Goal: Task Accomplishment & Management: Manage account settings

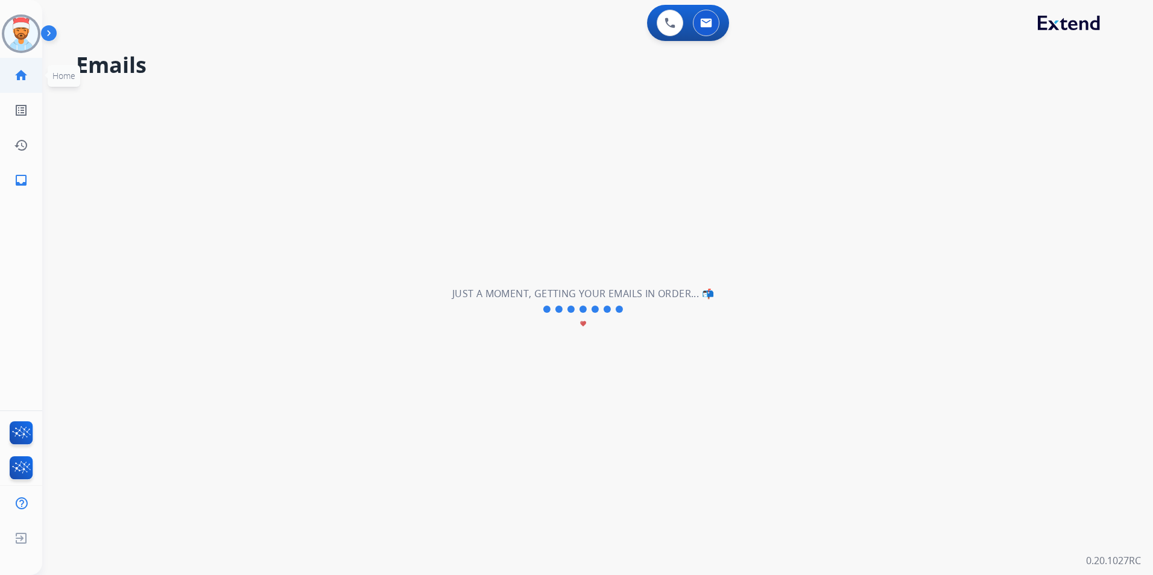
click at [17, 75] on mat-icon "home" at bounding box center [21, 75] width 14 height 14
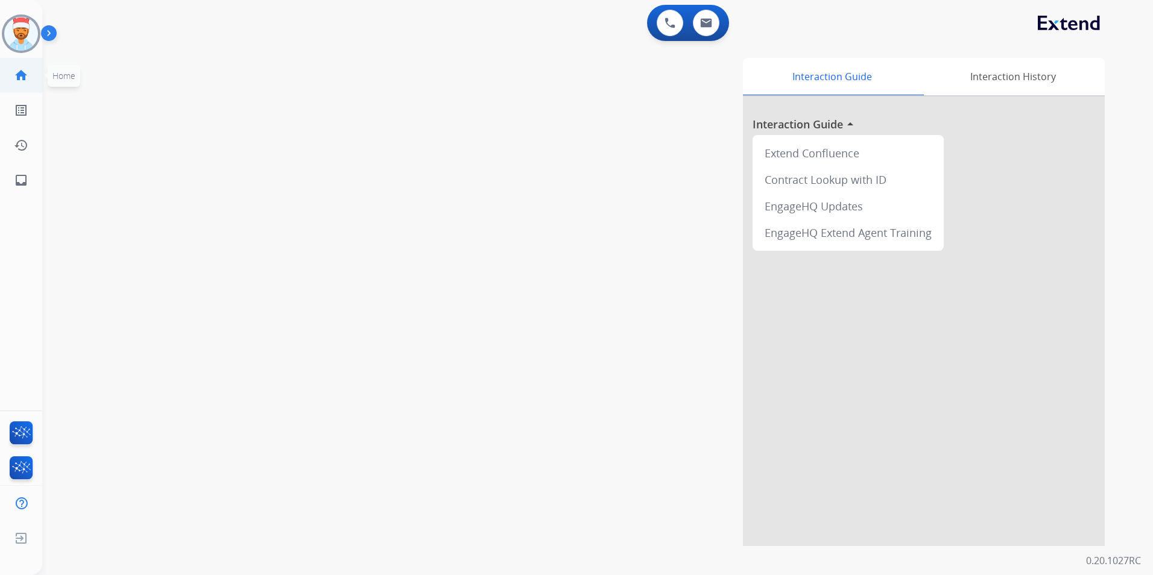
click at [19, 79] on mat-icon "home" at bounding box center [21, 75] width 14 height 14
click at [19, 182] on mat-icon "inbox" at bounding box center [21, 180] width 14 height 14
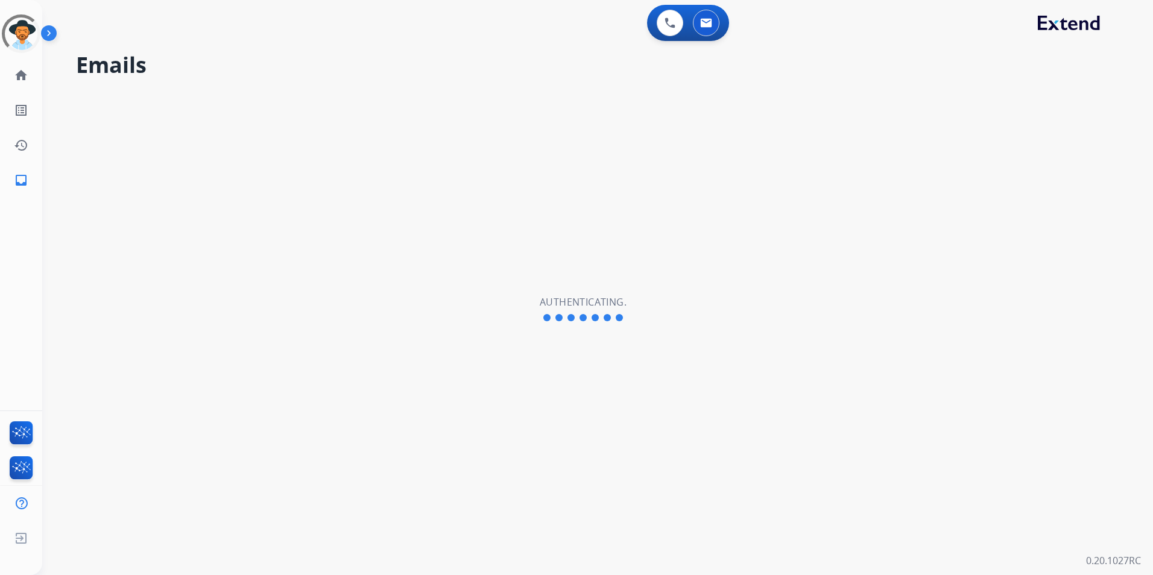
select select "**********"
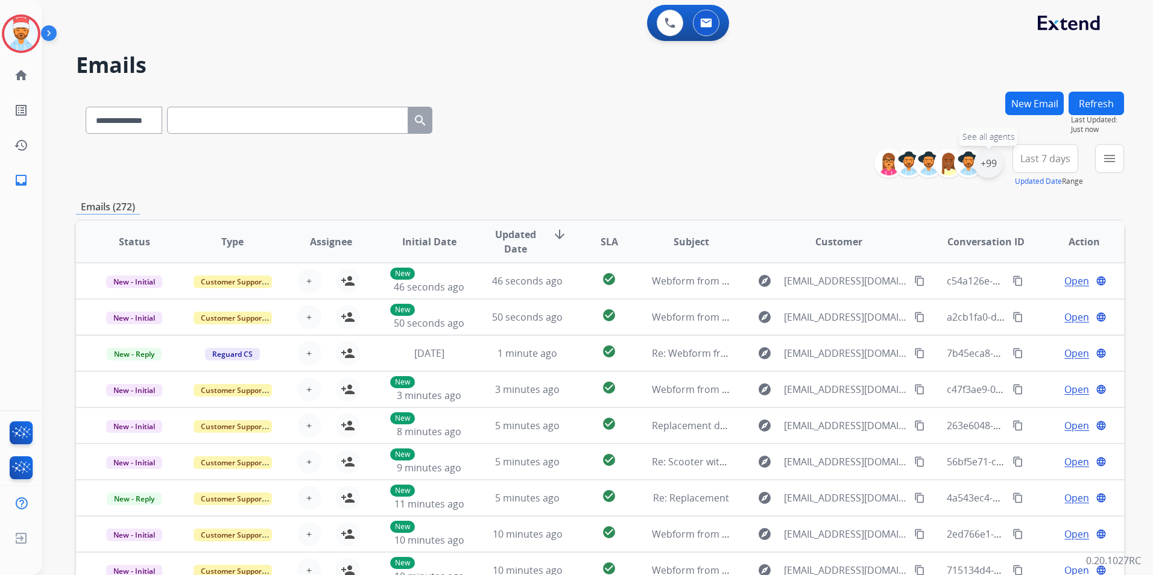
click at [985, 169] on div "+99" at bounding box center [988, 163] width 29 height 29
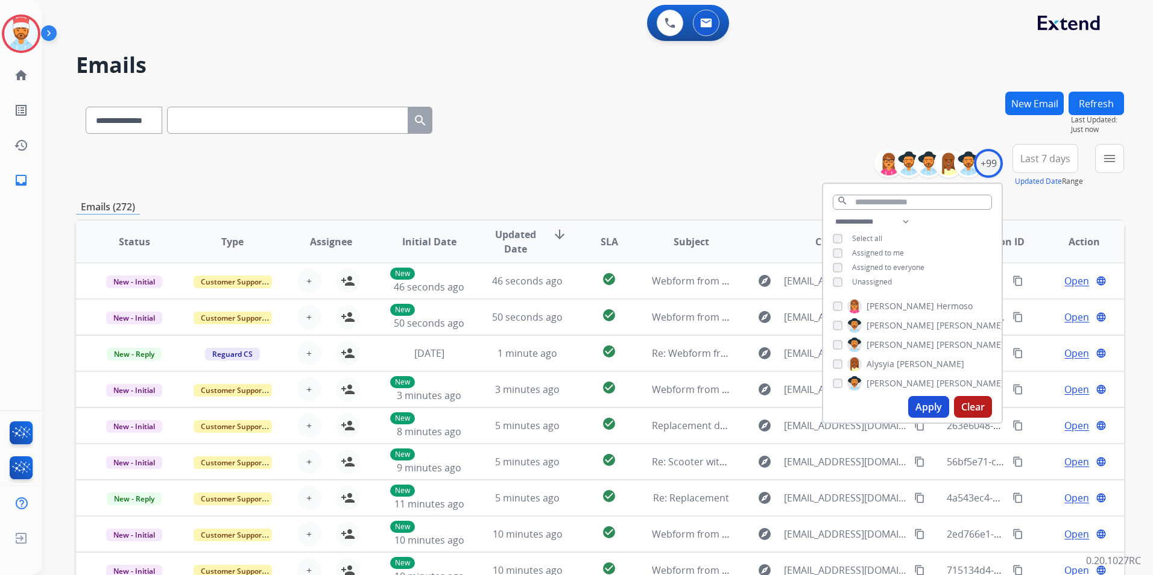
click at [926, 403] on button "Apply" at bounding box center [928, 407] width 41 height 22
click at [924, 406] on button "Apply" at bounding box center [928, 407] width 41 height 22
click at [1041, 166] on button "Last 7 days" at bounding box center [1045, 158] width 66 height 29
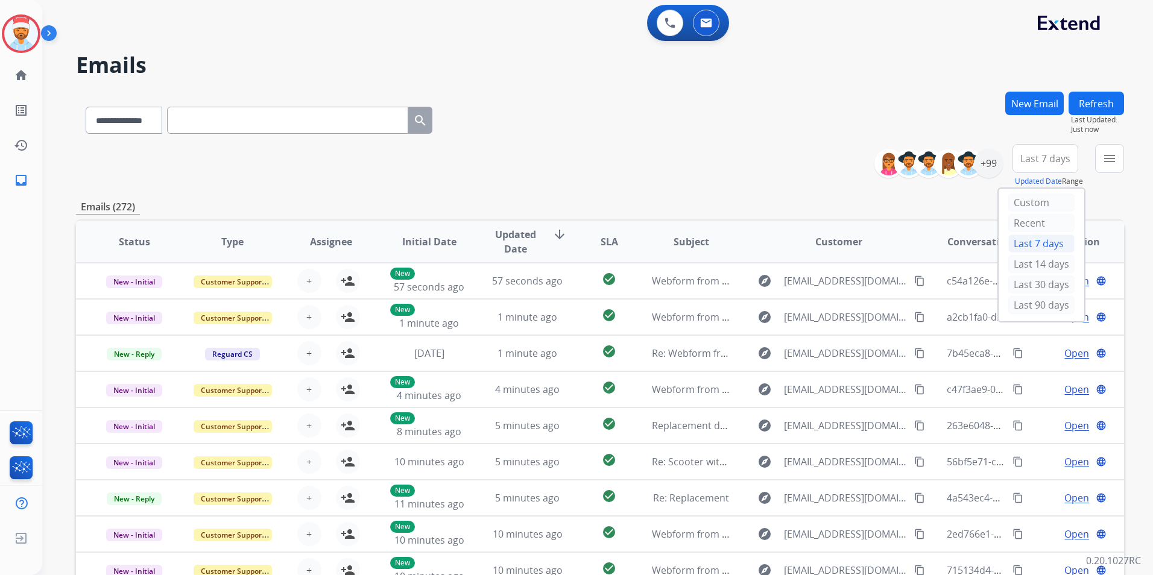
click at [1017, 300] on div "Last 90 days" at bounding box center [1041, 305] width 66 height 18
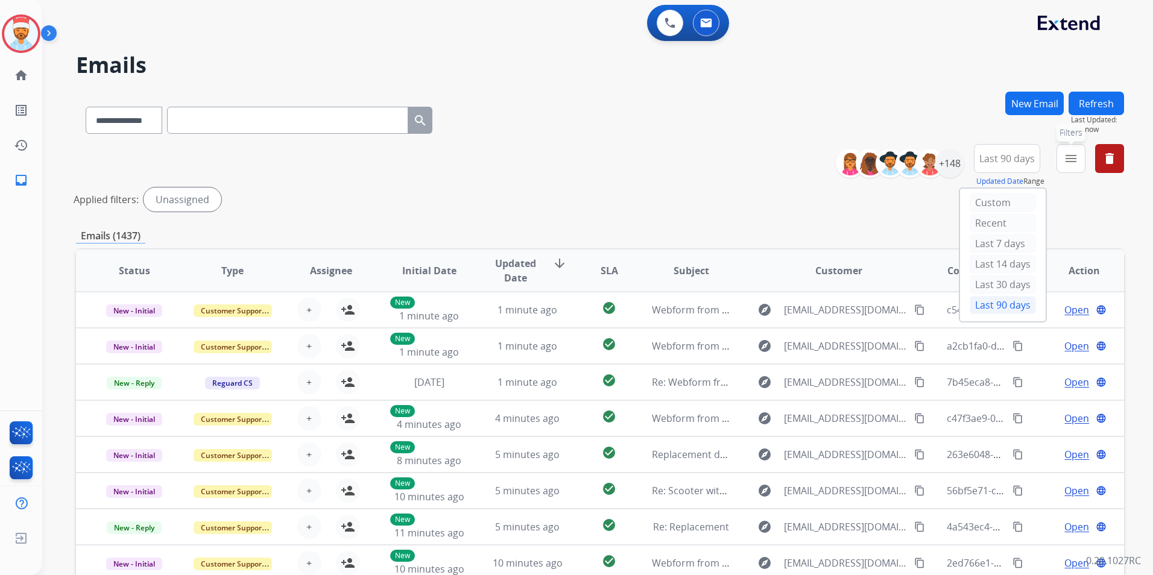
click at [1073, 167] on button "menu Filters" at bounding box center [1071, 158] width 29 height 29
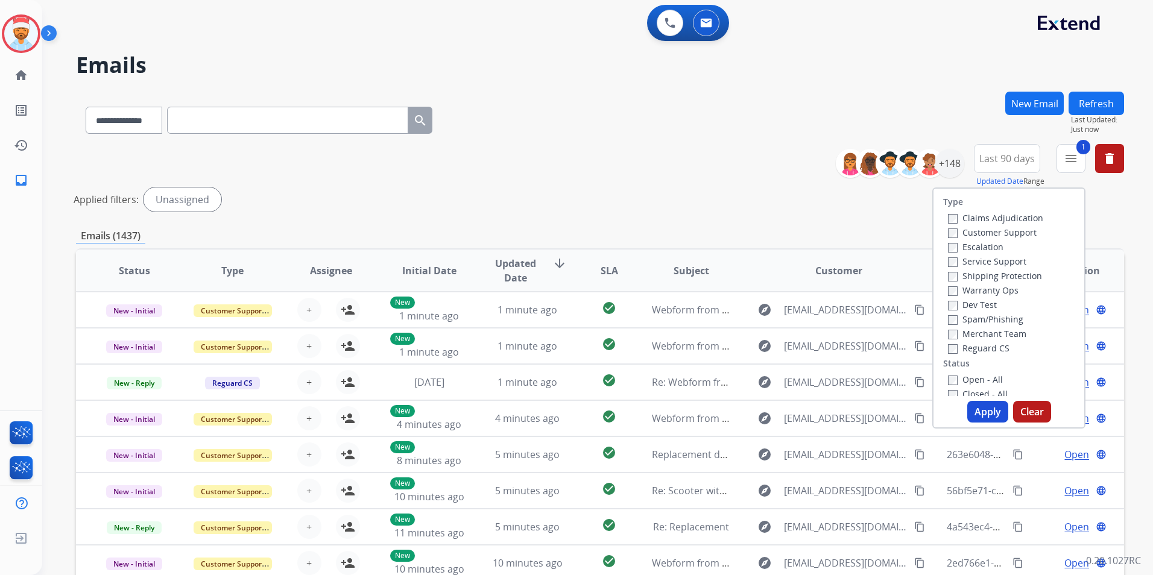
click at [943, 276] on div "Claims Adjudication Customer Support Escalation Service Support Shipping Protec…" at bounding box center [993, 282] width 100 height 145
click at [949, 271] on label "Shipping Protection" at bounding box center [995, 275] width 94 height 11
click at [987, 412] on button "Apply" at bounding box center [987, 412] width 41 height 22
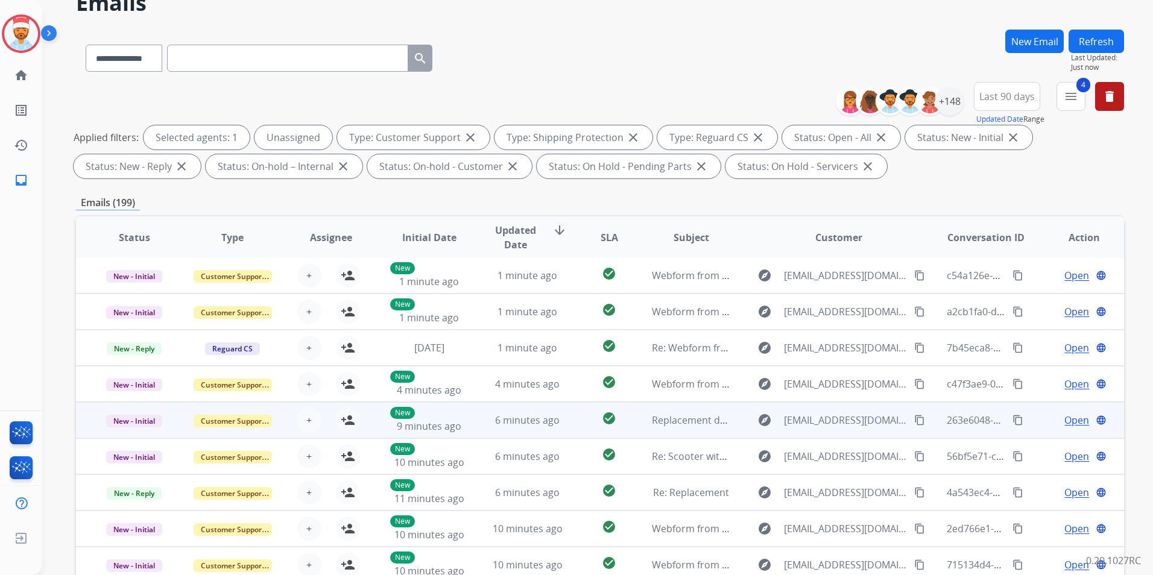
scroll to position [121, 0]
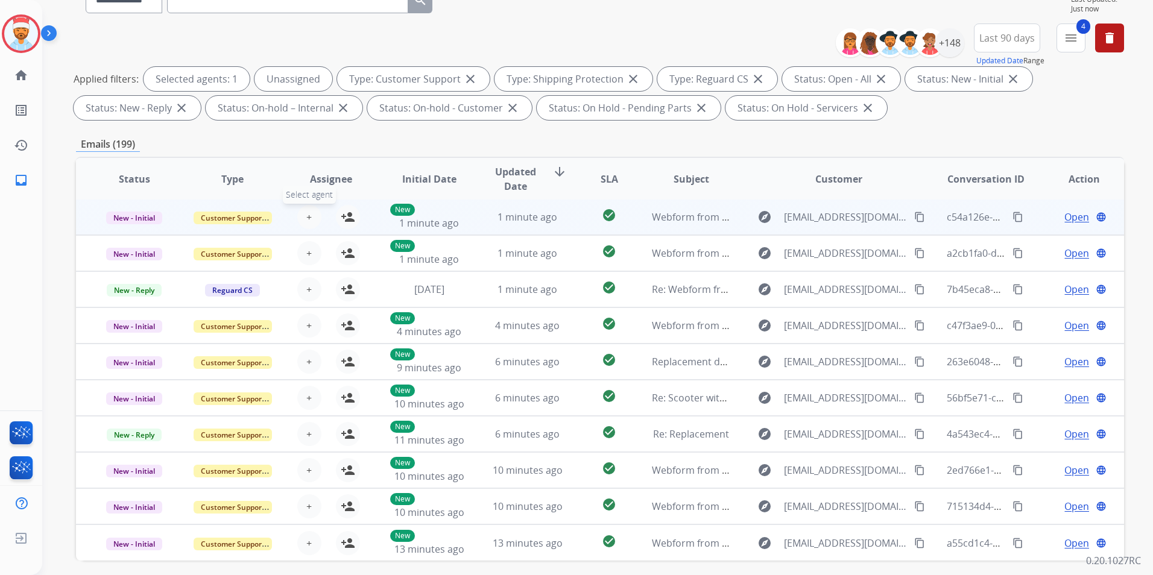
click at [306, 219] on span "+" at bounding box center [308, 217] width 5 height 14
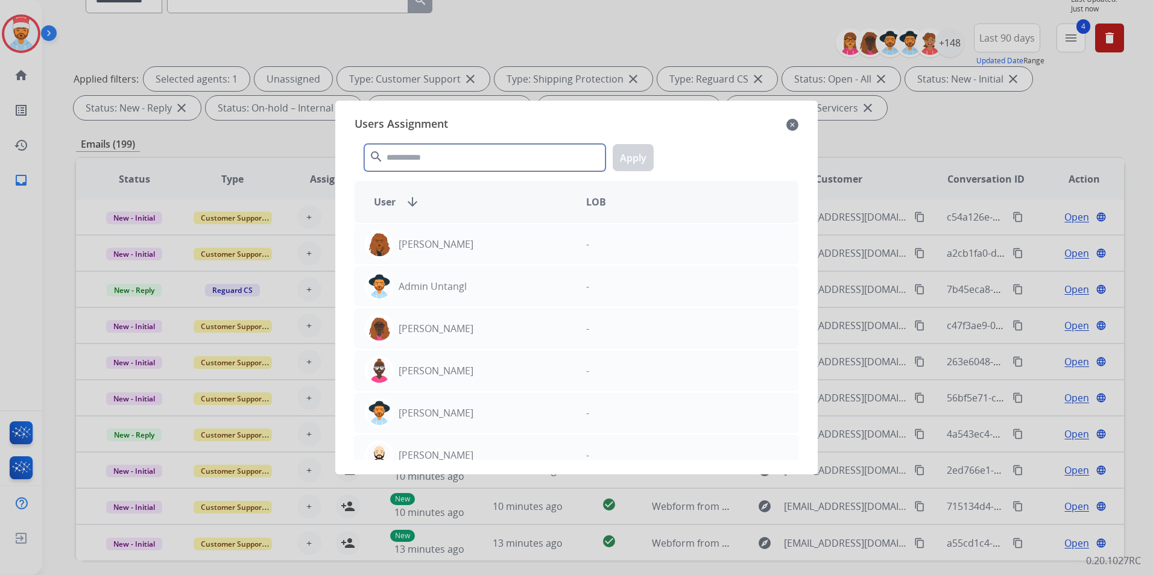
click at [458, 157] on input "text" at bounding box center [484, 157] width 241 height 27
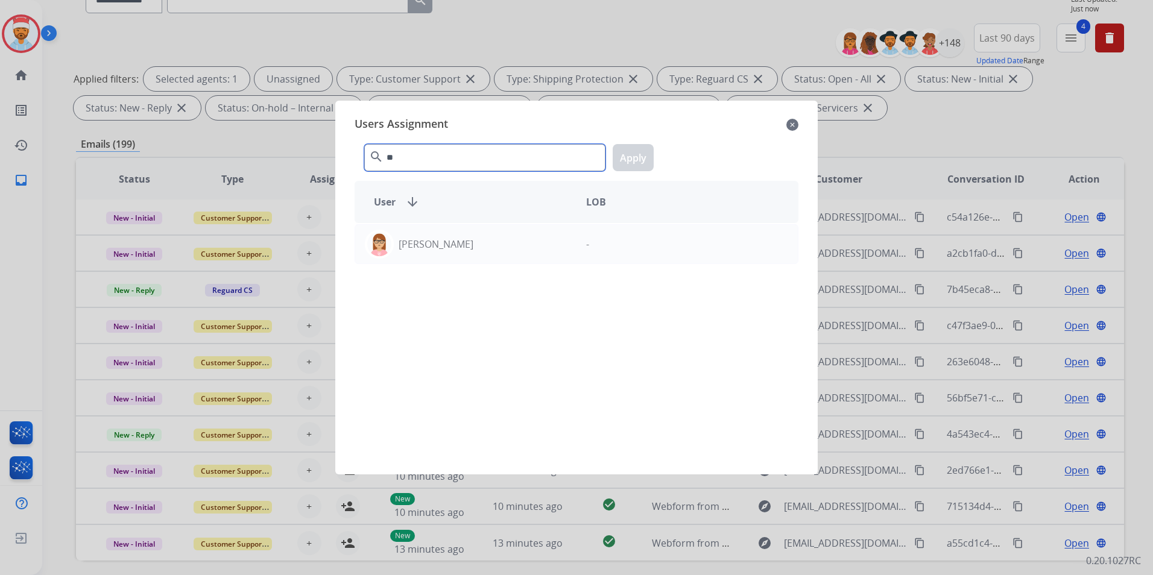
type input "*"
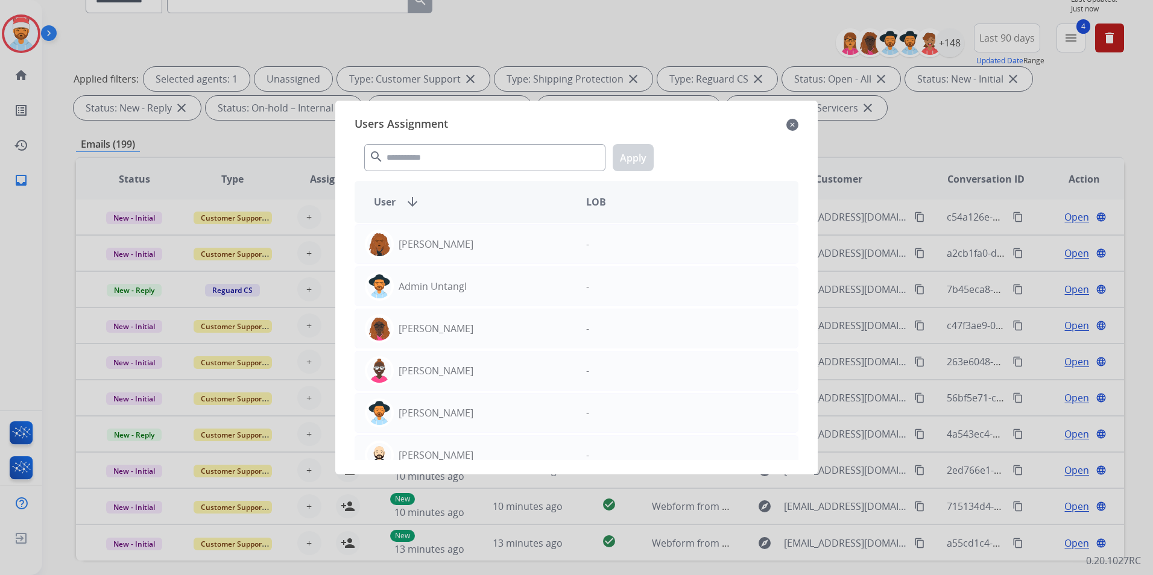
click at [785, 124] on div "Users Assignment close" at bounding box center [577, 124] width 444 height 19
click at [793, 131] on mat-icon "close" at bounding box center [792, 125] width 12 height 14
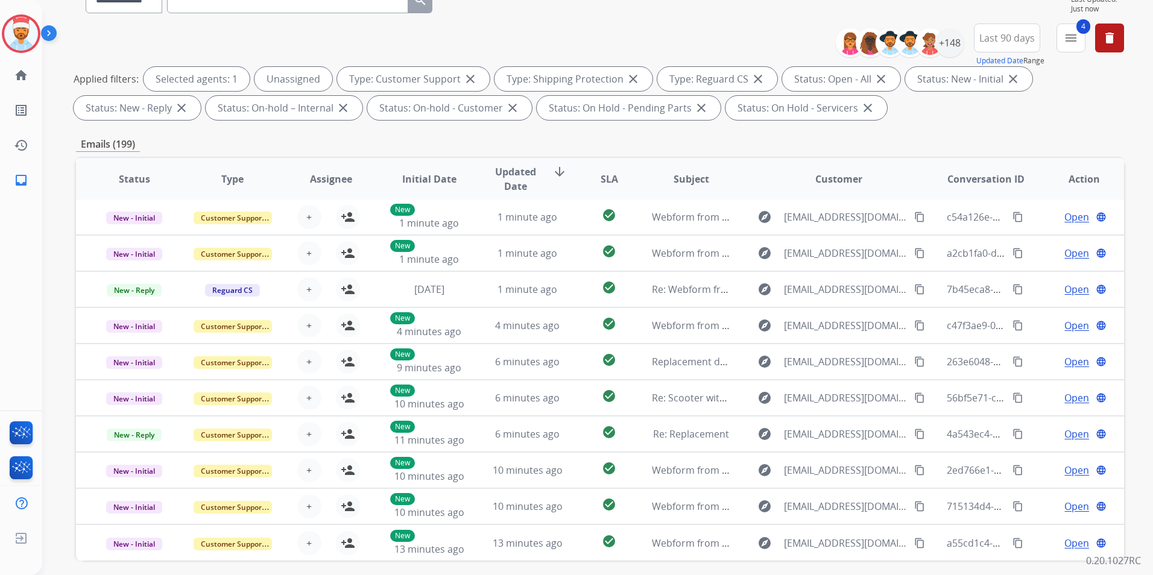
click at [604, 180] on span "SLA" at bounding box center [609, 179] width 17 height 14
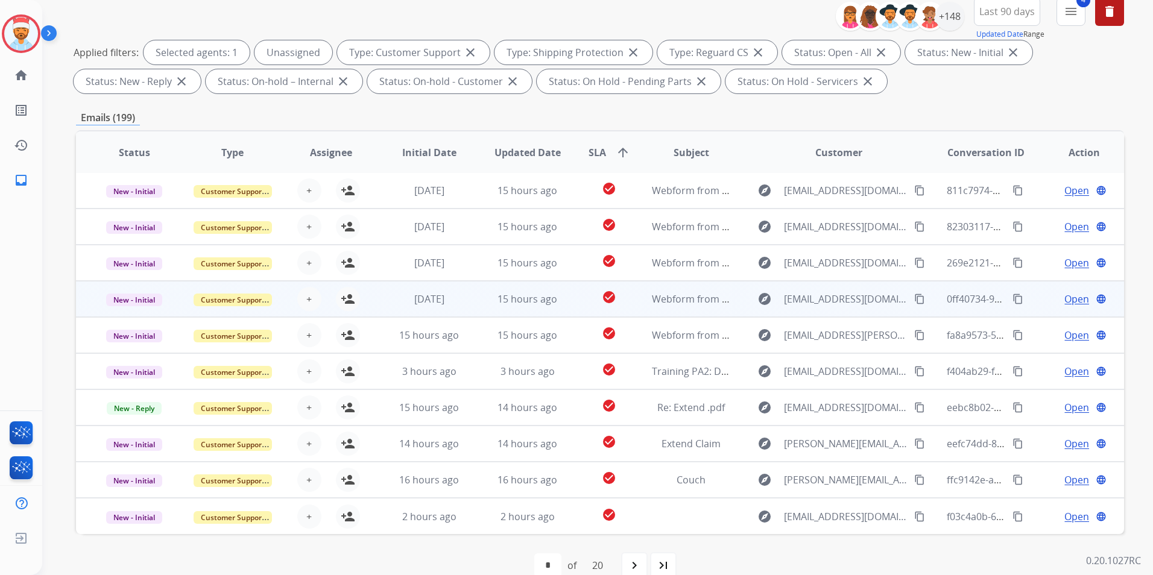
scroll to position [169, 0]
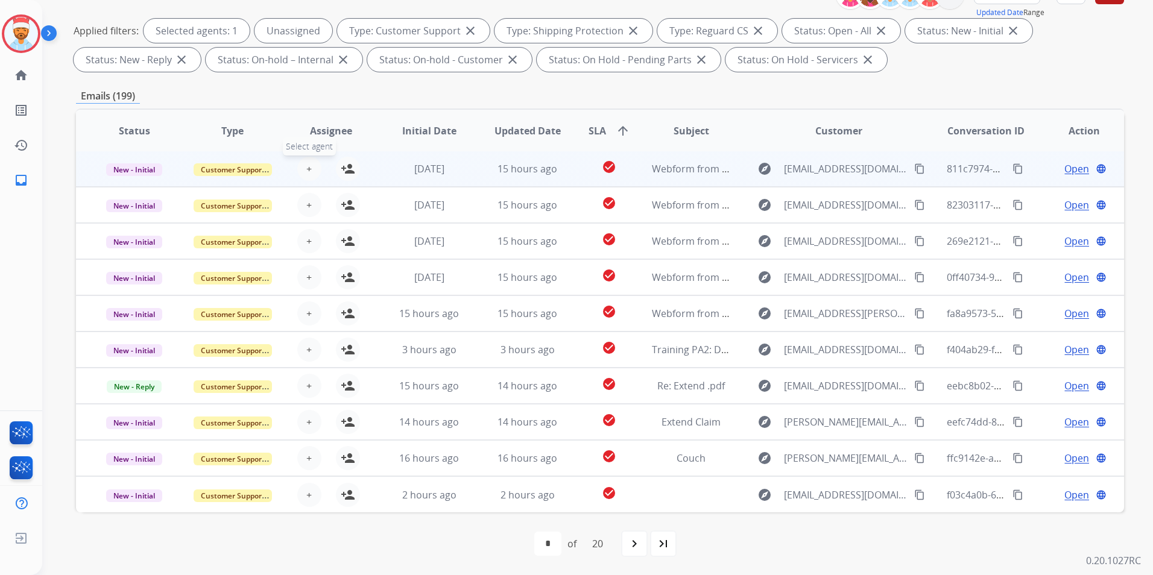
click at [306, 171] on span "+" at bounding box center [308, 169] width 5 height 14
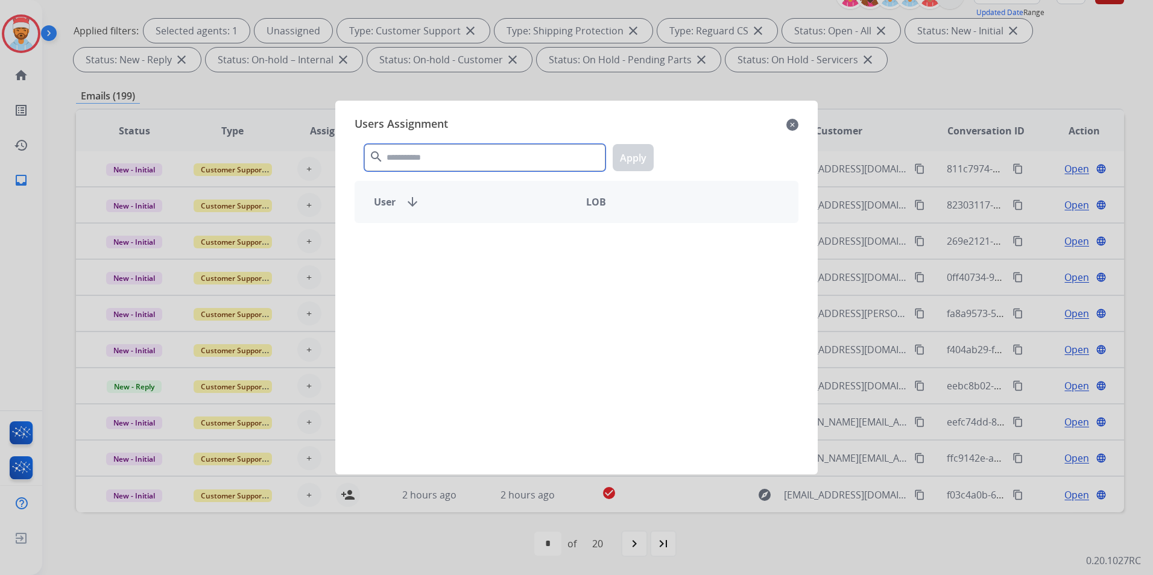
click at [423, 159] on input "text" at bounding box center [484, 157] width 241 height 27
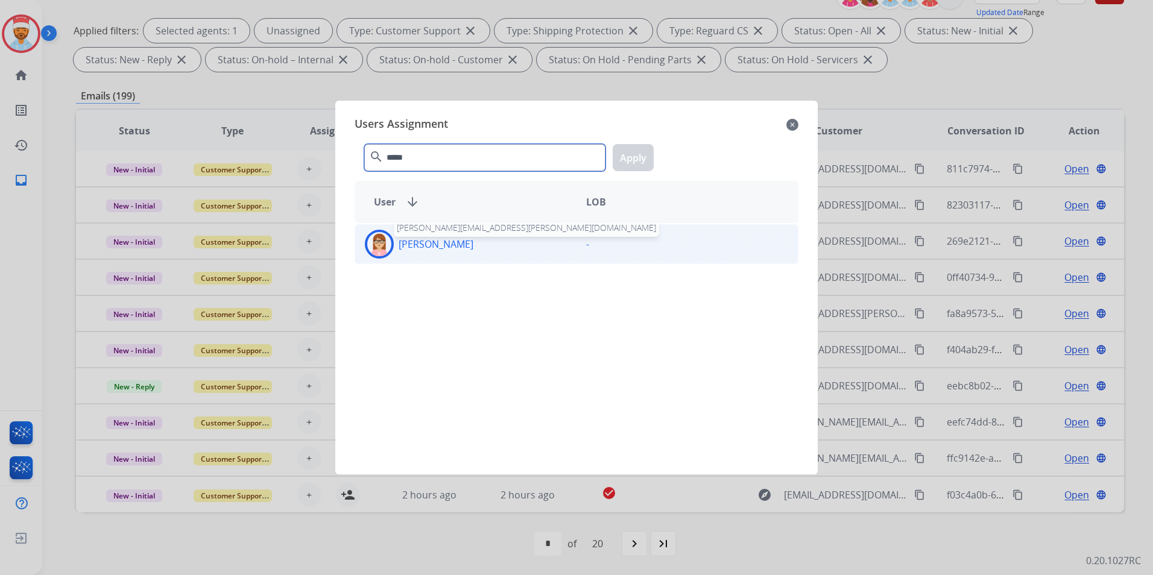
type input "*****"
click at [425, 244] on p "[PERSON_NAME]" at bounding box center [436, 244] width 75 height 14
click at [641, 150] on button "Apply" at bounding box center [633, 157] width 41 height 27
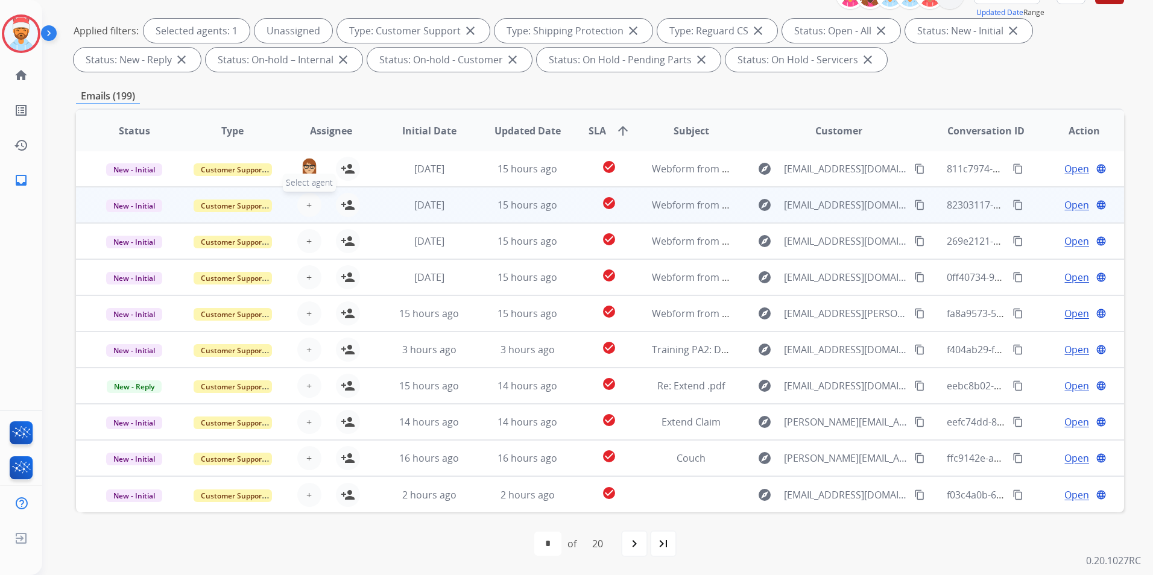
click at [306, 202] on span "+" at bounding box center [308, 205] width 5 height 14
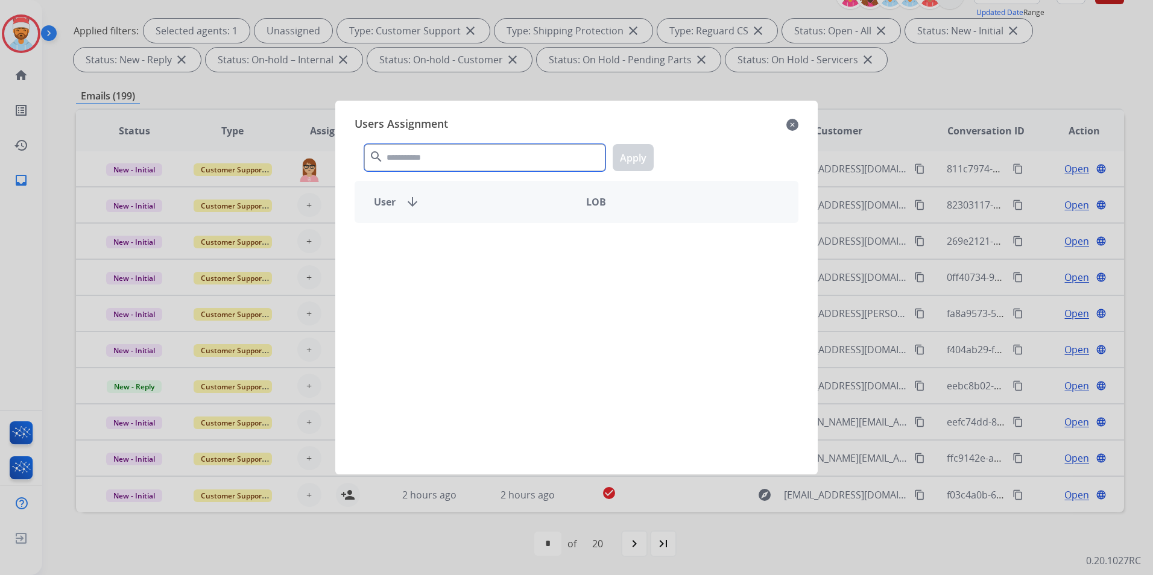
click at [413, 159] on input "text" at bounding box center [484, 157] width 241 height 27
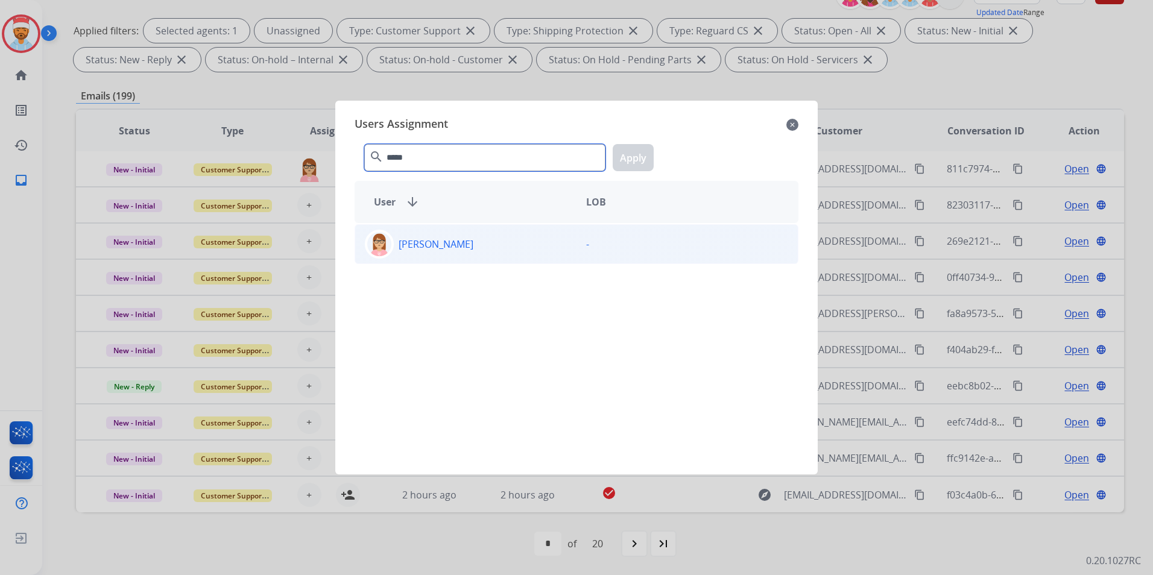
type input "*****"
click at [419, 252] on div "[PERSON_NAME]" at bounding box center [465, 244] width 221 height 29
click at [627, 150] on button "Apply" at bounding box center [633, 157] width 41 height 27
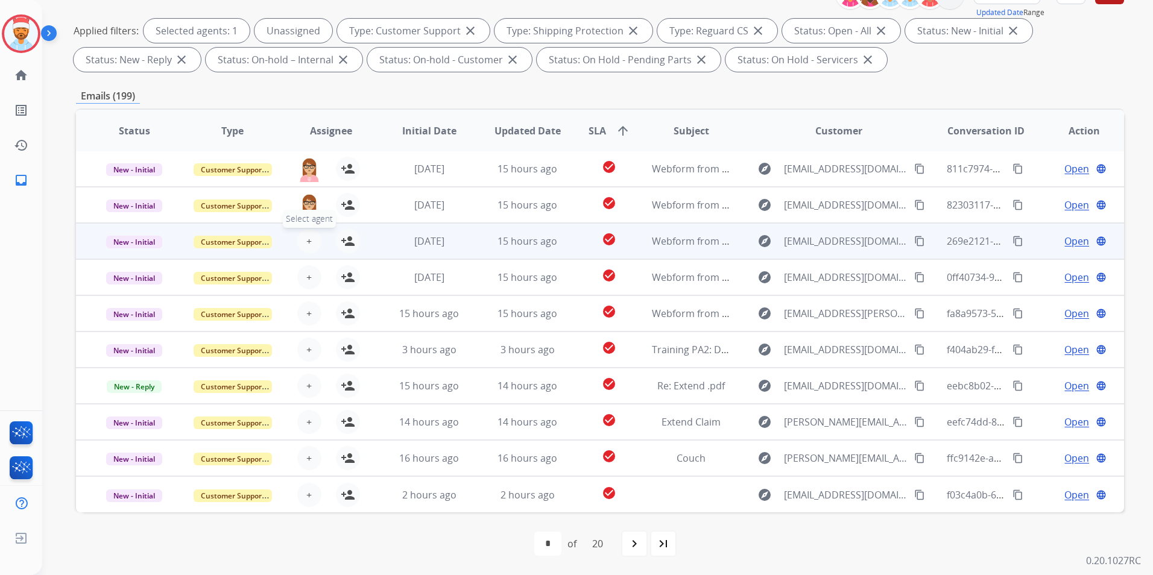
click at [309, 245] on span "+" at bounding box center [308, 241] width 5 height 14
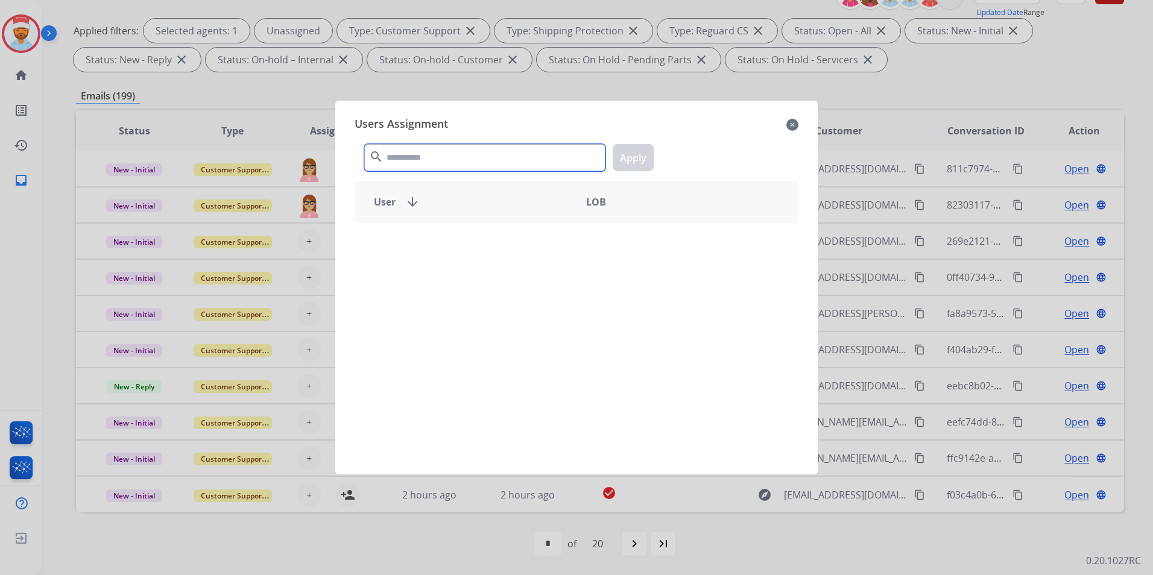
click at [409, 163] on input "text" at bounding box center [484, 157] width 241 height 27
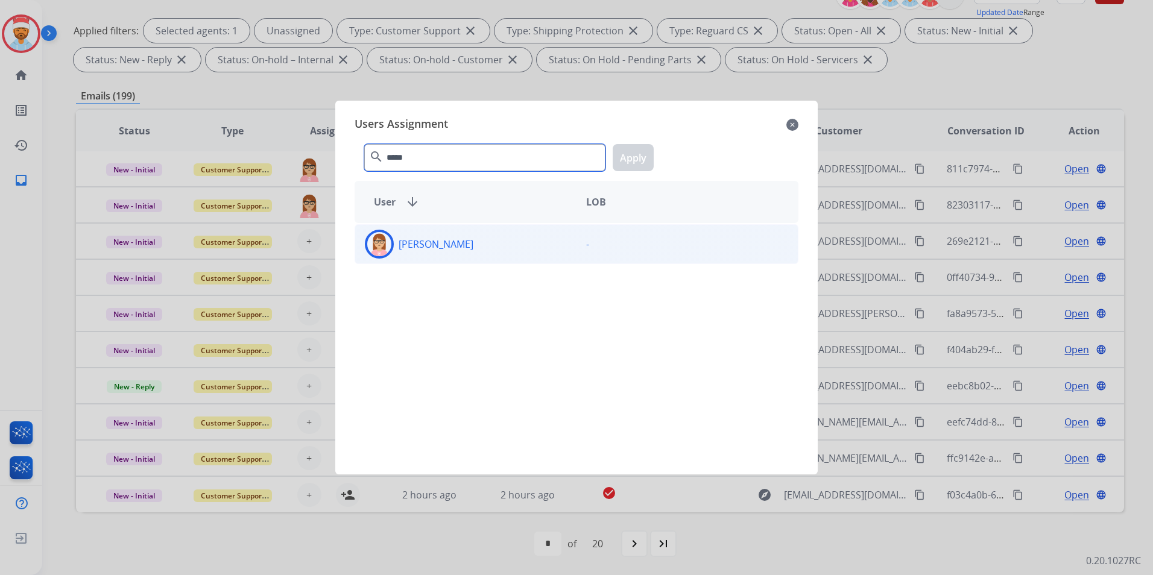
type input "*****"
drag, startPoint x: 437, startPoint y: 250, endPoint x: 470, endPoint y: 243, distance: 34.4
click at [437, 248] on p "[PERSON_NAME]" at bounding box center [436, 244] width 75 height 14
click at [659, 151] on div "***** search Apply" at bounding box center [577, 155] width 444 height 42
click at [649, 152] on button "Apply" at bounding box center [633, 157] width 41 height 27
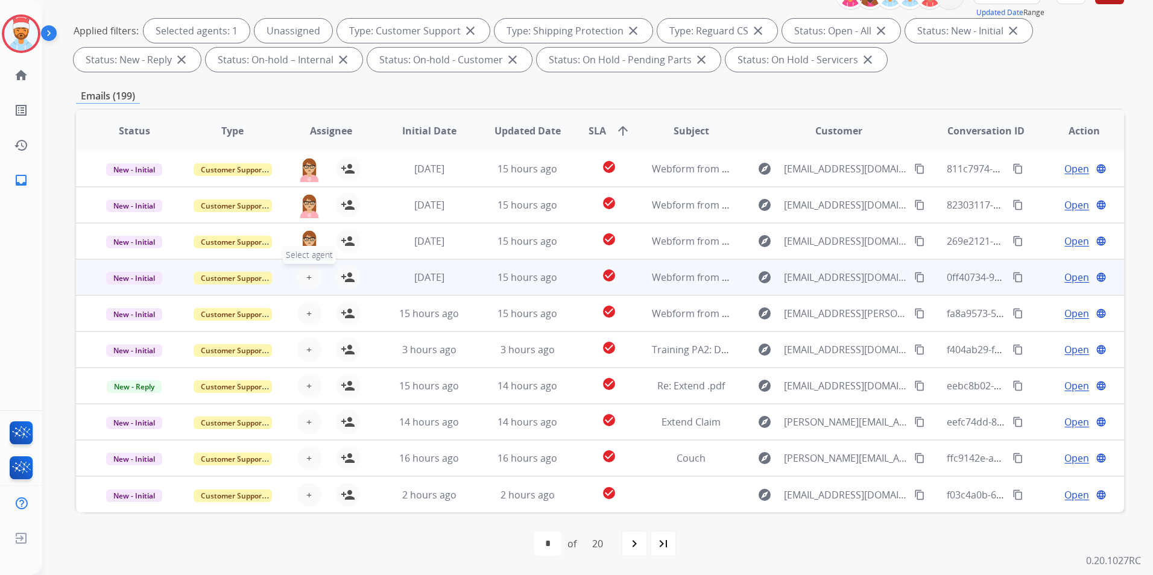
click at [309, 278] on span "+" at bounding box center [308, 277] width 5 height 14
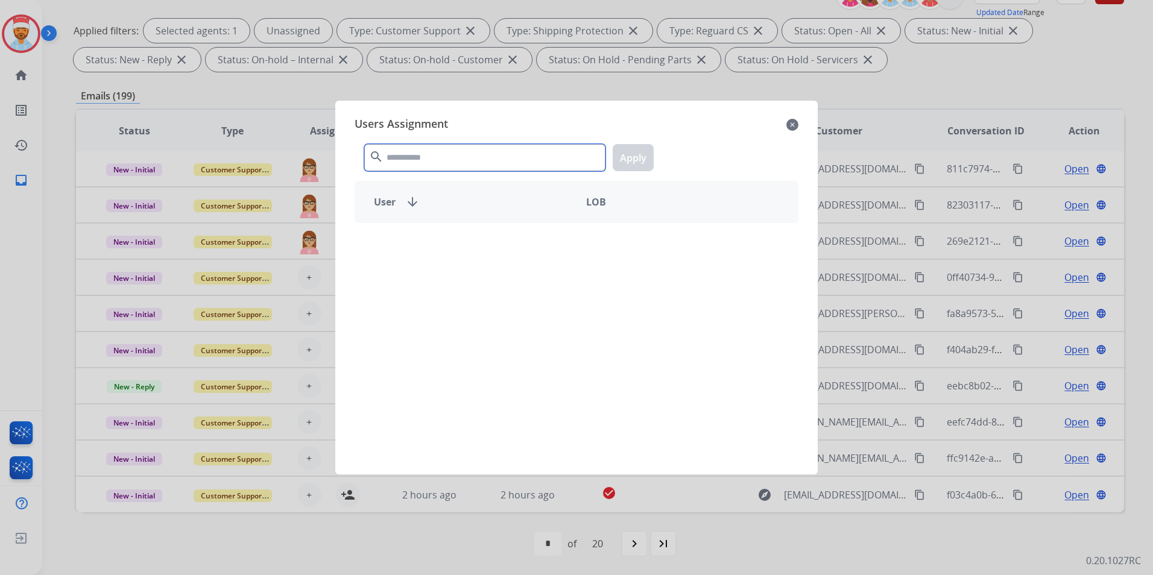
click at [424, 148] on input "text" at bounding box center [484, 157] width 241 height 27
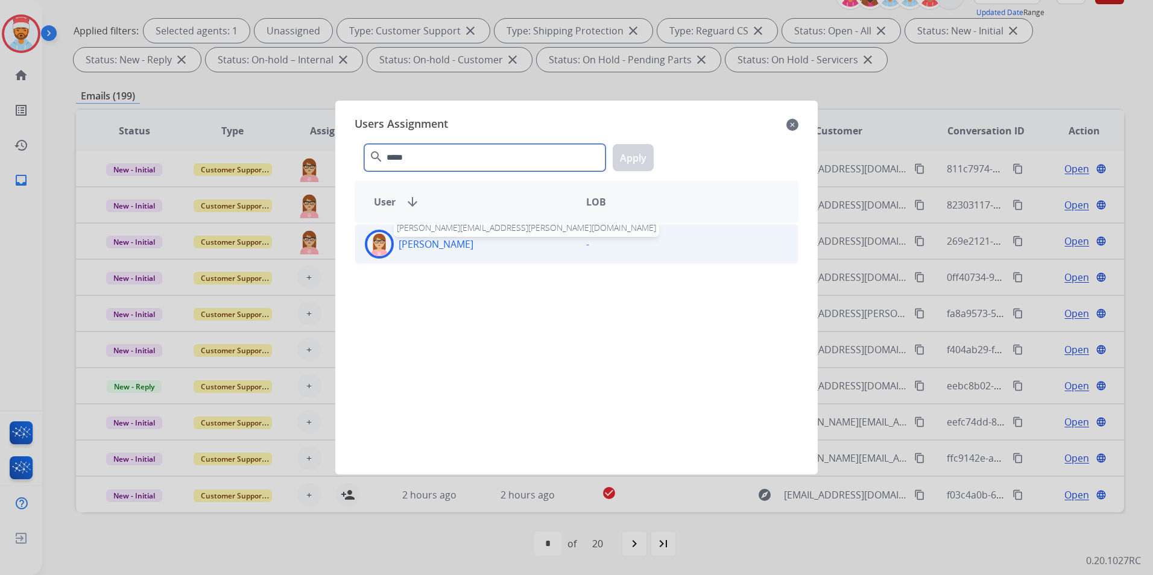
type input "*****"
click at [411, 241] on p "[PERSON_NAME]" at bounding box center [436, 244] width 75 height 14
click at [625, 160] on button "Apply" at bounding box center [633, 157] width 41 height 27
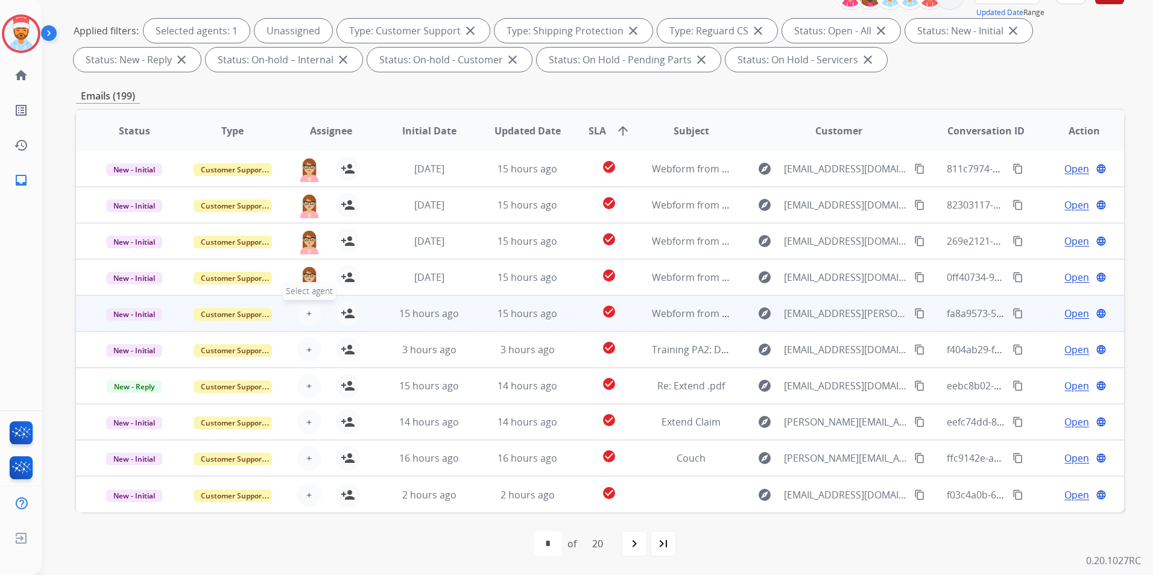
click at [301, 312] on button "+ Select agent" at bounding box center [309, 314] width 24 height 24
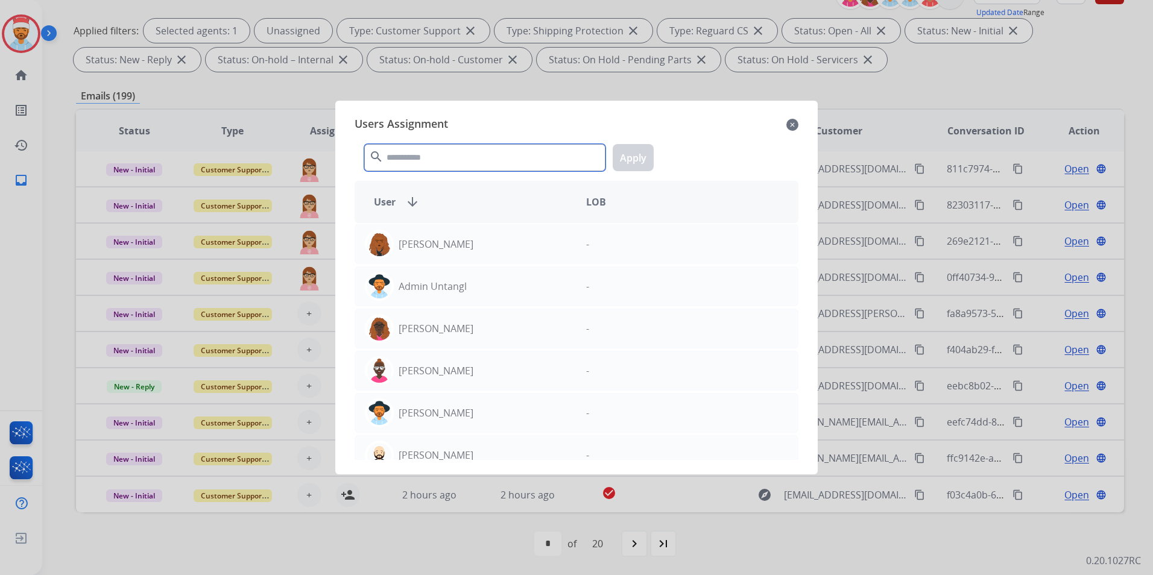
click at [423, 163] on input "text" at bounding box center [484, 157] width 241 height 27
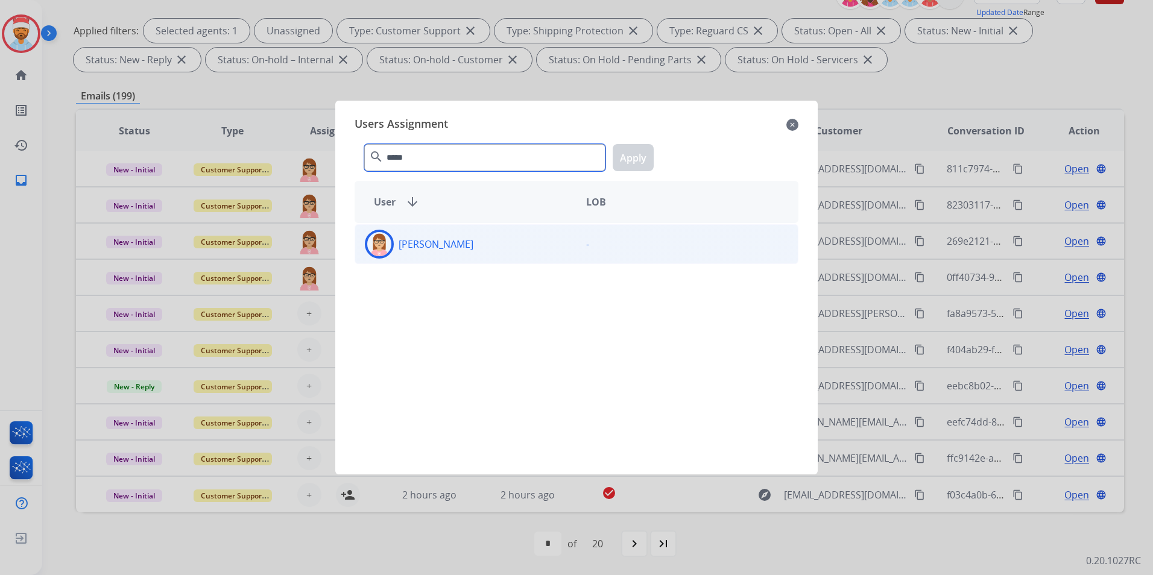
type input "*****"
click at [415, 247] on p "[PERSON_NAME]" at bounding box center [436, 244] width 75 height 14
click at [636, 161] on button "Apply" at bounding box center [633, 157] width 41 height 27
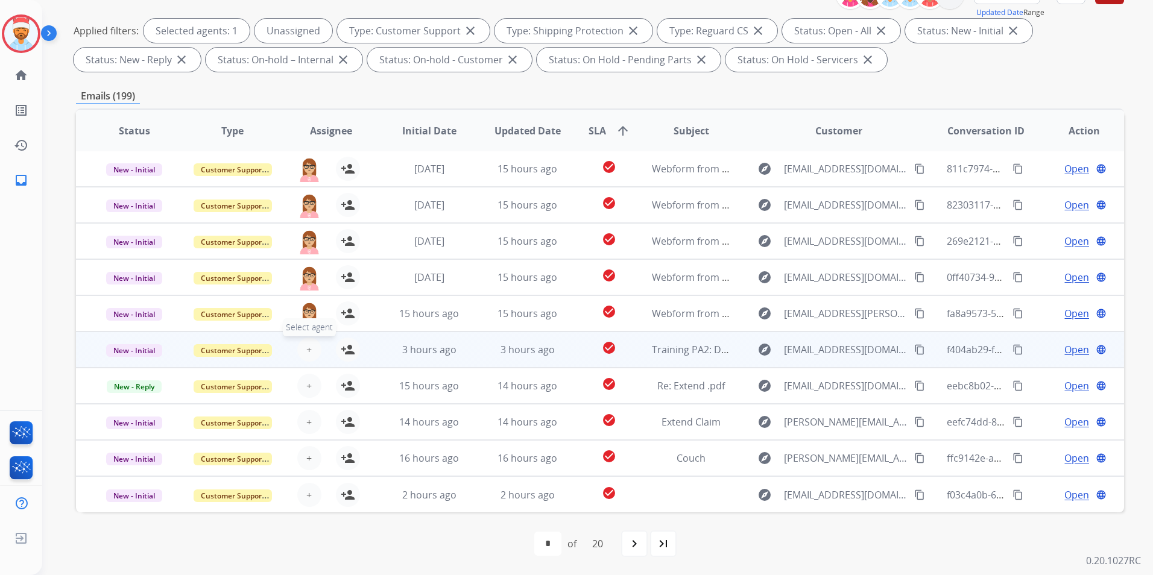
click at [311, 346] on button "+ Select agent" at bounding box center [309, 350] width 24 height 24
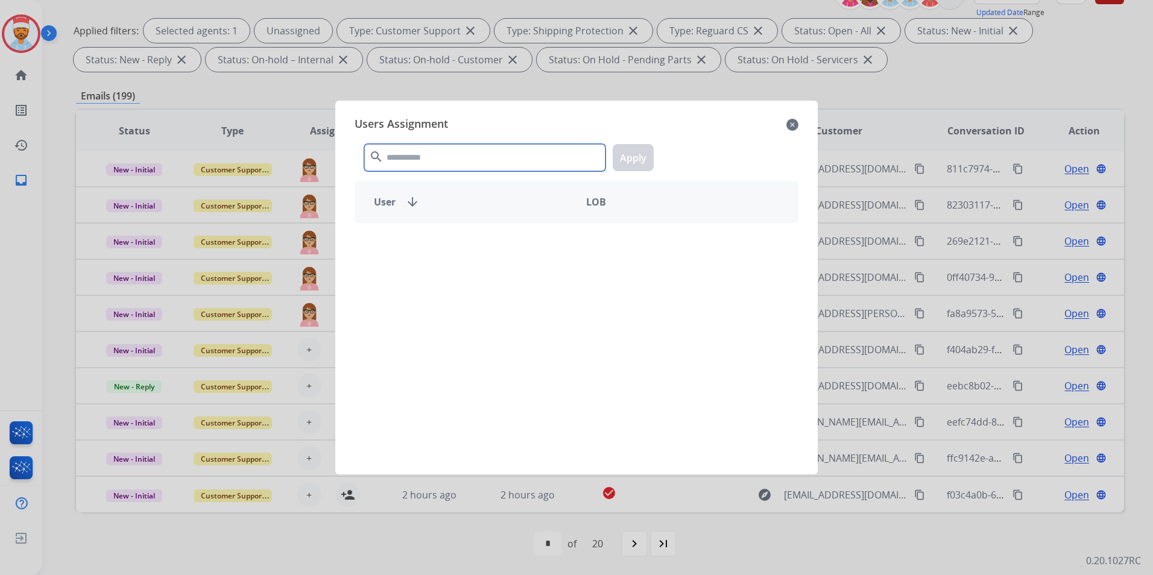
click at [418, 161] on input "text" at bounding box center [484, 157] width 241 height 27
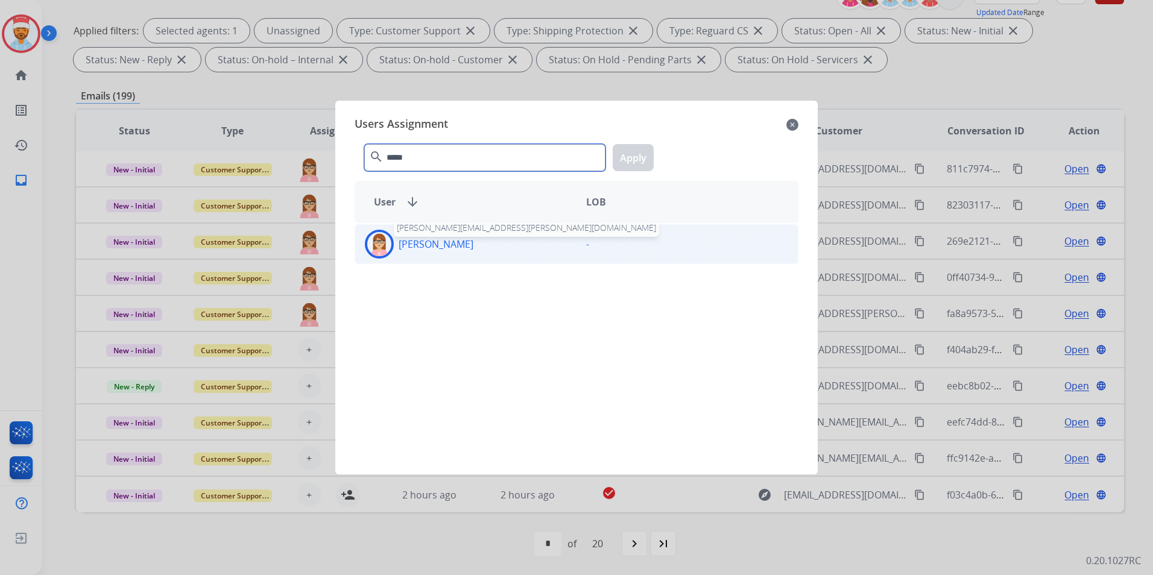
type input "*****"
click at [438, 242] on p "[PERSON_NAME]" at bounding box center [436, 244] width 75 height 14
click at [615, 163] on div "***** search Apply" at bounding box center [577, 155] width 444 height 42
click at [641, 154] on button "Apply" at bounding box center [633, 157] width 41 height 27
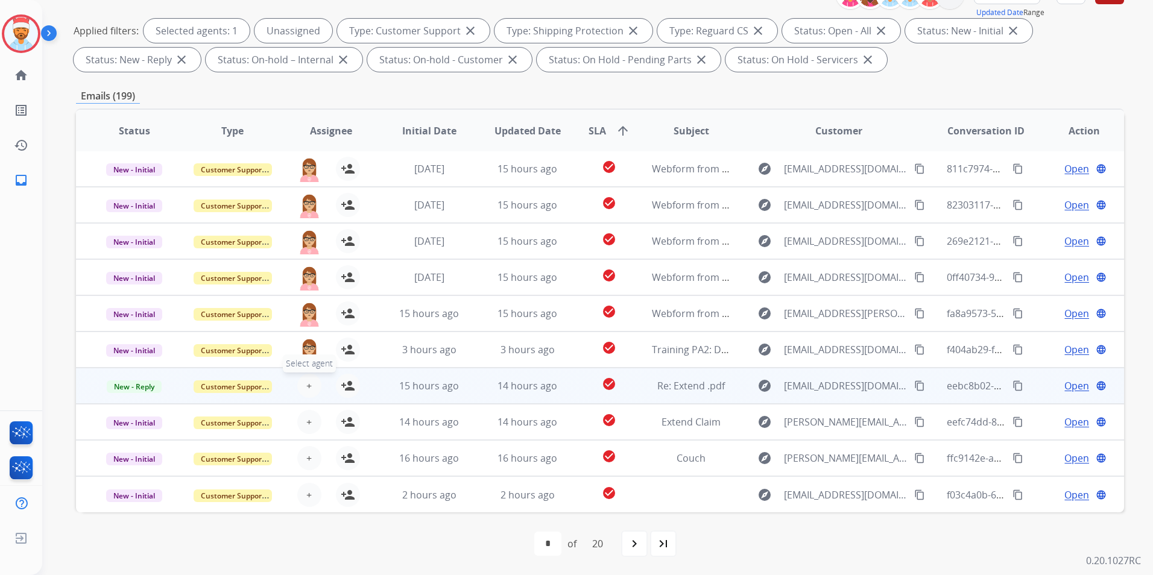
click at [306, 384] on span "+" at bounding box center [308, 386] width 5 height 14
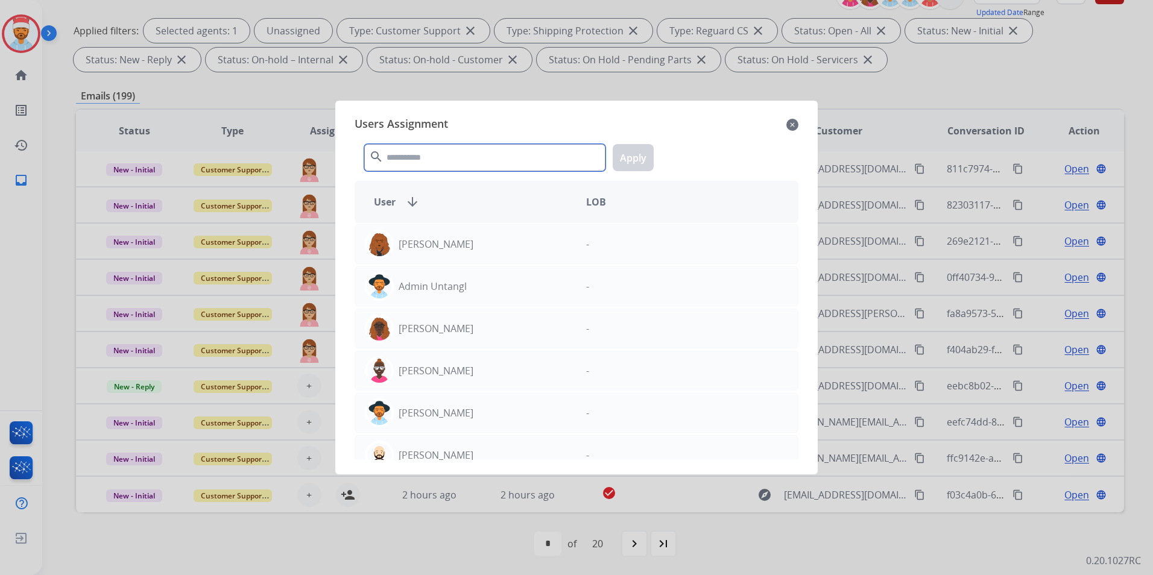
click at [447, 164] on input "text" at bounding box center [484, 157] width 241 height 27
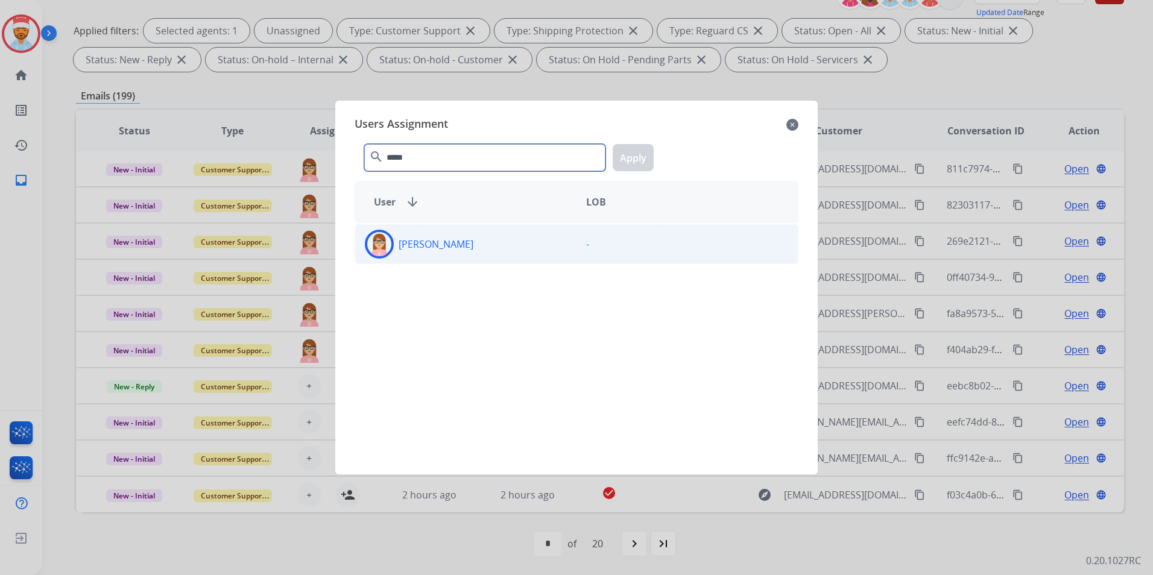
type input "*****"
click at [450, 251] on div "[PERSON_NAME]" at bounding box center [465, 244] width 221 height 29
click at [633, 154] on button "Apply" at bounding box center [633, 157] width 41 height 27
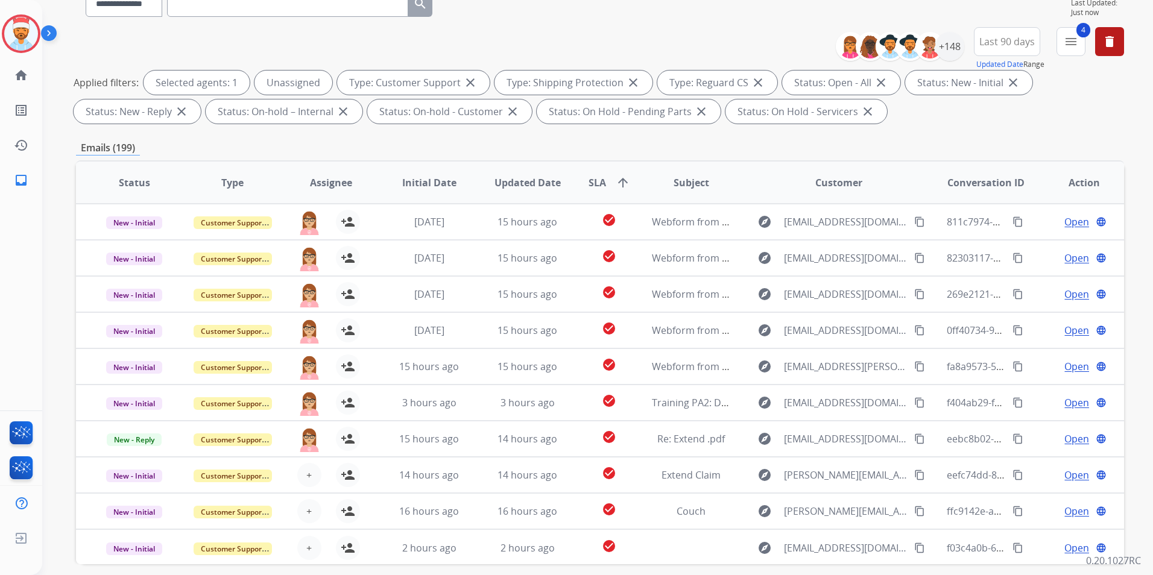
scroll to position [48, 0]
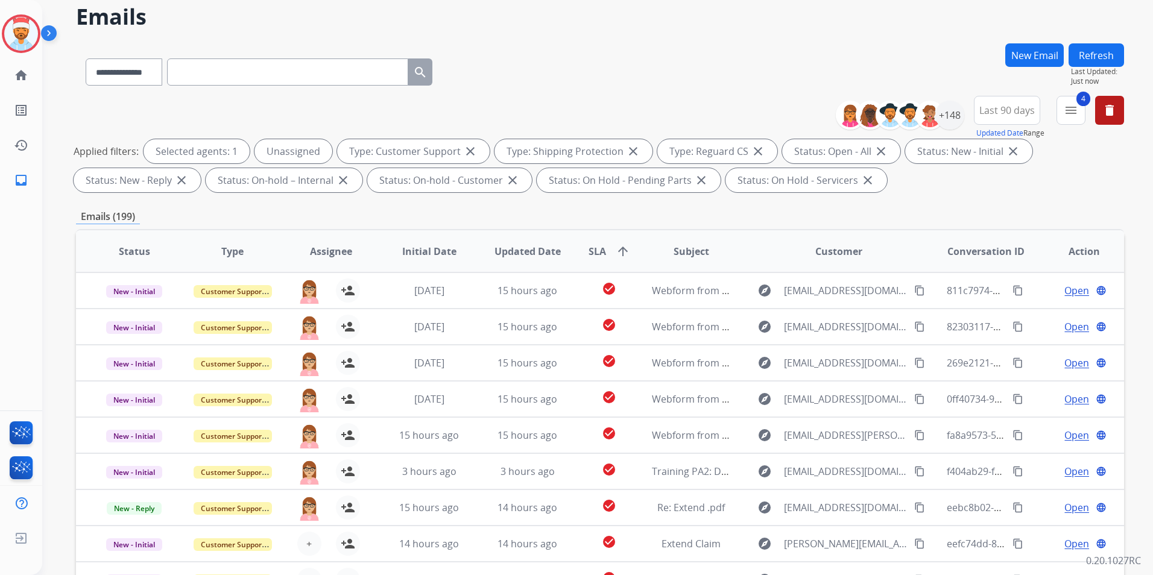
click at [1099, 58] on button "Refresh" at bounding box center [1096, 55] width 55 height 24
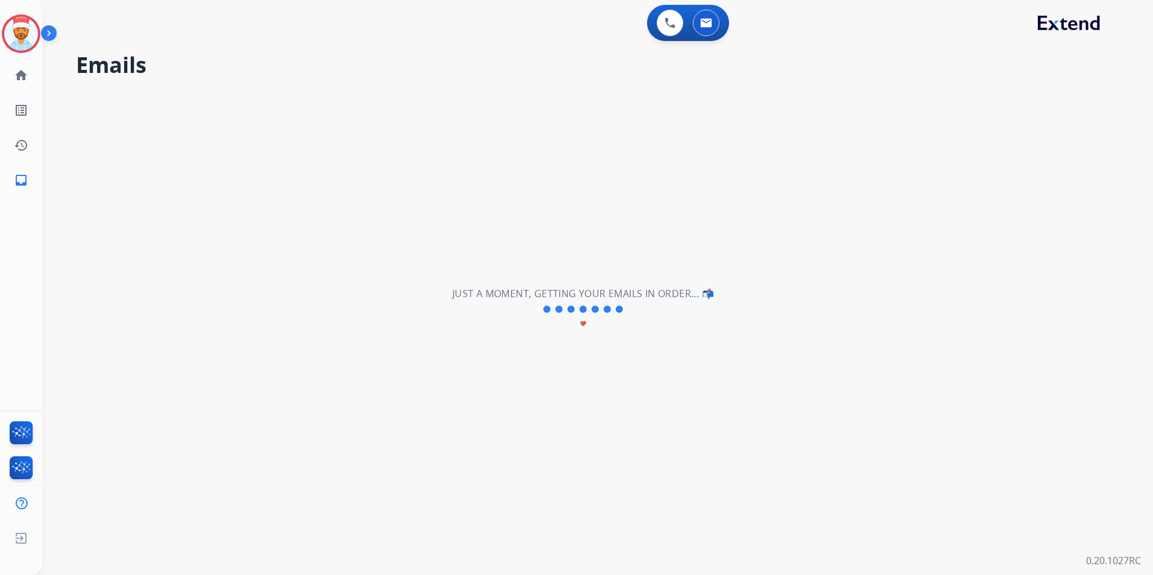
scroll to position [0, 0]
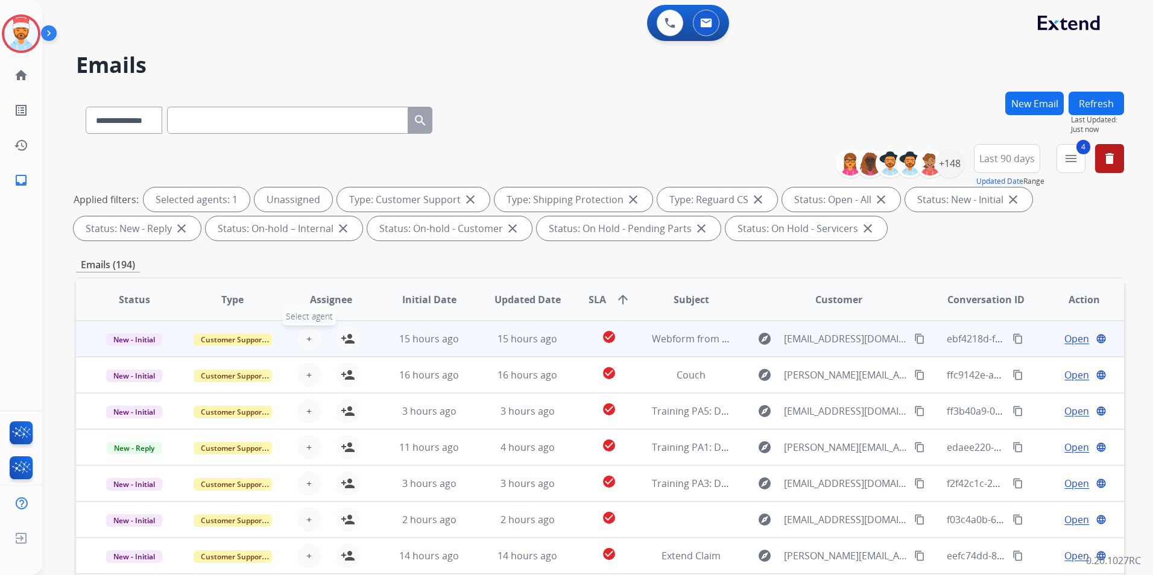
click at [306, 341] on span "+" at bounding box center [308, 339] width 5 height 14
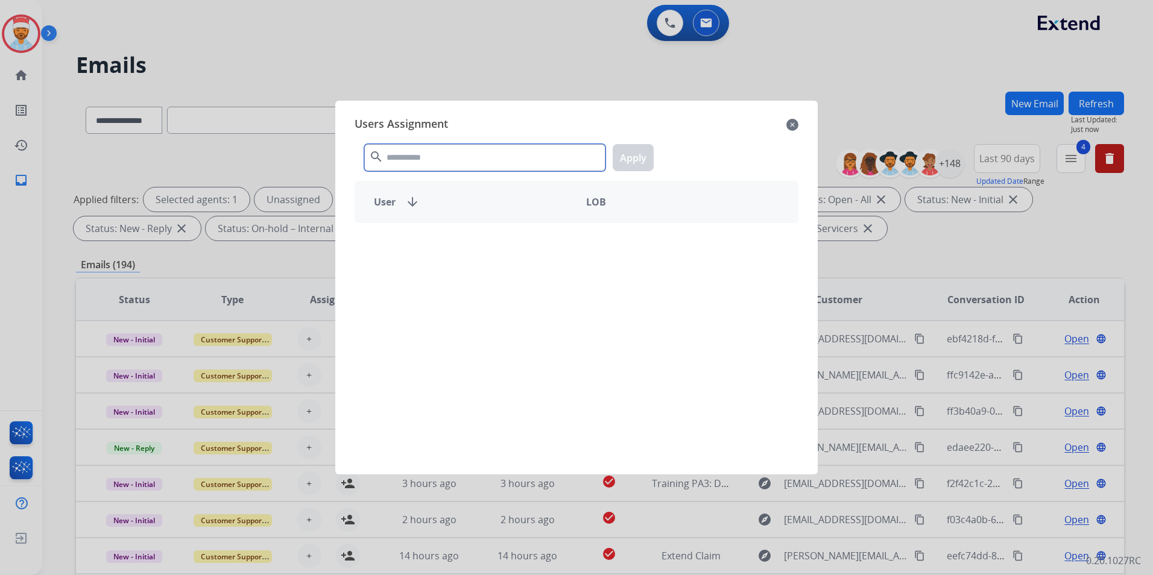
click at [432, 160] on input "text" at bounding box center [484, 157] width 241 height 27
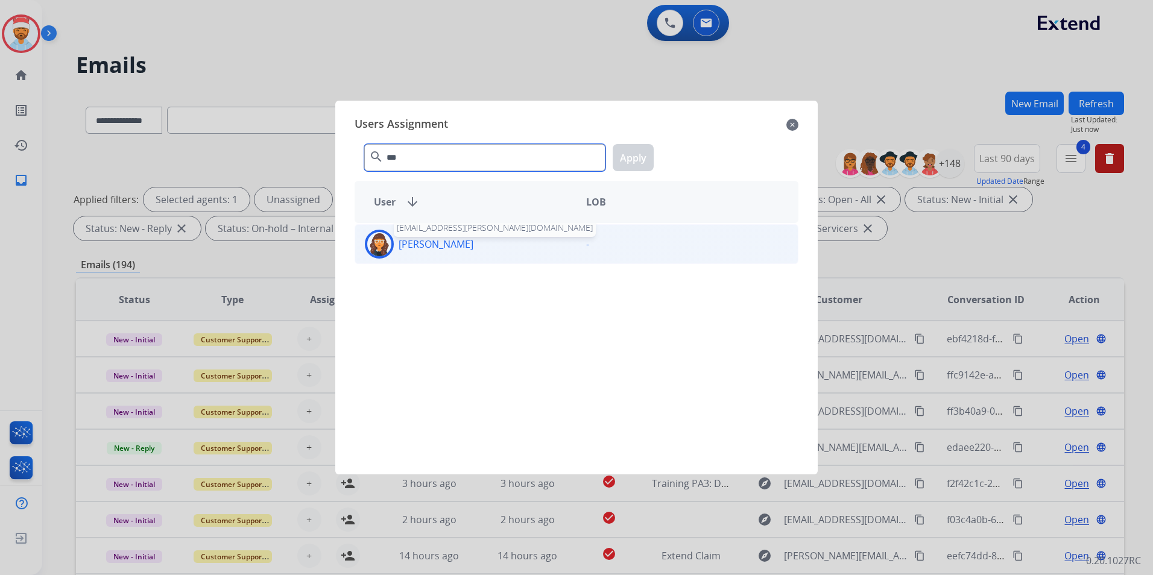
type input "***"
click at [431, 239] on p "[PERSON_NAME]" at bounding box center [436, 244] width 75 height 14
drag, startPoint x: 621, startPoint y: 156, endPoint x: 617, endPoint y: 163, distance: 8.6
click at [622, 156] on button "Apply" at bounding box center [633, 157] width 41 height 27
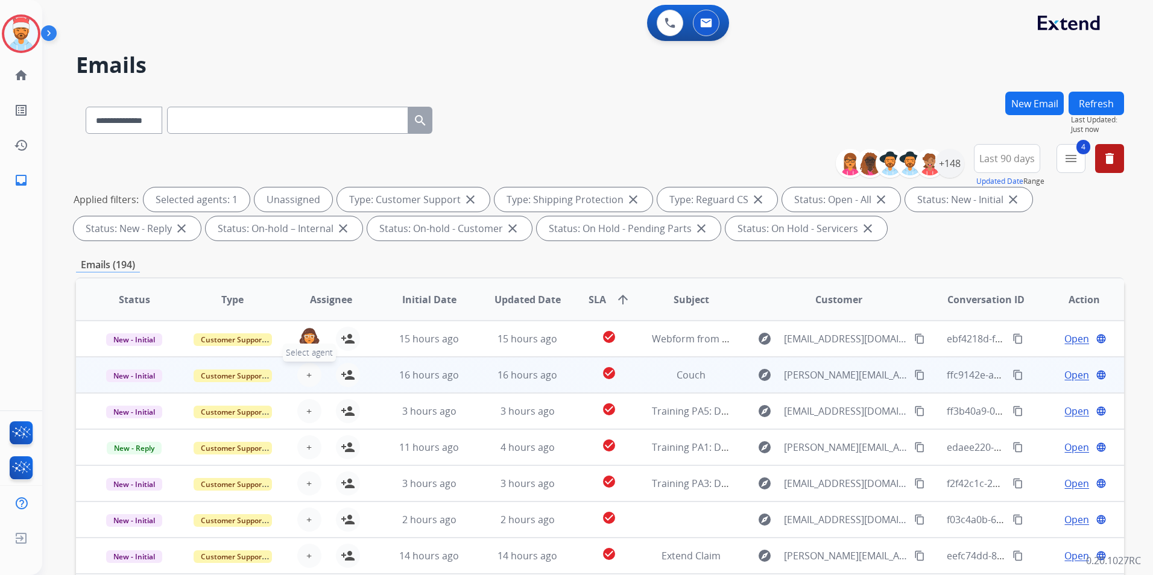
click at [306, 361] on span "Select agent" at bounding box center [309, 353] width 53 height 18
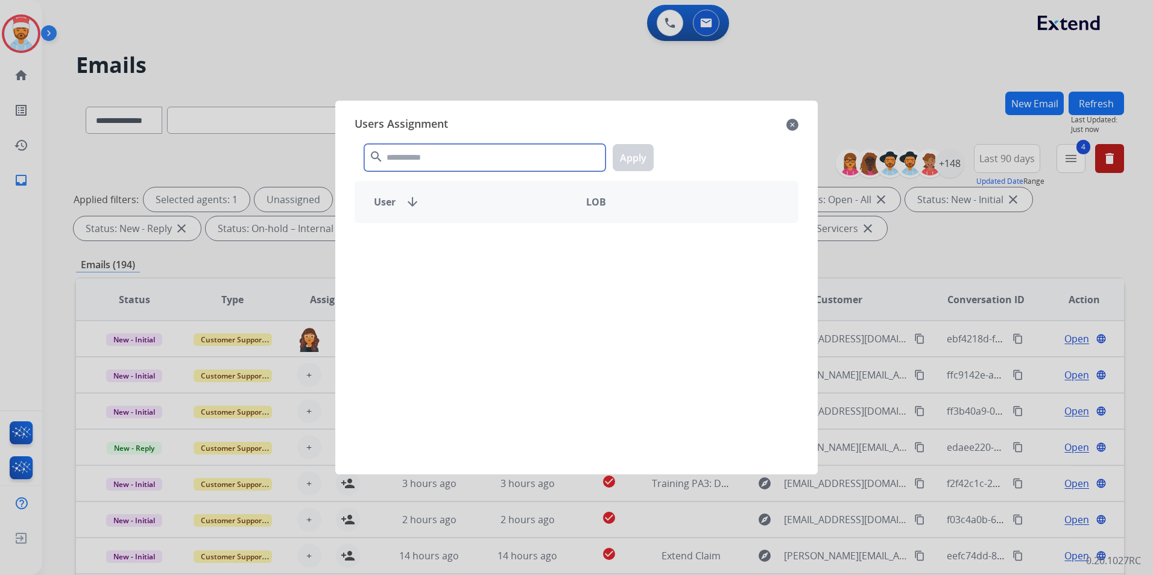
click at [438, 145] on input "text" at bounding box center [484, 157] width 241 height 27
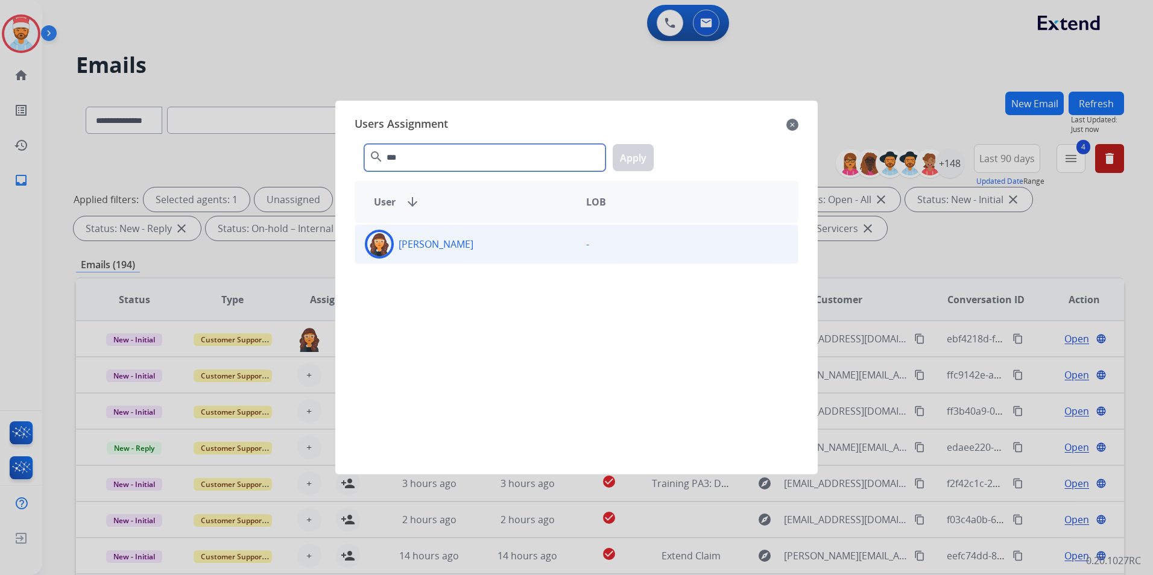
type input "***"
click at [419, 251] on div "[PERSON_NAME]" at bounding box center [465, 244] width 221 height 29
click at [615, 163] on button "Apply" at bounding box center [633, 157] width 41 height 27
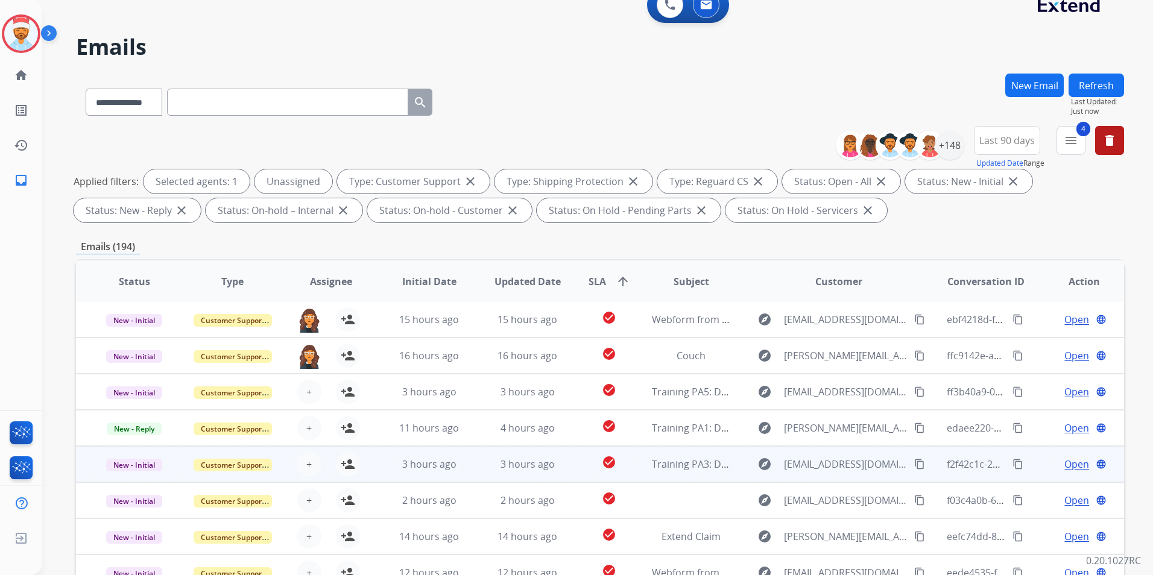
scroll to position [121, 0]
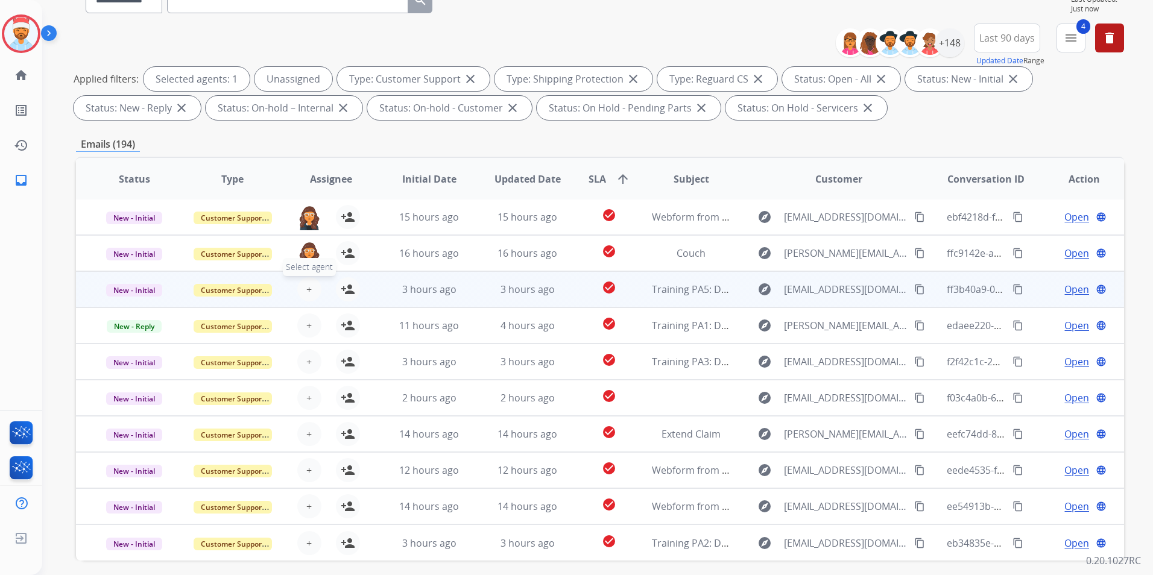
click at [303, 283] on button "+ Select agent" at bounding box center [309, 289] width 24 height 24
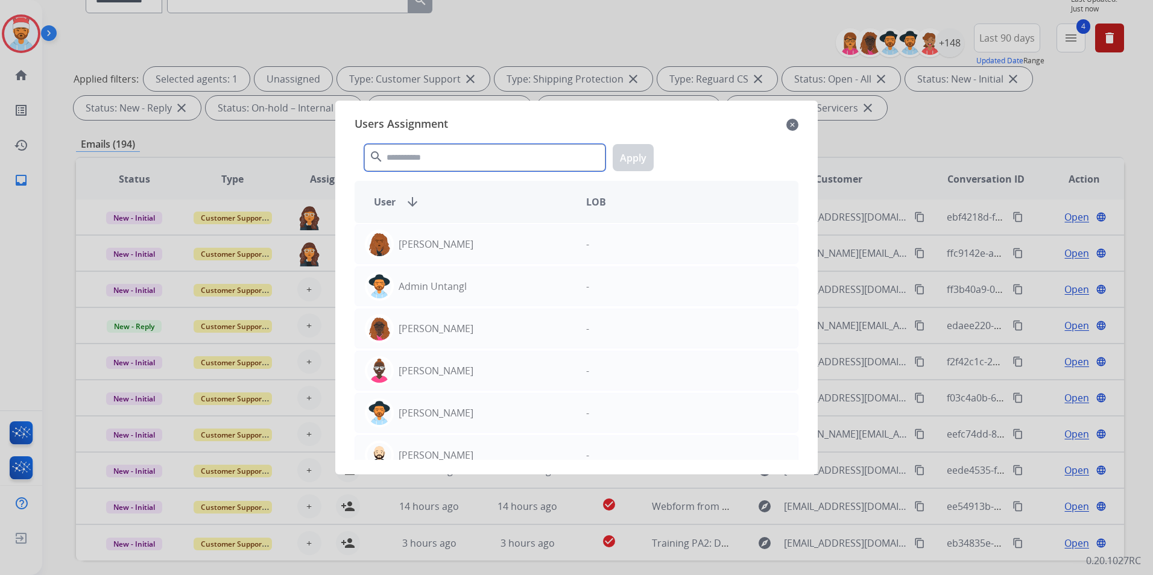
click at [401, 160] on input "text" at bounding box center [484, 157] width 241 height 27
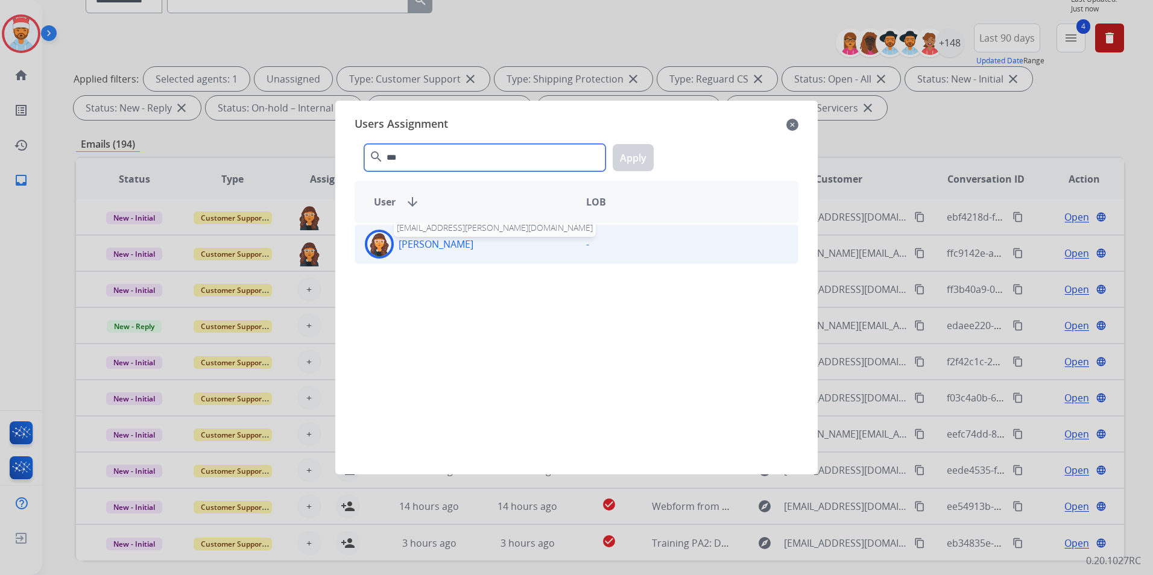
type input "***"
click at [422, 240] on p "[PERSON_NAME]" at bounding box center [436, 244] width 75 height 14
drag, startPoint x: 626, startPoint y: 166, endPoint x: 603, endPoint y: 191, distance: 33.7
click at [627, 166] on button "Apply" at bounding box center [633, 157] width 41 height 27
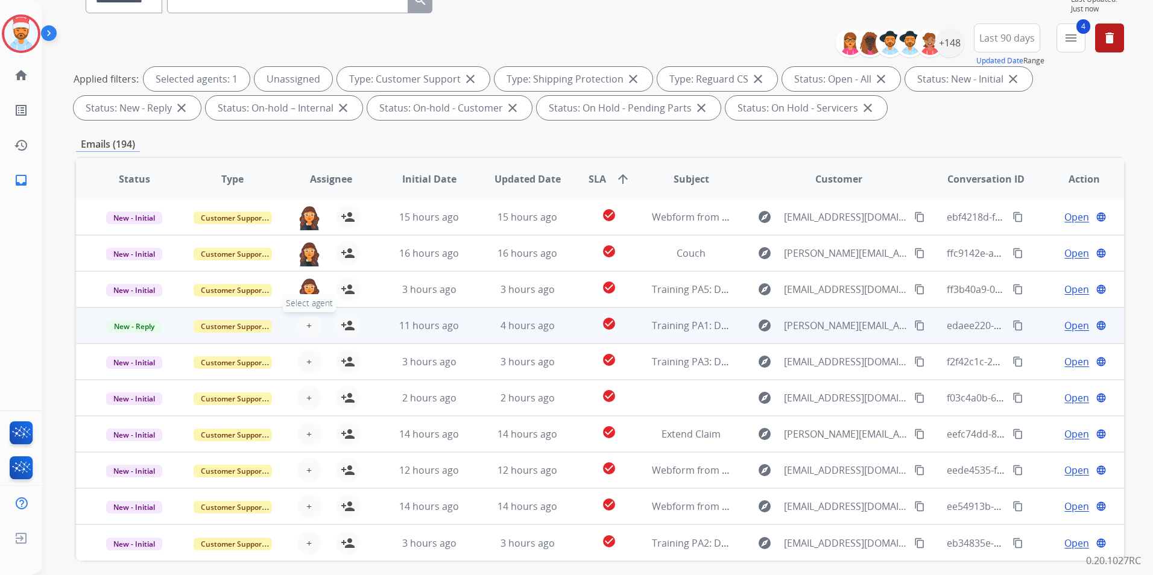
click at [311, 323] on button "+ Select agent" at bounding box center [309, 326] width 24 height 24
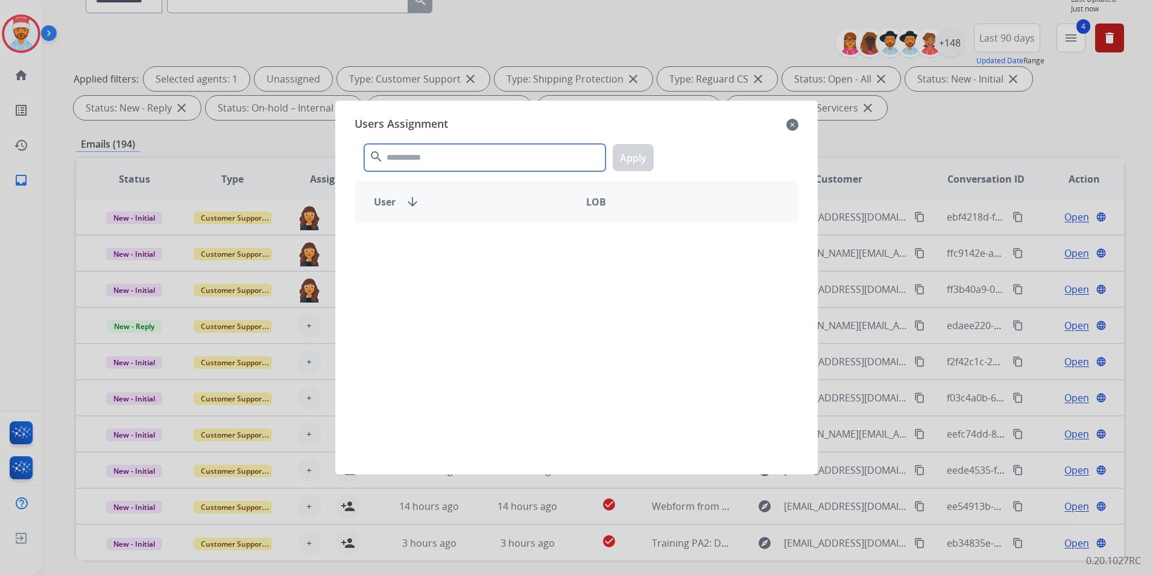
click at [421, 165] on input "text" at bounding box center [484, 157] width 241 height 27
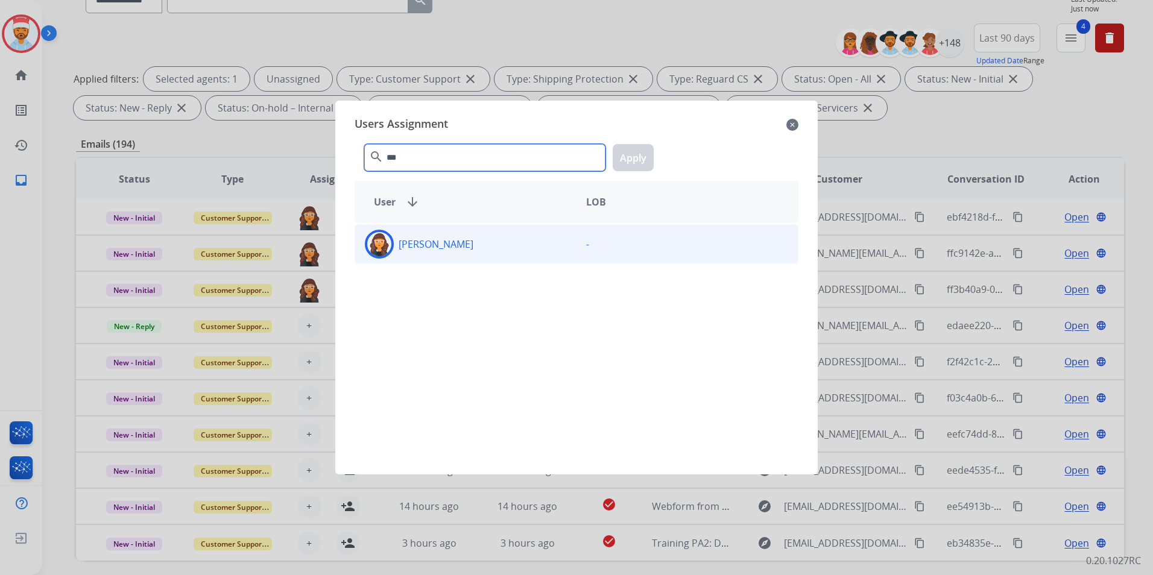
type input "***"
click at [443, 244] on p "[PERSON_NAME]" at bounding box center [436, 244] width 75 height 14
click at [615, 159] on button "Apply" at bounding box center [633, 157] width 41 height 27
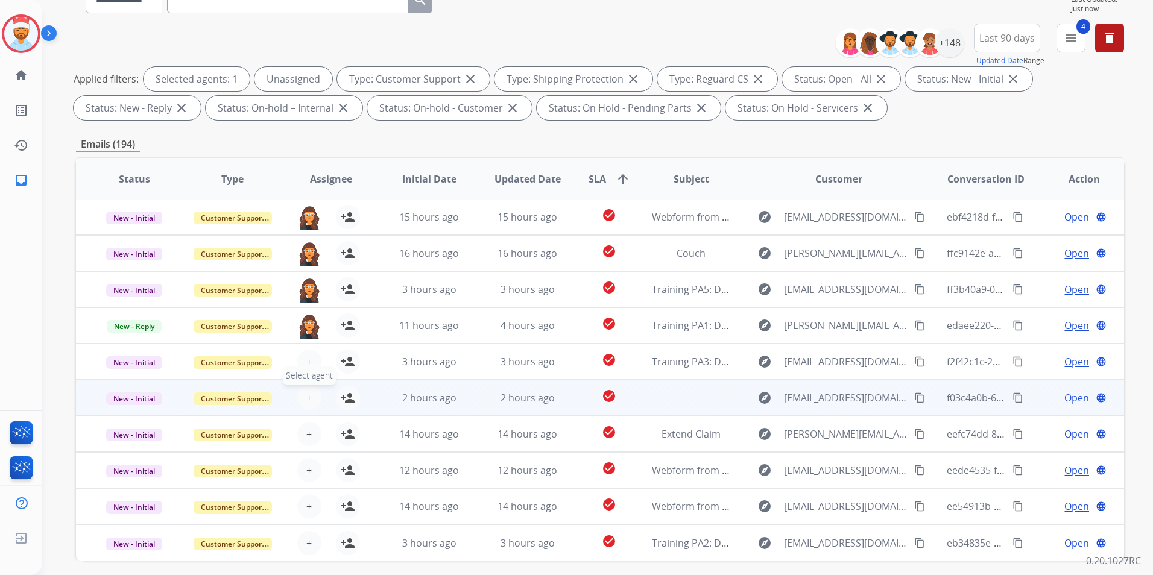
scroll to position [169, 0]
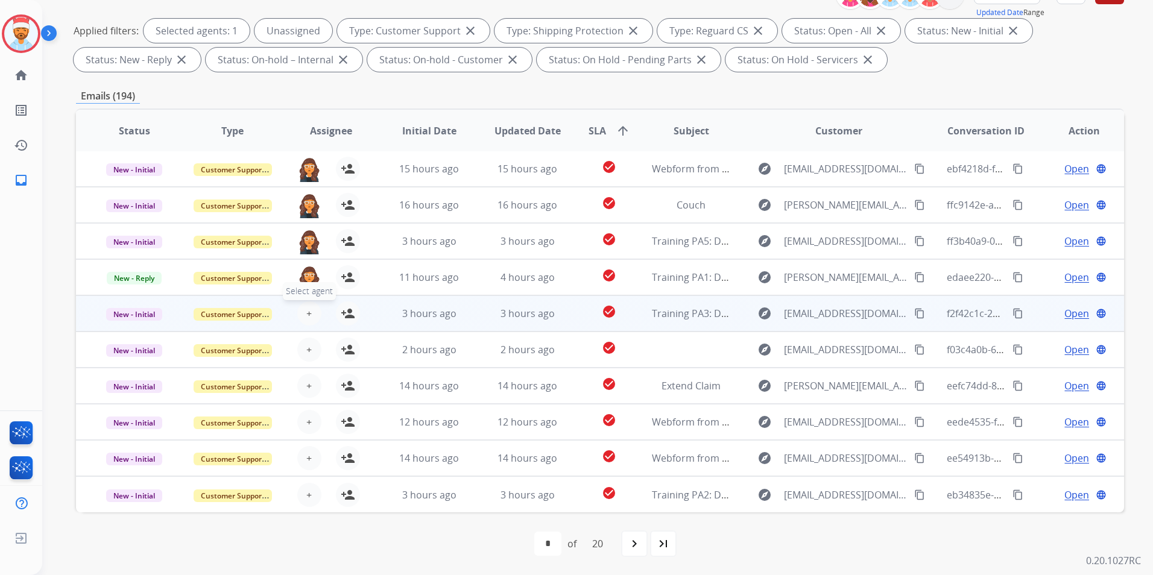
click at [309, 309] on span "+" at bounding box center [308, 313] width 5 height 14
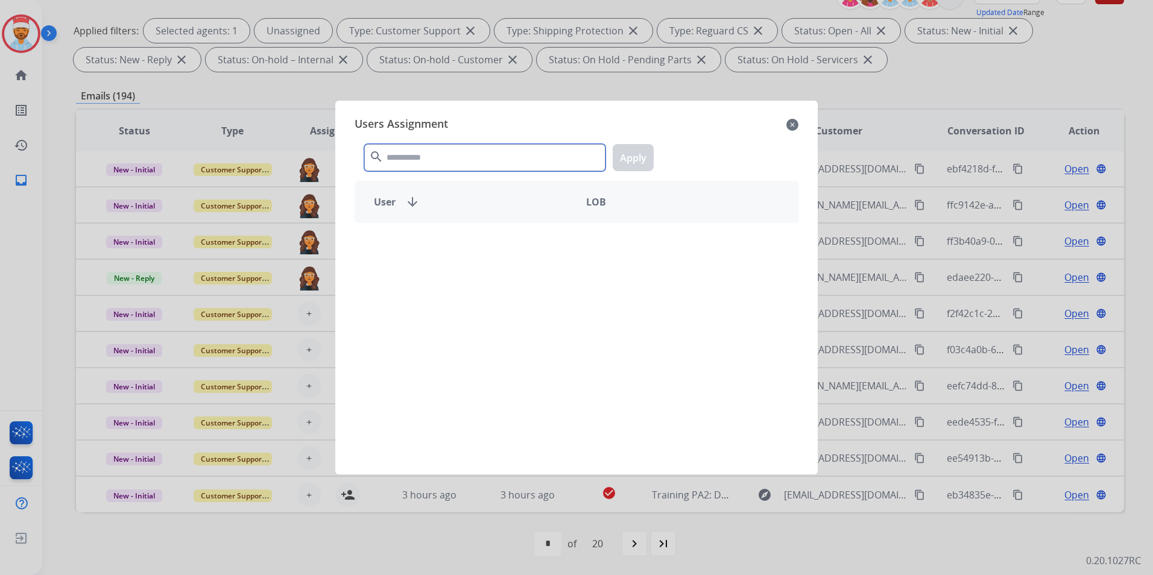
click at [435, 151] on input "text" at bounding box center [484, 157] width 241 height 27
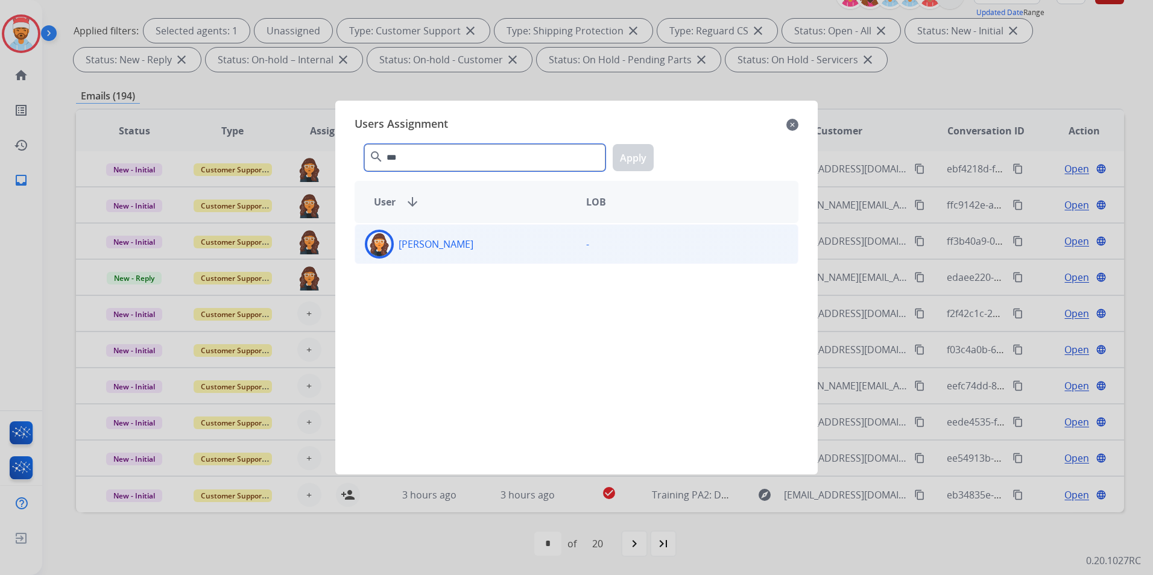
type input "***"
click at [426, 247] on p "[PERSON_NAME]" at bounding box center [436, 244] width 75 height 14
click at [642, 166] on button "Apply" at bounding box center [633, 157] width 41 height 27
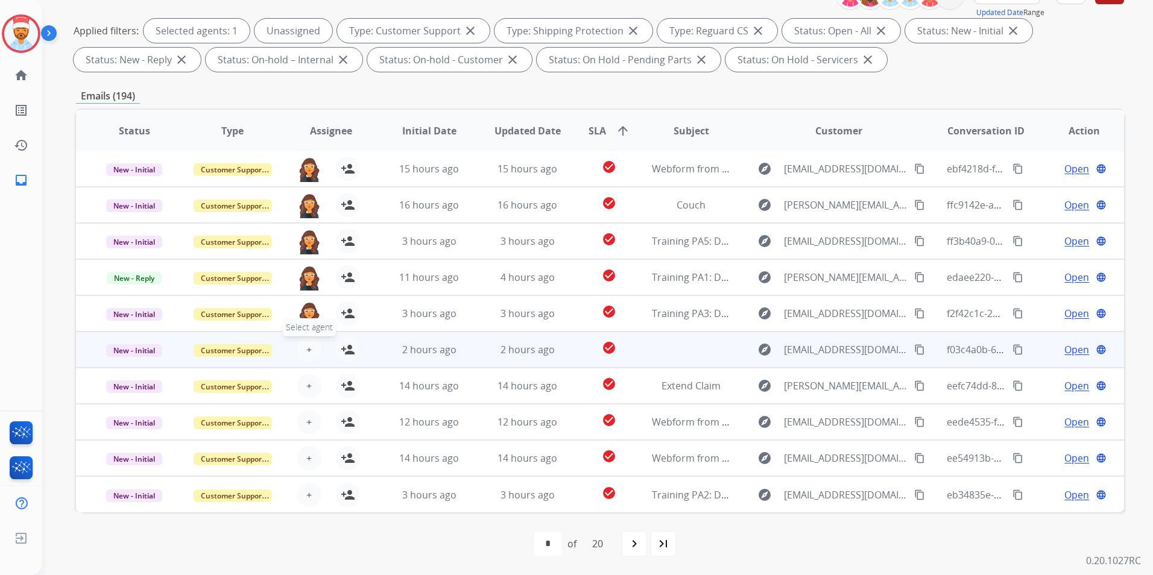
click at [306, 350] on span "+" at bounding box center [308, 350] width 5 height 14
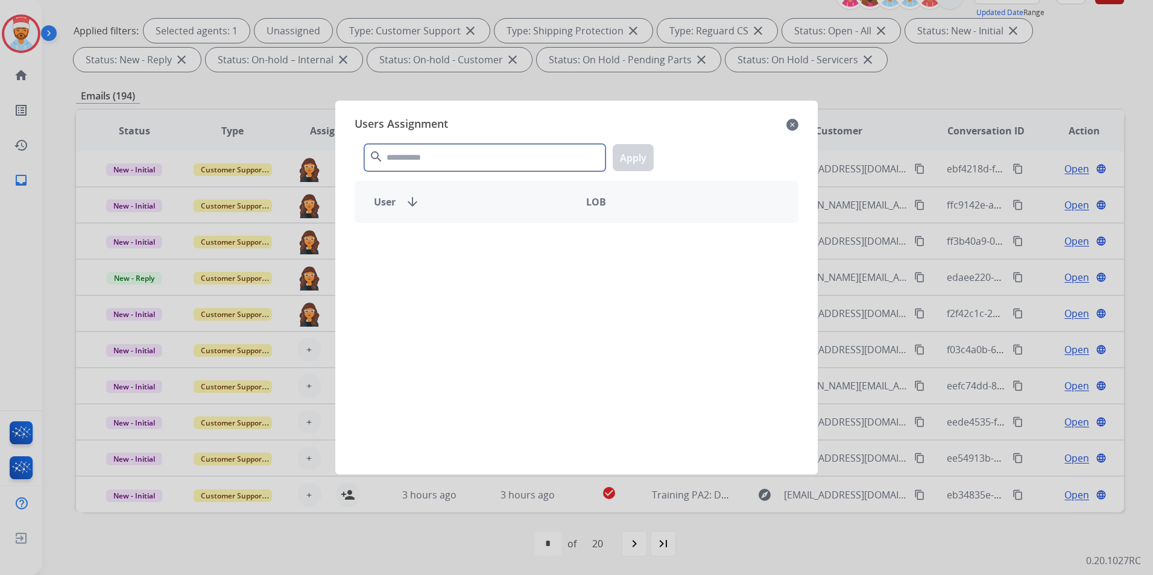
click at [446, 154] on input "text" at bounding box center [484, 157] width 241 height 27
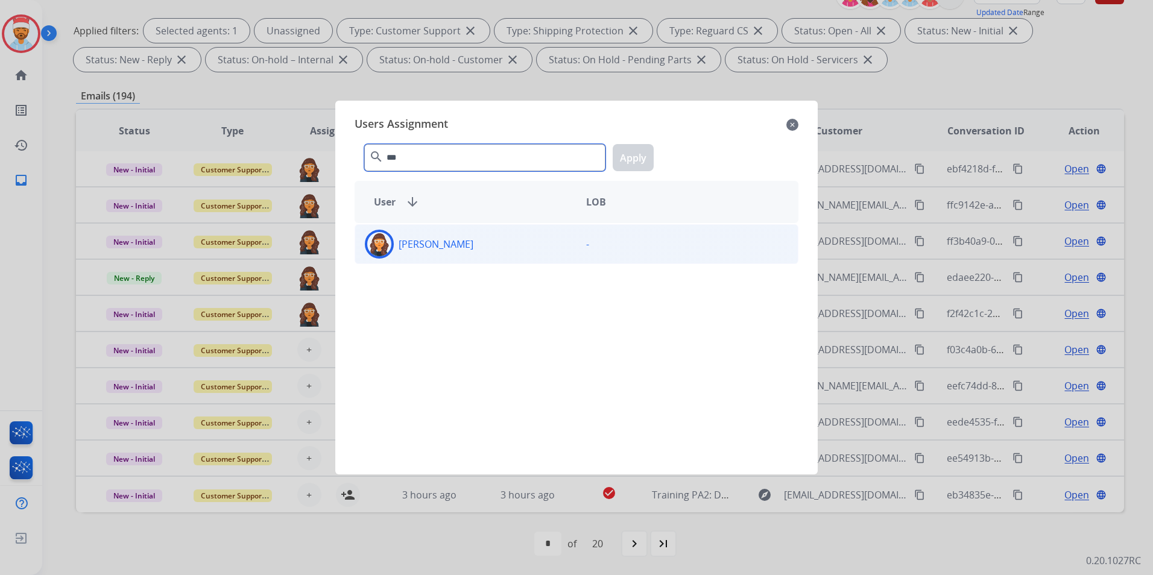
type input "***"
click at [445, 241] on p "[PERSON_NAME]" at bounding box center [436, 244] width 75 height 14
click at [634, 156] on button "Apply" at bounding box center [633, 157] width 41 height 27
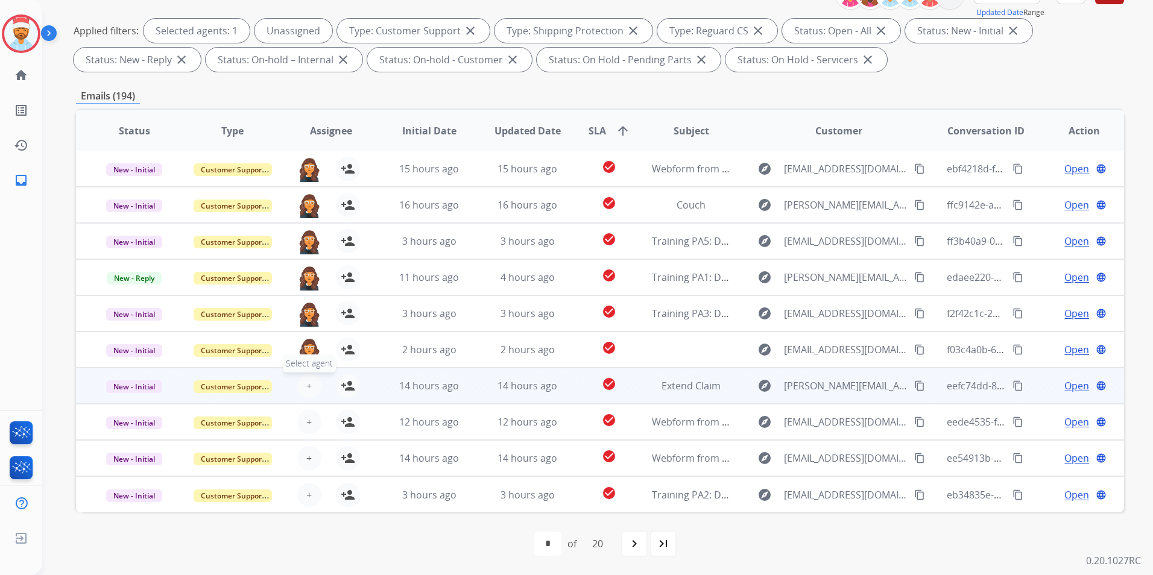
click at [309, 387] on span "+" at bounding box center [308, 386] width 5 height 14
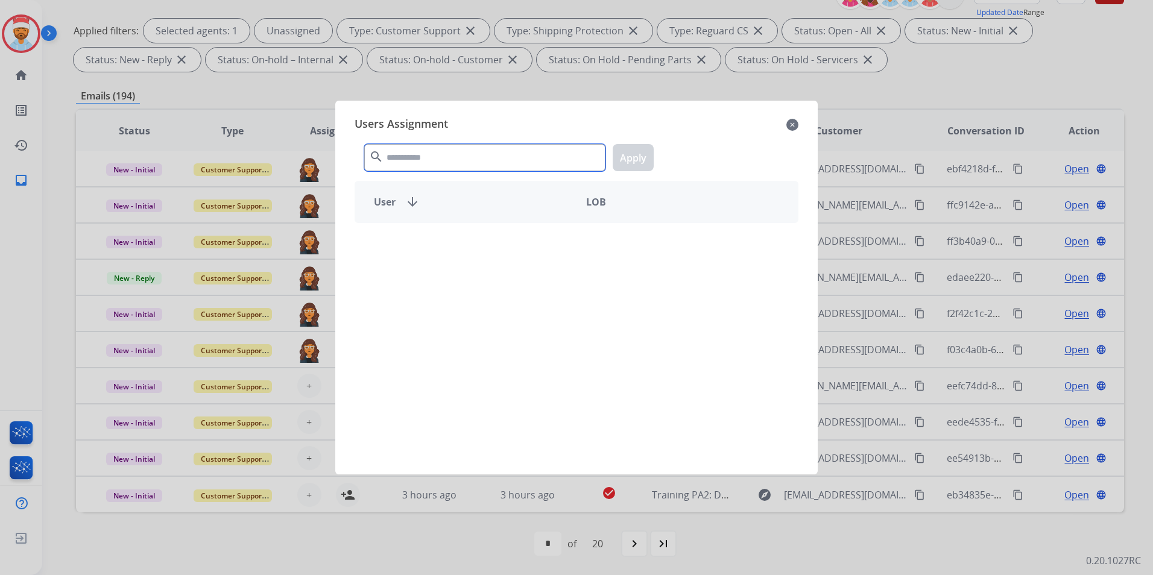
click at [464, 160] on input "text" at bounding box center [484, 157] width 241 height 27
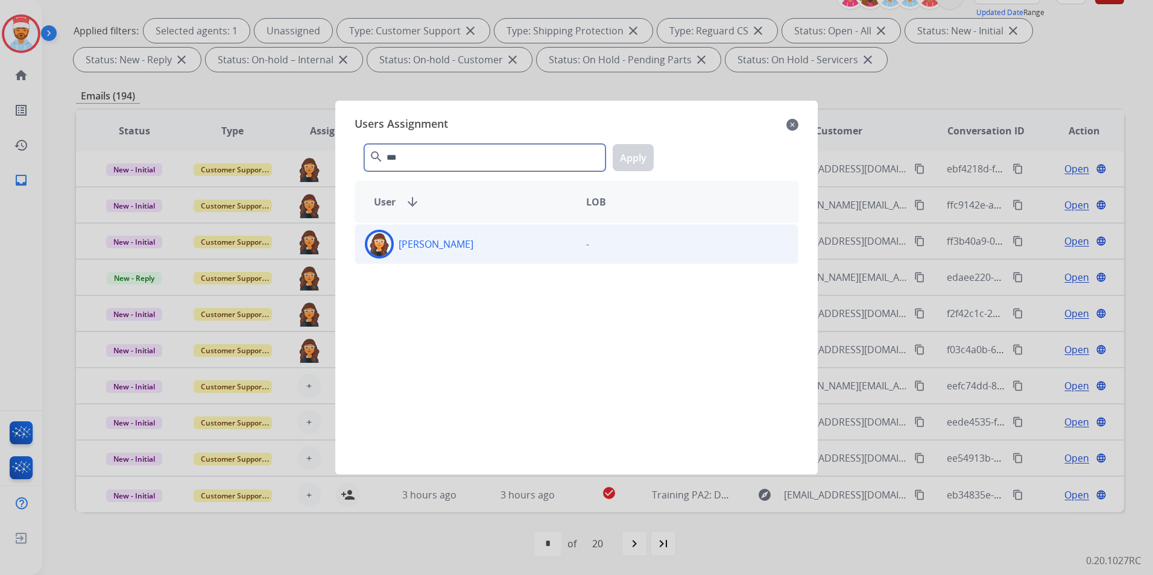
type input "***"
drag, startPoint x: 420, startPoint y: 250, endPoint x: 599, endPoint y: 203, distance: 184.6
click at [420, 249] on p "[PERSON_NAME]" at bounding box center [436, 244] width 75 height 14
drag, startPoint x: 638, startPoint y: 163, endPoint x: 630, endPoint y: 186, distance: 23.6
click at [637, 163] on button "Apply" at bounding box center [633, 157] width 41 height 27
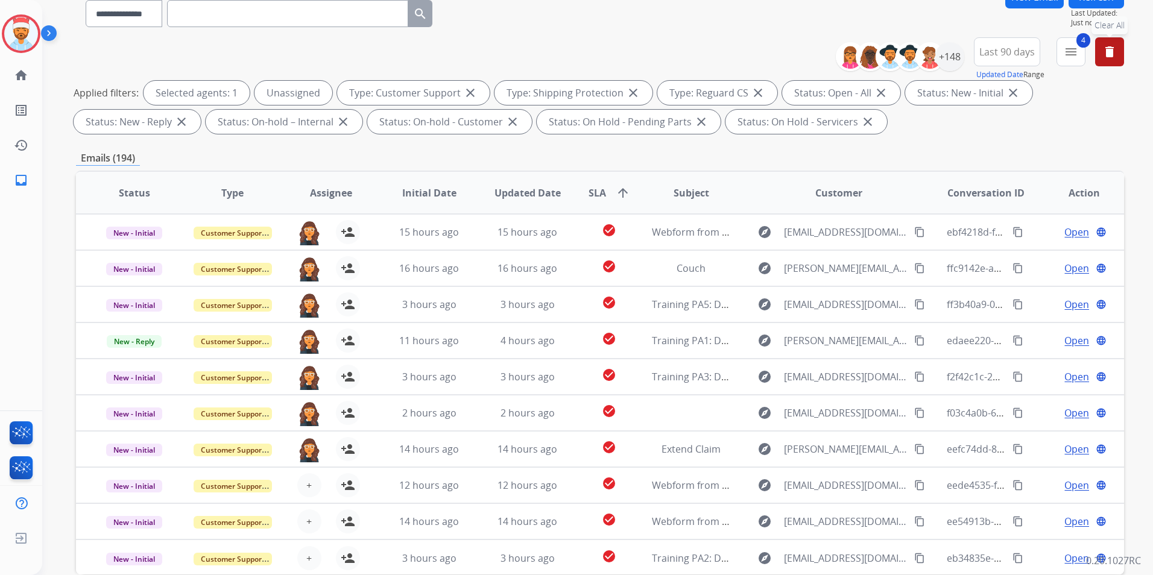
scroll to position [0, 0]
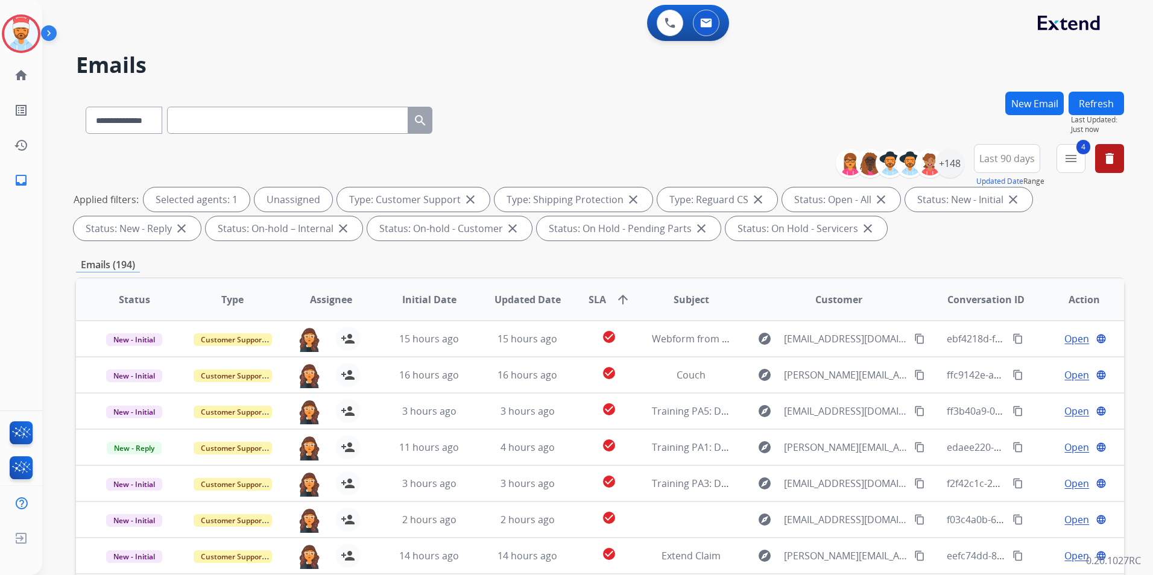
click at [1096, 87] on div "**********" at bounding box center [583, 330] width 1082 height 575
click at [1100, 96] on button "Refresh" at bounding box center [1096, 104] width 55 height 24
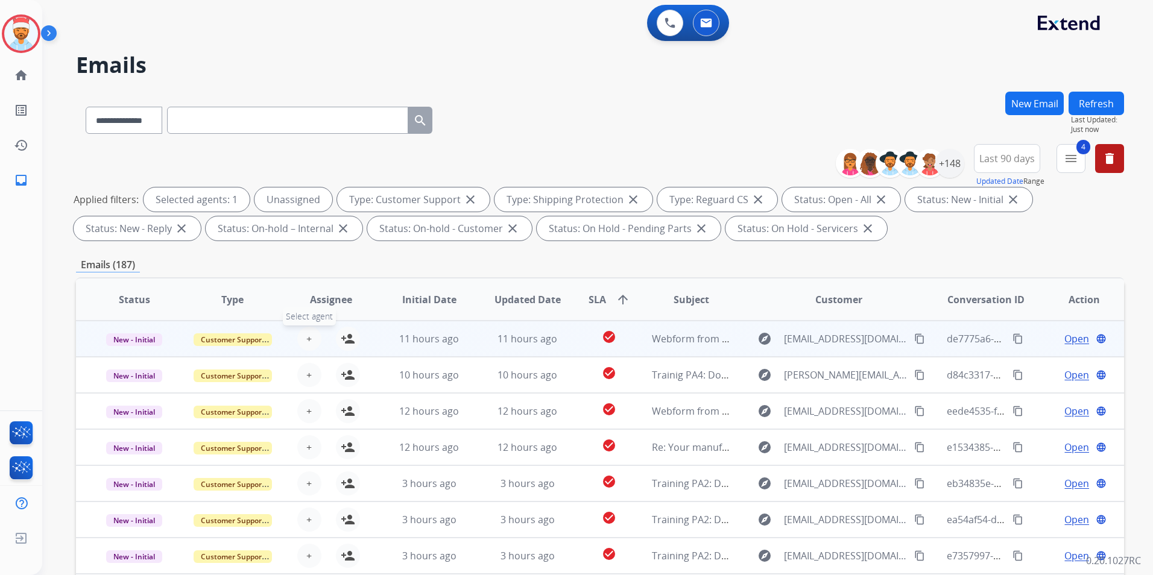
click at [299, 338] on button "+ Select agent" at bounding box center [309, 339] width 24 height 24
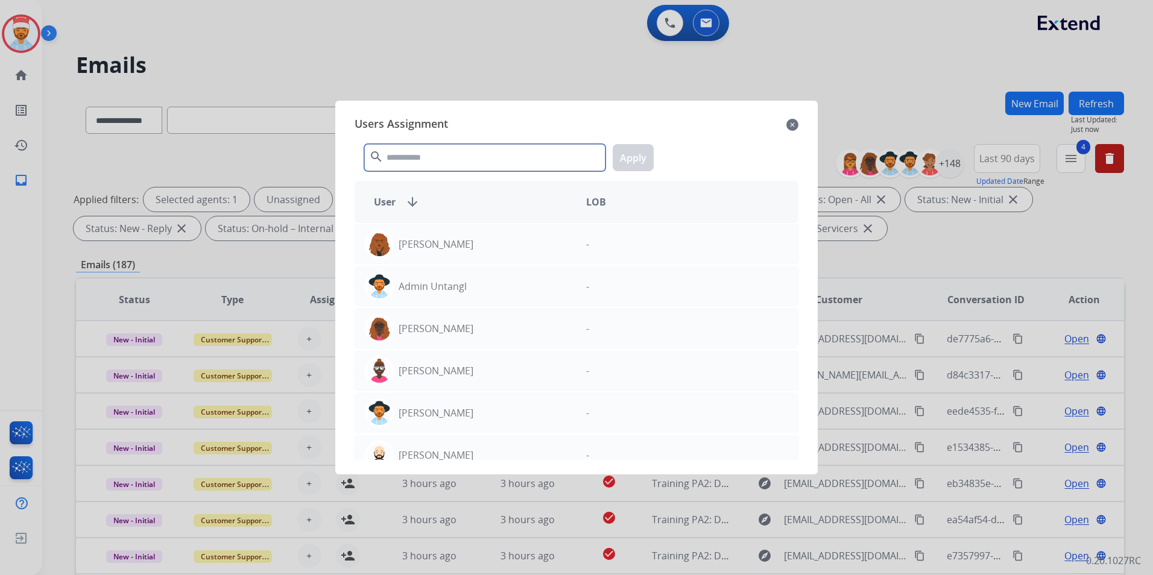
click at [419, 161] on input "text" at bounding box center [484, 157] width 241 height 27
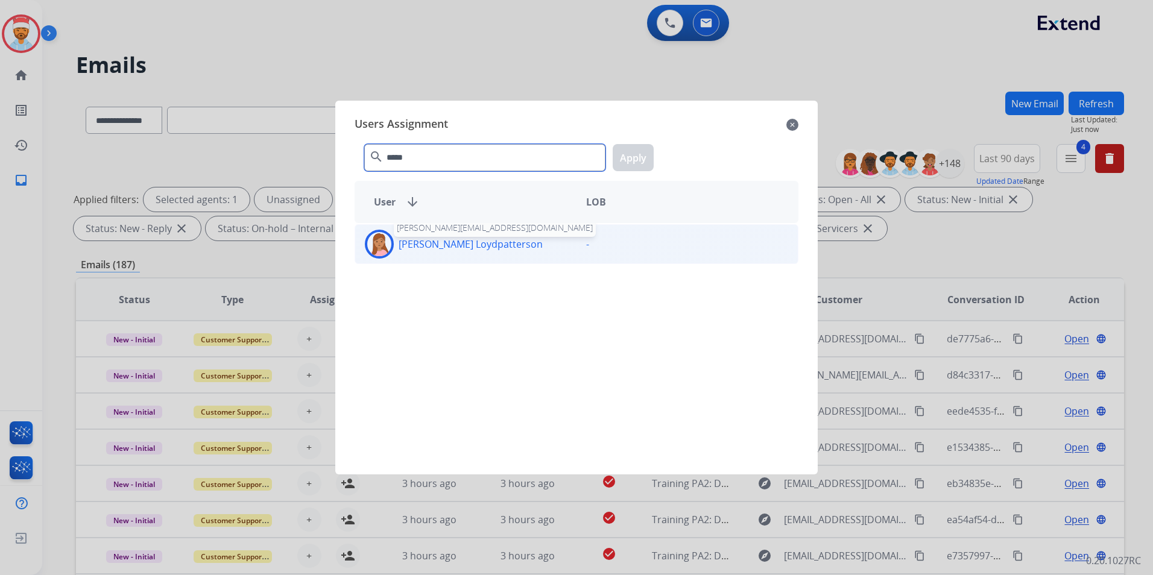
type input "*****"
click at [470, 244] on p "[PERSON_NAME] Loydpatterson" at bounding box center [471, 244] width 144 height 14
click at [640, 157] on button "Apply" at bounding box center [633, 157] width 41 height 27
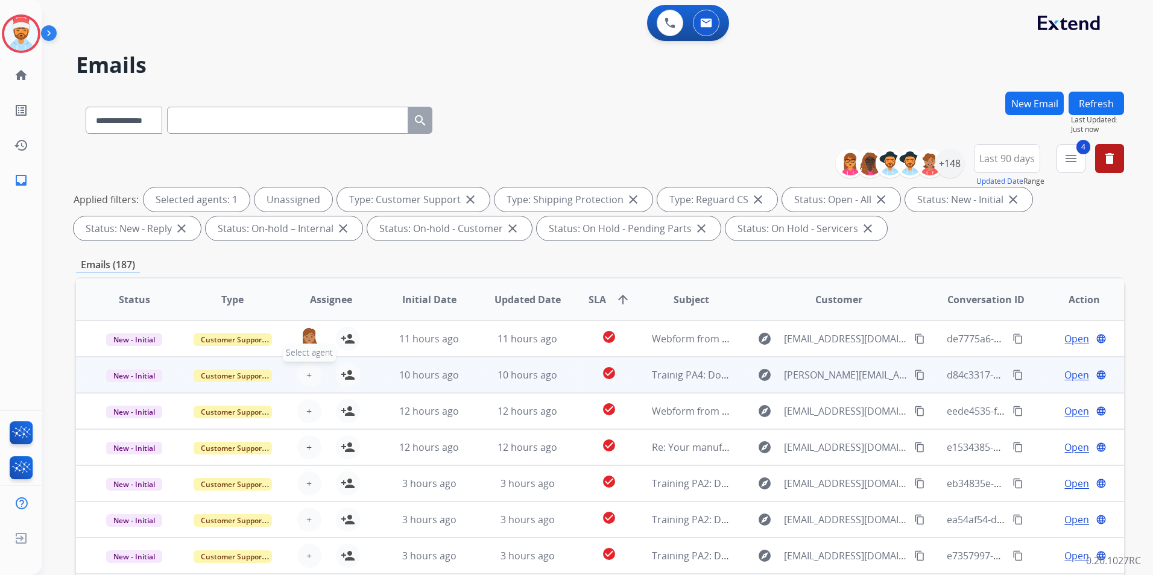
click at [306, 373] on span "+" at bounding box center [308, 375] width 5 height 14
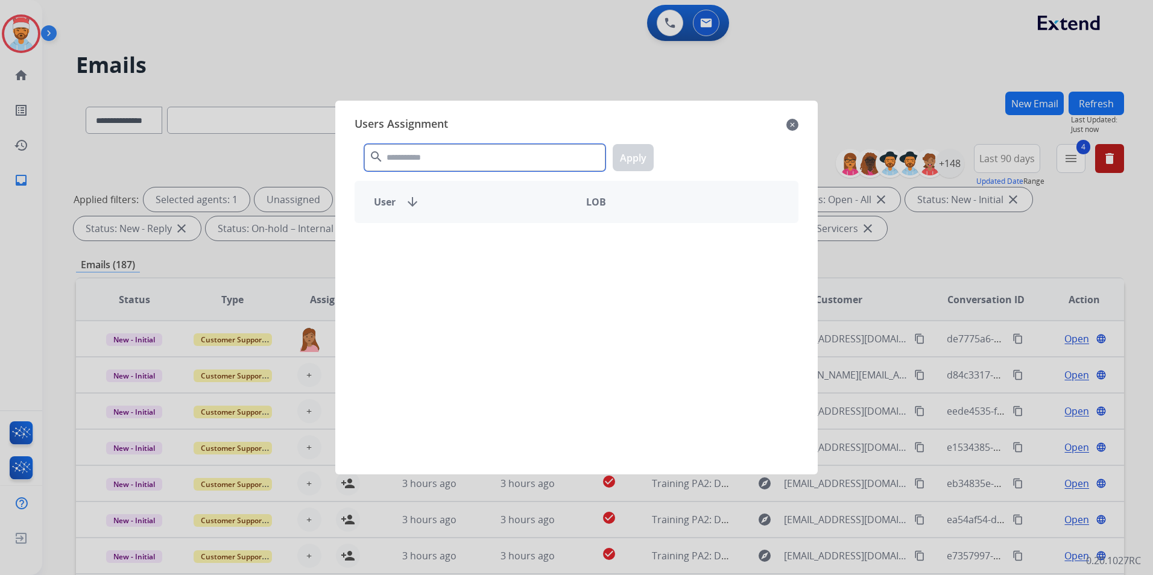
click at [442, 162] on input "text" at bounding box center [484, 157] width 241 height 27
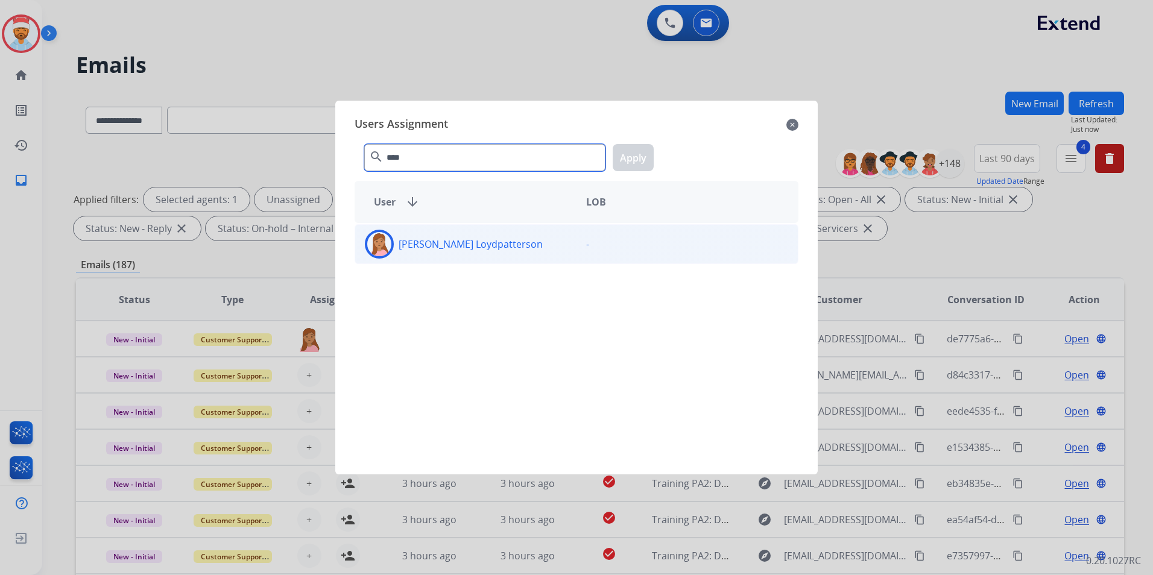
type input "****"
click at [468, 248] on p "[PERSON_NAME] Loydpatterson" at bounding box center [471, 244] width 144 height 14
click at [642, 163] on button "Apply" at bounding box center [633, 157] width 41 height 27
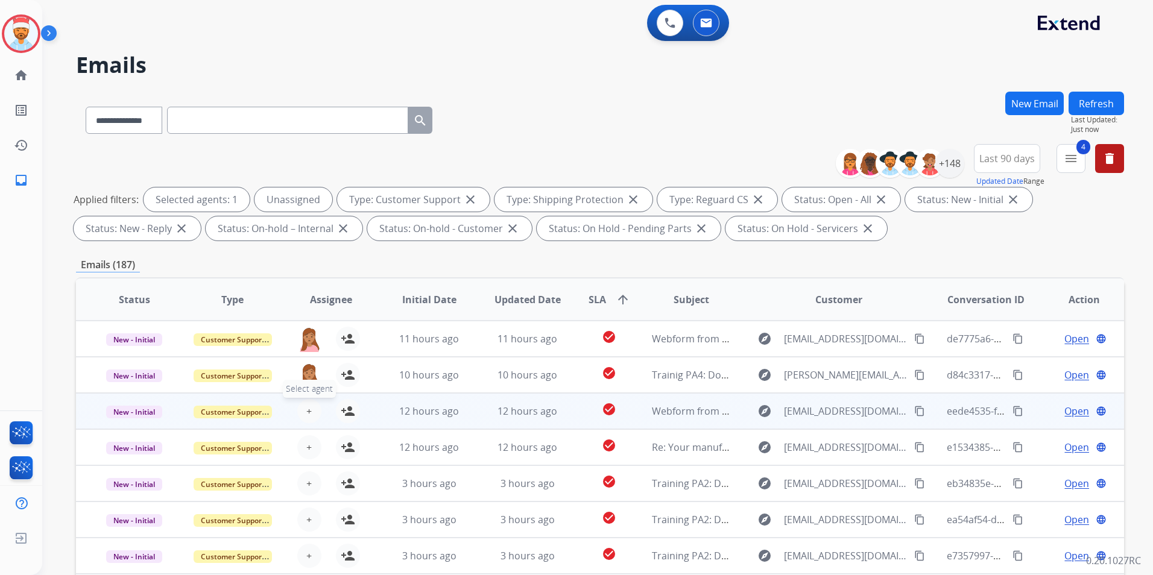
click at [313, 411] on button "+ Select agent" at bounding box center [309, 411] width 24 height 24
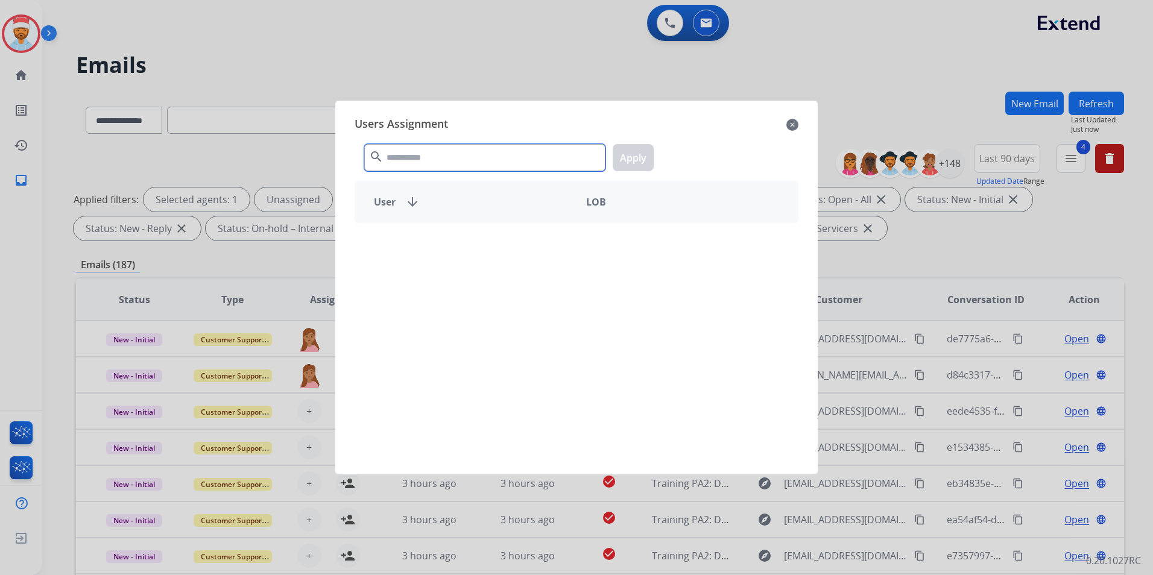
click at [431, 151] on input "text" at bounding box center [484, 157] width 241 height 27
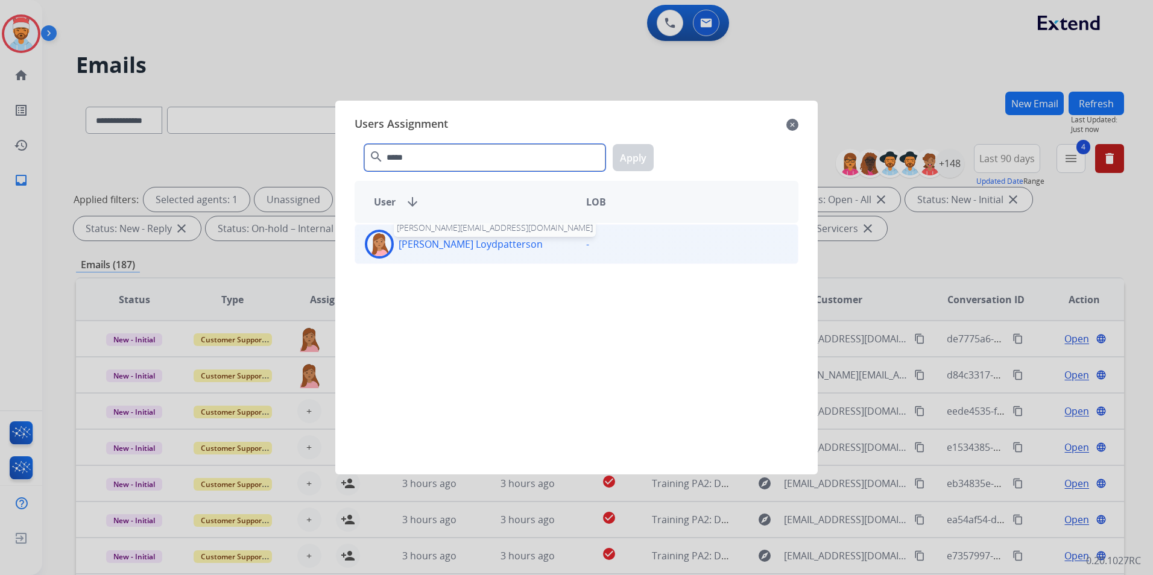
type input "*****"
click at [447, 232] on div "[PERSON_NAME] Loydpatterson [PERSON_NAME][EMAIL_ADDRESS][DOMAIN_NAME]" at bounding box center [465, 244] width 221 height 29
click at [637, 148] on button "Apply" at bounding box center [633, 157] width 41 height 27
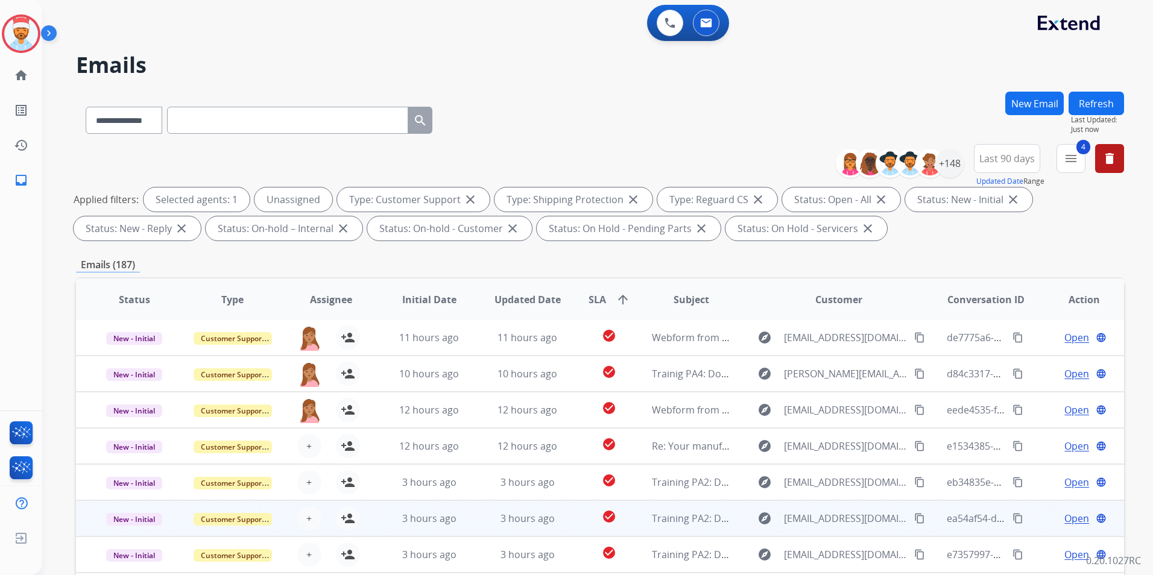
scroll to position [121, 0]
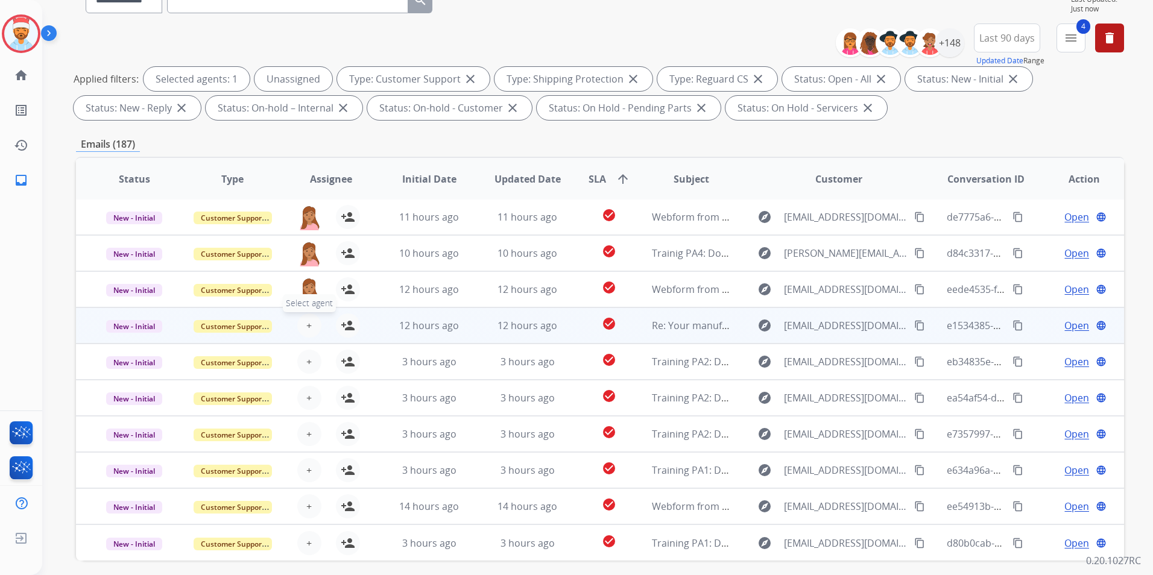
click at [308, 323] on span "+" at bounding box center [308, 325] width 5 height 14
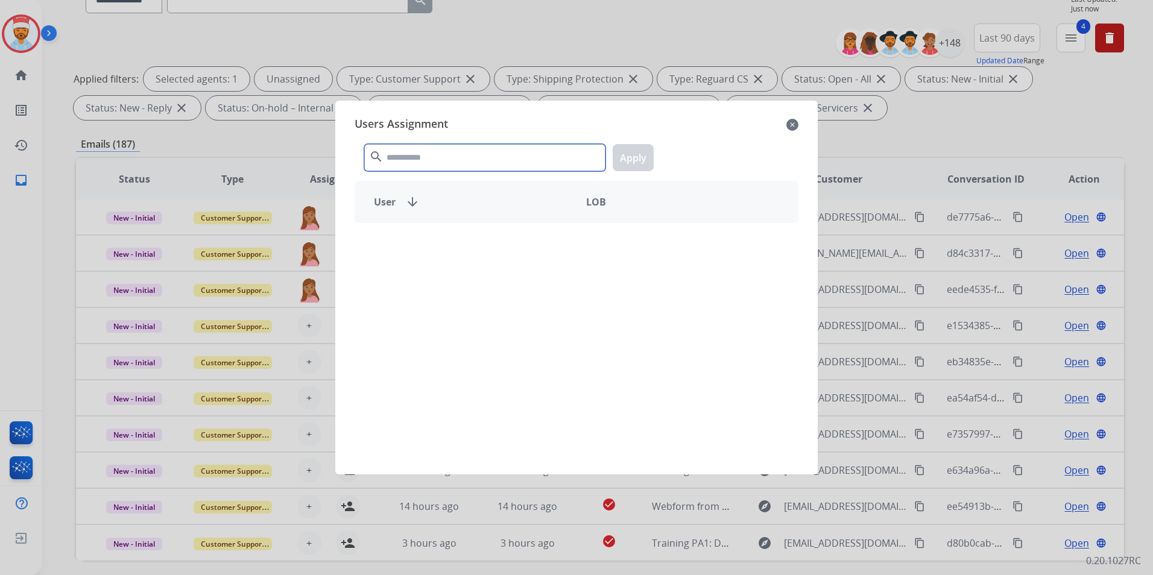
click at [409, 164] on input "text" at bounding box center [484, 157] width 241 height 27
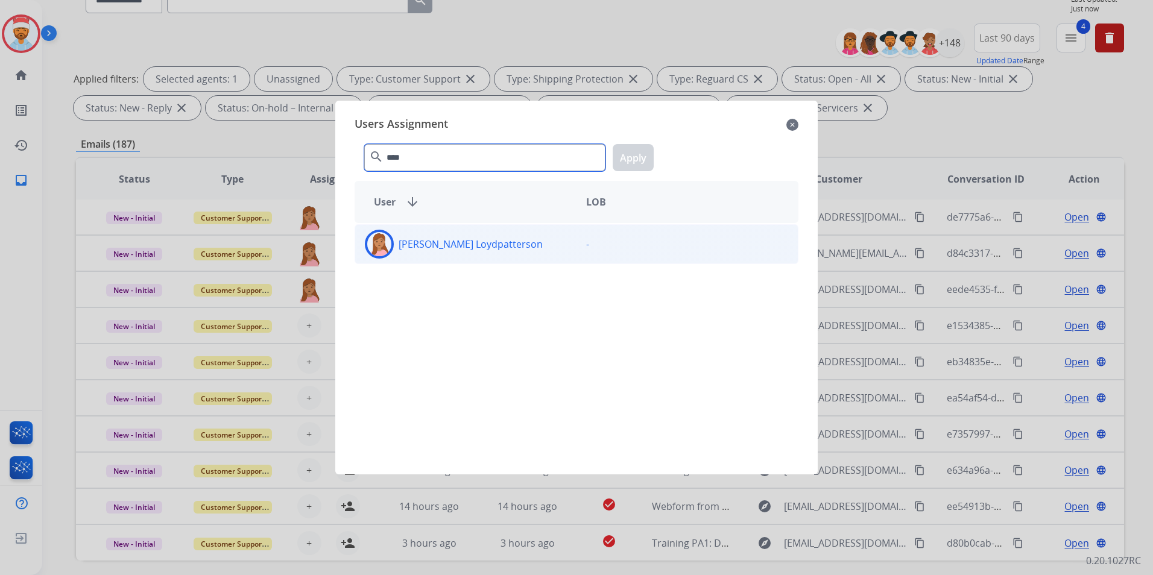
type input "****"
click at [452, 251] on p "[PERSON_NAME] Loydpatterson" at bounding box center [471, 244] width 144 height 14
click at [634, 148] on button "Apply" at bounding box center [633, 157] width 41 height 27
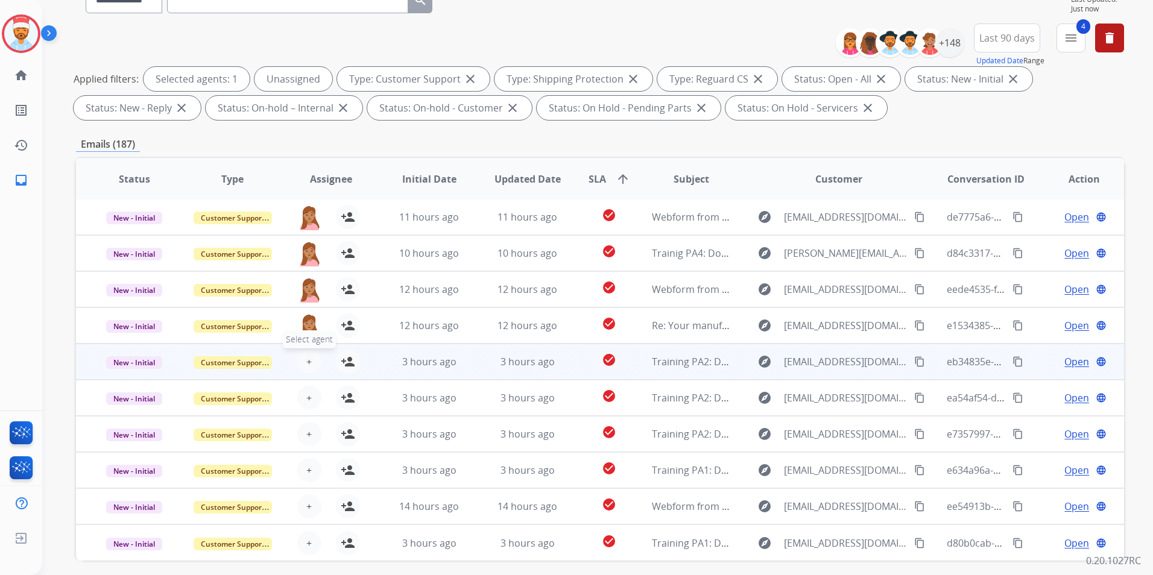
click at [308, 368] on button "+ Select agent" at bounding box center [309, 362] width 24 height 24
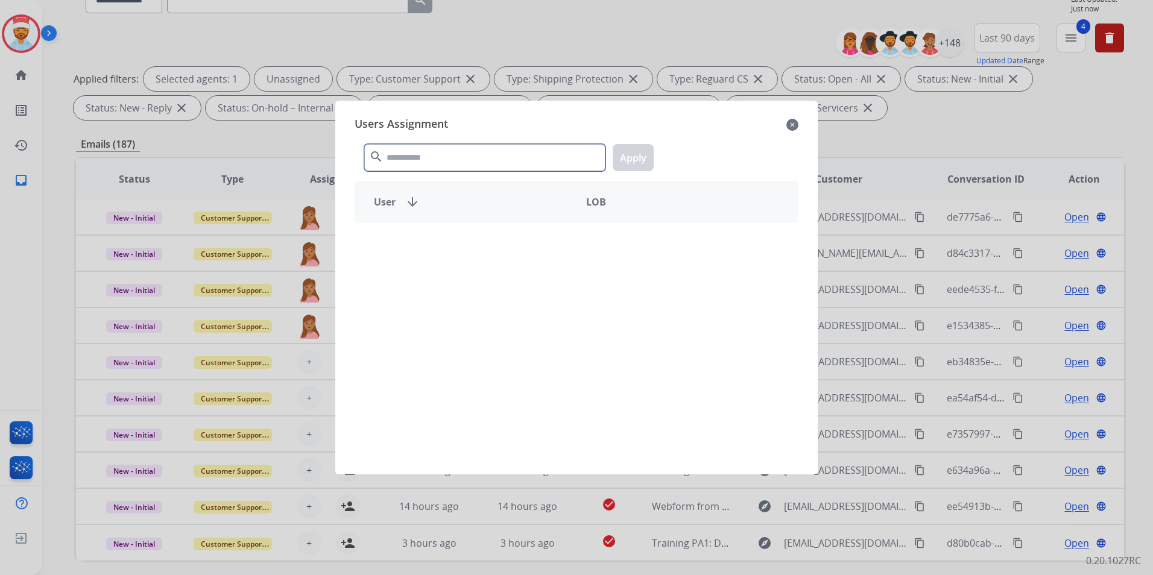
click at [427, 169] on input "text" at bounding box center [484, 157] width 241 height 27
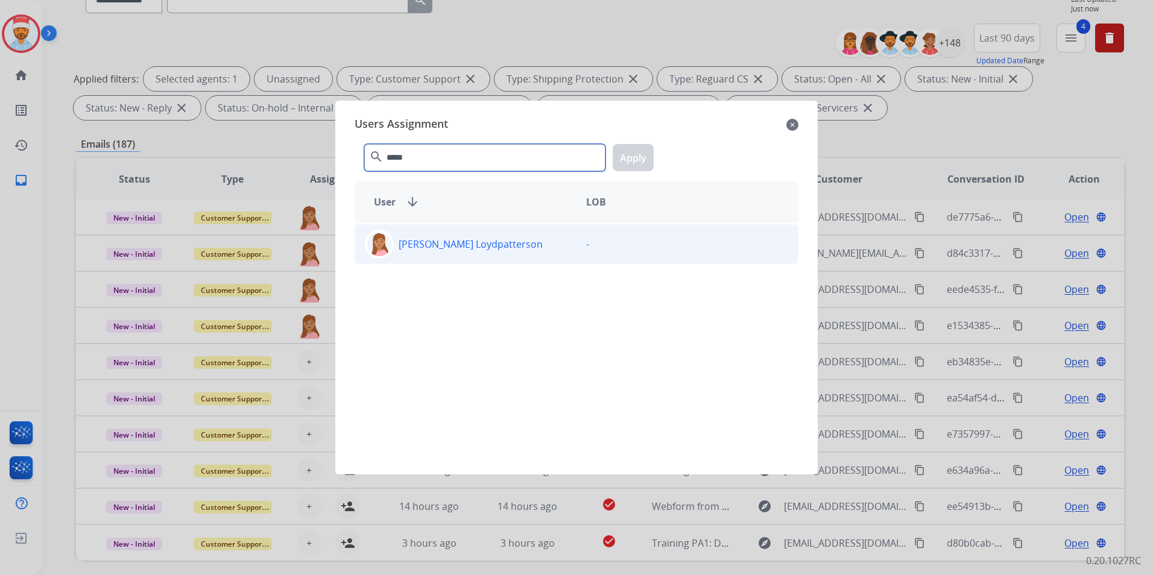
type input "*****"
click at [450, 247] on p "[PERSON_NAME] Loydpatterson" at bounding box center [471, 244] width 144 height 14
click at [642, 156] on button "Apply" at bounding box center [633, 157] width 41 height 27
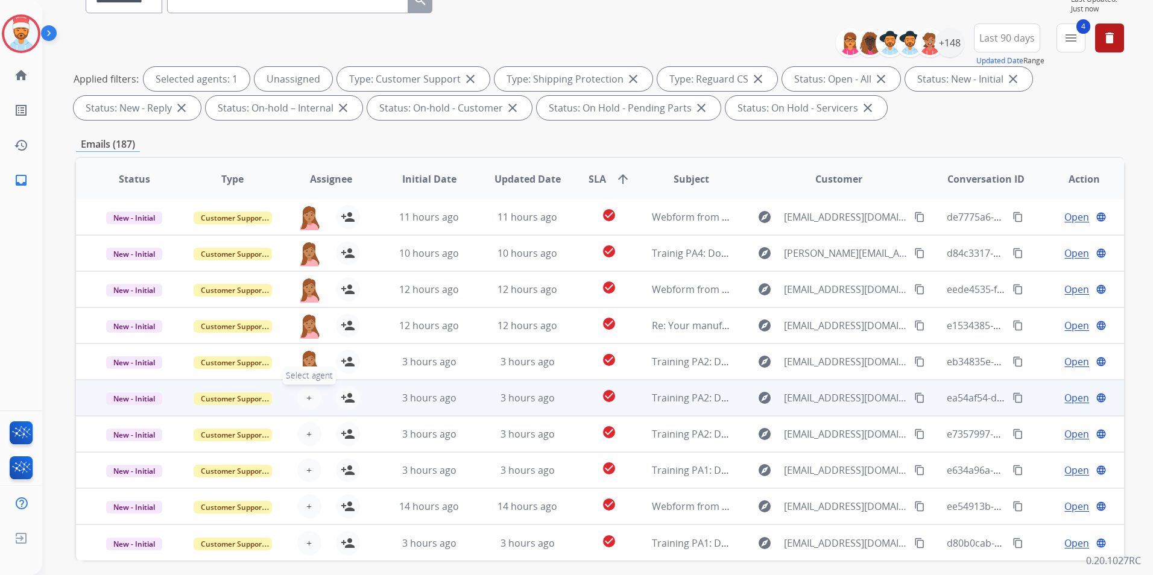
click at [309, 398] on span "+" at bounding box center [308, 398] width 5 height 14
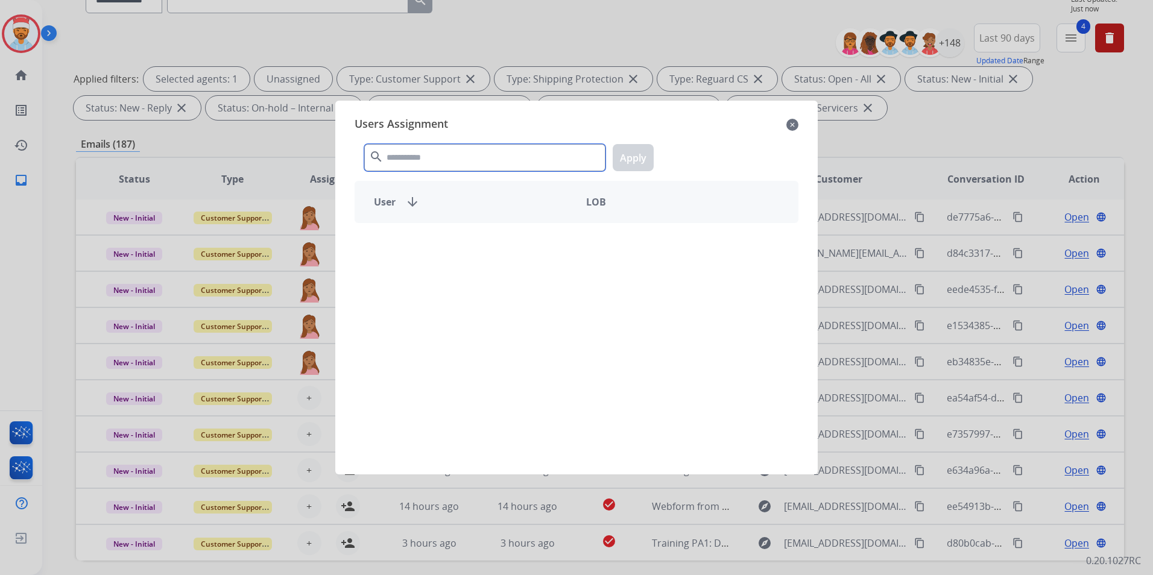
click at [426, 162] on input "text" at bounding box center [484, 157] width 241 height 27
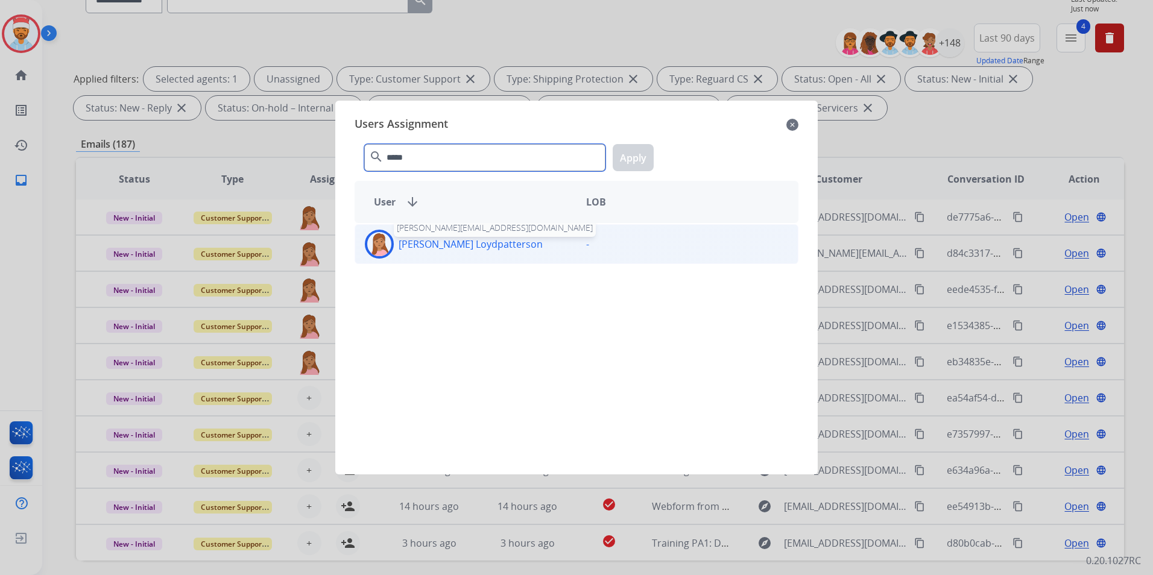
type input "*****"
drag, startPoint x: 414, startPoint y: 244, endPoint x: 557, endPoint y: 210, distance: 147.4
click at [415, 244] on p "[PERSON_NAME] Loydpatterson" at bounding box center [471, 244] width 144 height 14
click at [640, 160] on button "Apply" at bounding box center [633, 157] width 41 height 27
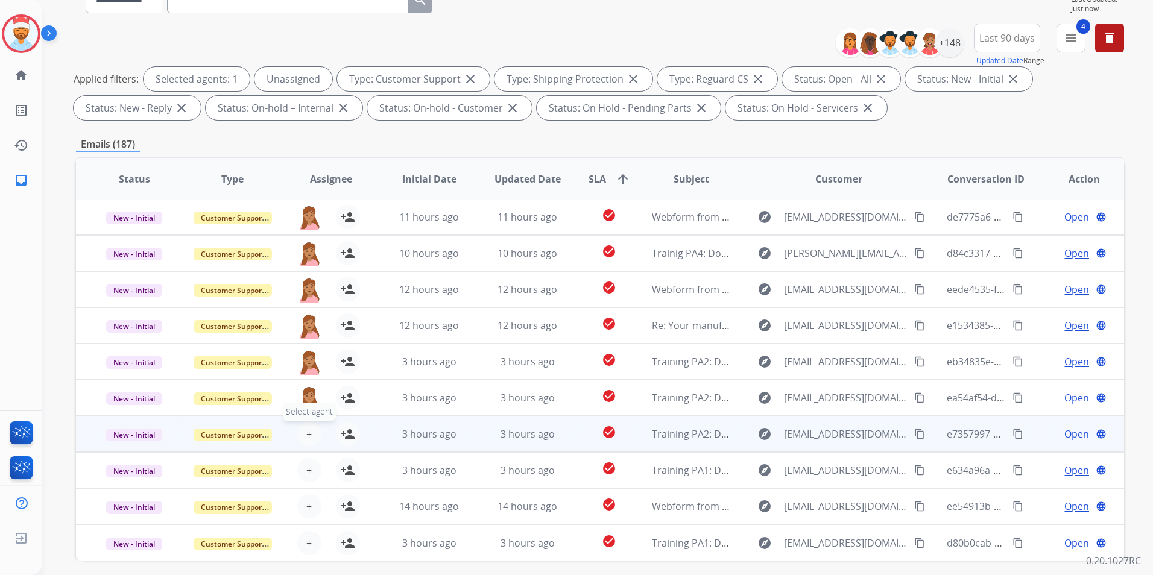
click at [306, 430] on span "+" at bounding box center [308, 434] width 5 height 14
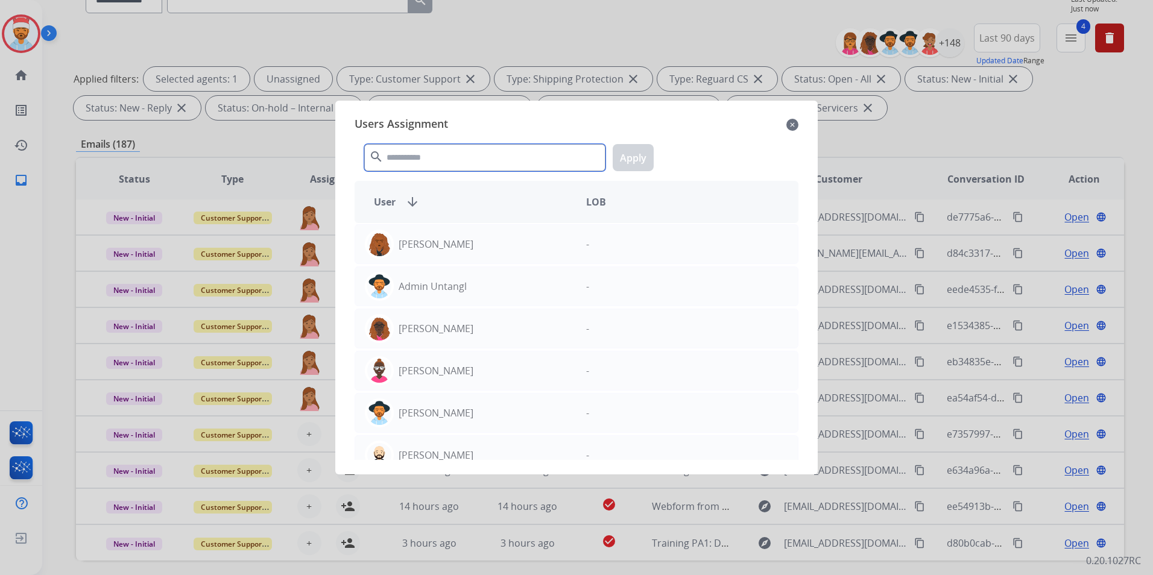
click at [428, 163] on input "text" at bounding box center [484, 157] width 241 height 27
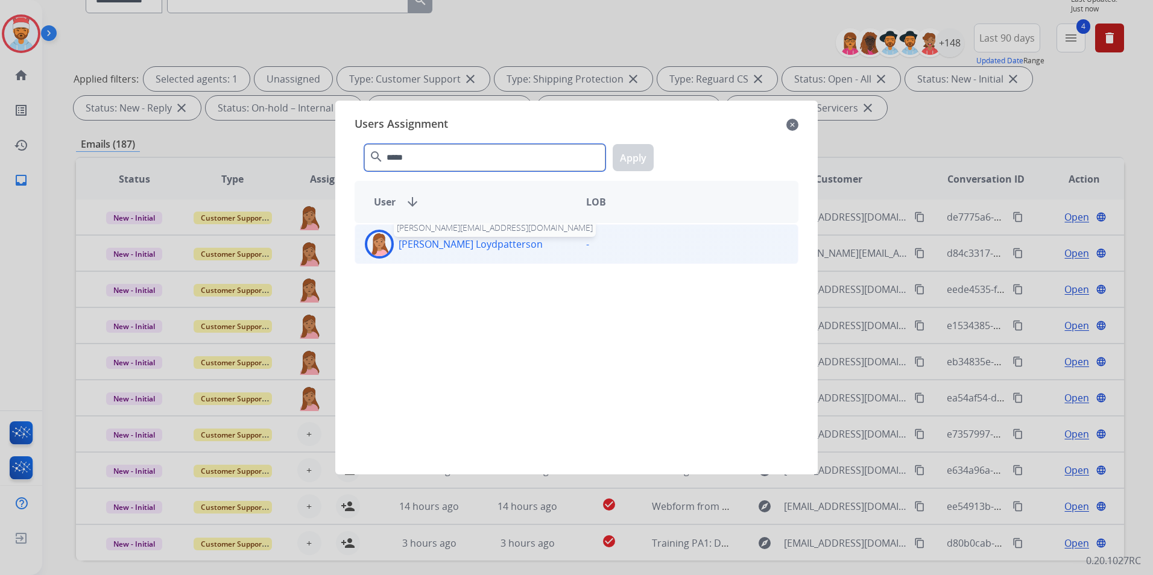
type input "*****"
click at [482, 244] on p "[PERSON_NAME] Loydpatterson" at bounding box center [471, 244] width 144 height 14
click at [639, 166] on button "Apply" at bounding box center [633, 157] width 41 height 27
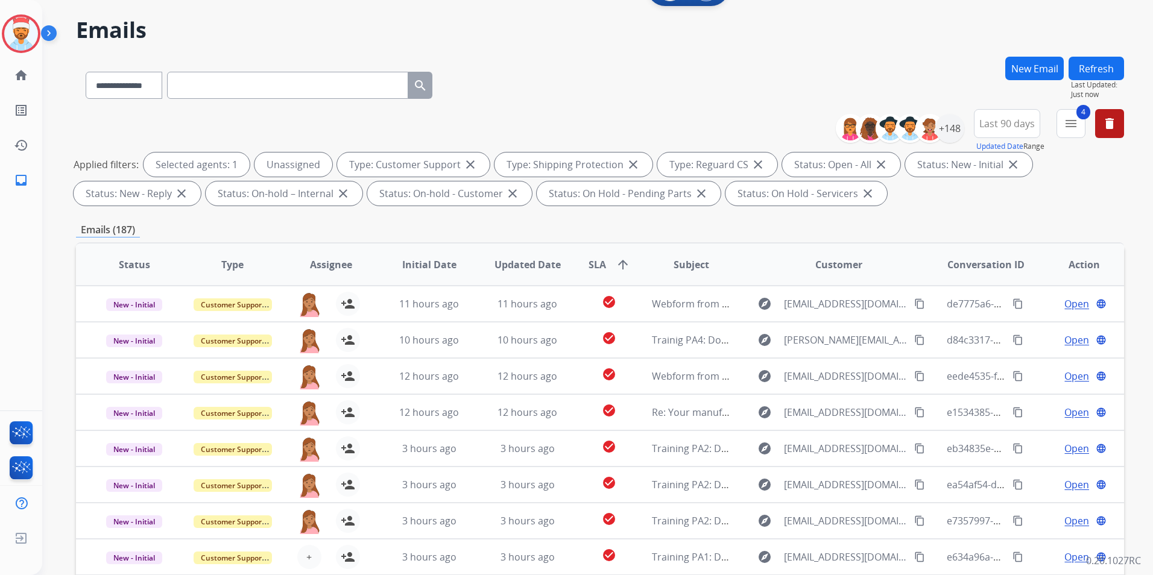
scroll to position [0, 0]
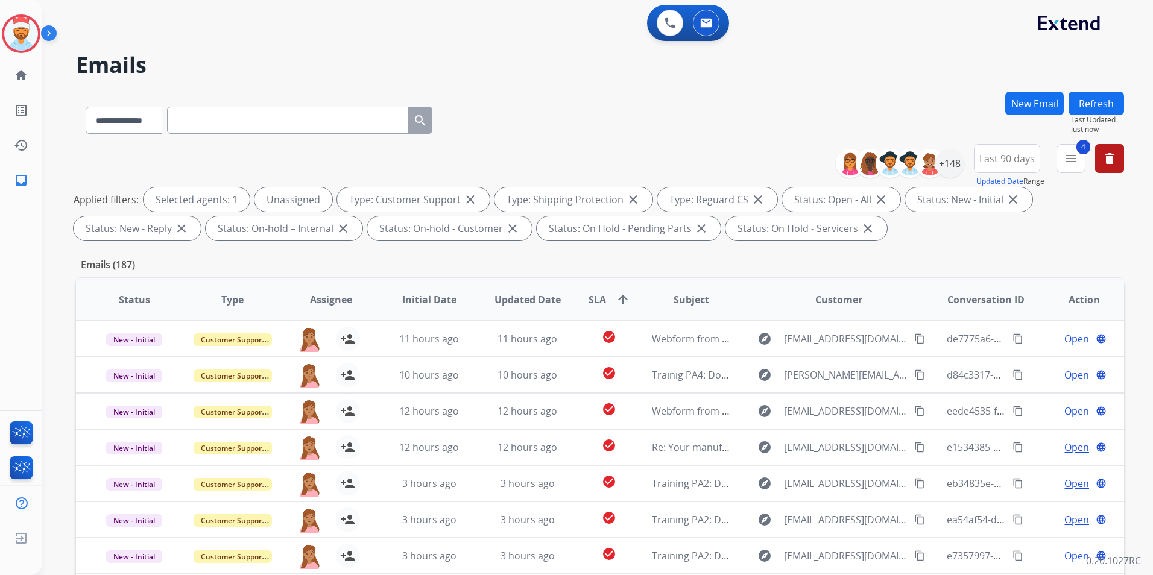
click at [1091, 103] on button "Refresh" at bounding box center [1096, 104] width 55 height 24
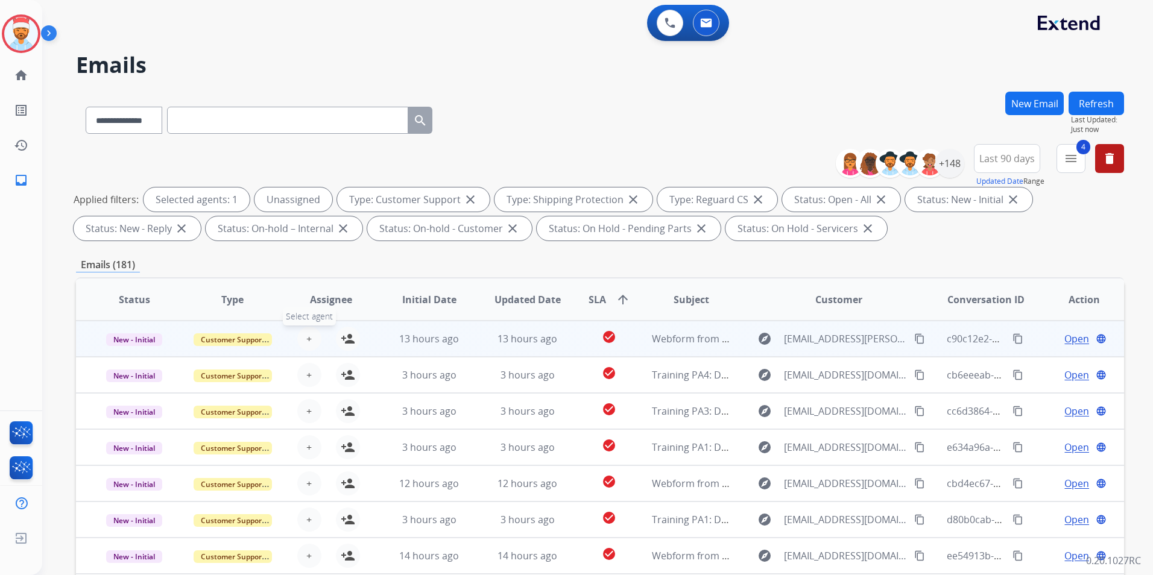
click at [302, 345] on button "+ Select agent" at bounding box center [309, 339] width 24 height 24
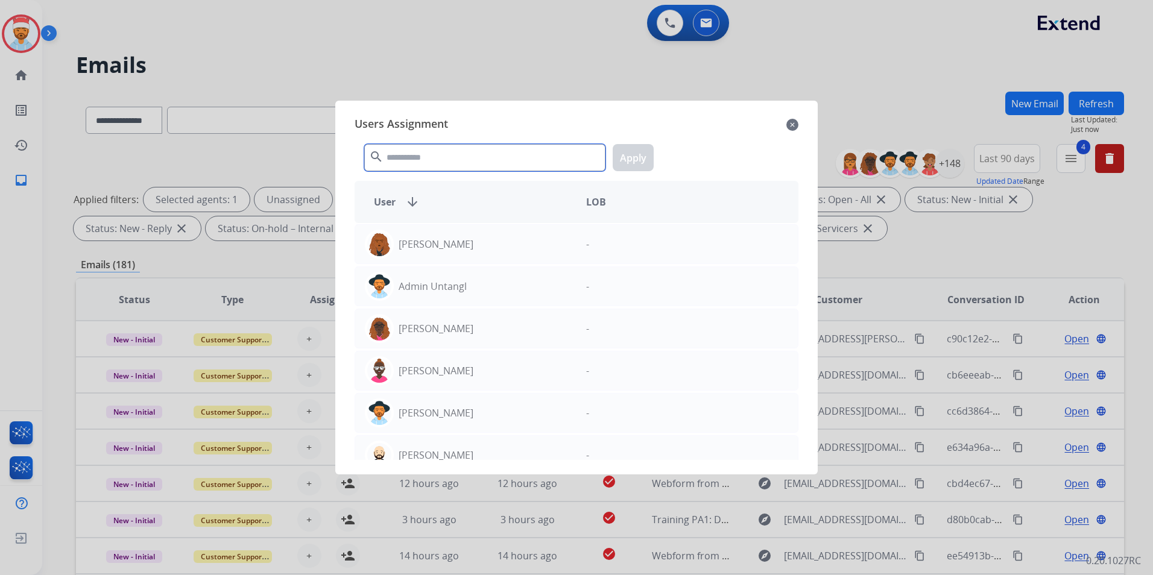
click at [406, 157] on input "text" at bounding box center [484, 157] width 241 height 27
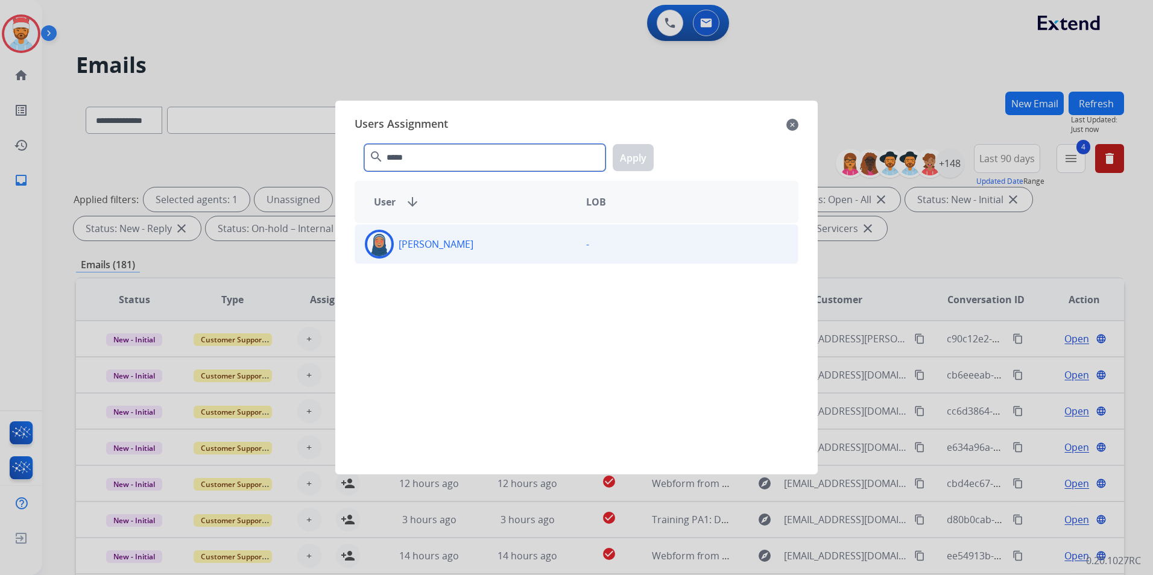
type input "*****"
click at [434, 232] on div "[PERSON_NAME]" at bounding box center [465, 244] width 221 height 29
click at [633, 159] on button "Apply" at bounding box center [633, 157] width 41 height 27
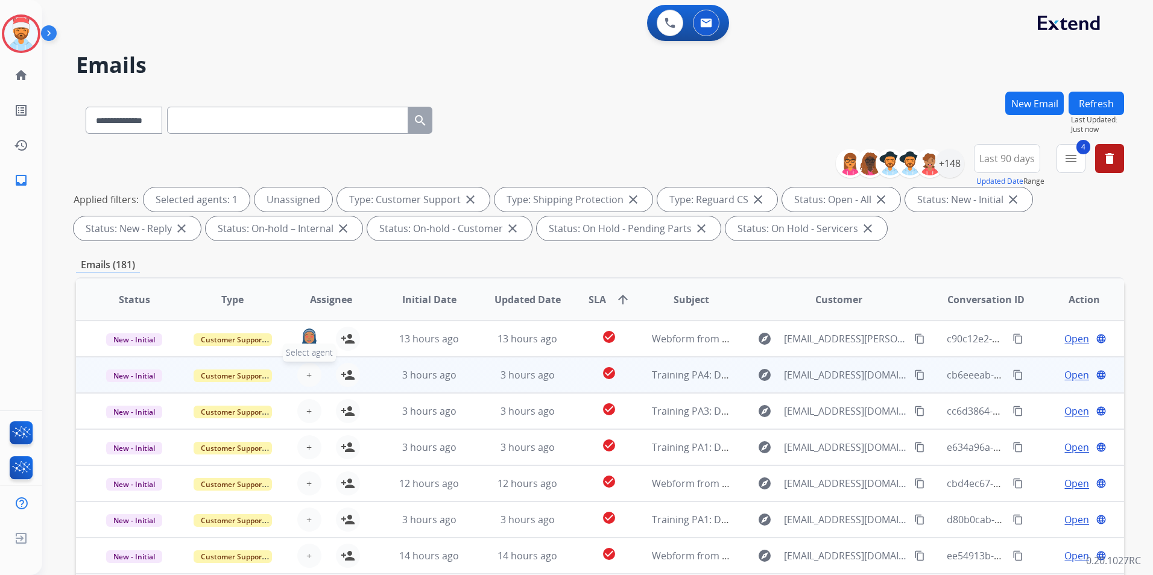
click at [310, 371] on button "+ Select agent" at bounding box center [309, 375] width 24 height 24
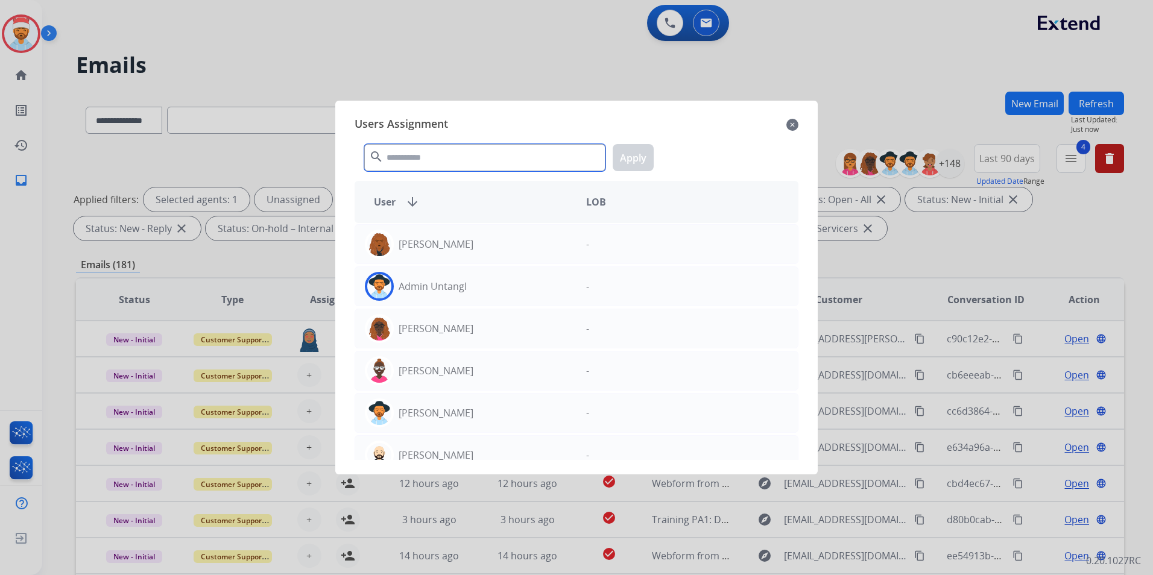
click at [476, 163] on input "text" at bounding box center [484, 157] width 241 height 27
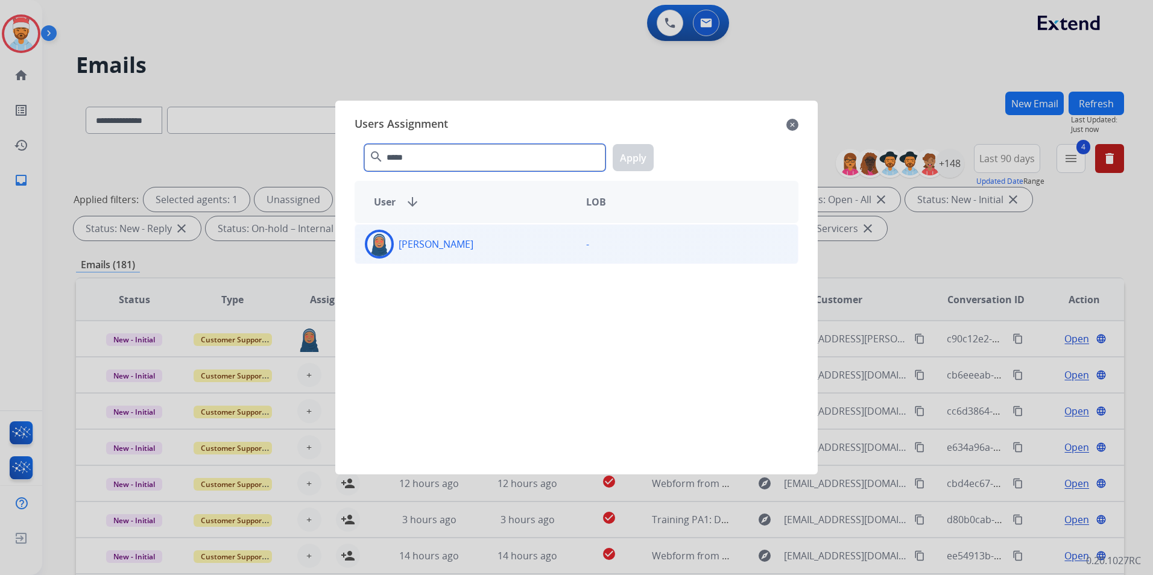
type input "*****"
click at [444, 247] on p "[PERSON_NAME]" at bounding box center [436, 244] width 75 height 14
click at [628, 159] on button "Apply" at bounding box center [633, 157] width 41 height 27
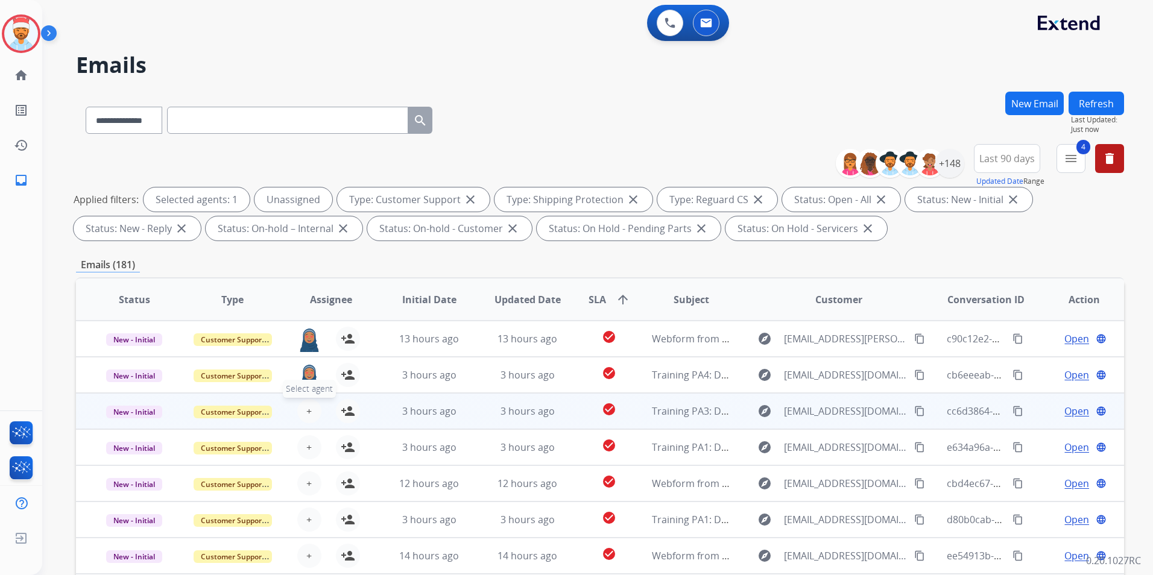
click at [308, 417] on button "+ Select agent" at bounding box center [309, 411] width 24 height 24
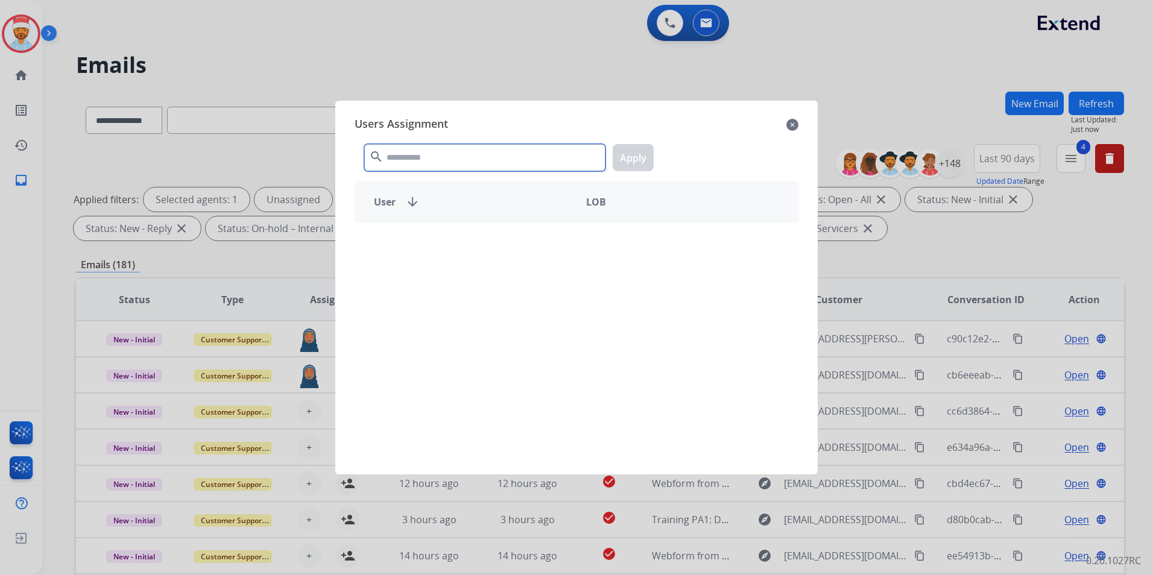
click at [436, 162] on input "text" at bounding box center [484, 157] width 241 height 27
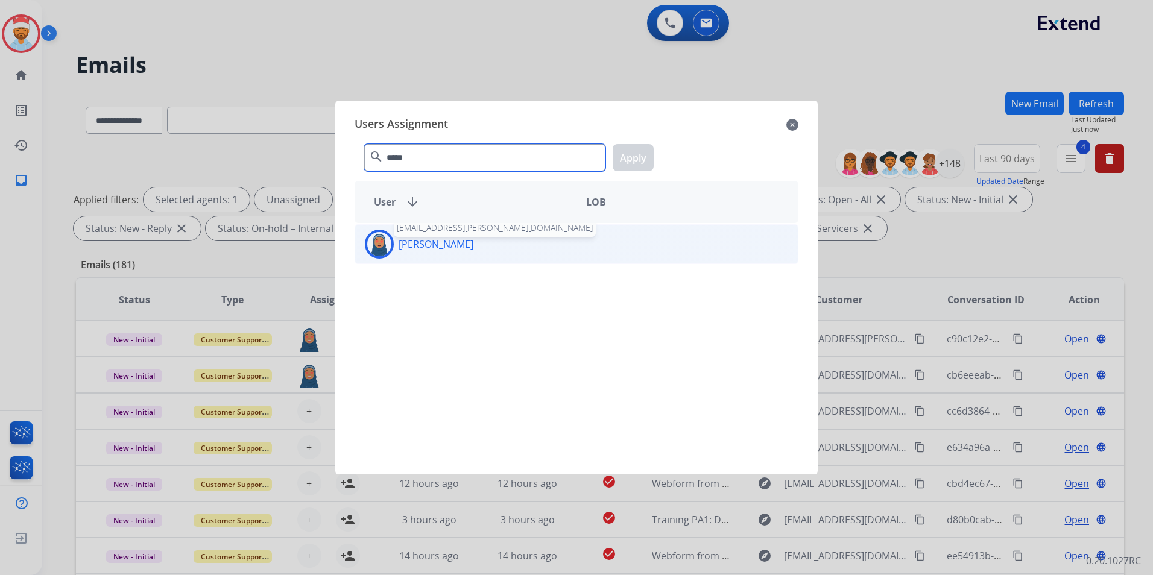
type input "*****"
click at [455, 248] on p "[PERSON_NAME]" at bounding box center [436, 244] width 75 height 14
click at [633, 161] on button "Apply" at bounding box center [633, 157] width 41 height 27
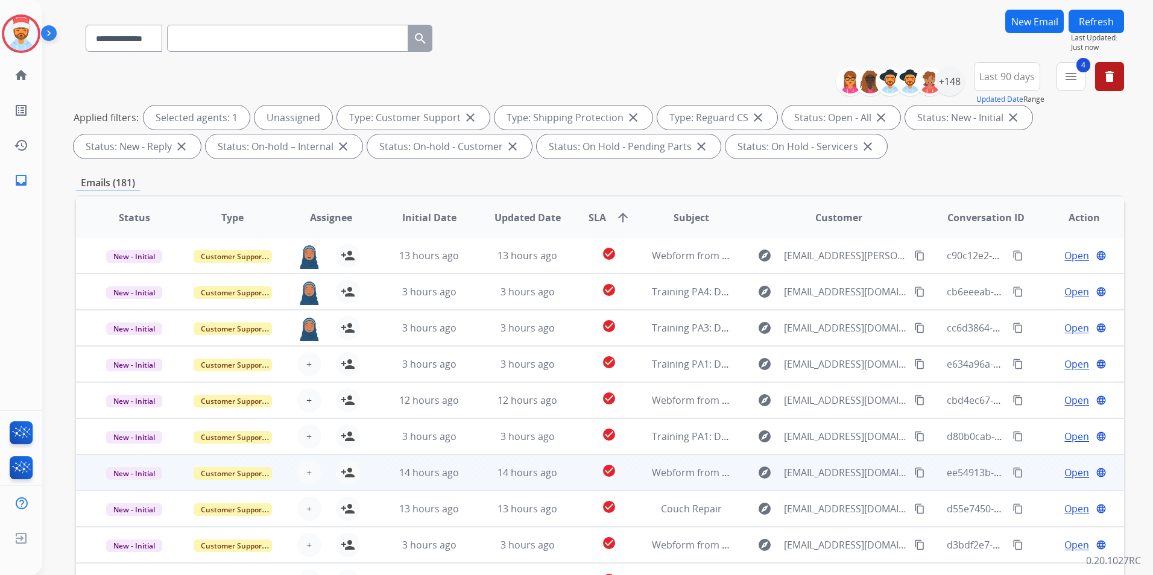
scroll to position [121, 0]
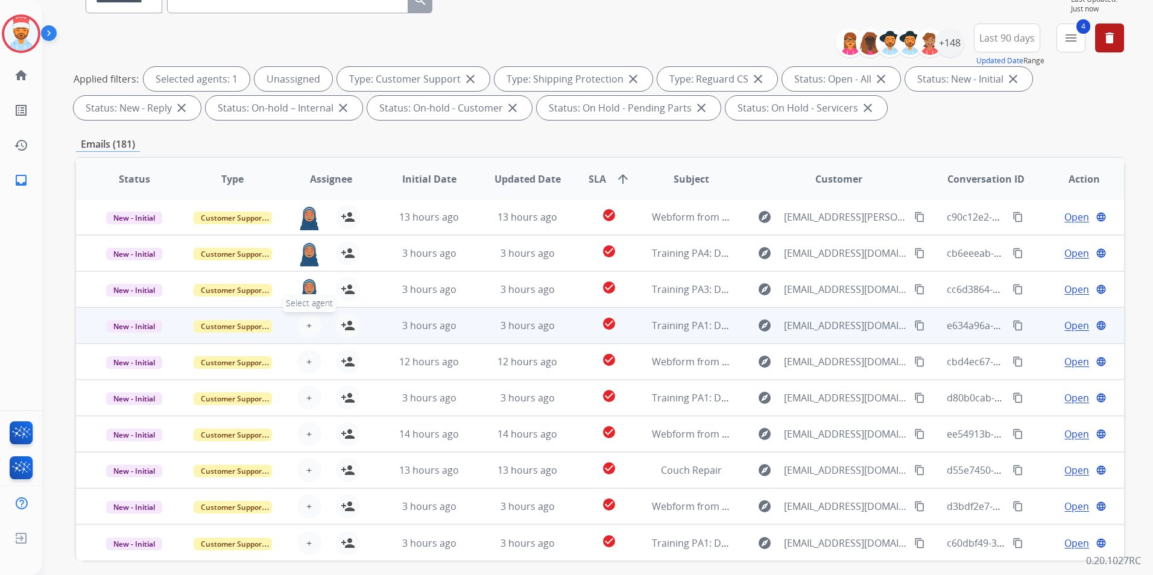
click at [306, 329] on span "+" at bounding box center [308, 325] width 5 height 14
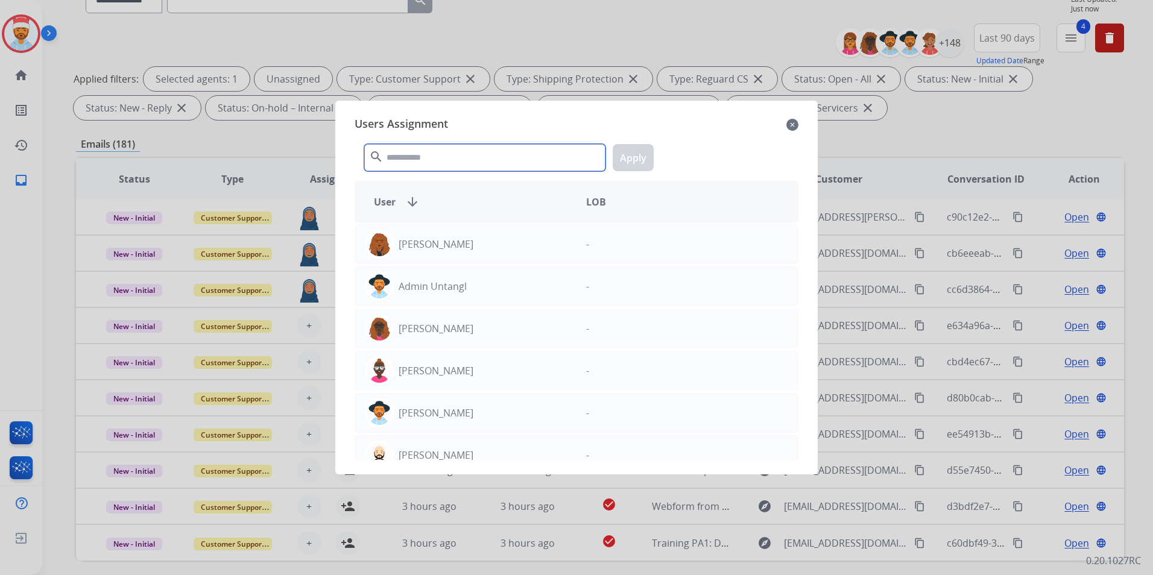
click at [439, 164] on input "text" at bounding box center [484, 157] width 241 height 27
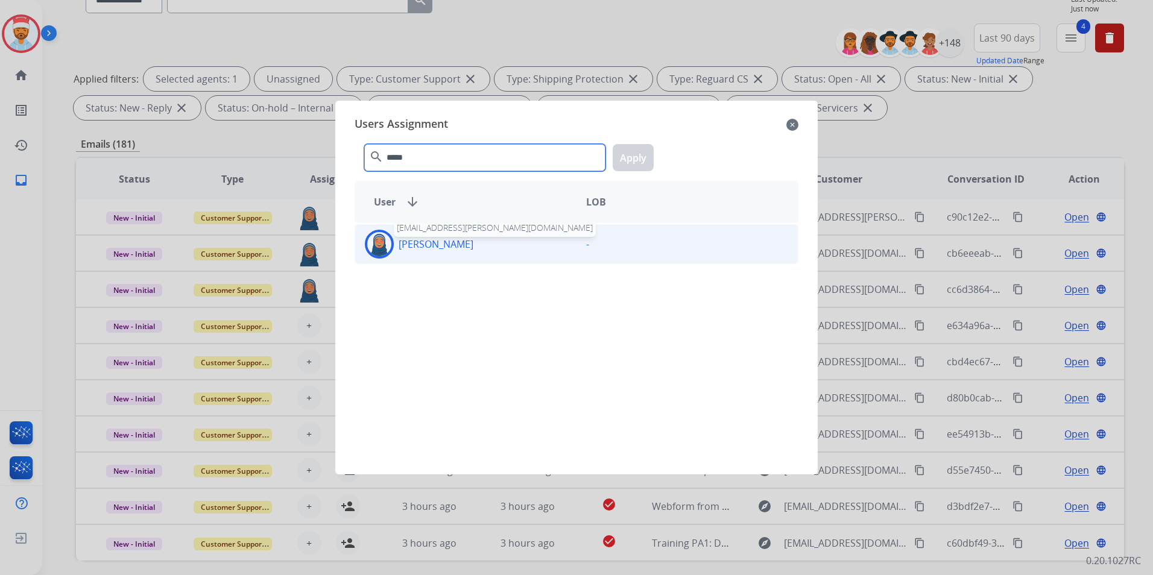
type input "*****"
drag, startPoint x: 449, startPoint y: 245, endPoint x: 591, endPoint y: 209, distance: 146.3
click at [452, 245] on p "[PERSON_NAME]" at bounding box center [436, 244] width 75 height 14
click at [625, 157] on button "Apply" at bounding box center [633, 157] width 41 height 27
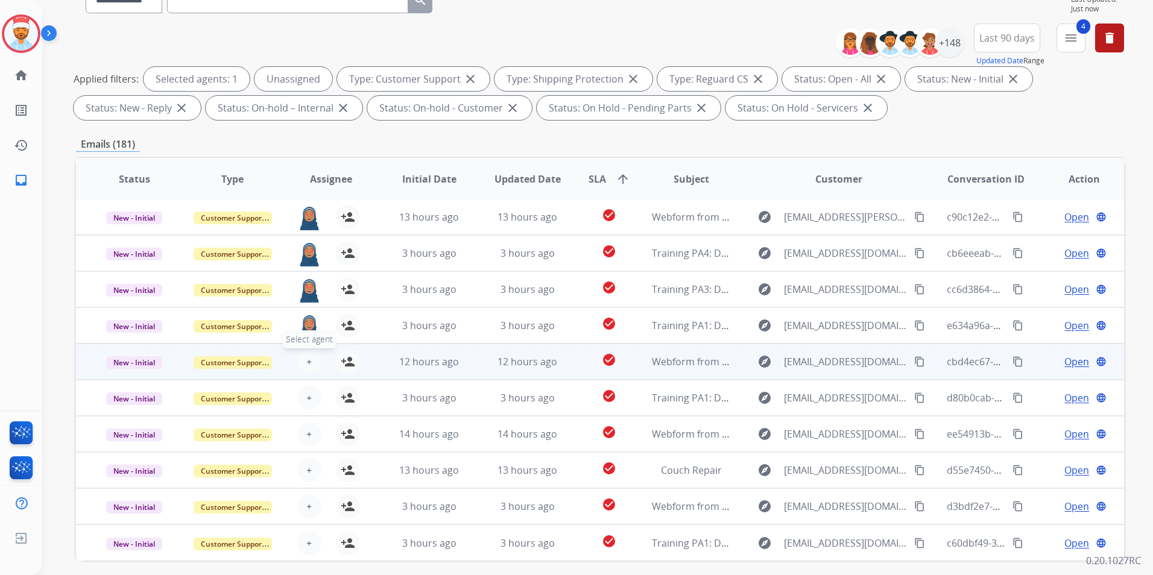
click at [306, 365] on span "+" at bounding box center [308, 362] width 5 height 14
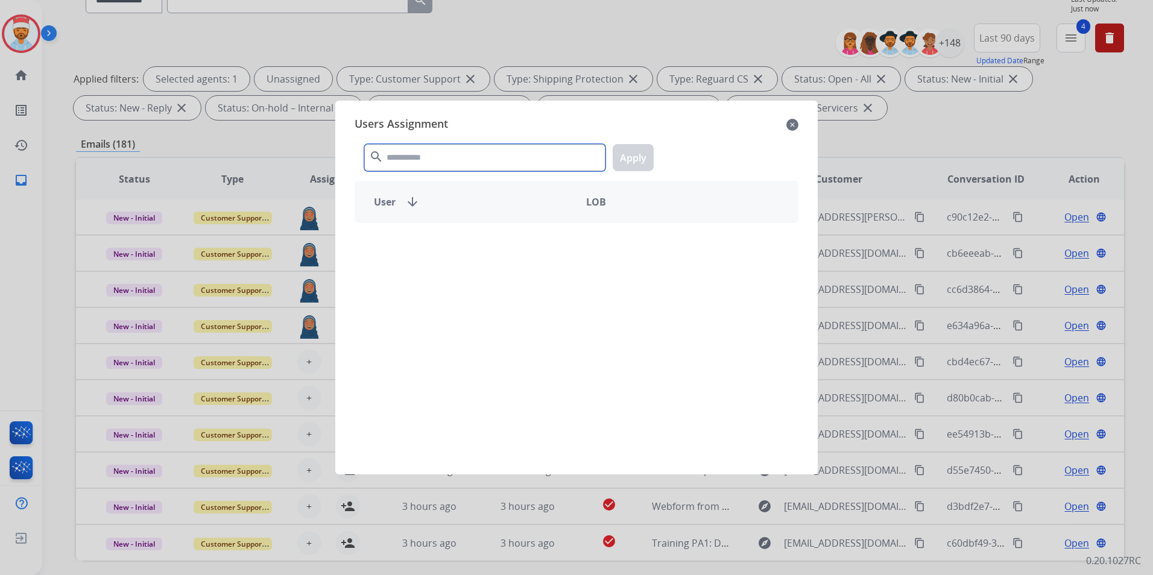
click at [408, 168] on input "text" at bounding box center [484, 157] width 241 height 27
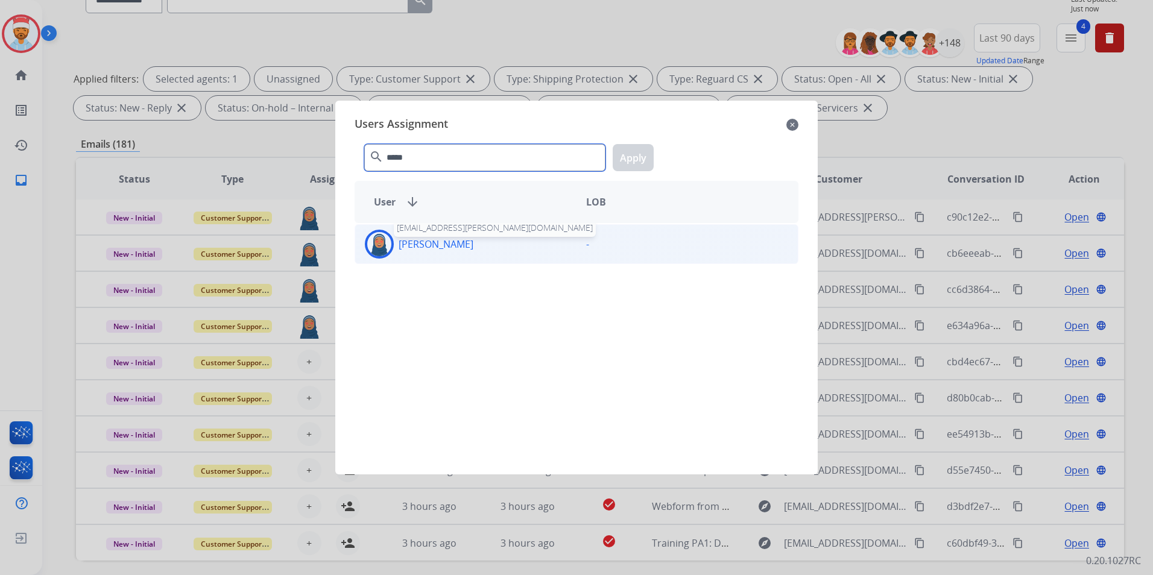
type input "*****"
click at [412, 249] on p "[PERSON_NAME]" at bounding box center [436, 244] width 75 height 14
click at [629, 159] on button "Apply" at bounding box center [633, 157] width 41 height 27
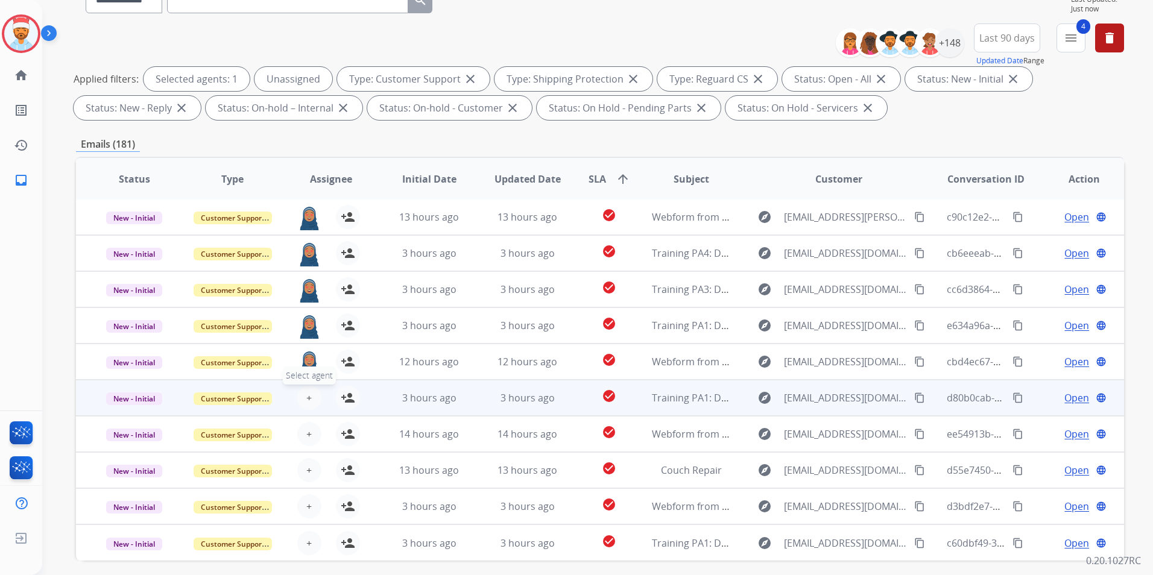
click at [309, 392] on span "+" at bounding box center [308, 398] width 5 height 14
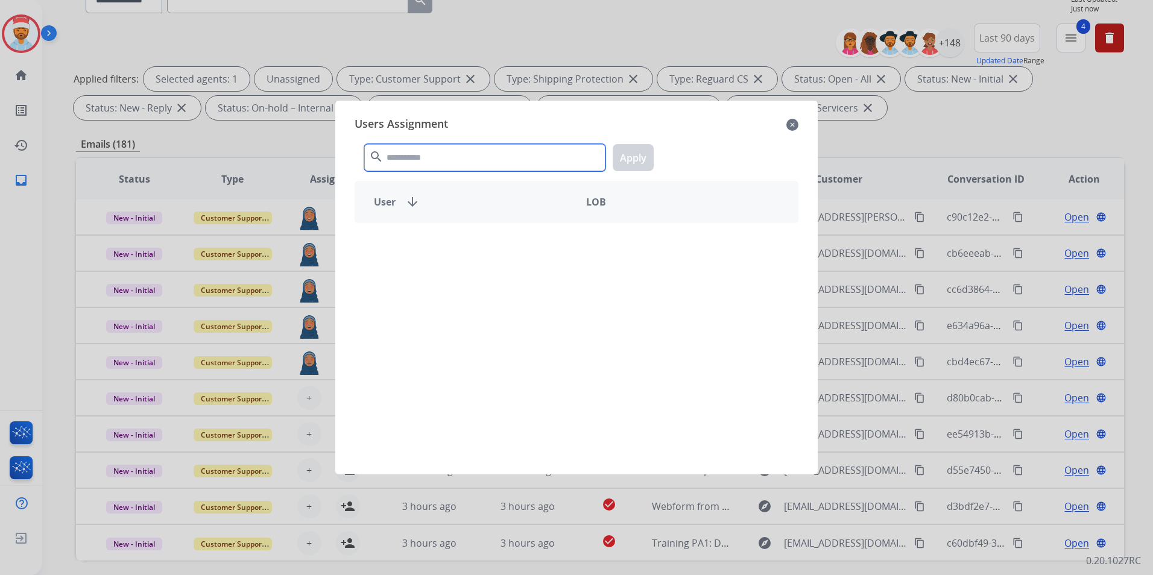
click at [438, 165] on input "text" at bounding box center [484, 157] width 241 height 27
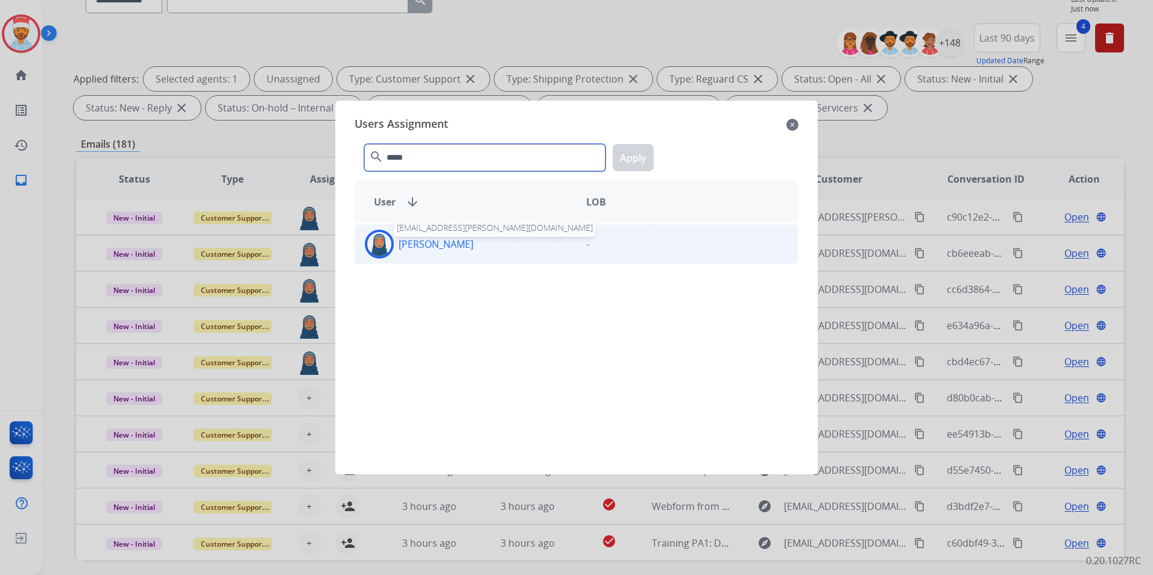
type input "*****"
click at [450, 248] on p "[PERSON_NAME]" at bounding box center [436, 244] width 75 height 14
drag, startPoint x: 627, startPoint y: 145, endPoint x: 628, endPoint y: 159, distance: 13.9
click at [628, 147] on button "Apply" at bounding box center [633, 157] width 41 height 27
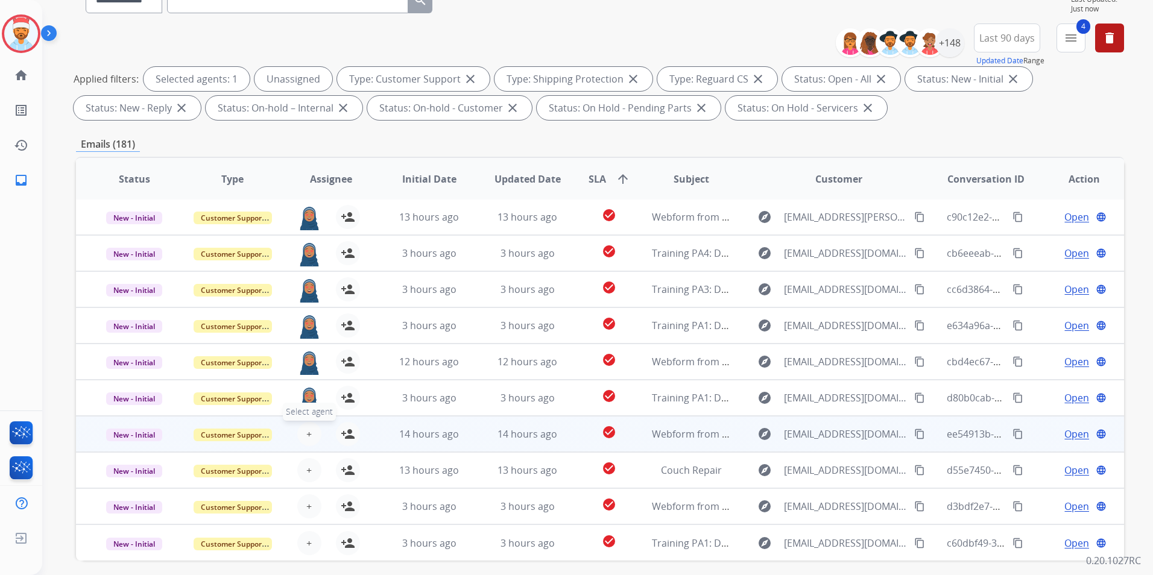
click at [302, 440] on button "+ Select agent" at bounding box center [309, 434] width 24 height 24
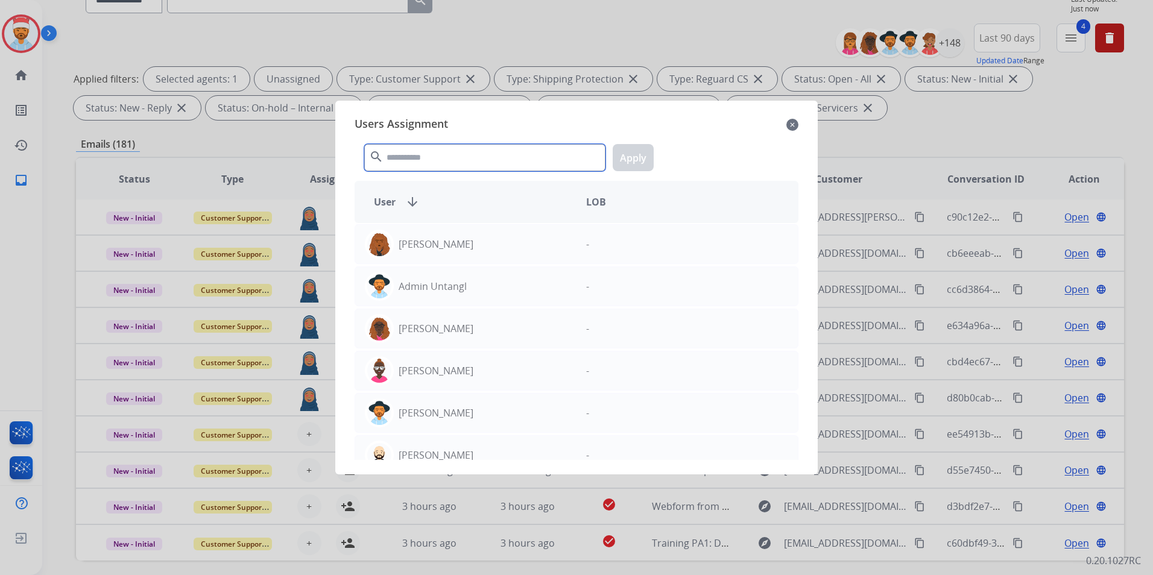
drag, startPoint x: 443, startPoint y: 160, endPoint x: 445, endPoint y: 168, distance: 8.6
click at [443, 162] on input "text" at bounding box center [484, 157] width 241 height 27
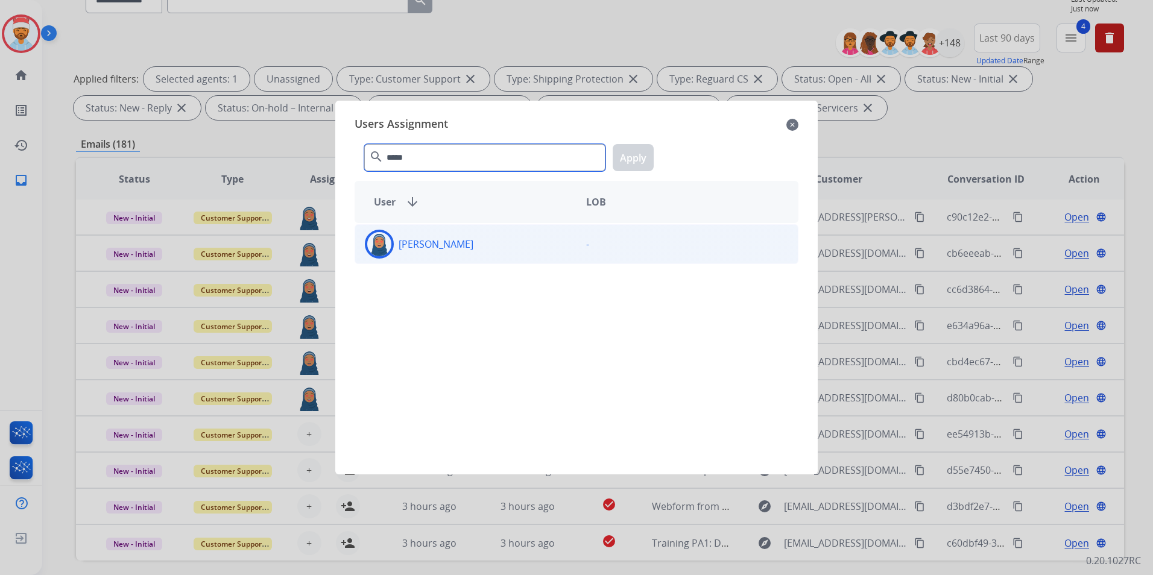
type input "*****"
drag, startPoint x: 434, startPoint y: 253, endPoint x: 473, endPoint y: 241, distance: 41.8
click at [434, 253] on div "[PERSON_NAME]" at bounding box center [465, 244] width 221 height 29
click at [630, 153] on button "Apply" at bounding box center [633, 157] width 41 height 27
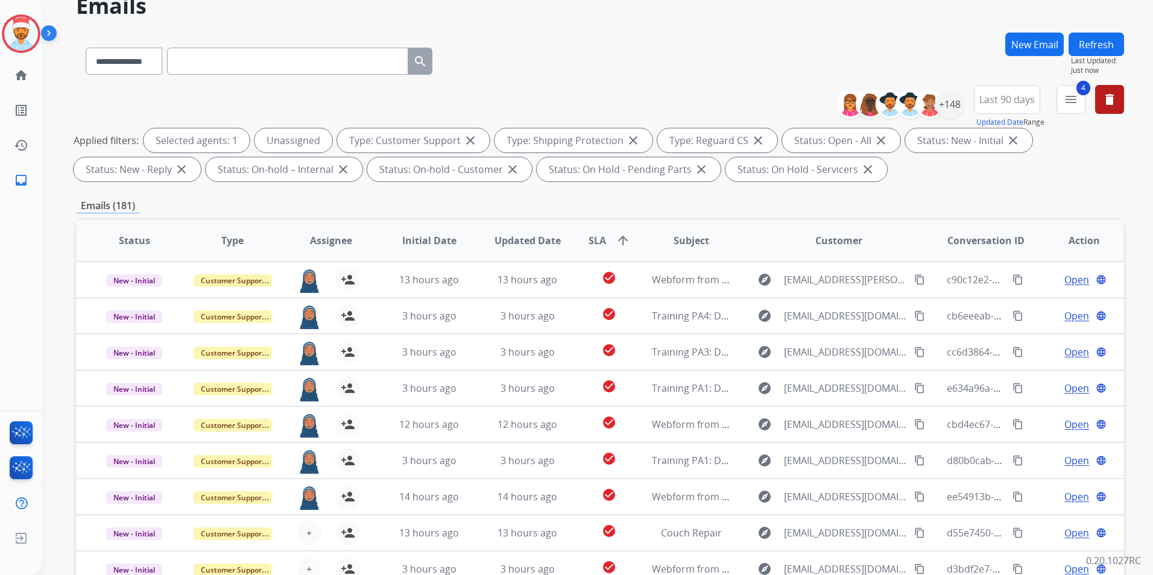
scroll to position [0, 0]
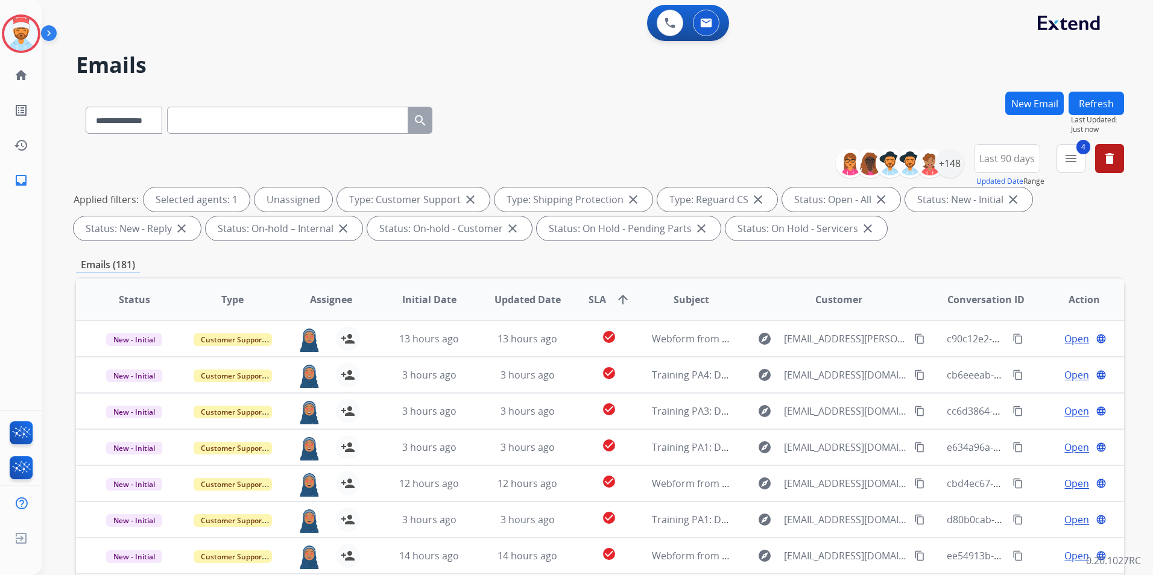
click at [1105, 96] on button "Refresh" at bounding box center [1096, 104] width 55 height 24
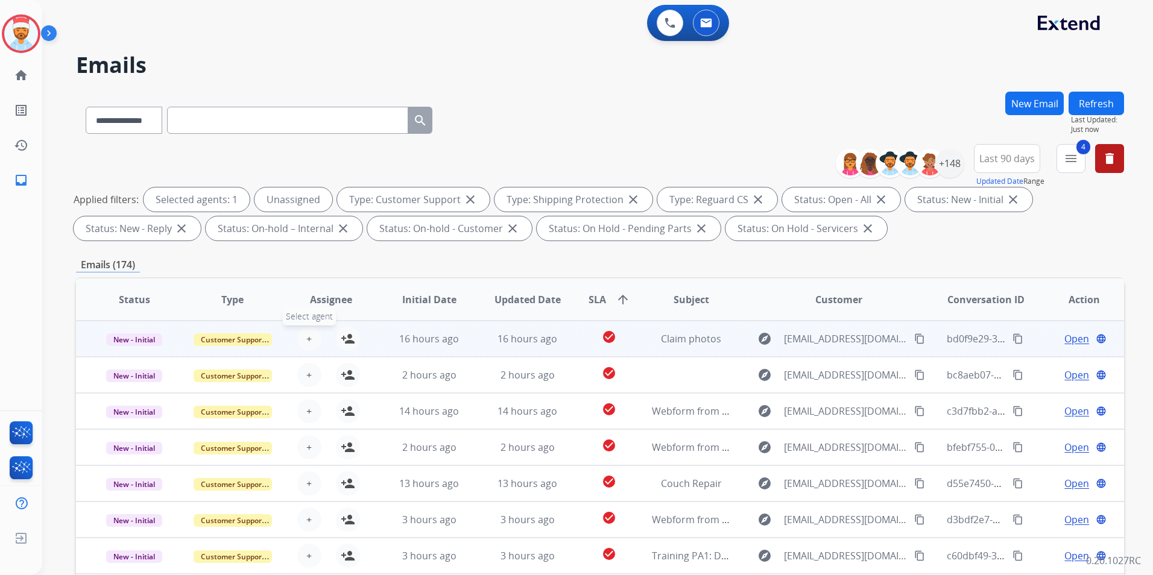
click at [308, 337] on span "+" at bounding box center [308, 339] width 5 height 14
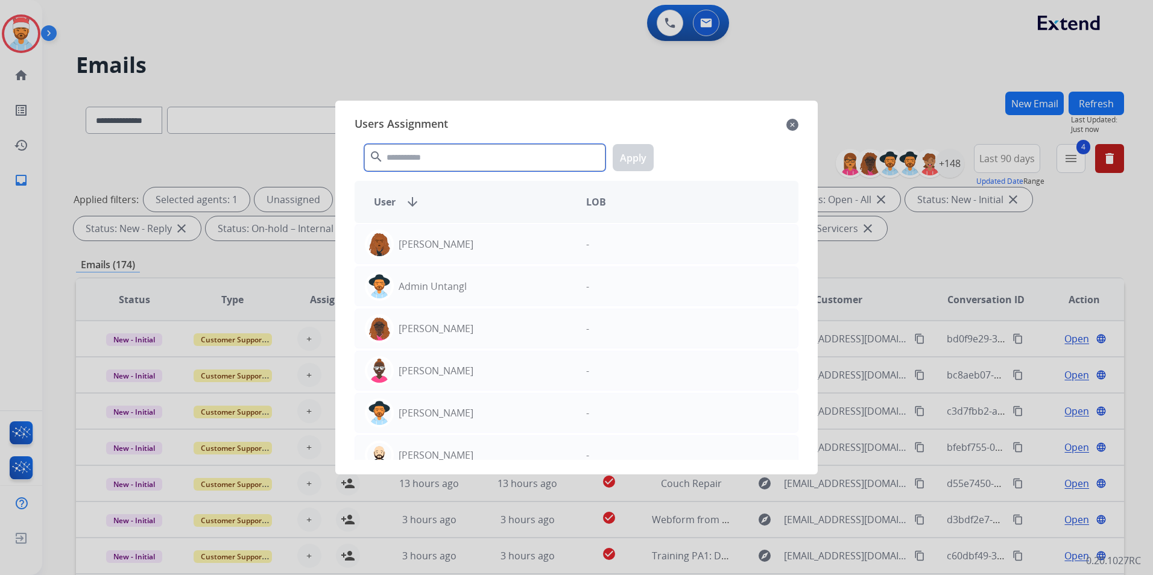
click at [482, 156] on input "text" at bounding box center [484, 157] width 241 height 27
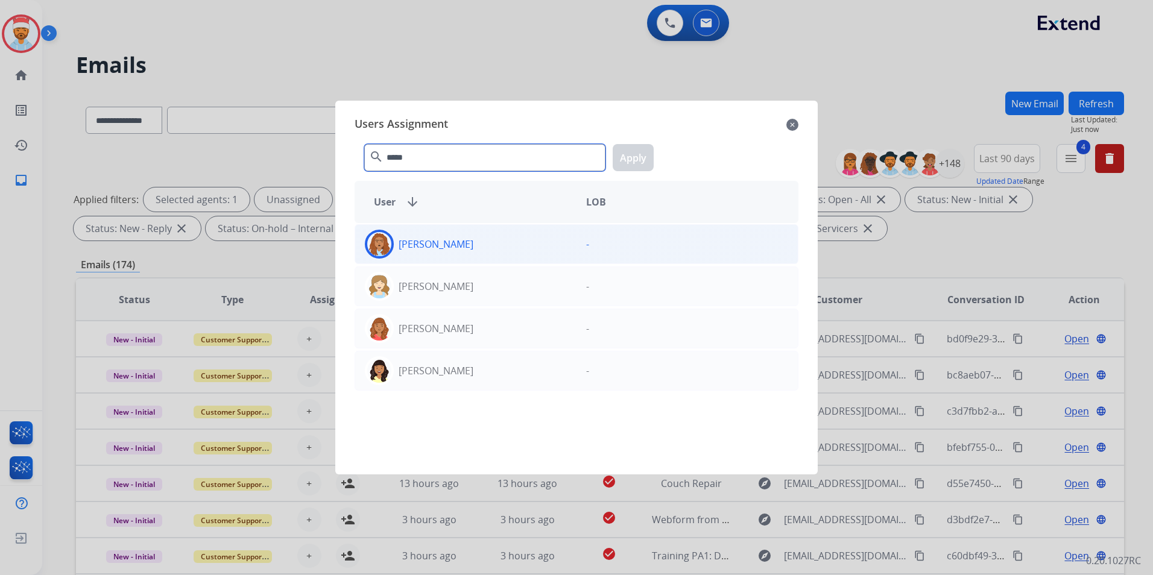
type input "*****"
click at [446, 237] on p "[PERSON_NAME]" at bounding box center [436, 244] width 75 height 14
drag, startPoint x: 647, startPoint y: 157, endPoint x: 609, endPoint y: 206, distance: 62.4
click at [645, 157] on button "Apply" at bounding box center [633, 157] width 41 height 27
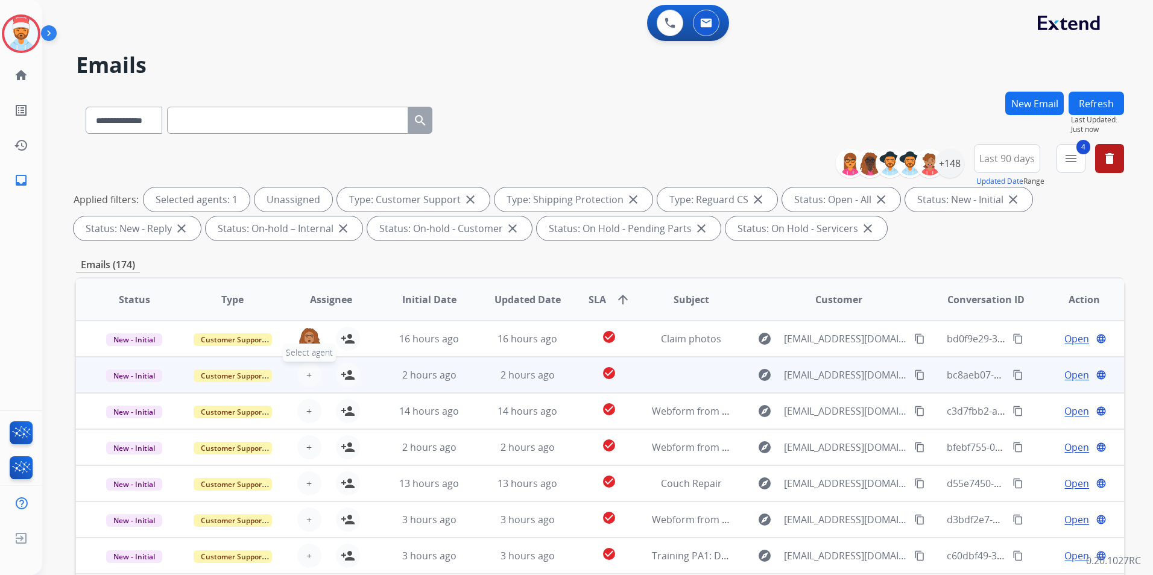
click at [309, 378] on span "+" at bounding box center [308, 375] width 5 height 14
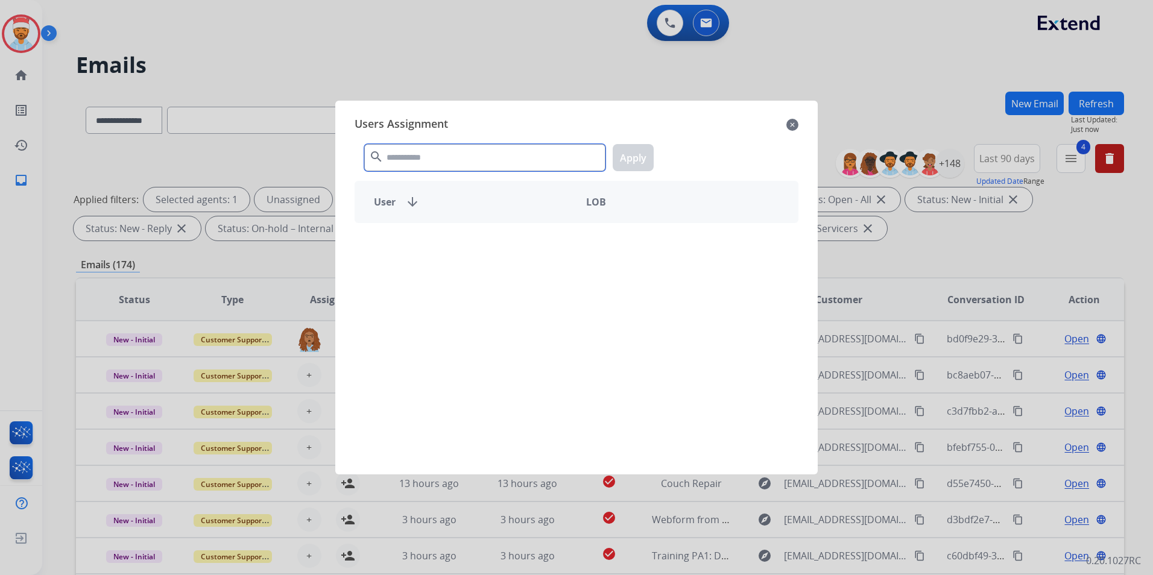
click at [421, 166] on input "text" at bounding box center [484, 157] width 241 height 27
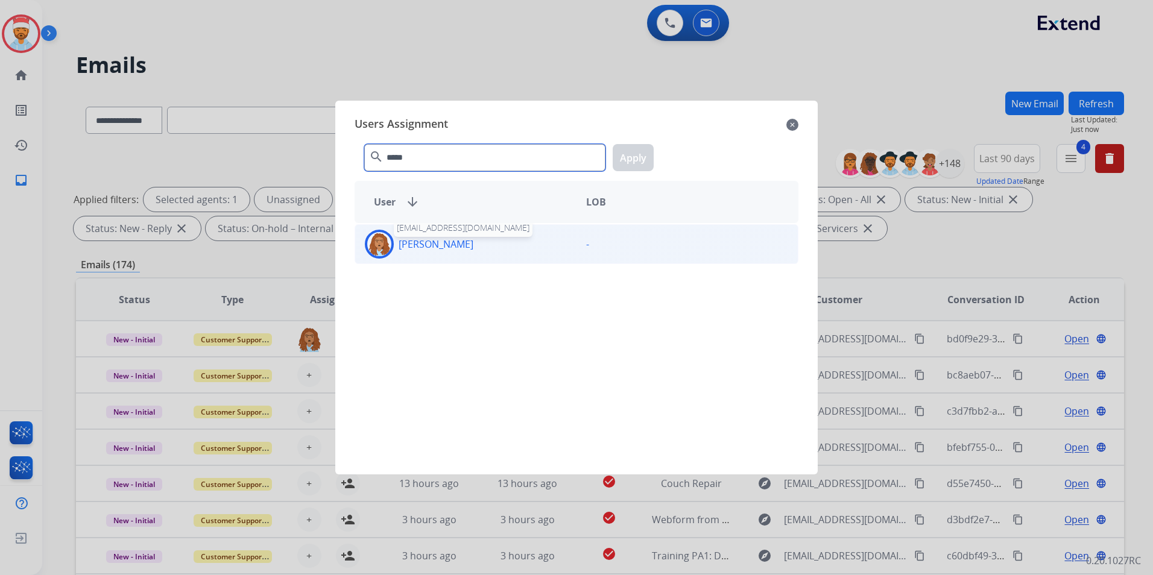
type input "*****"
drag, startPoint x: 422, startPoint y: 248, endPoint x: 433, endPoint y: 248, distance: 11.5
click at [423, 248] on p "[PERSON_NAME]" at bounding box center [436, 244] width 75 height 14
drag, startPoint x: 617, startPoint y: 162, endPoint x: 443, endPoint y: 275, distance: 207.1
click at [618, 162] on button "Apply" at bounding box center [633, 157] width 41 height 27
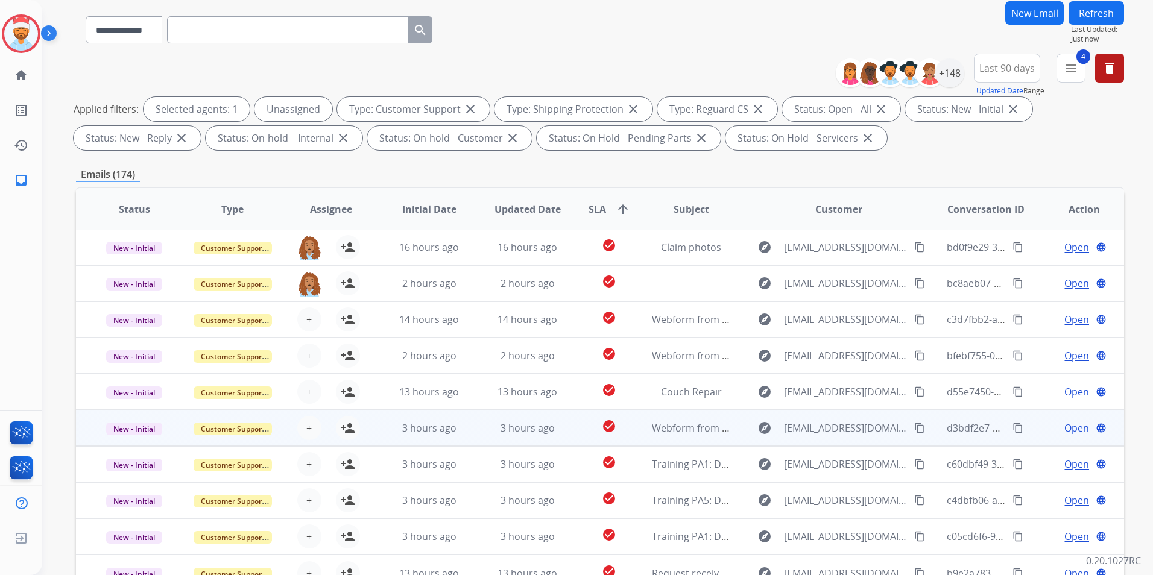
scroll to position [121, 0]
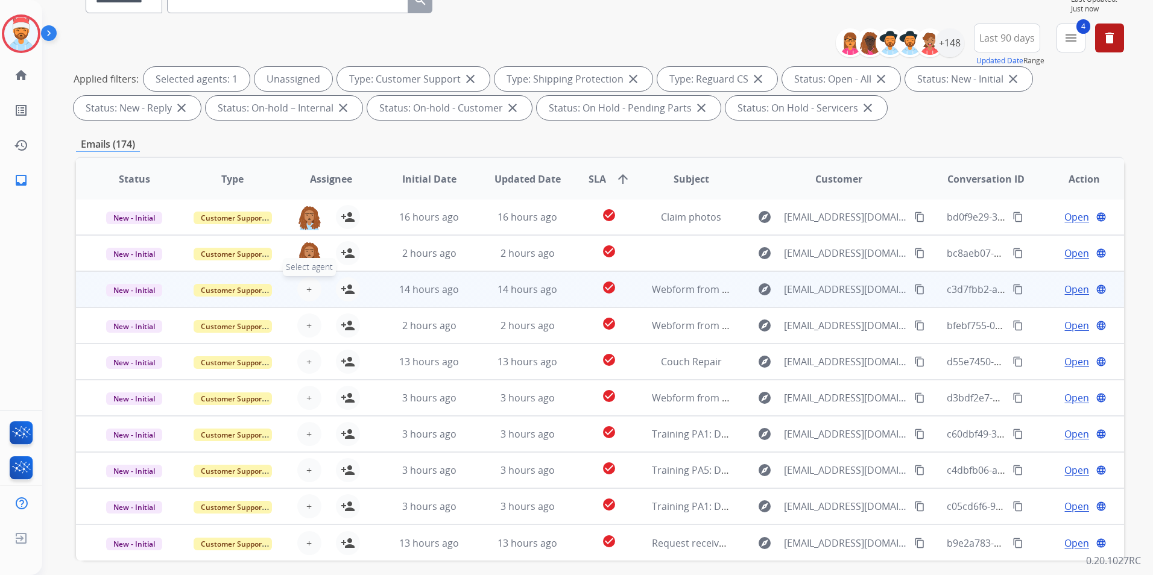
click at [301, 292] on button "+ Select agent" at bounding box center [309, 289] width 24 height 24
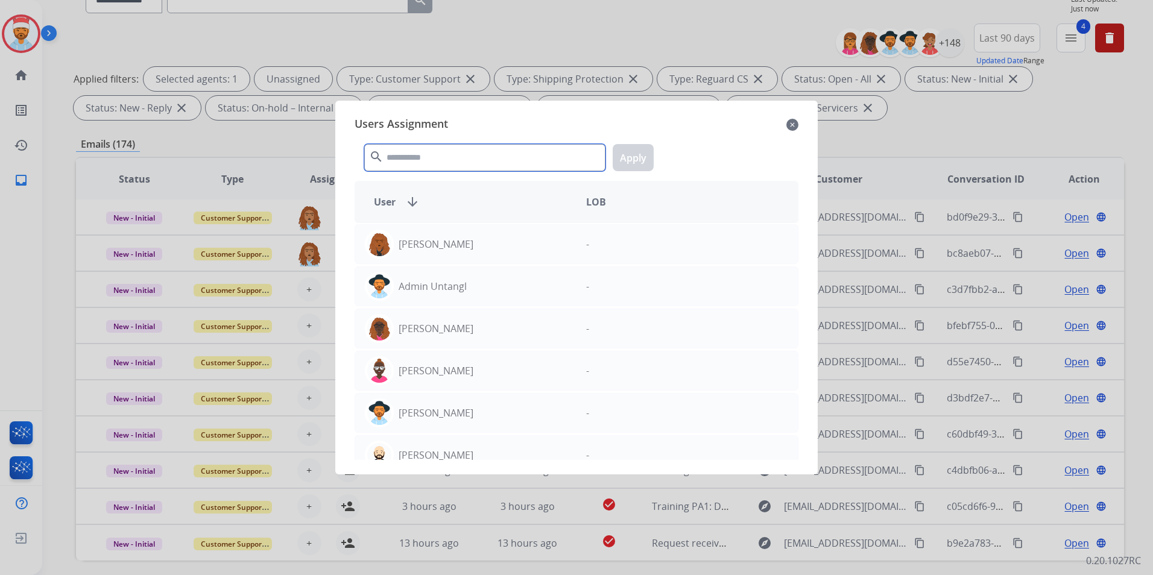
click at [422, 162] on input "text" at bounding box center [484, 157] width 241 height 27
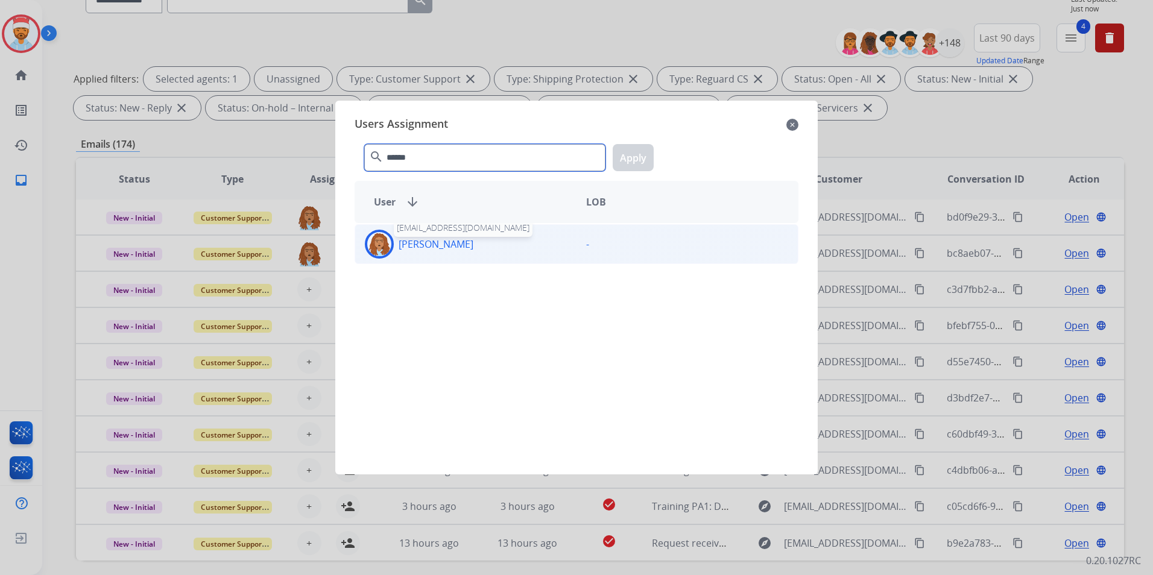
type input "******"
drag, startPoint x: 438, startPoint y: 241, endPoint x: 444, endPoint y: 237, distance: 7.4
click at [440, 240] on p "[PERSON_NAME]" at bounding box center [436, 244] width 75 height 14
click at [619, 159] on button "Apply" at bounding box center [633, 157] width 41 height 27
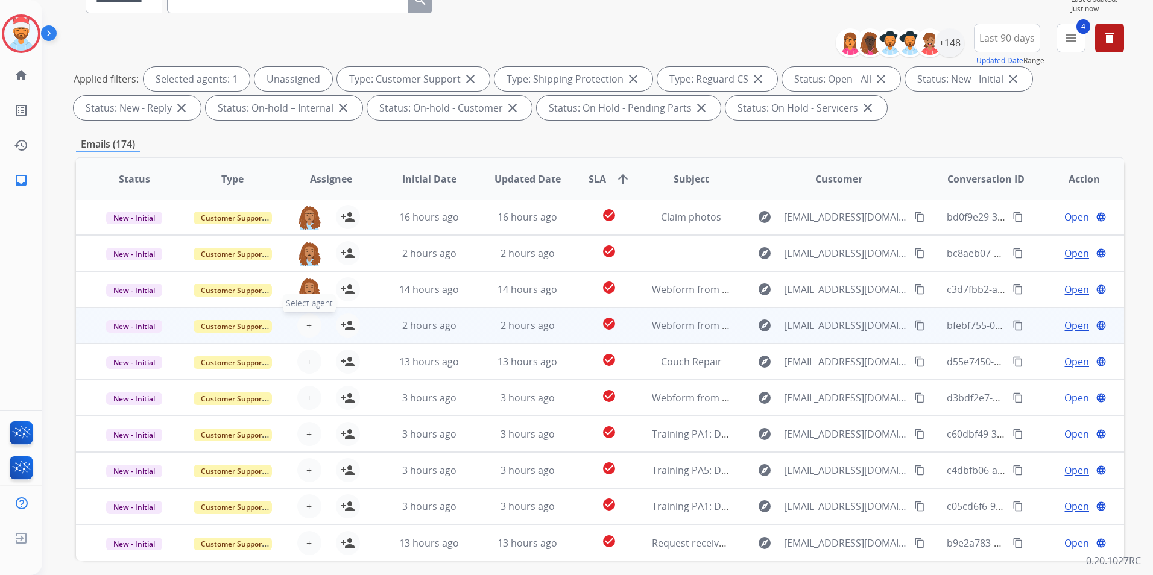
click at [312, 324] on button "+ Select agent" at bounding box center [309, 326] width 24 height 24
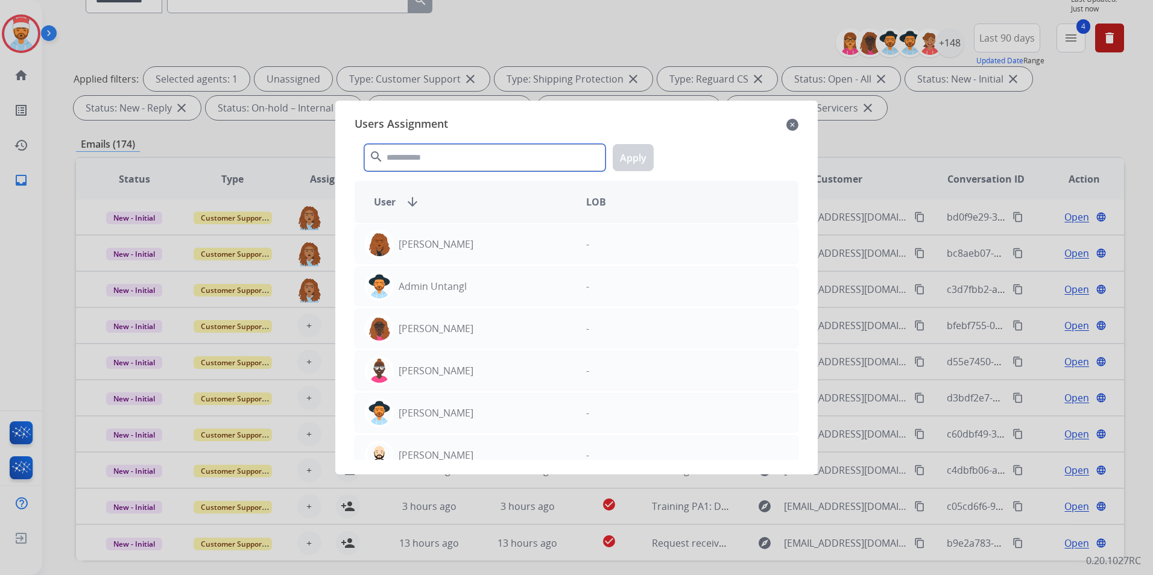
click at [424, 165] on input "text" at bounding box center [484, 157] width 241 height 27
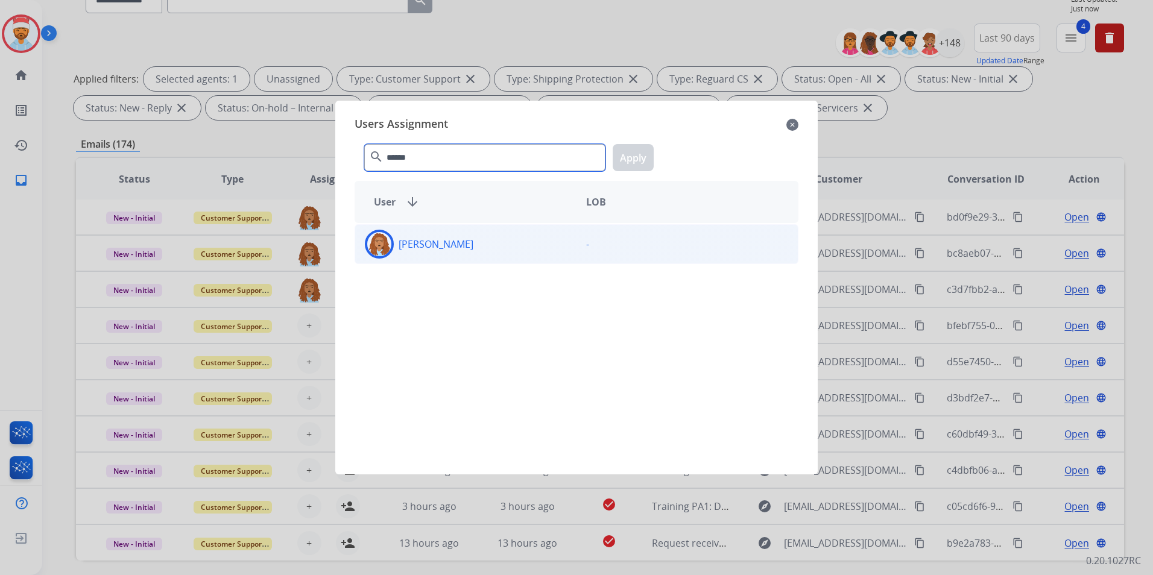
type input "******"
click at [420, 249] on p "[PERSON_NAME]" at bounding box center [436, 244] width 75 height 14
click at [630, 154] on button "Apply" at bounding box center [633, 157] width 41 height 27
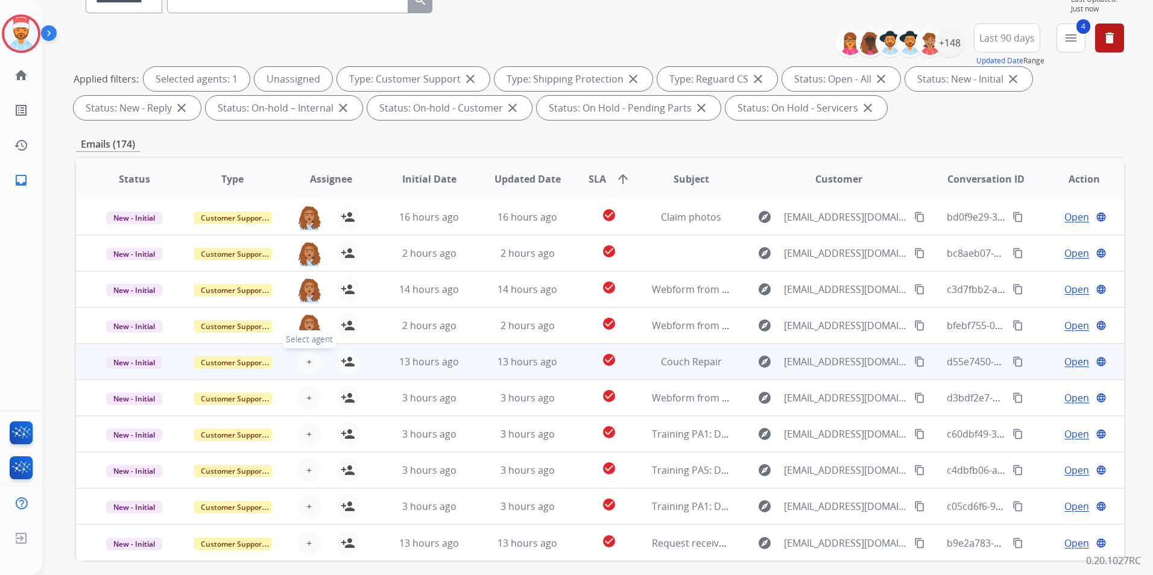
click at [309, 362] on span "+" at bounding box center [308, 362] width 5 height 14
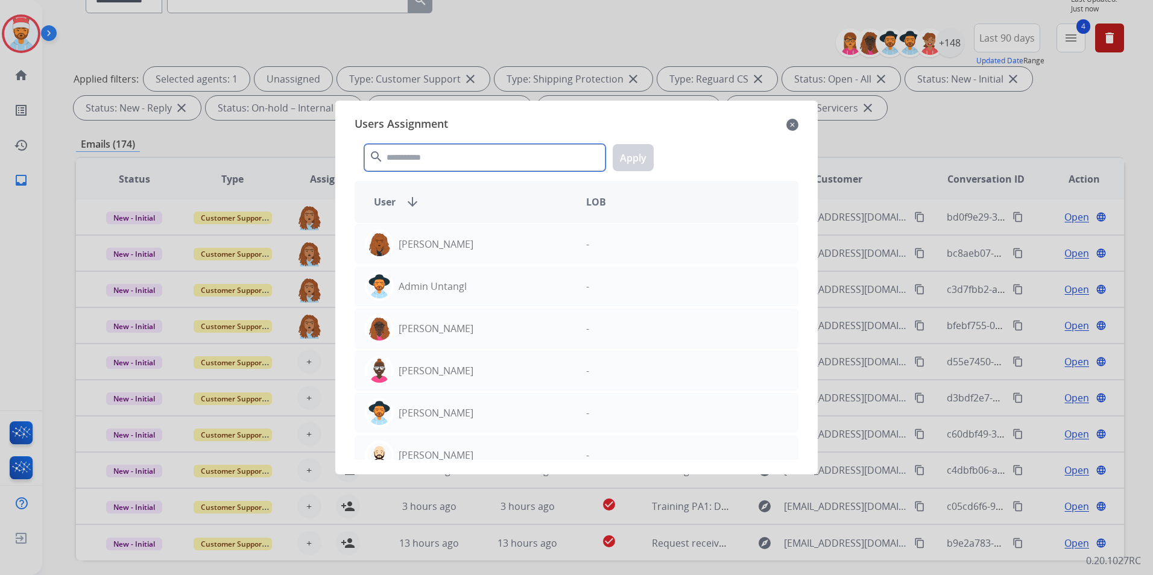
click at [407, 163] on input "text" at bounding box center [484, 157] width 241 height 27
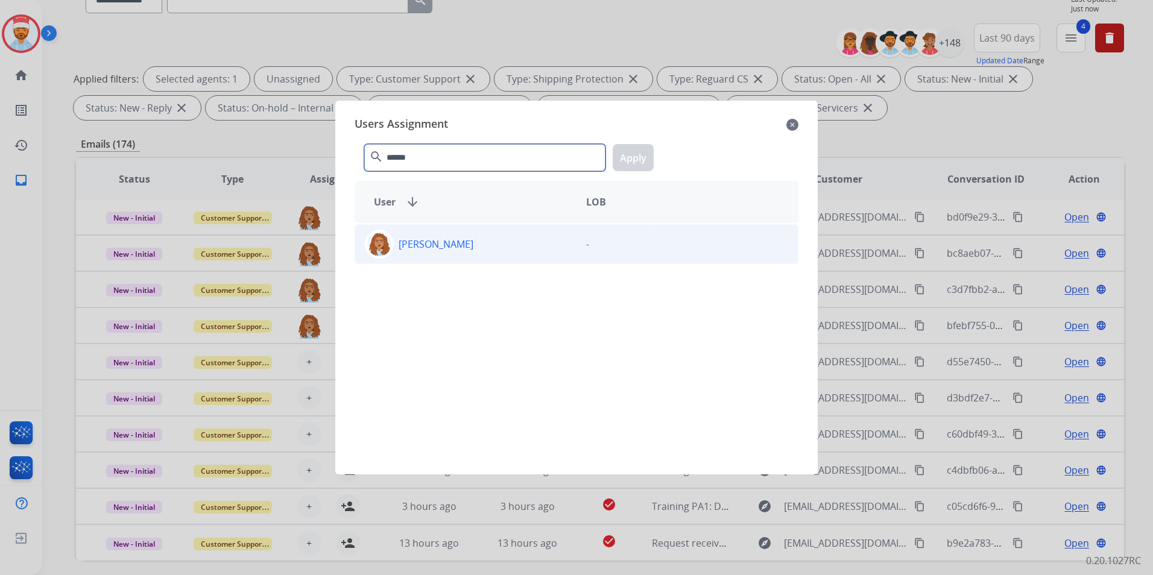
type input "******"
click at [424, 234] on div "[PERSON_NAME]" at bounding box center [465, 244] width 221 height 29
drag, startPoint x: 622, startPoint y: 160, endPoint x: 619, endPoint y: 172, distance: 12.4
click at [624, 163] on button "Apply" at bounding box center [633, 157] width 41 height 27
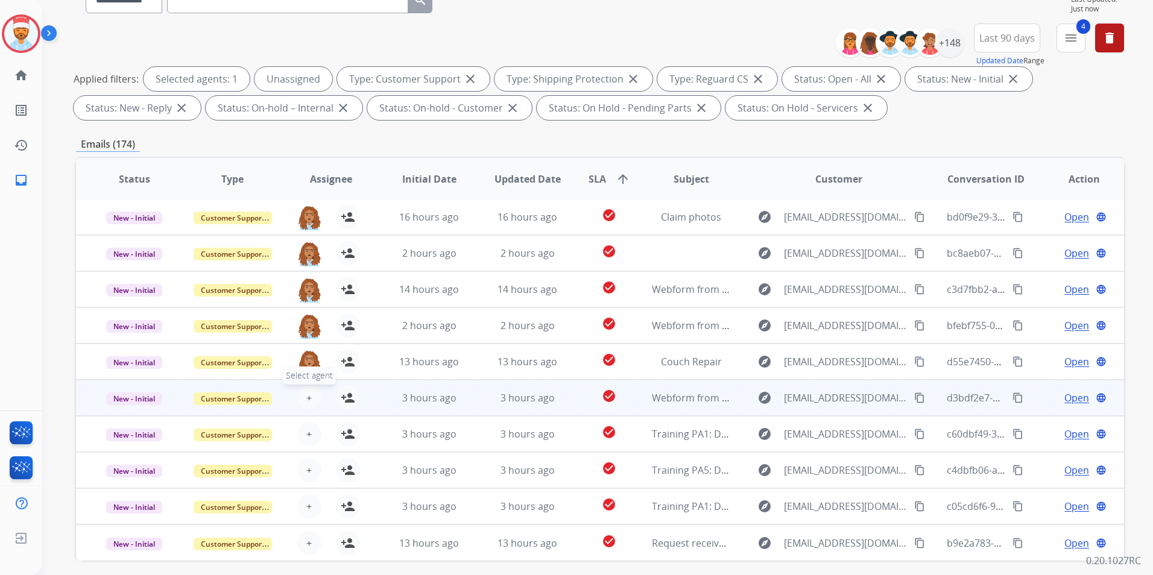
click at [315, 406] on div "+ Select agent person_add Assign to Me" at bounding box center [321, 398] width 77 height 24
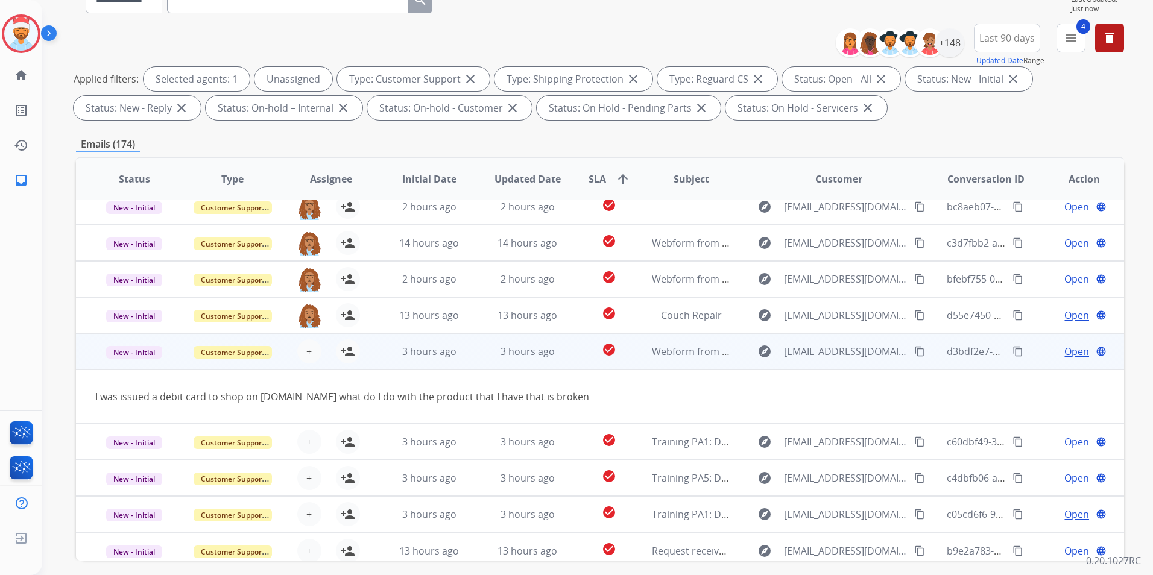
scroll to position [55, 0]
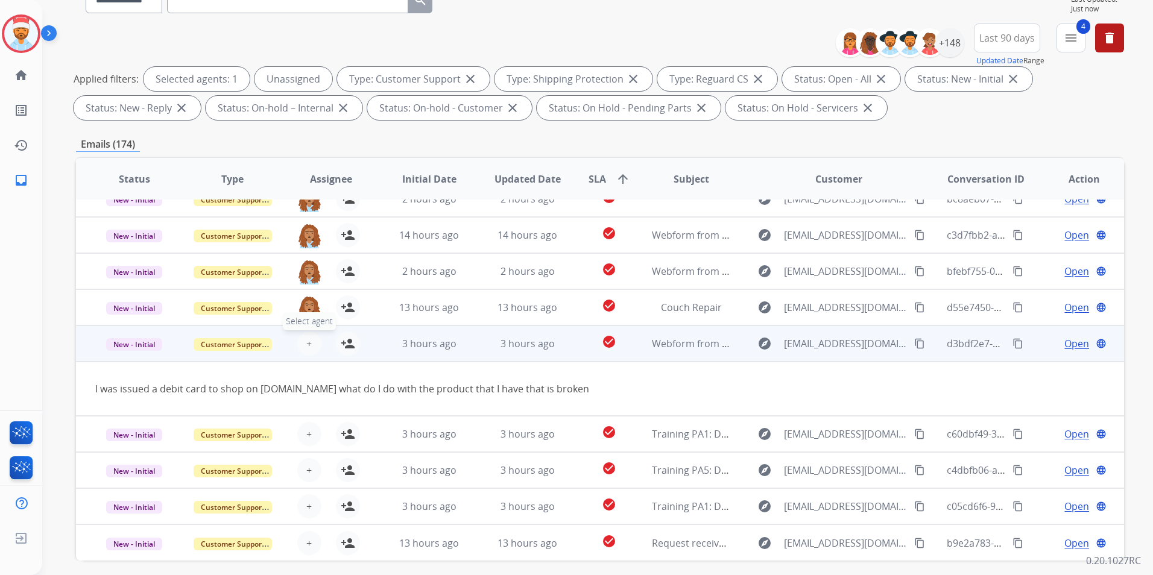
click at [306, 340] on span "+" at bounding box center [308, 343] width 5 height 14
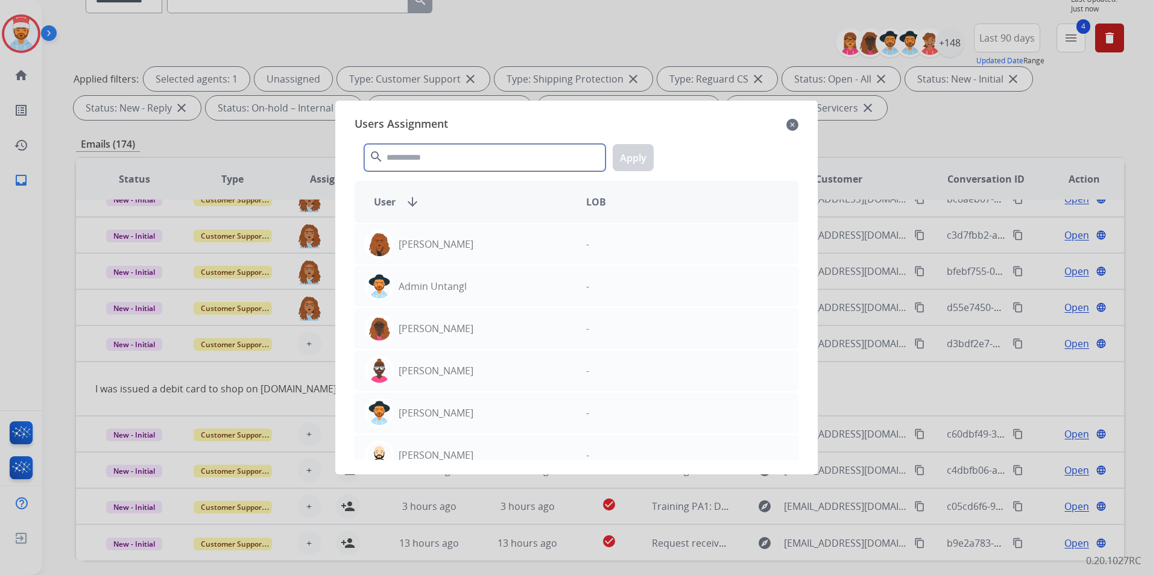
click at [435, 169] on input "text" at bounding box center [484, 157] width 241 height 27
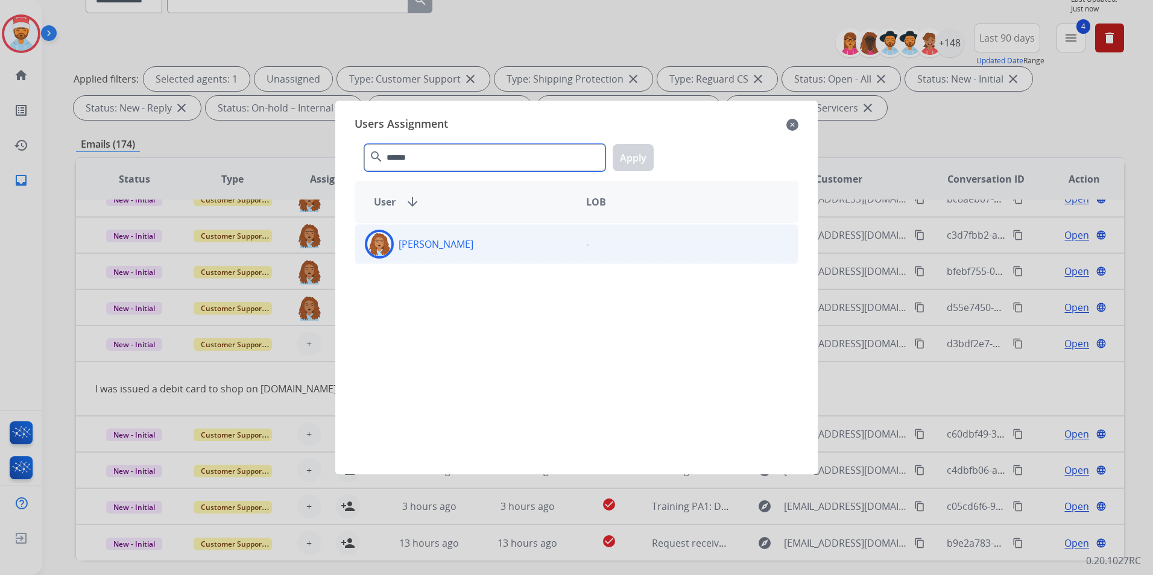
type input "******"
click at [441, 257] on div "[PERSON_NAME]" at bounding box center [465, 244] width 221 height 29
click at [638, 158] on button "Apply" at bounding box center [633, 157] width 41 height 27
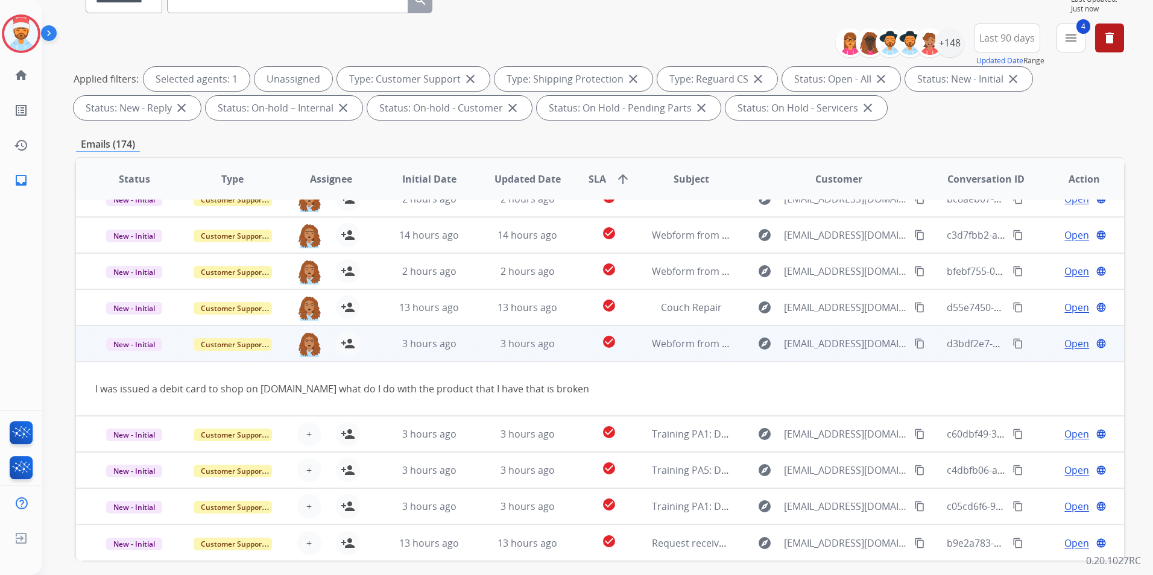
click at [373, 351] on td "3 hours ago" at bounding box center [420, 344] width 98 height 36
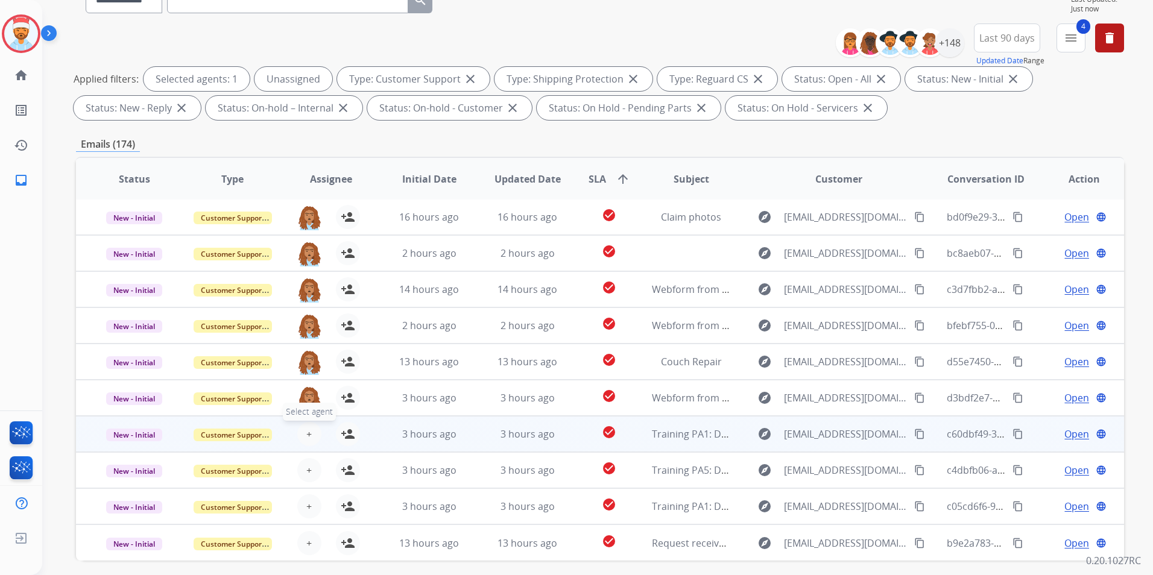
click at [307, 435] on span "+" at bounding box center [308, 434] width 5 height 14
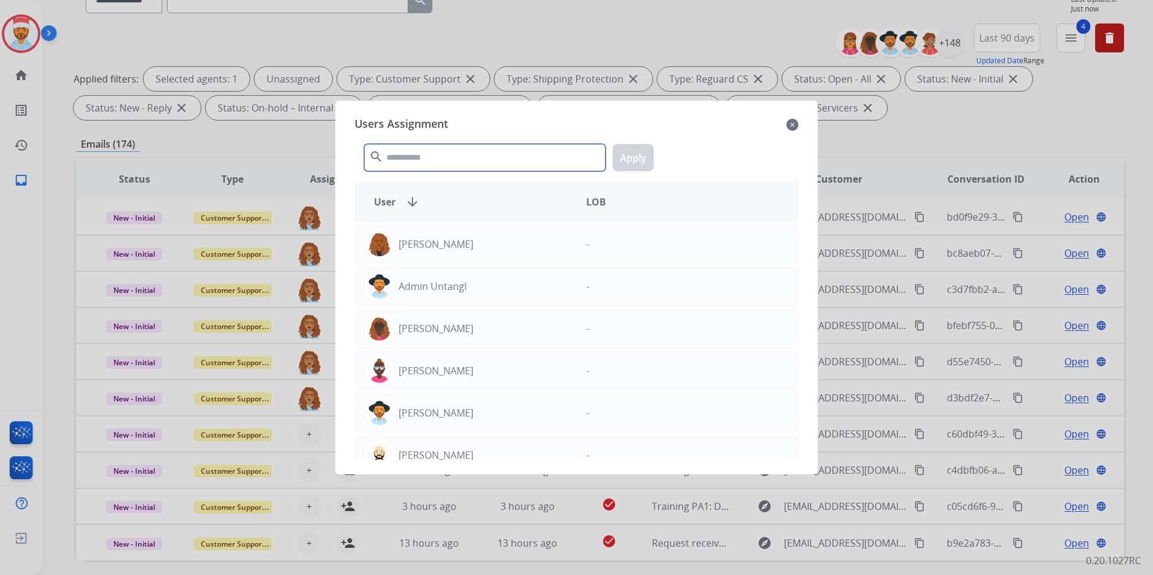
click at [430, 147] on input "text" at bounding box center [484, 157] width 241 height 27
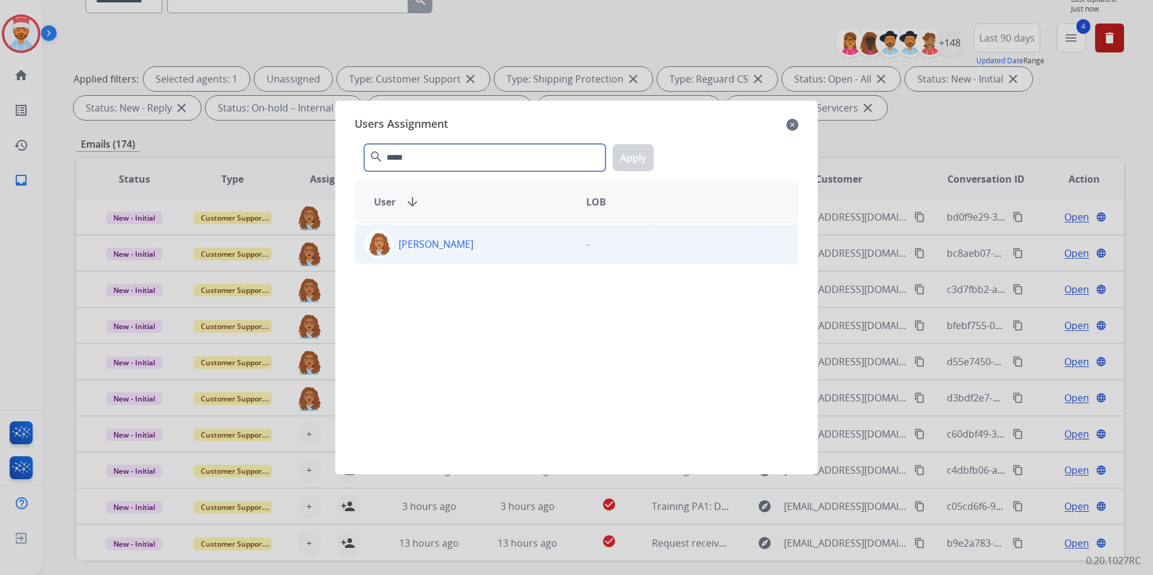
type input "*****"
click at [421, 247] on p "[PERSON_NAME]" at bounding box center [436, 244] width 75 height 14
click at [632, 154] on button "Apply" at bounding box center [633, 157] width 41 height 27
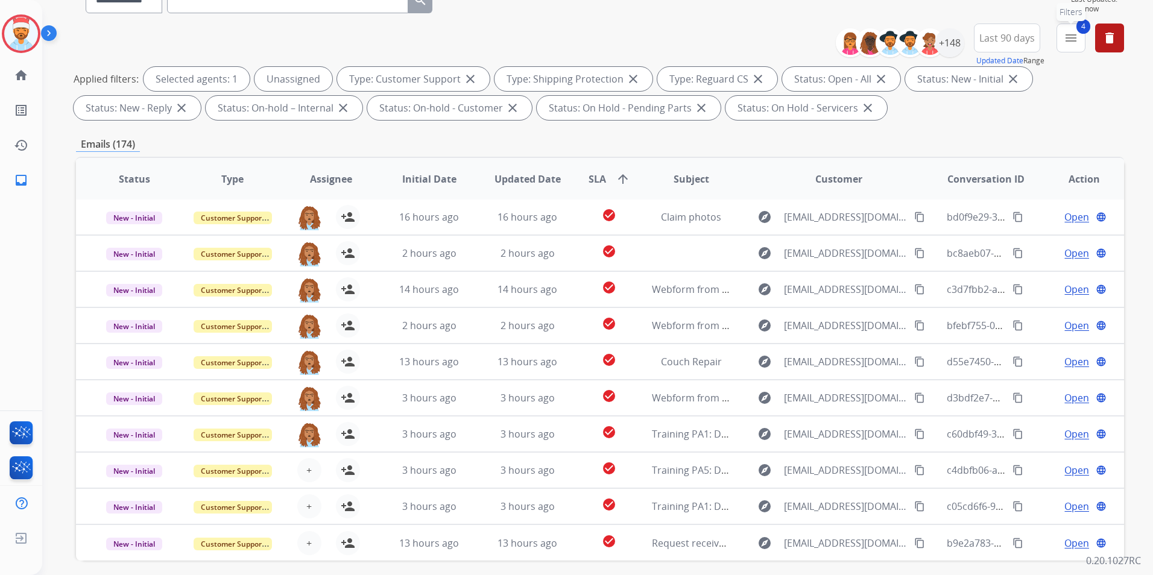
scroll to position [60, 0]
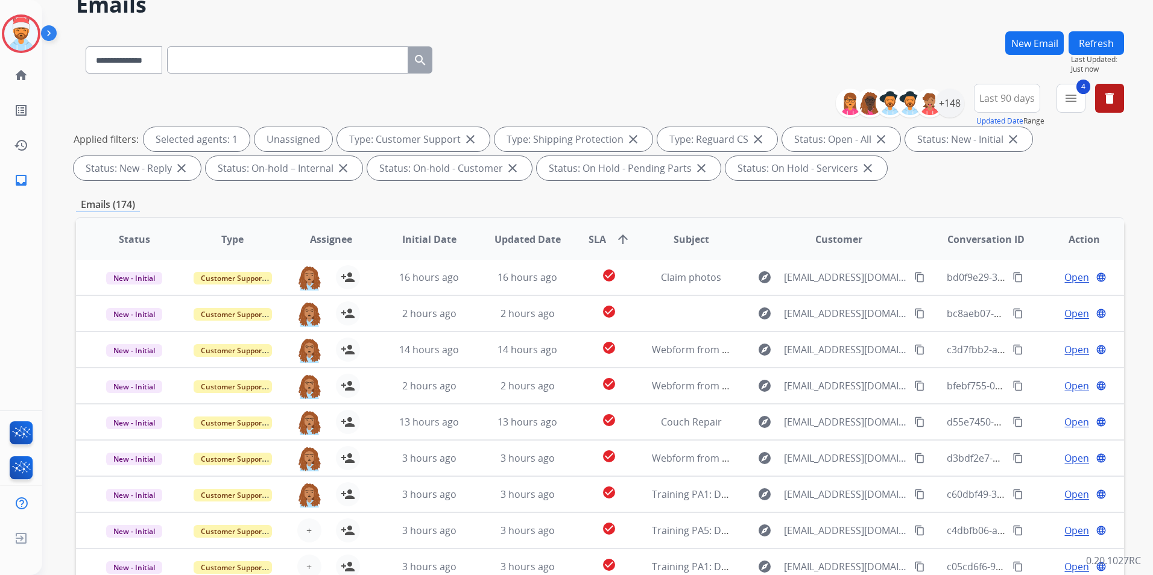
click at [1092, 49] on button "Refresh" at bounding box center [1096, 43] width 55 height 24
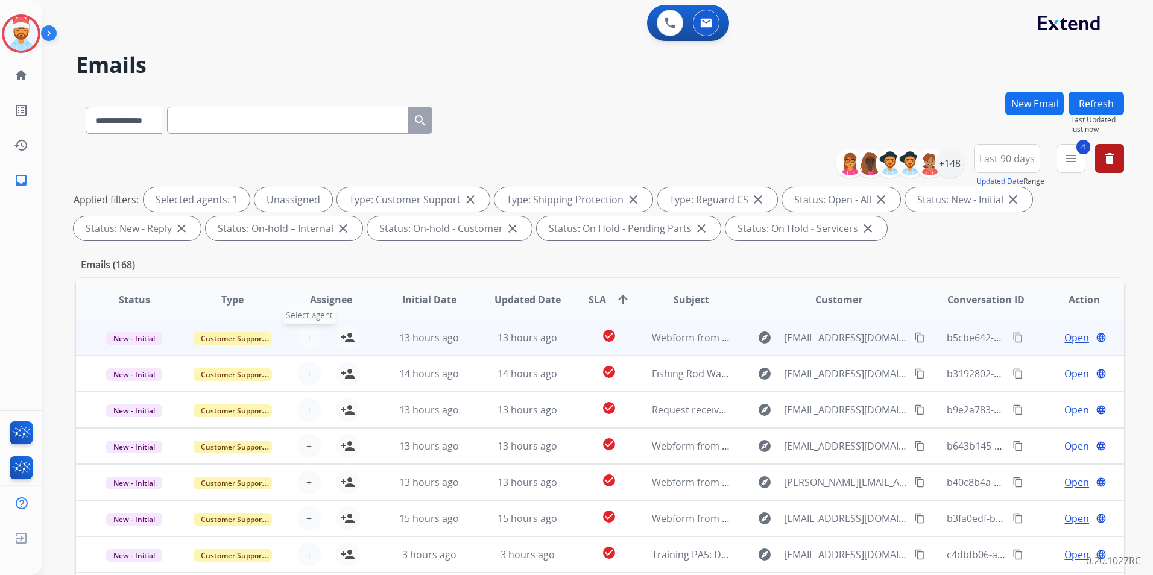
click at [303, 341] on button "+ Select agent" at bounding box center [309, 338] width 24 height 24
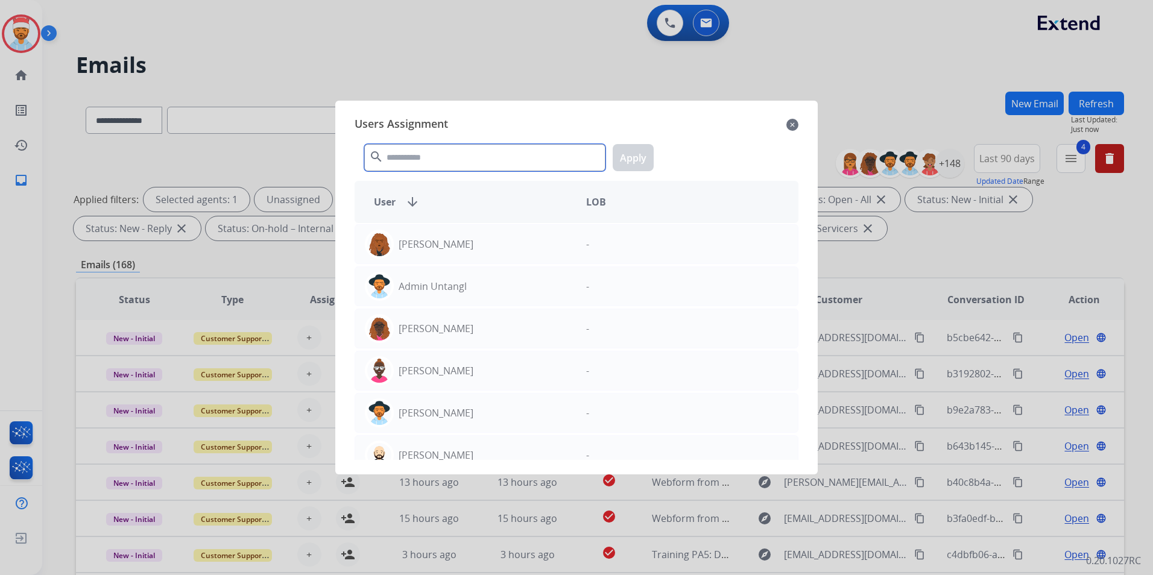
click at [423, 152] on input "text" at bounding box center [484, 157] width 241 height 27
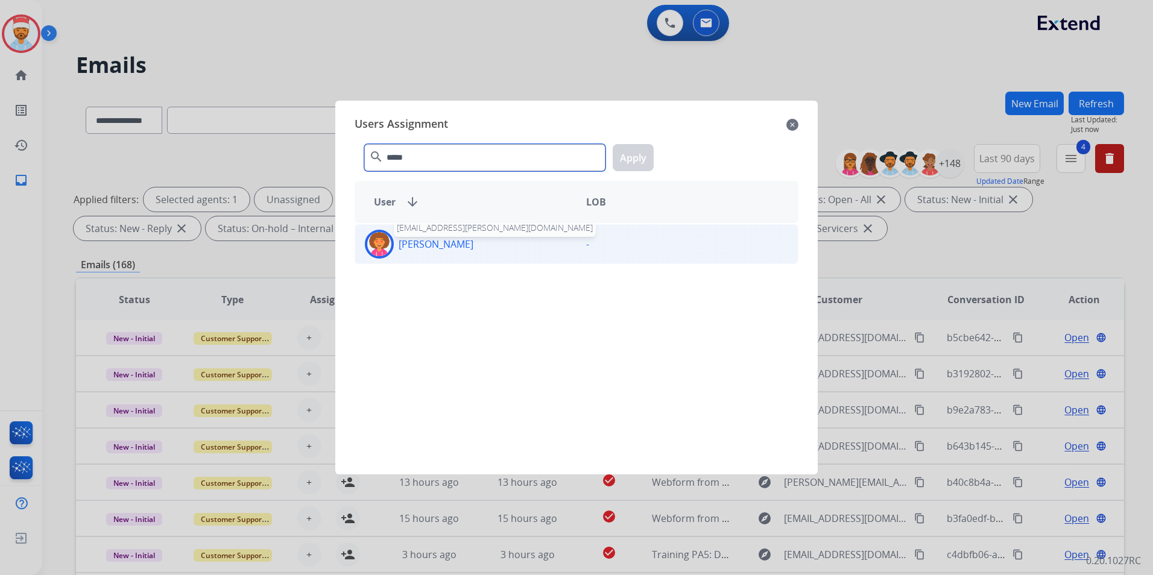
type input "*****"
click at [426, 242] on p "[PERSON_NAME]" at bounding box center [436, 244] width 75 height 14
click at [622, 152] on button "Apply" at bounding box center [633, 157] width 41 height 27
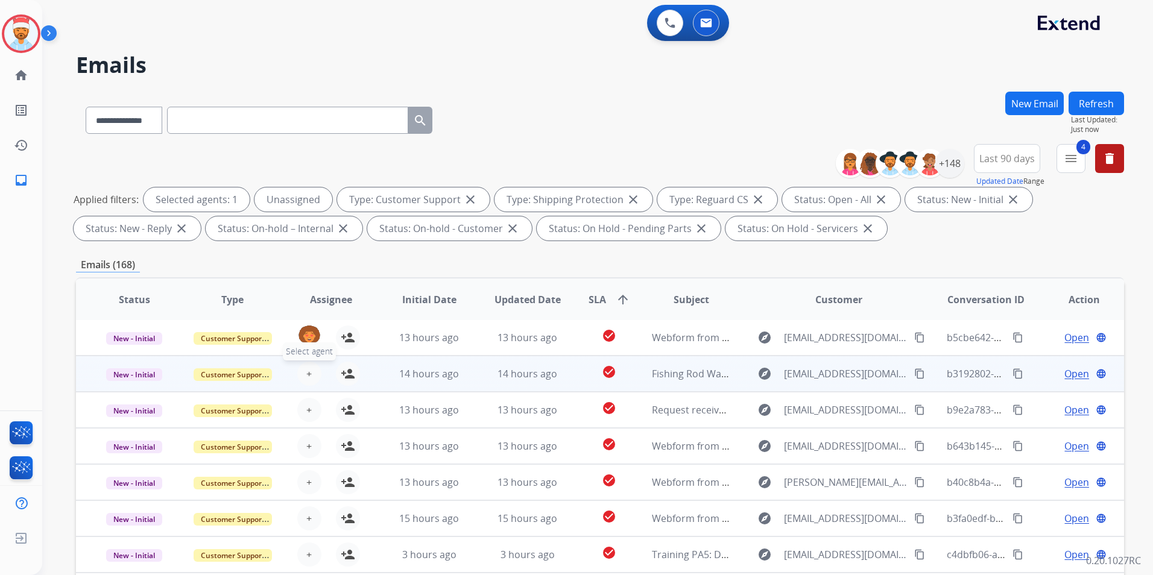
click at [311, 379] on button "+ Select agent" at bounding box center [309, 374] width 24 height 24
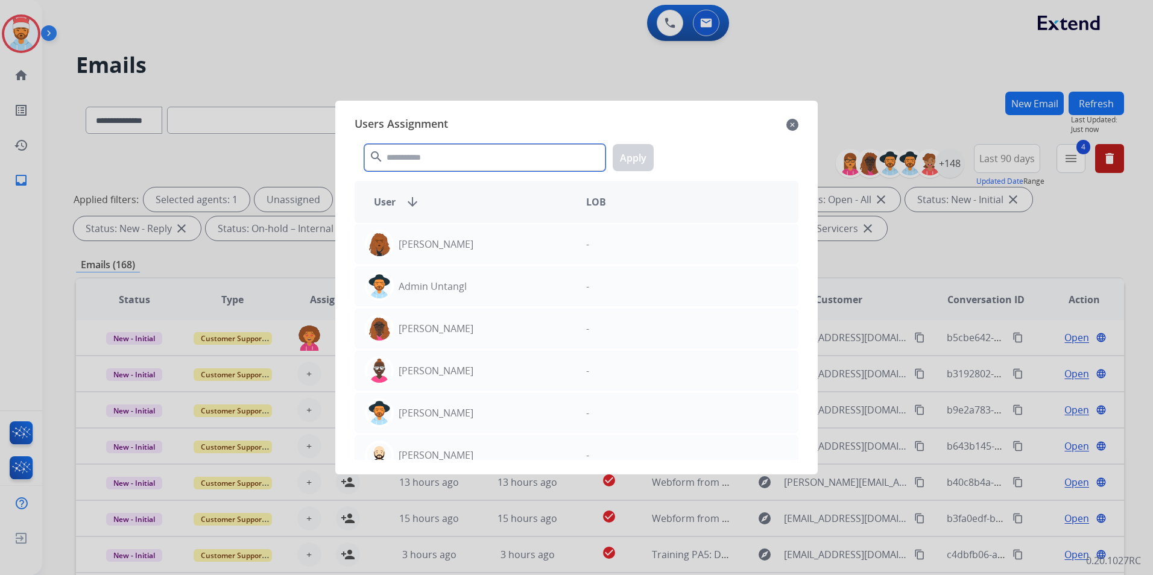
click at [429, 168] on input "text" at bounding box center [484, 157] width 241 height 27
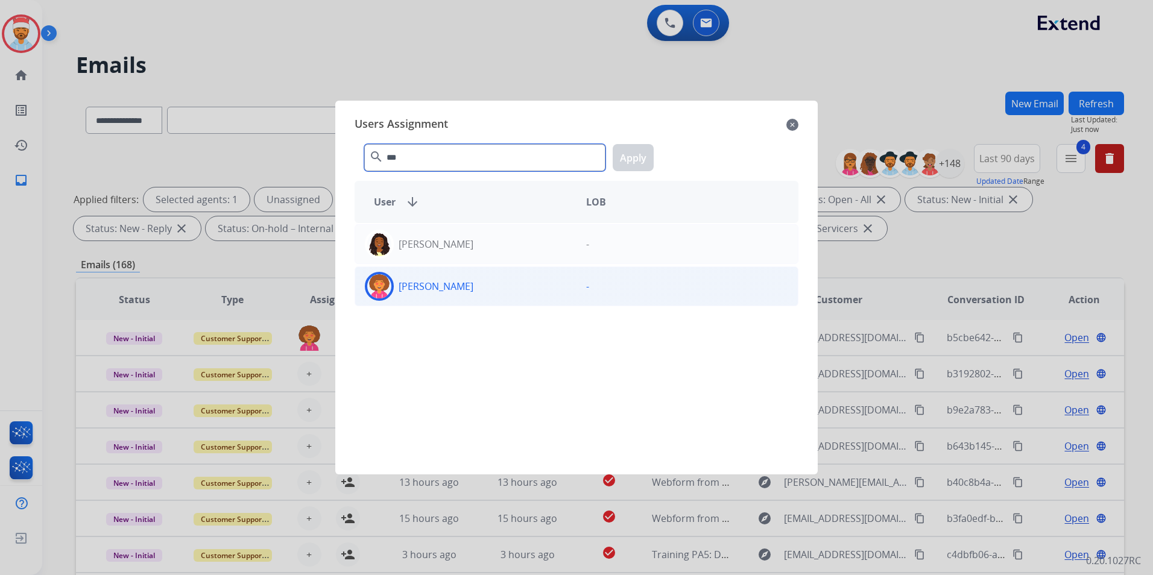
type input "***"
click at [419, 277] on div "[PERSON_NAME]" at bounding box center [465, 286] width 221 height 29
click at [630, 163] on button "Apply" at bounding box center [633, 157] width 41 height 27
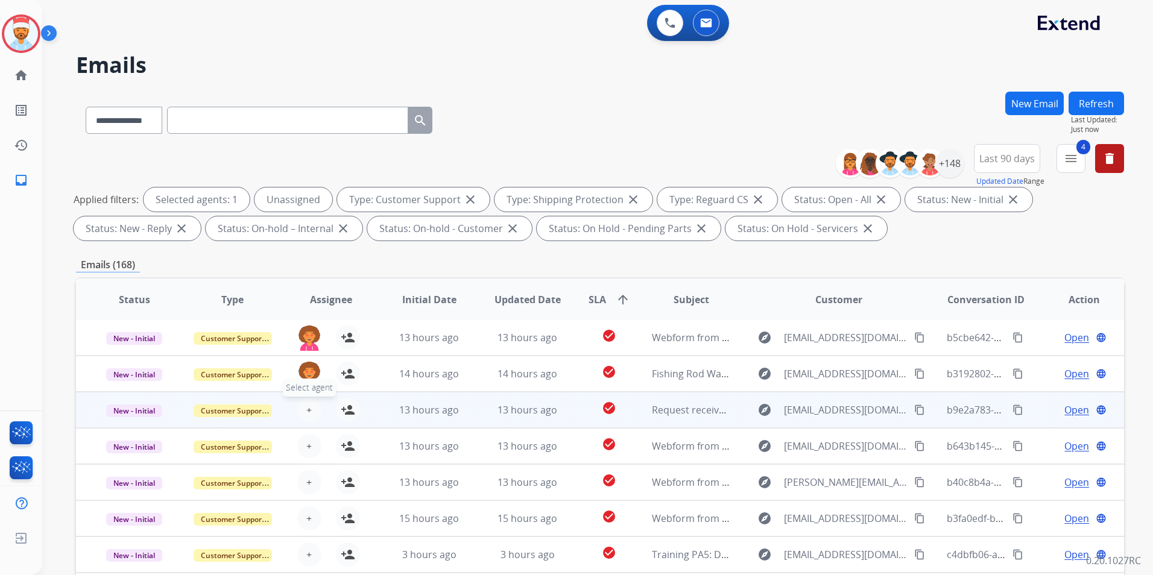
click at [302, 410] on button "+ Select agent" at bounding box center [309, 410] width 24 height 24
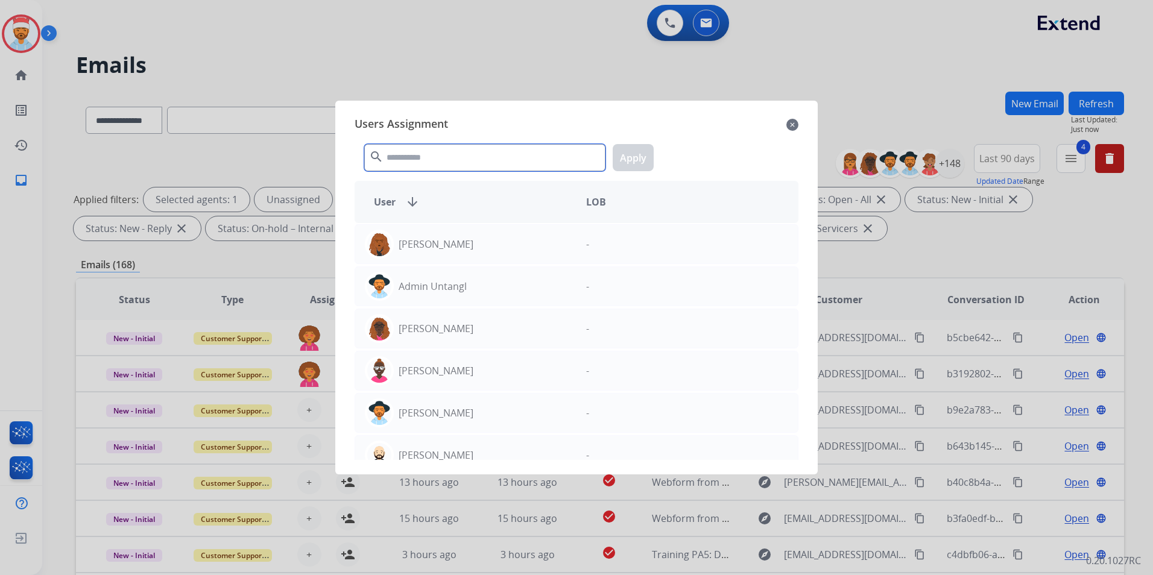
click at [443, 165] on input "text" at bounding box center [484, 157] width 241 height 27
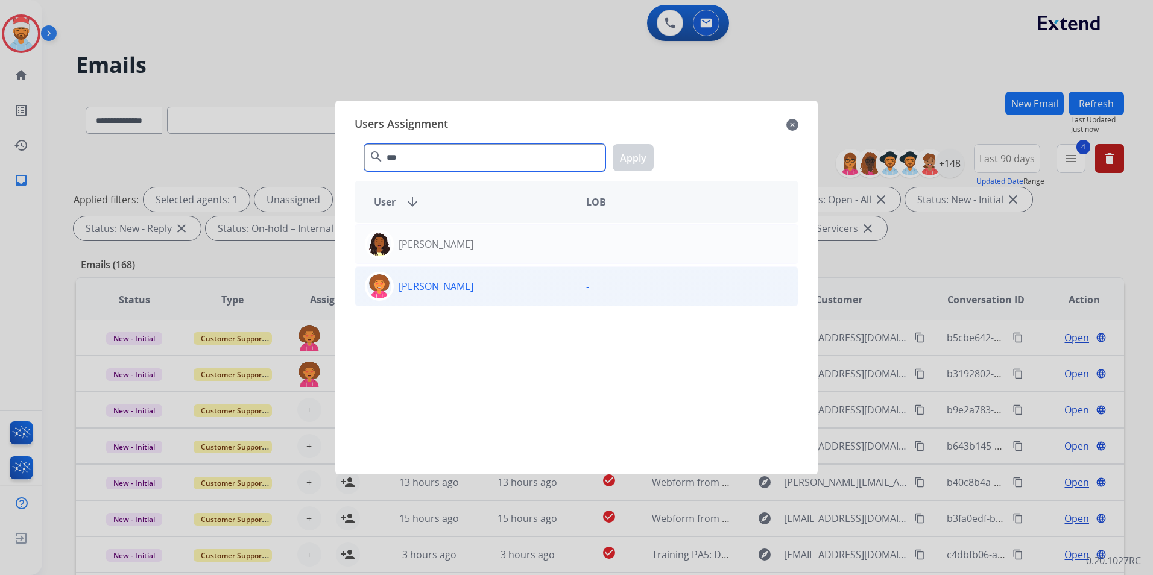
type input "***"
click at [432, 283] on p "[PERSON_NAME]" at bounding box center [436, 286] width 75 height 14
click at [625, 158] on button "Apply" at bounding box center [633, 157] width 41 height 27
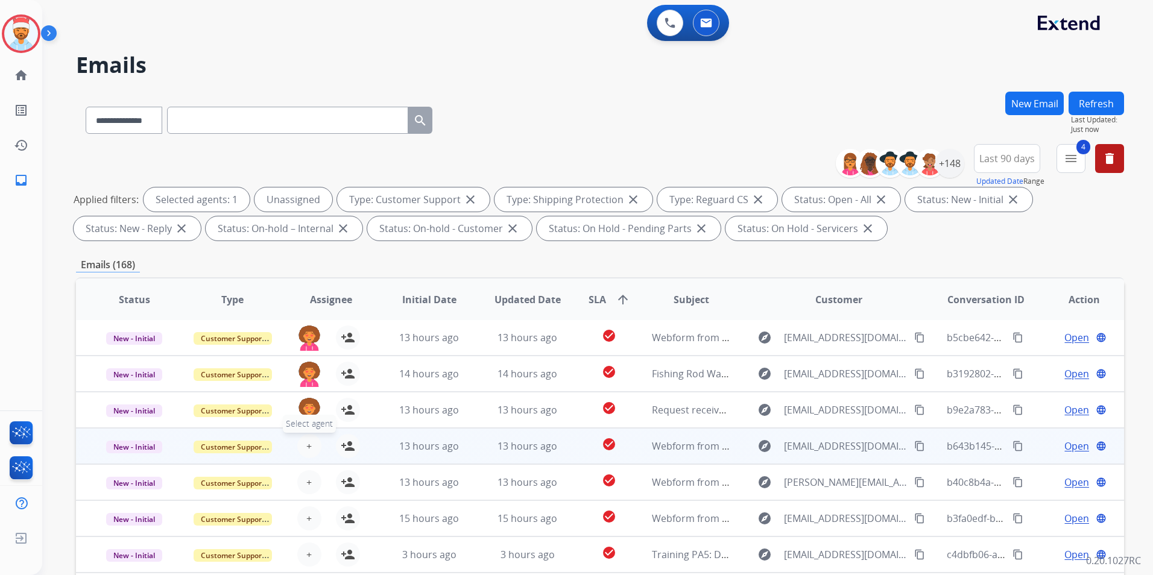
click at [314, 444] on button "+ Select agent" at bounding box center [309, 446] width 24 height 24
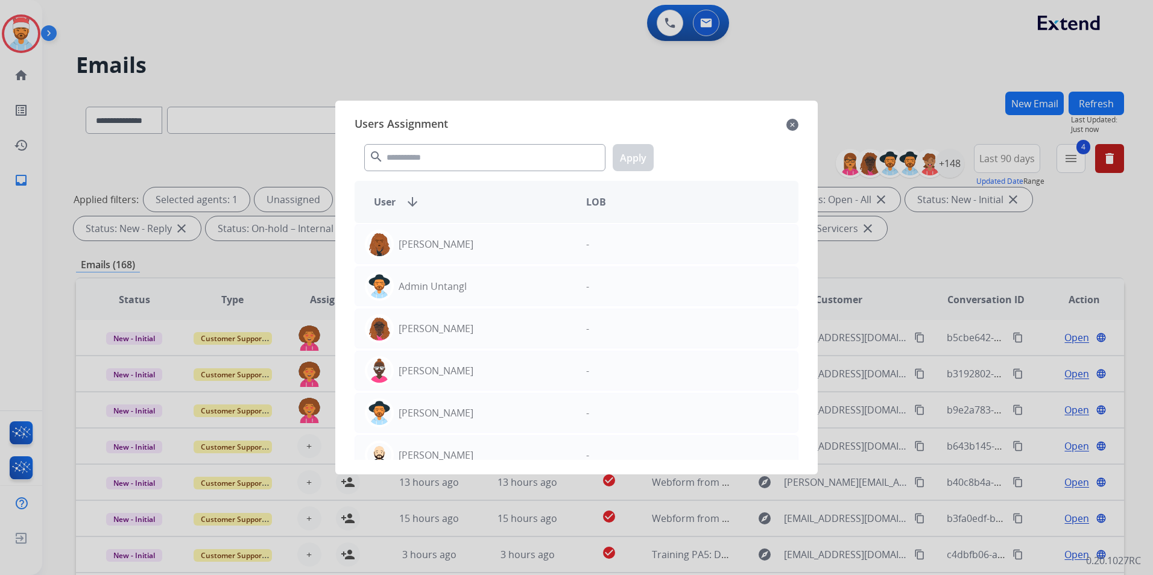
click at [297, 448] on div at bounding box center [576, 287] width 1153 height 575
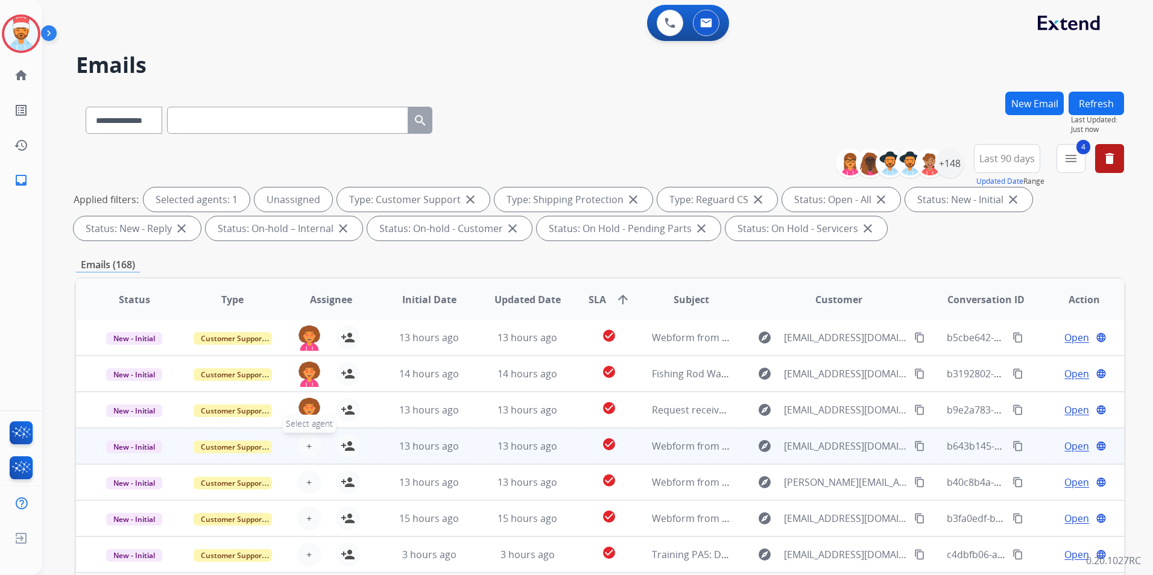
click at [306, 446] on span "+" at bounding box center [308, 446] width 5 height 14
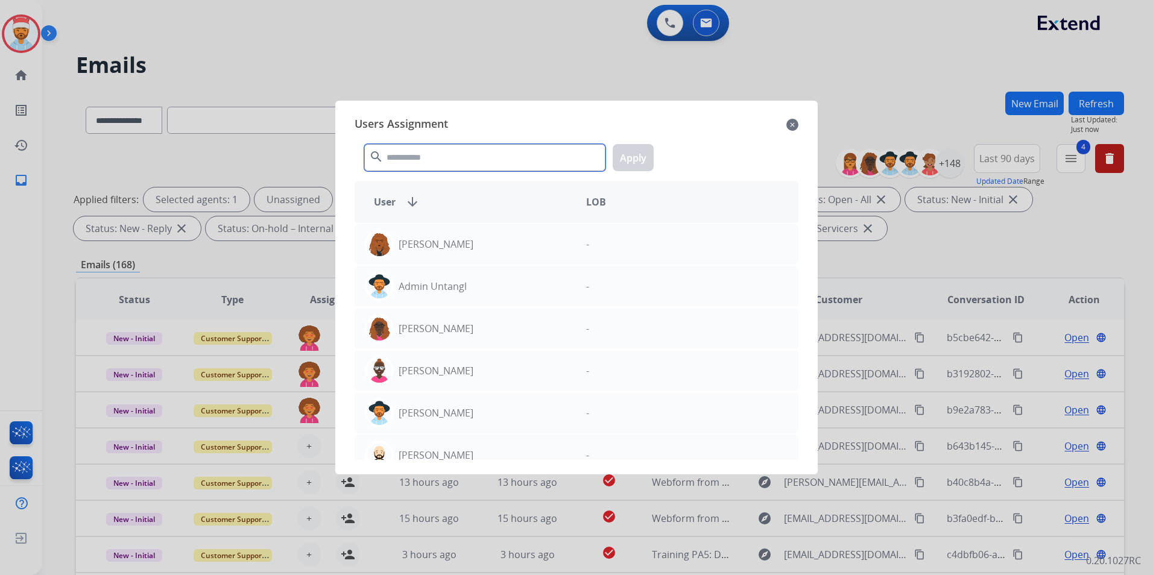
click at [485, 148] on input "text" at bounding box center [484, 157] width 241 height 27
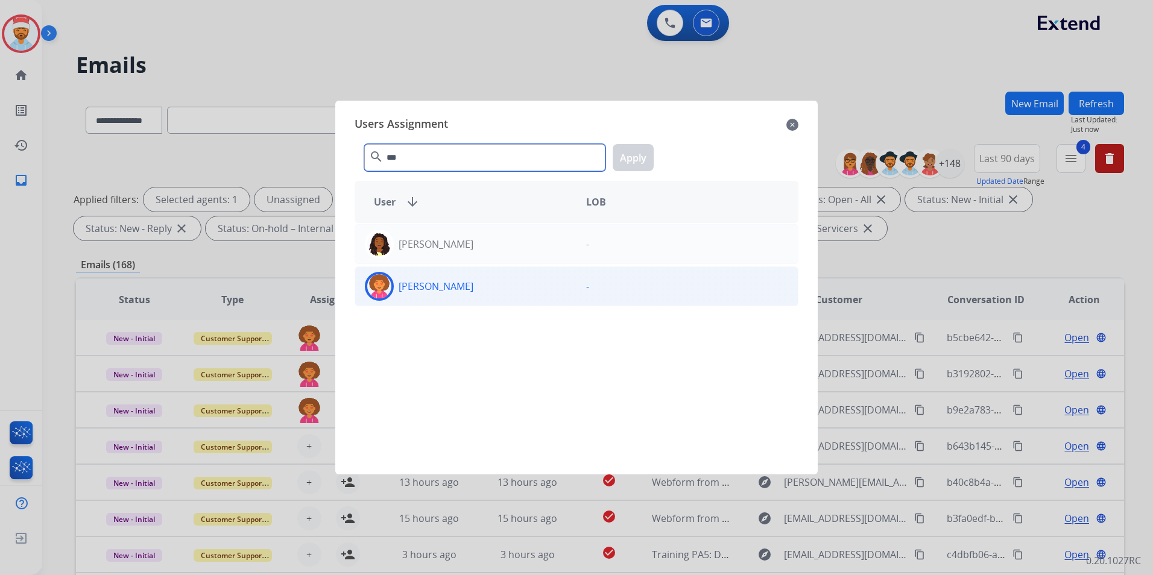
type input "***"
click at [424, 279] on p "[PERSON_NAME]" at bounding box center [436, 286] width 75 height 14
click at [636, 162] on button "Apply" at bounding box center [633, 157] width 41 height 27
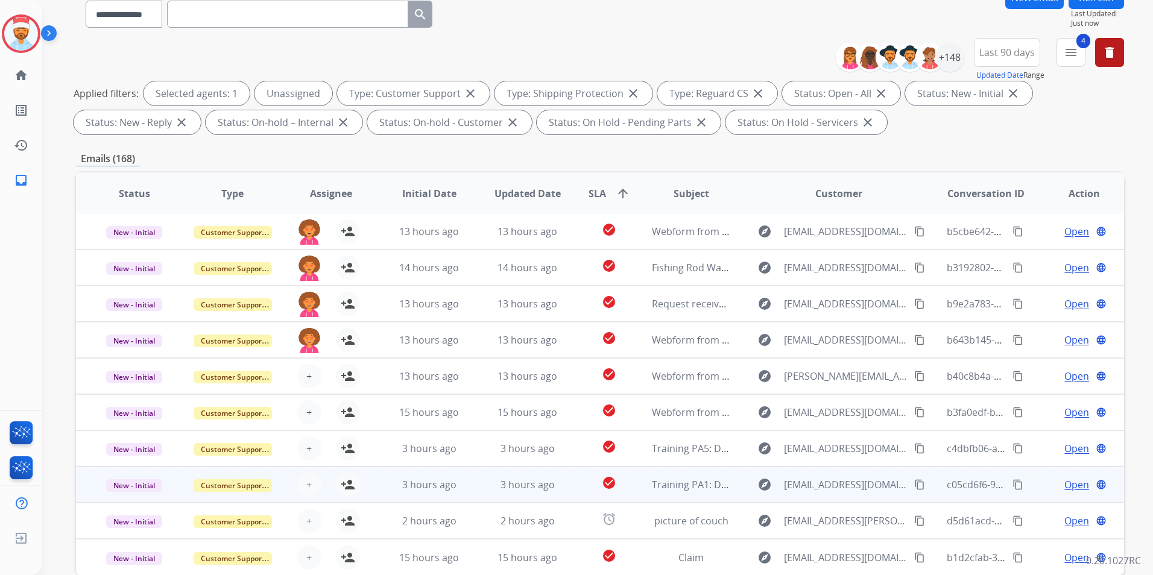
scroll to position [121, 0]
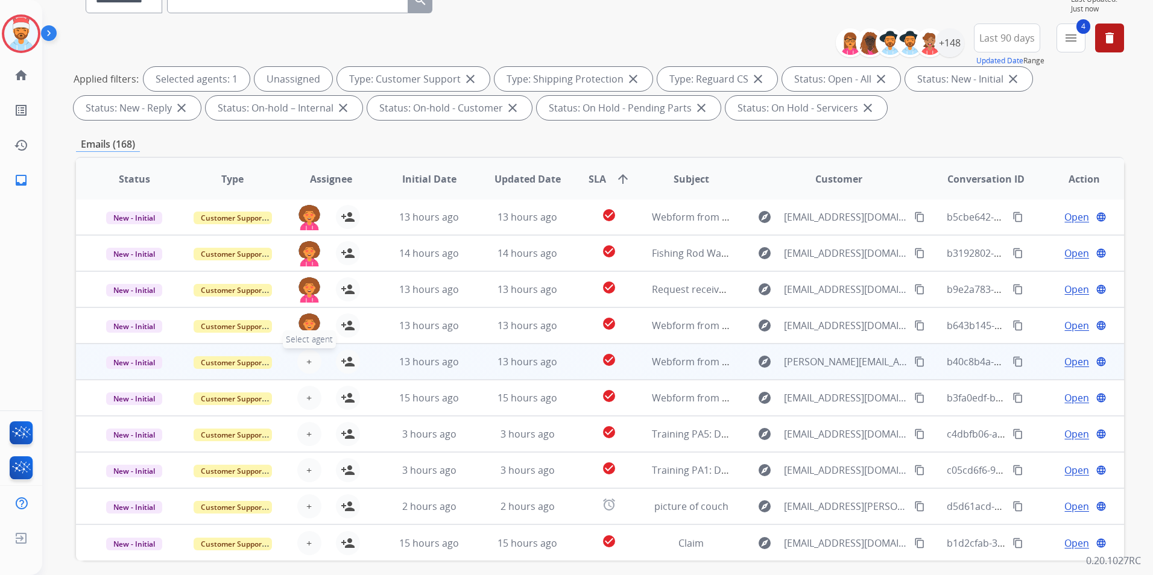
click at [314, 365] on button "+ Select agent" at bounding box center [309, 362] width 24 height 24
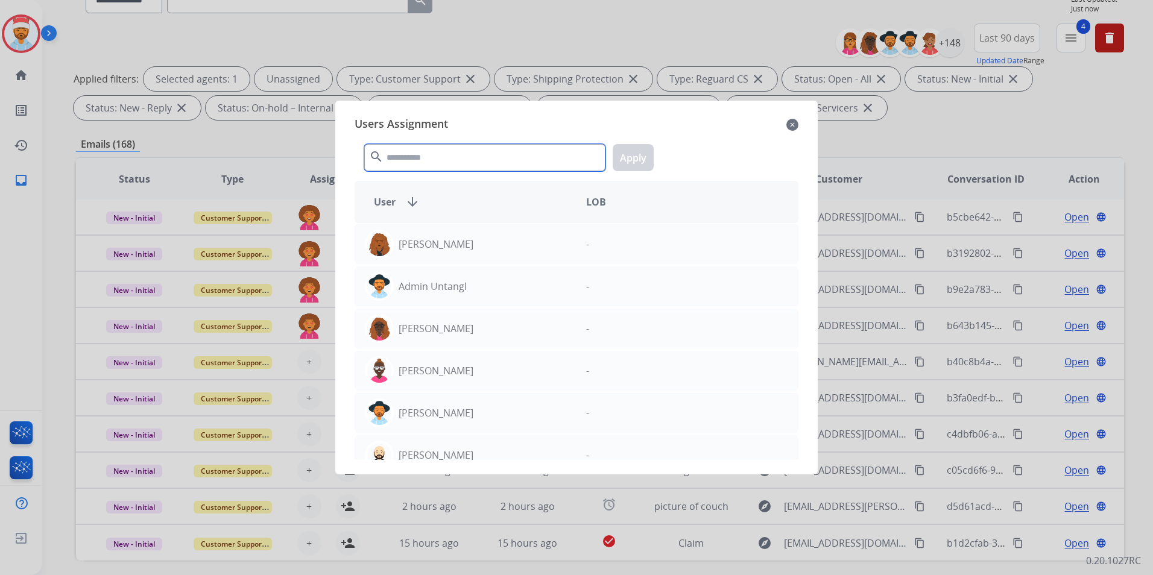
click at [427, 164] on input "text" at bounding box center [484, 157] width 241 height 27
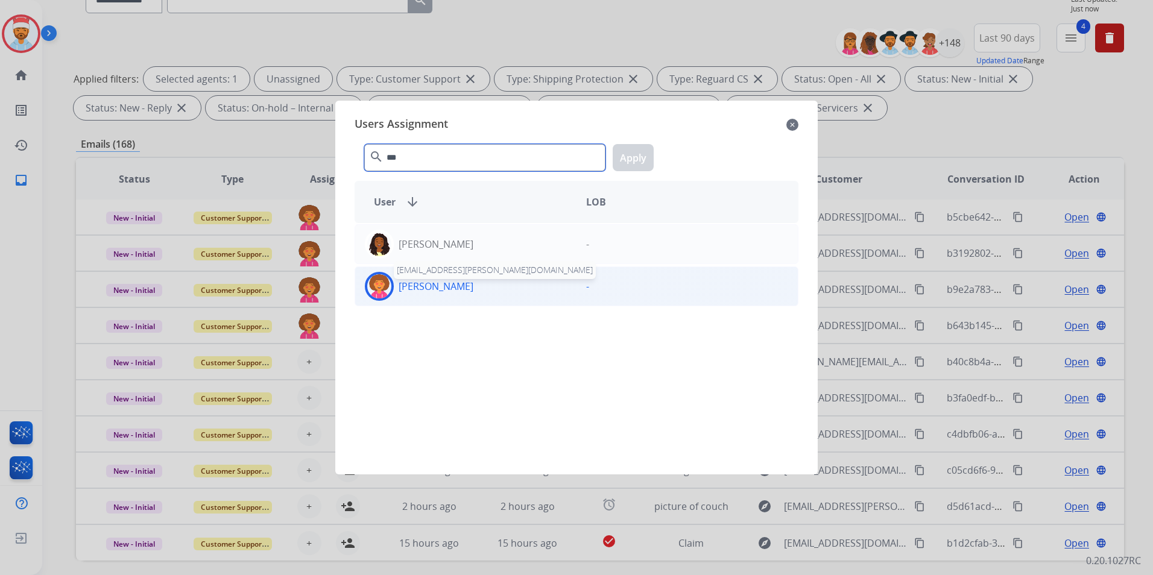
type input "***"
click at [412, 285] on p "[PERSON_NAME]" at bounding box center [436, 286] width 75 height 14
drag, startPoint x: 412, startPoint y: 285, endPoint x: 611, endPoint y: 166, distance: 232.1
click at [622, 161] on button "Apply" at bounding box center [633, 157] width 41 height 27
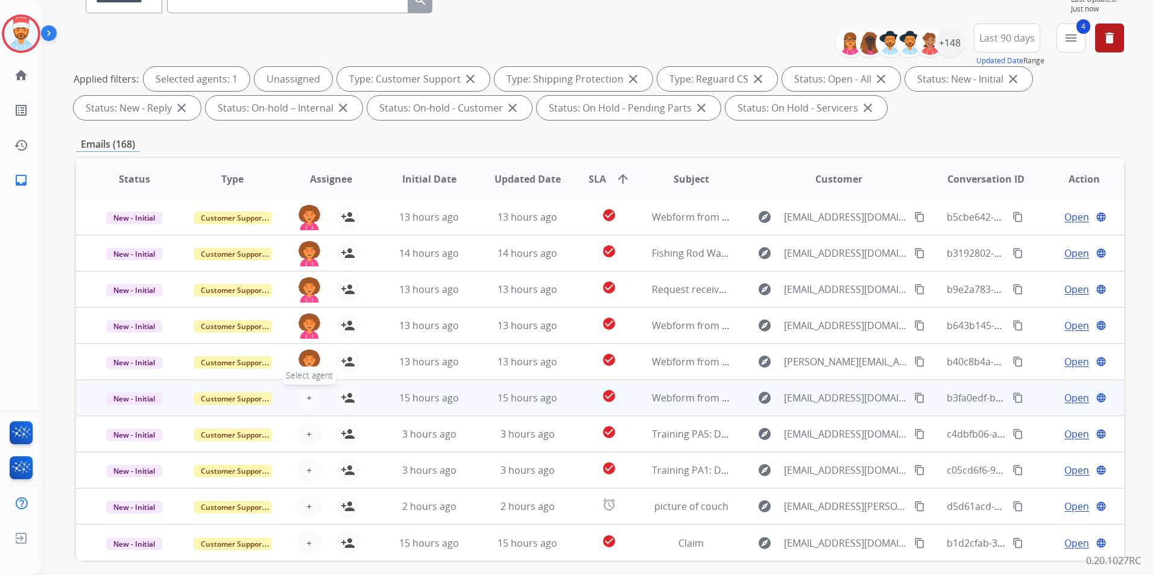
click at [309, 395] on button "+ Select agent" at bounding box center [309, 398] width 24 height 24
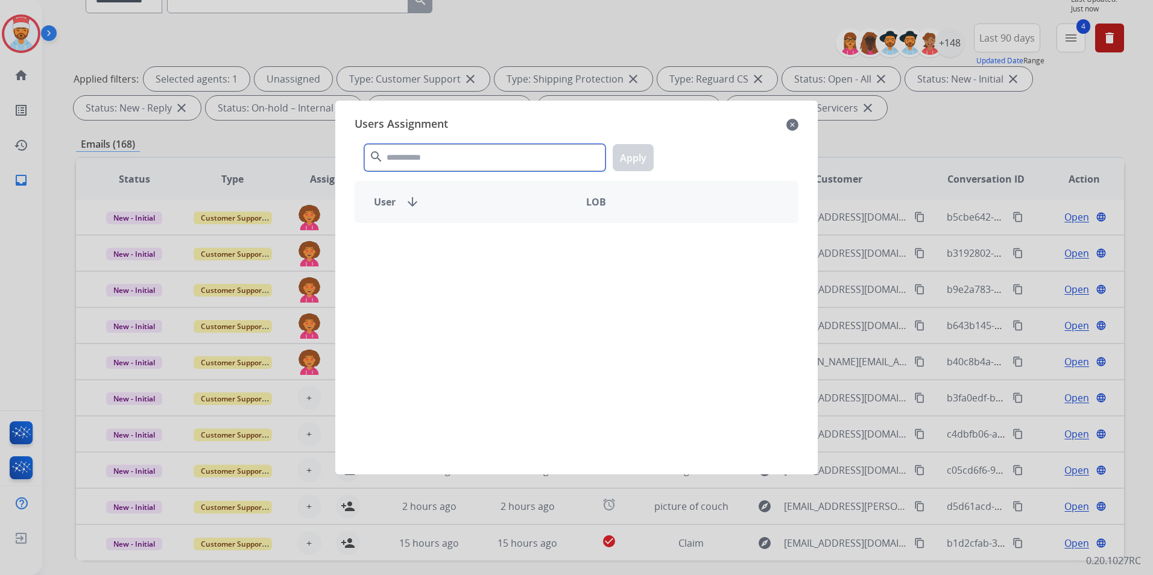
click at [492, 156] on input "text" at bounding box center [484, 157] width 241 height 27
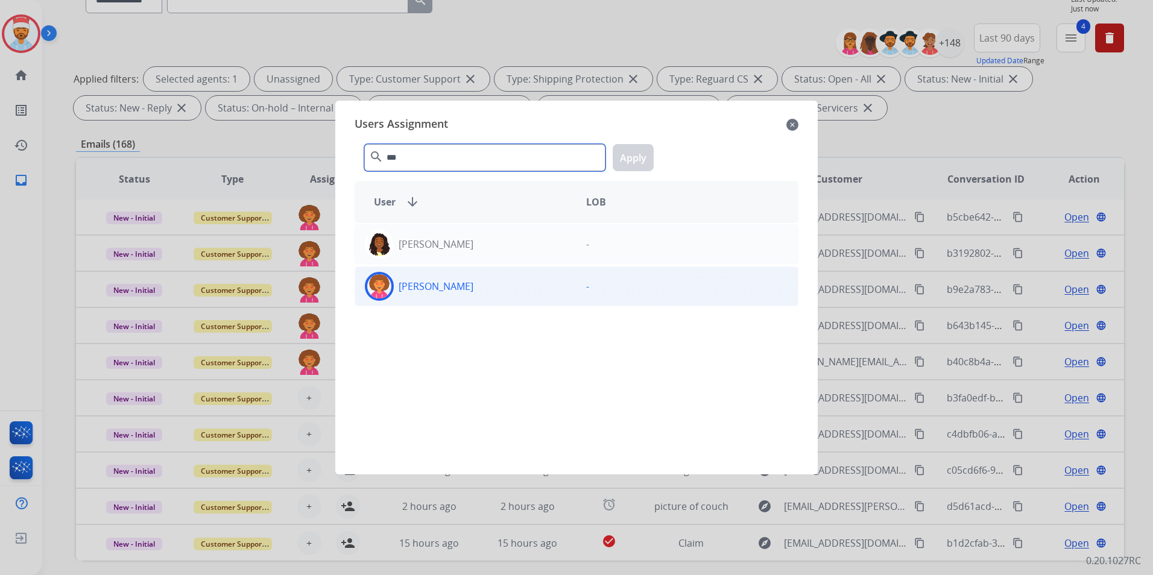
type input "***"
click at [438, 277] on div "[PERSON_NAME]" at bounding box center [465, 286] width 221 height 29
click at [630, 160] on button "Apply" at bounding box center [633, 157] width 41 height 27
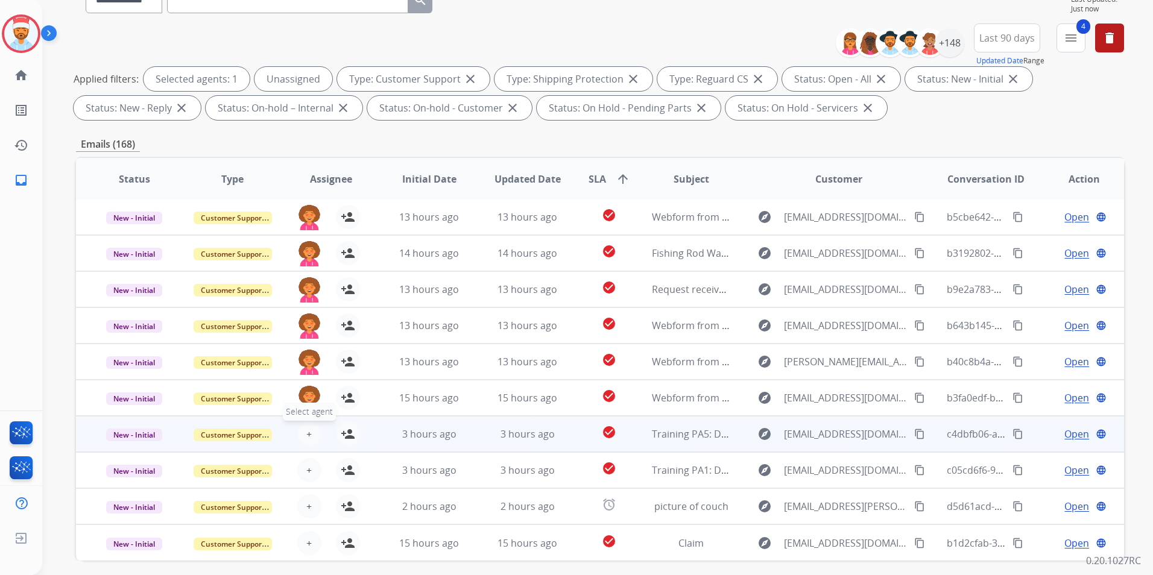
click at [306, 431] on span "+" at bounding box center [308, 434] width 5 height 14
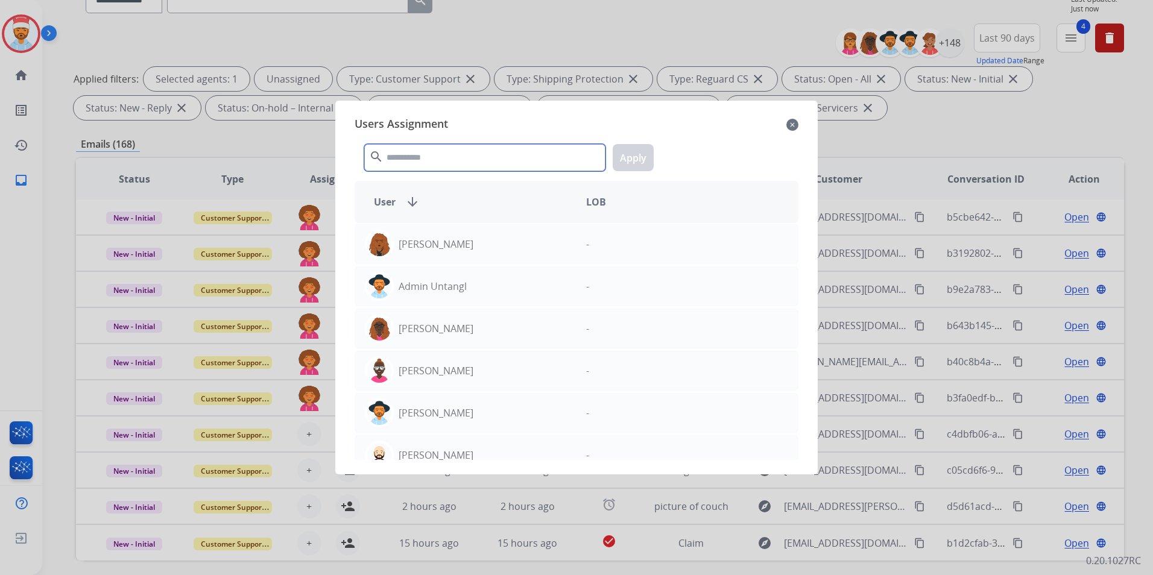
click at [526, 152] on input "text" at bounding box center [484, 157] width 241 height 27
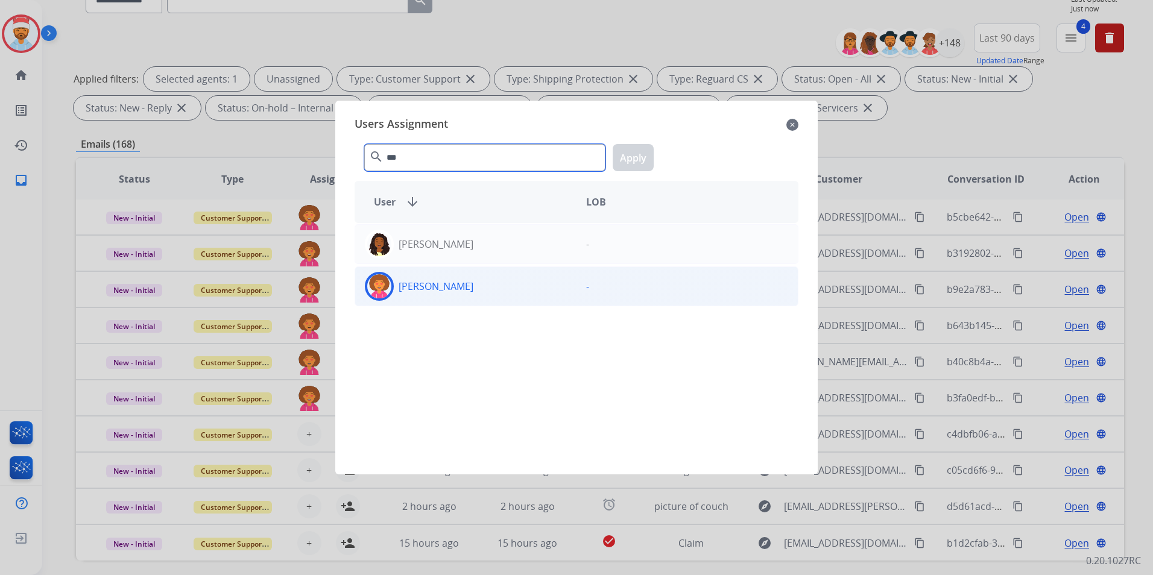
type input "***"
click at [435, 290] on p "[PERSON_NAME]" at bounding box center [436, 286] width 75 height 14
click at [643, 162] on button "Apply" at bounding box center [633, 157] width 41 height 27
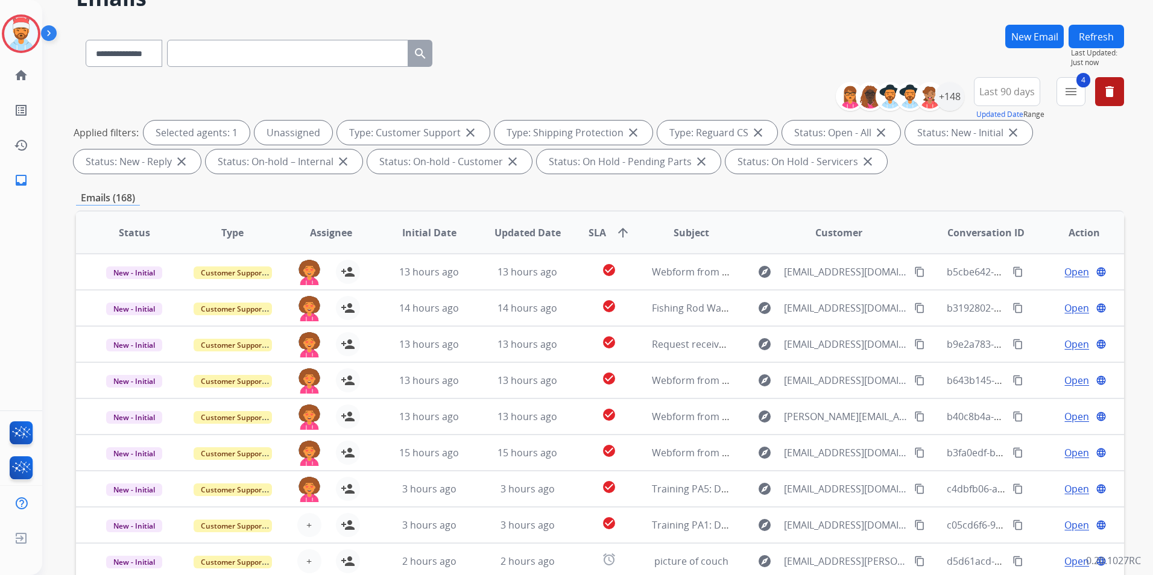
scroll to position [0, 0]
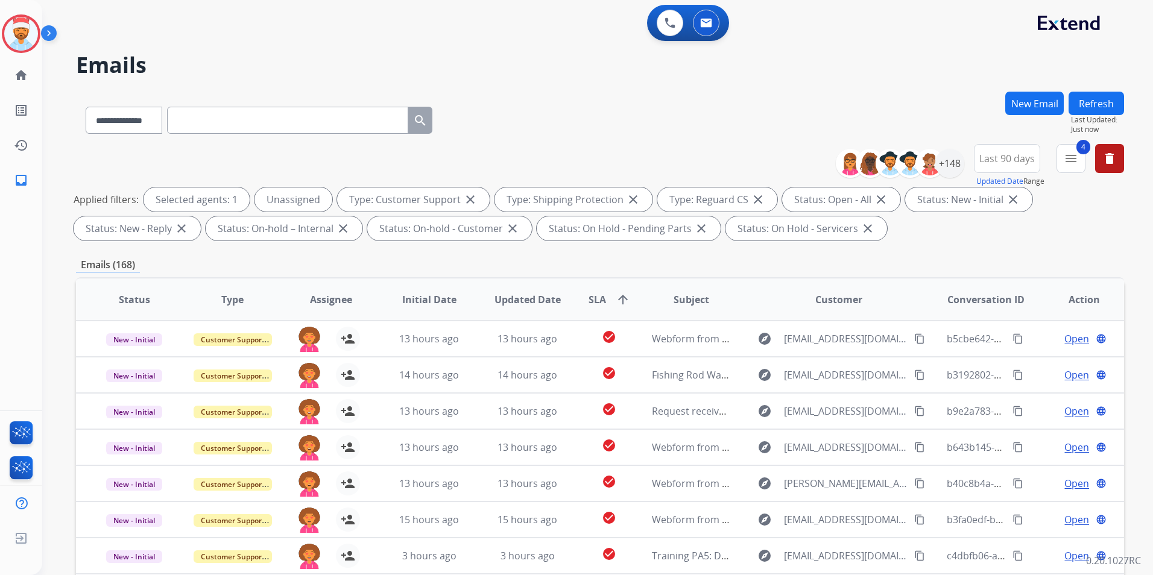
click at [1093, 106] on button "Refresh" at bounding box center [1096, 104] width 55 height 24
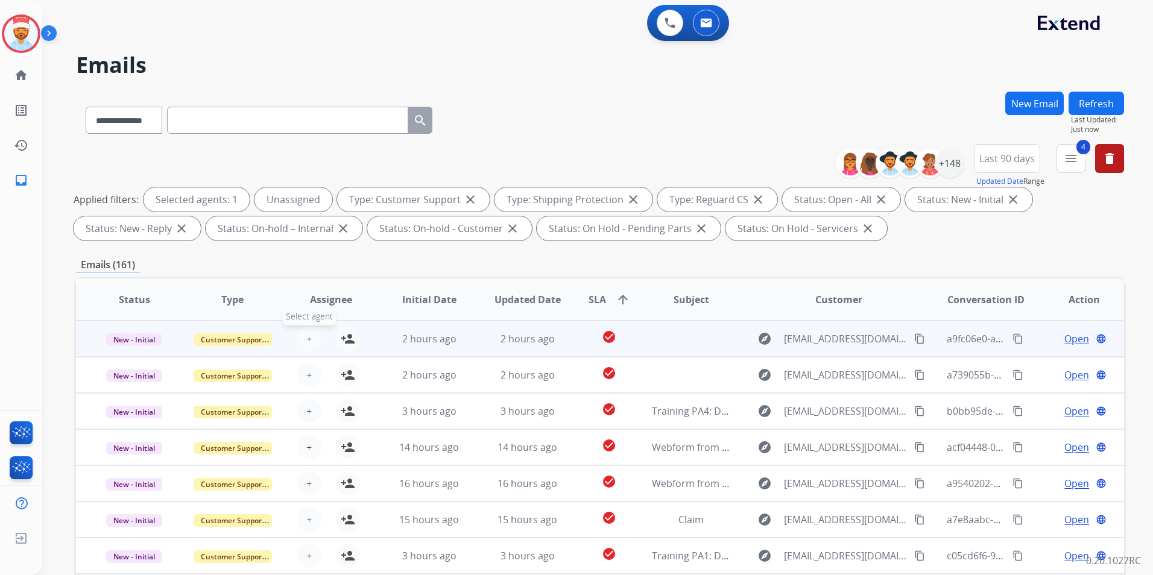
click at [308, 343] on span "+" at bounding box center [308, 339] width 5 height 14
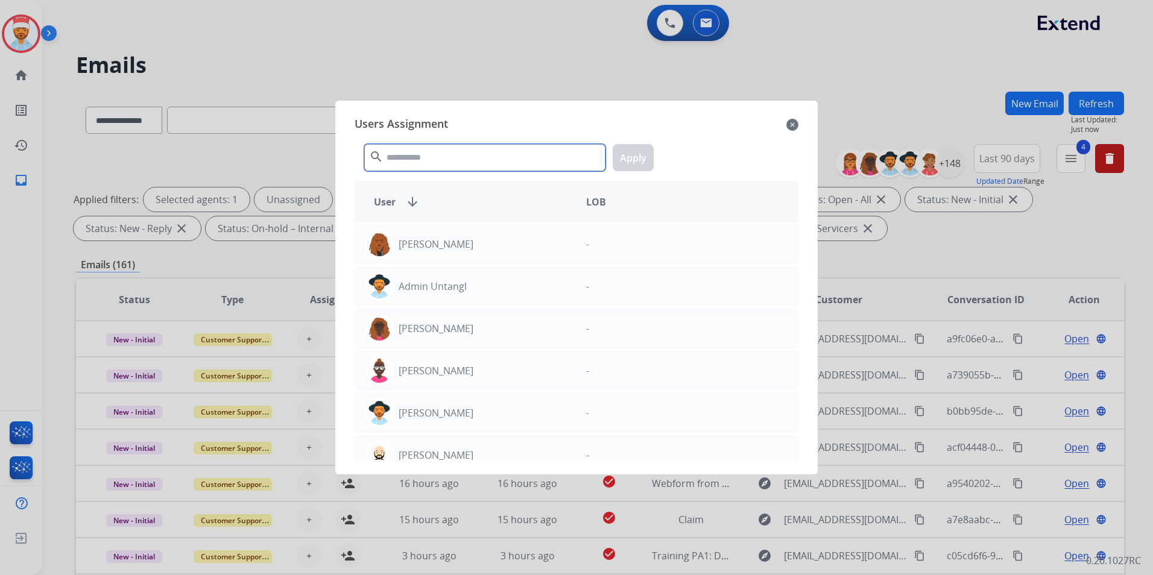
click at [410, 169] on input "text" at bounding box center [484, 157] width 241 height 27
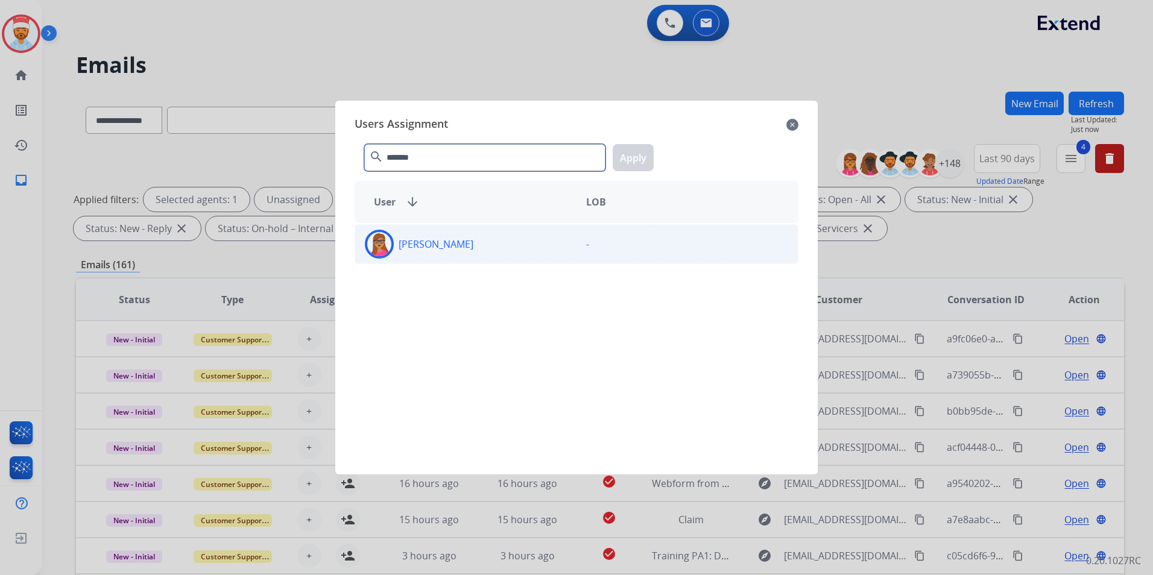
type input "*******"
click at [453, 257] on div "[PERSON_NAME] -" at bounding box center [577, 244] width 444 height 40
click at [639, 158] on button "Apply" at bounding box center [633, 157] width 41 height 27
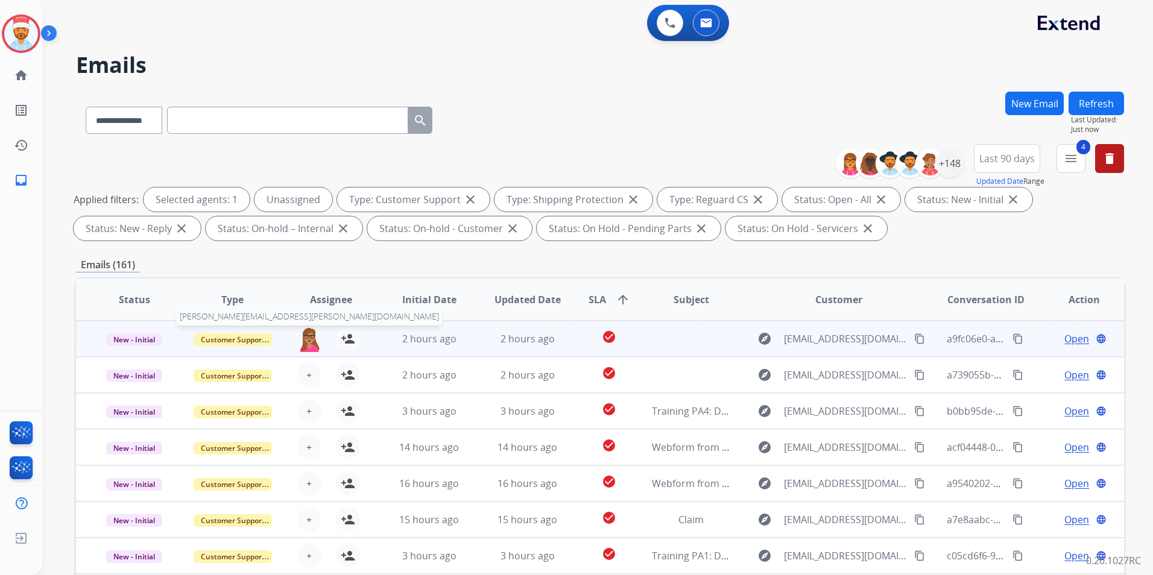
click at [309, 344] on img at bounding box center [309, 339] width 24 height 25
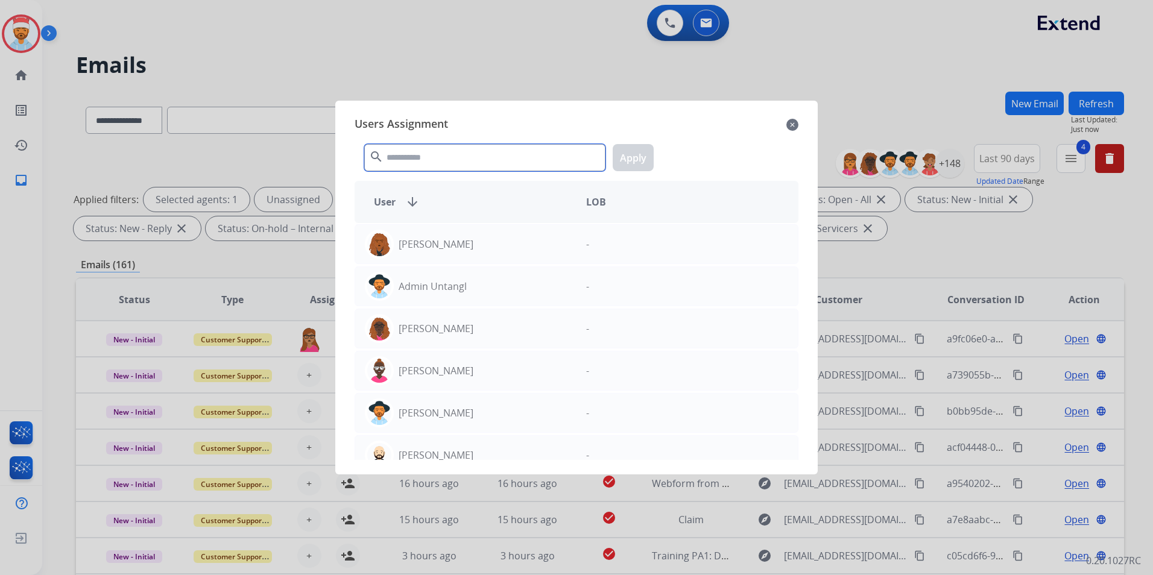
click at [472, 162] on input "text" at bounding box center [484, 157] width 241 height 27
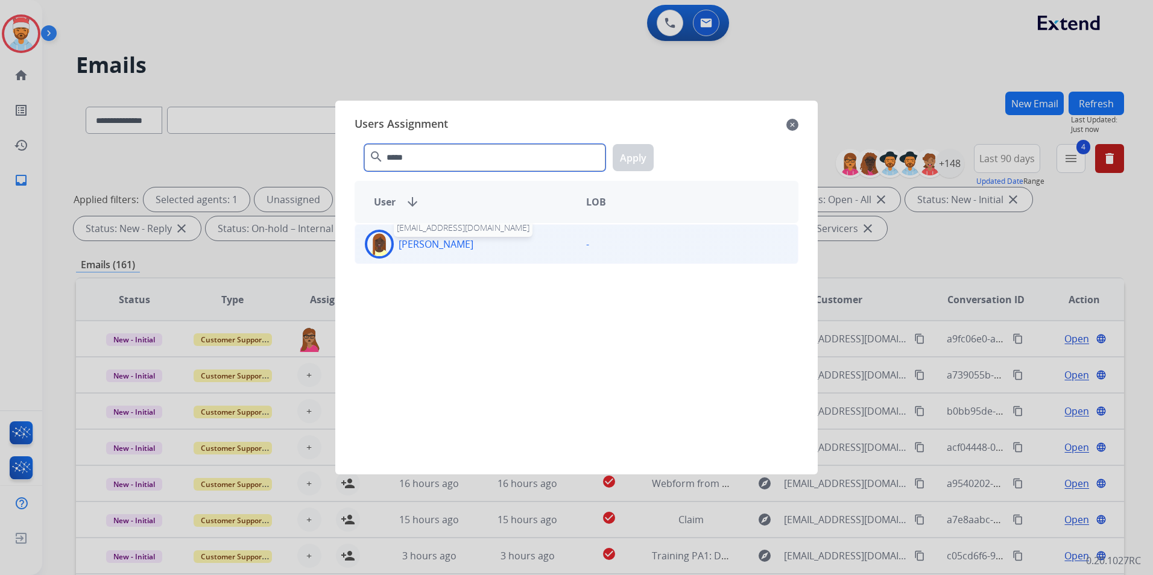
type input "*****"
click at [464, 241] on p "[PERSON_NAME]" at bounding box center [436, 244] width 75 height 14
click at [628, 163] on button "Apply" at bounding box center [633, 157] width 41 height 27
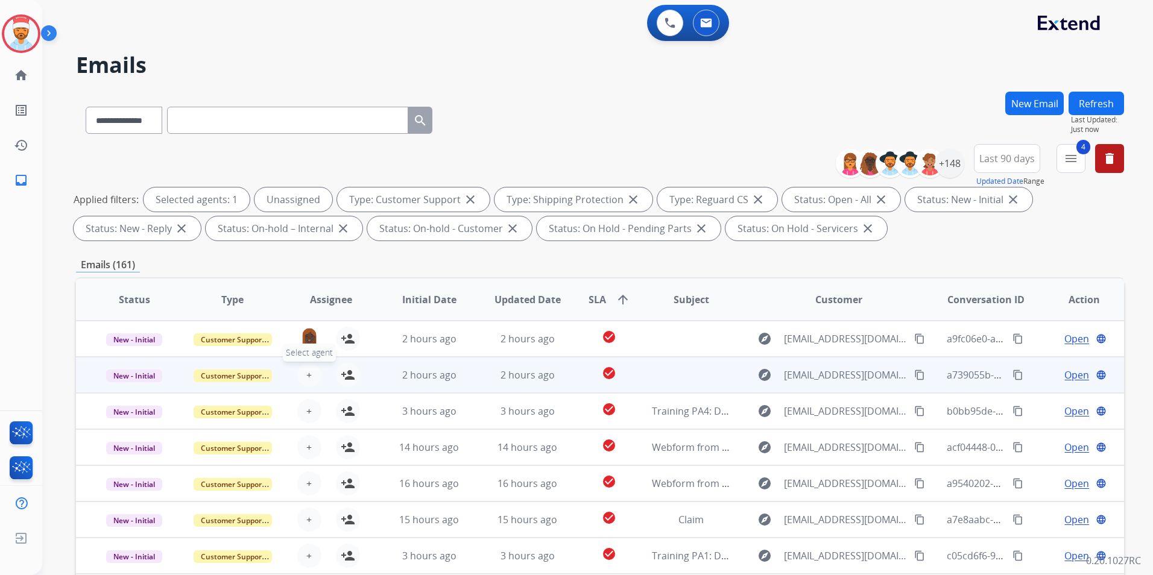
click at [308, 375] on span "+" at bounding box center [308, 375] width 5 height 14
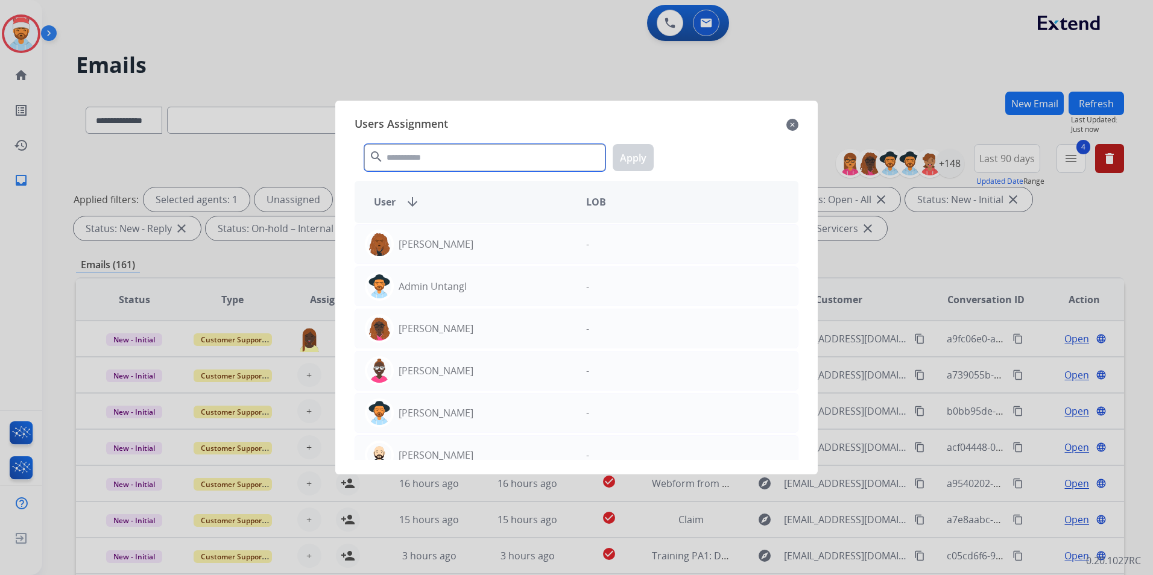
click at [485, 158] on input "text" at bounding box center [484, 157] width 241 height 27
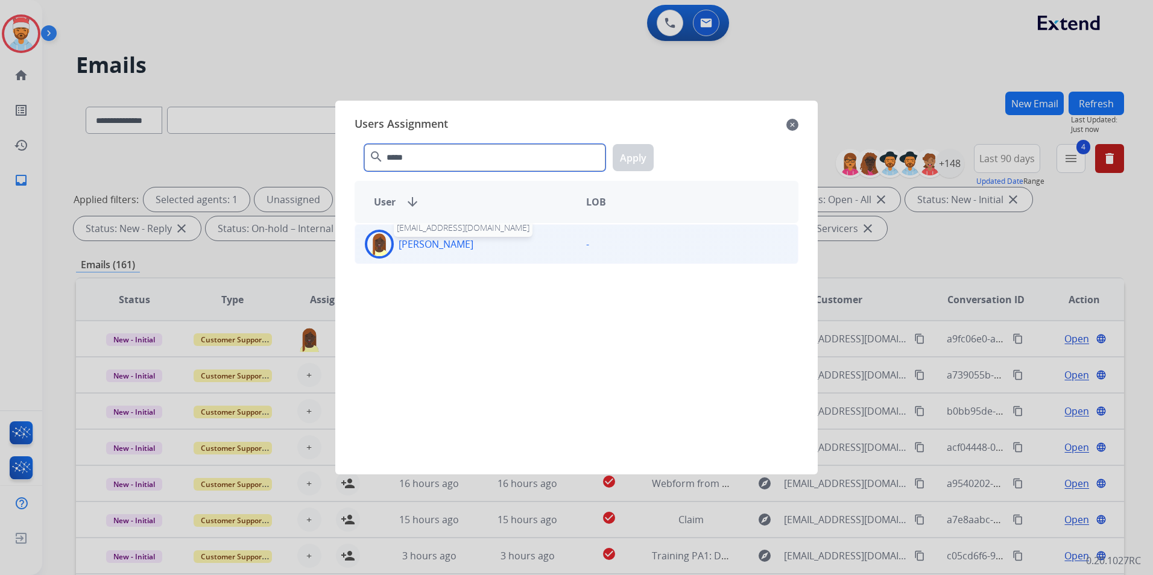
type input "*****"
click at [443, 249] on p "[PERSON_NAME]" at bounding box center [436, 244] width 75 height 14
click at [628, 156] on button "Apply" at bounding box center [633, 157] width 41 height 27
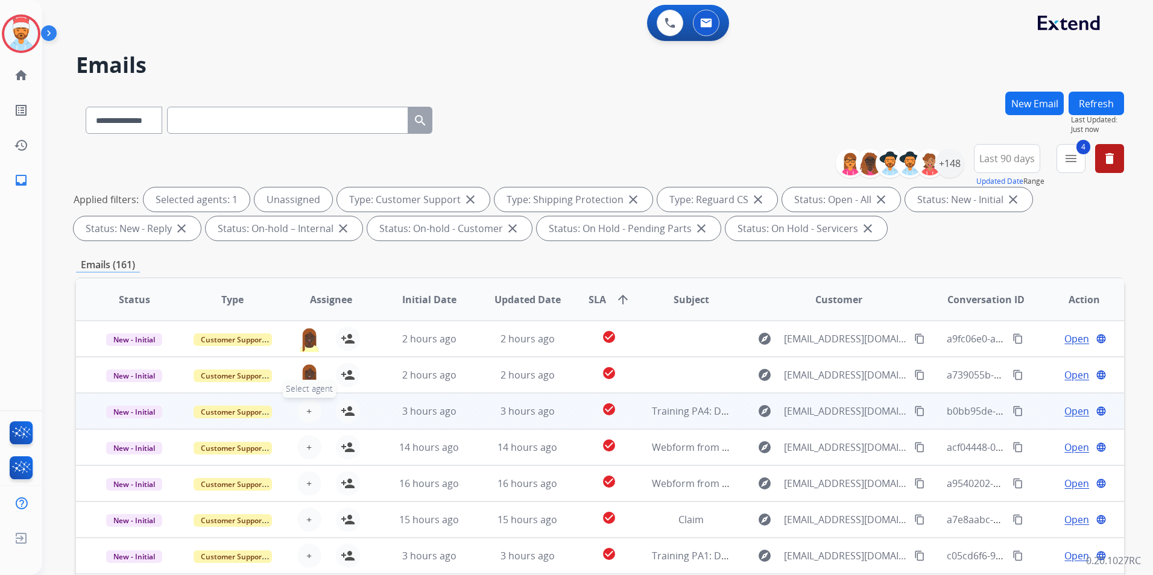
click at [307, 410] on span "+" at bounding box center [308, 411] width 5 height 14
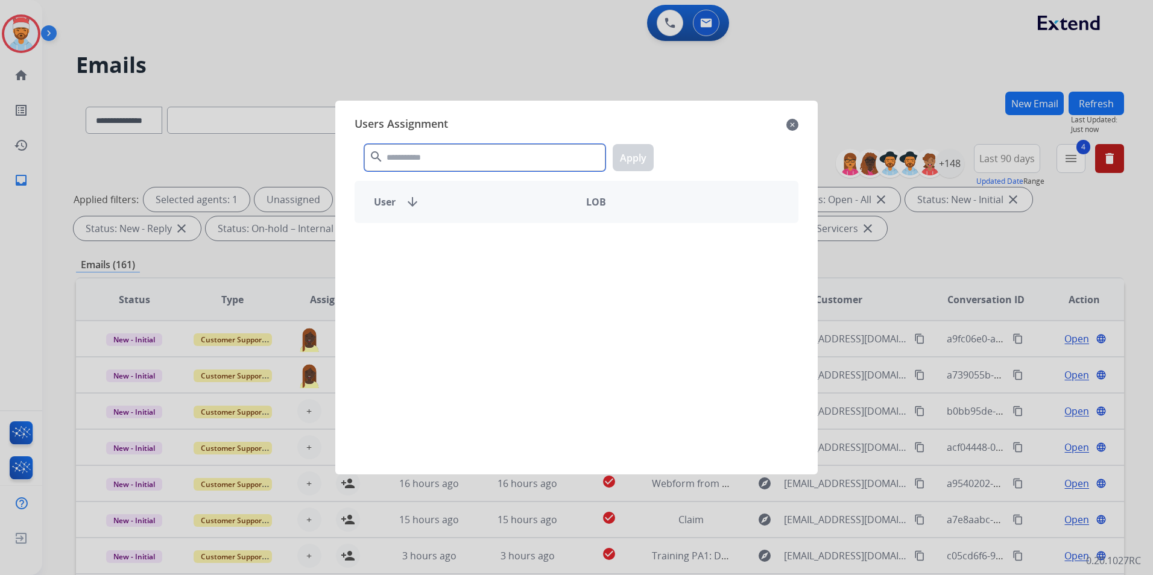
click at [448, 154] on input "text" at bounding box center [484, 157] width 241 height 27
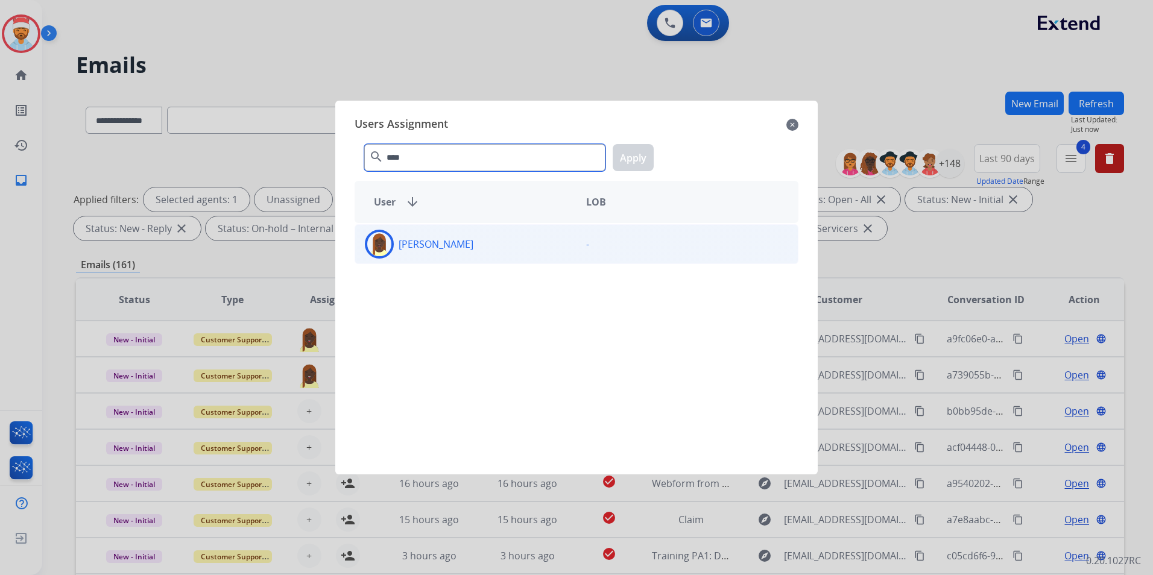
type input "****"
click at [440, 243] on p "[PERSON_NAME]" at bounding box center [436, 244] width 75 height 14
drag, startPoint x: 645, startPoint y: 156, endPoint x: 586, endPoint y: 205, distance: 77.5
click at [643, 156] on button "Apply" at bounding box center [633, 157] width 41 height 27
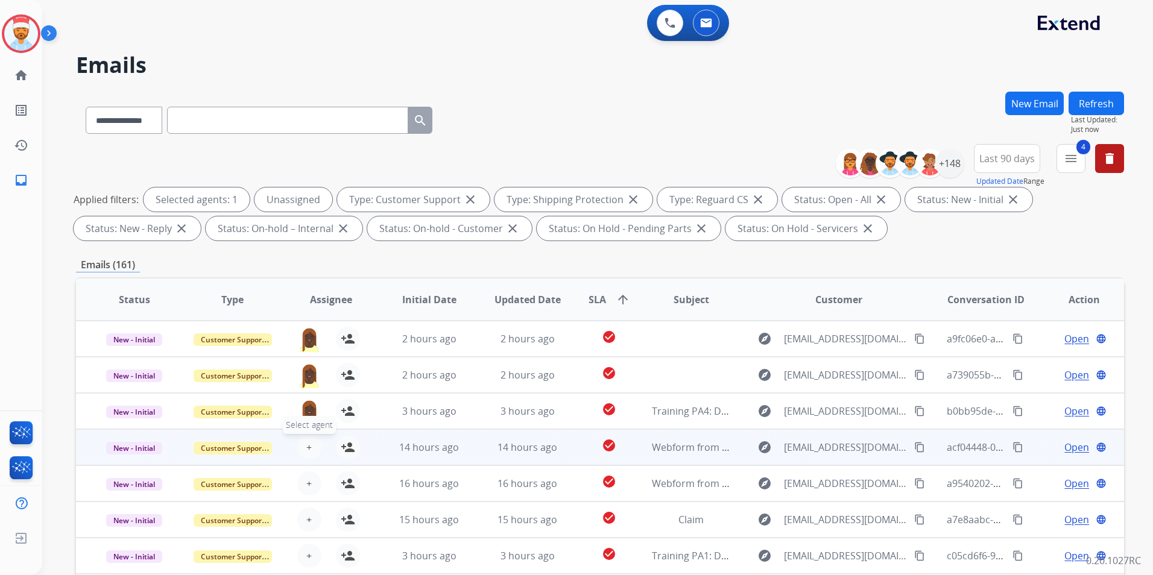
scroll to position [1, 0]
click at [310, 443] on button "+ Select agent" at bounding box center [309, 446] width 24 height 24
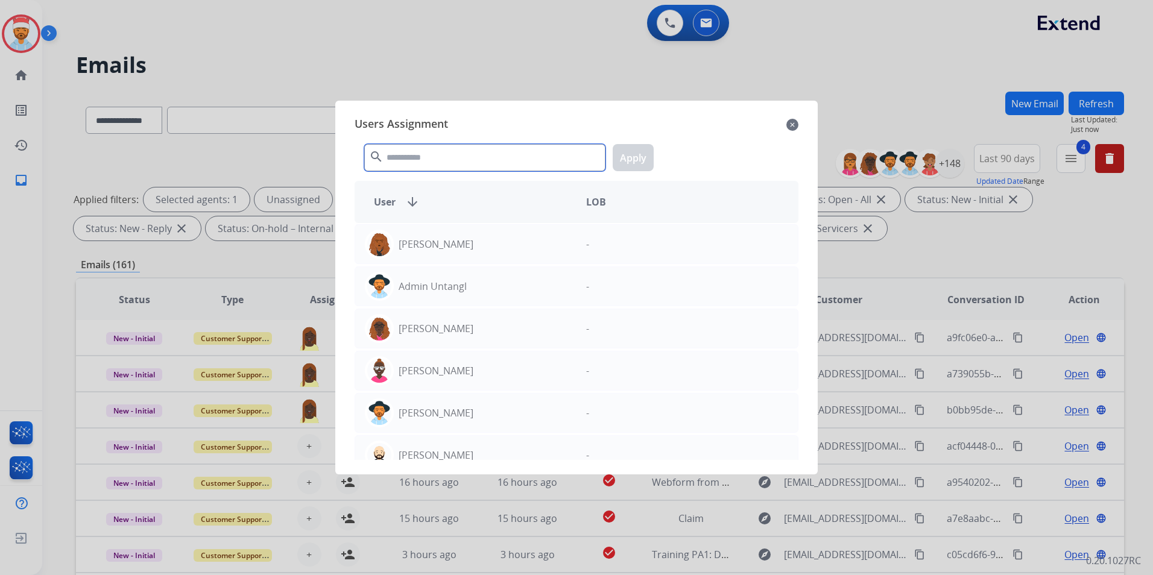
click at [463, 154] on input "text" at bounding box center [484, 157] width 241 height 27
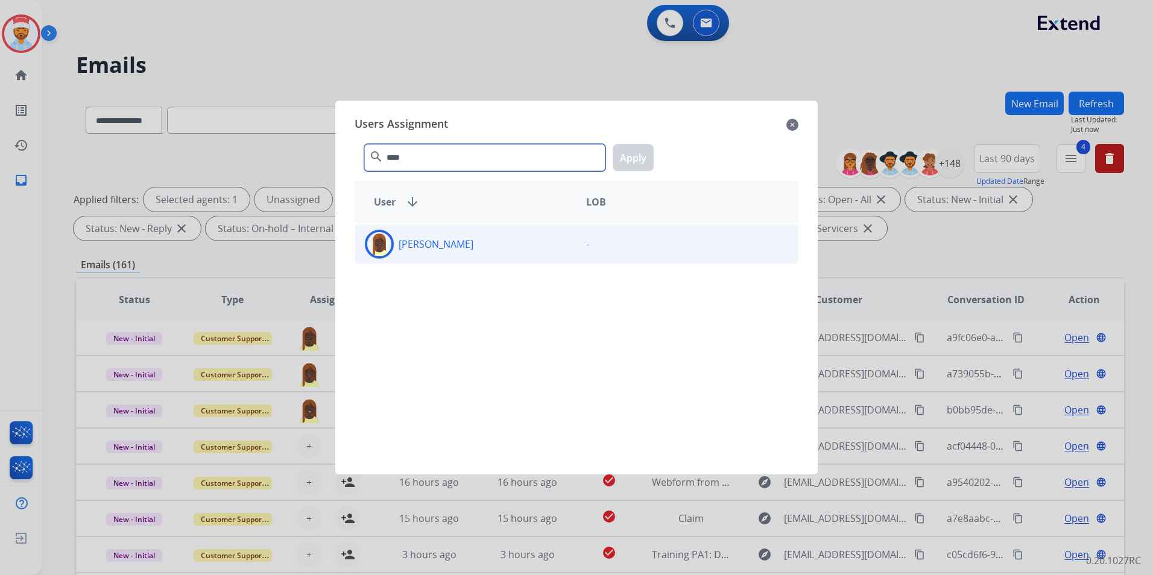
type input "****"
click at [460, 241] on p "[PERSON_NAME]" at bounding box center [436, 244] width 75 height 14
click at [625, 162] on button "Apply" at bounding box center [633, 157] width 41 height 27
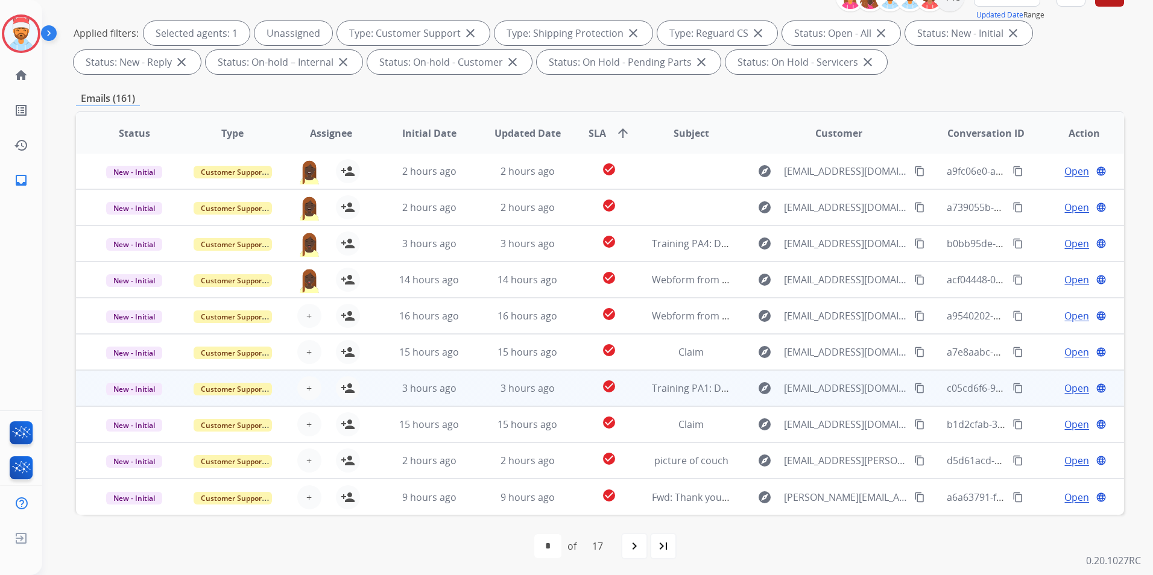
scroll to position [169, 0]
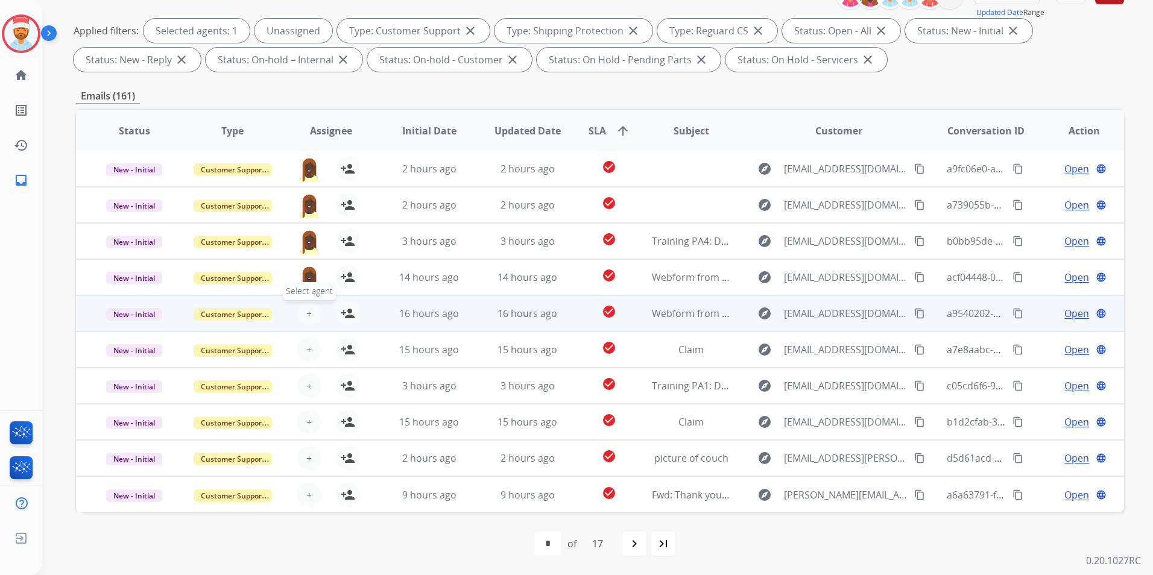
click at [317, 310] on button "+ Select agent" at bounding box center [309, 314] width 24 height 24
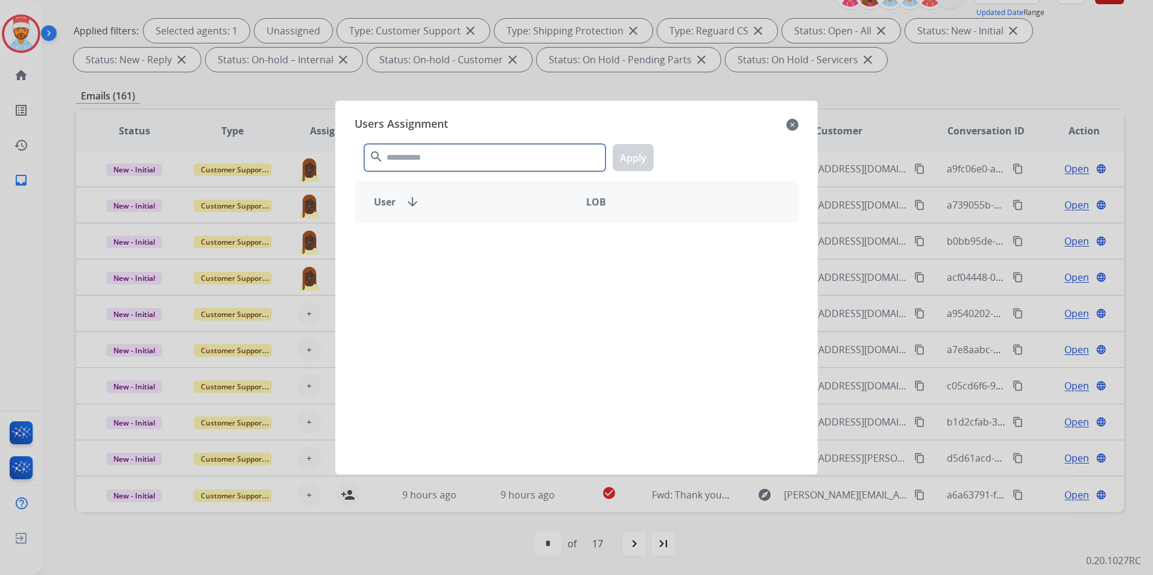
click at [460, 156] on input "text" at bounding box center [484, 157] width 241 height 27
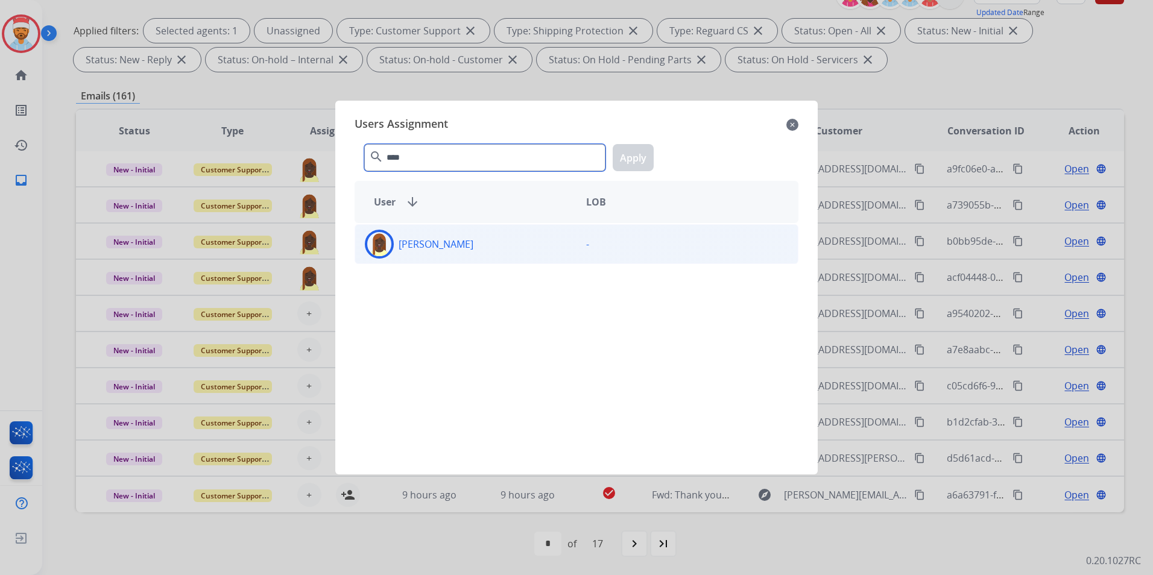
type input "****"
click at [457, 241] on p "[PERSON_NAME]" at bounding box center [436, 244] width 75 height 14
drag, startPoint x: 637, startPoint y: 151, endPoint x: 569, endPoint y: 199, distance: 83.5
click at [634, 151] on button "Apply" at bounding box center [633, 157] width 41 height 27
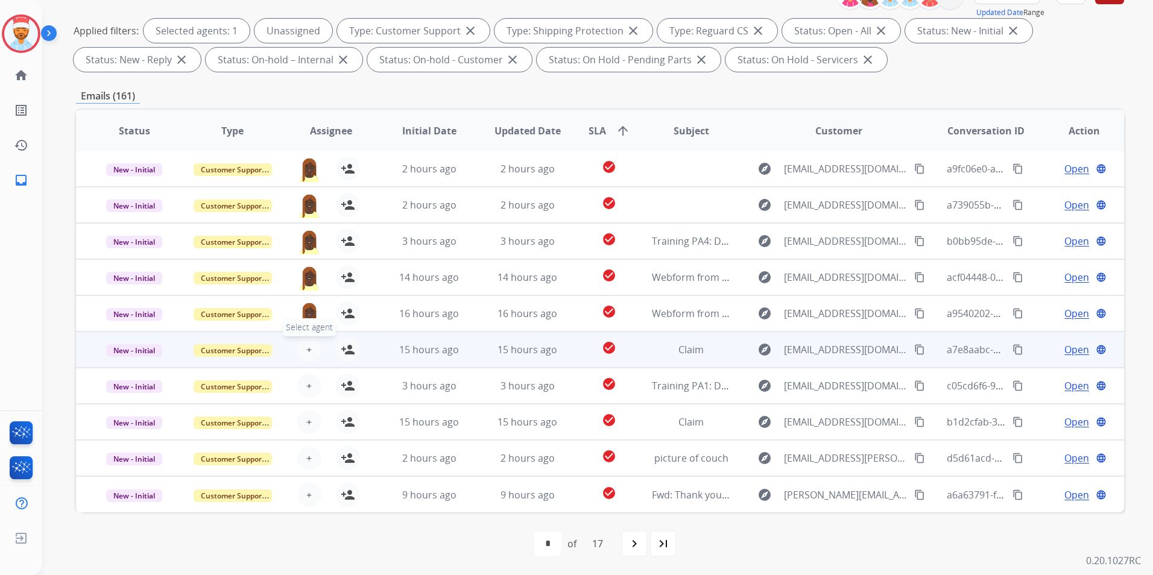
click at [308, 347] on span "+" at bounding box center [308, 350] width 5 height 14
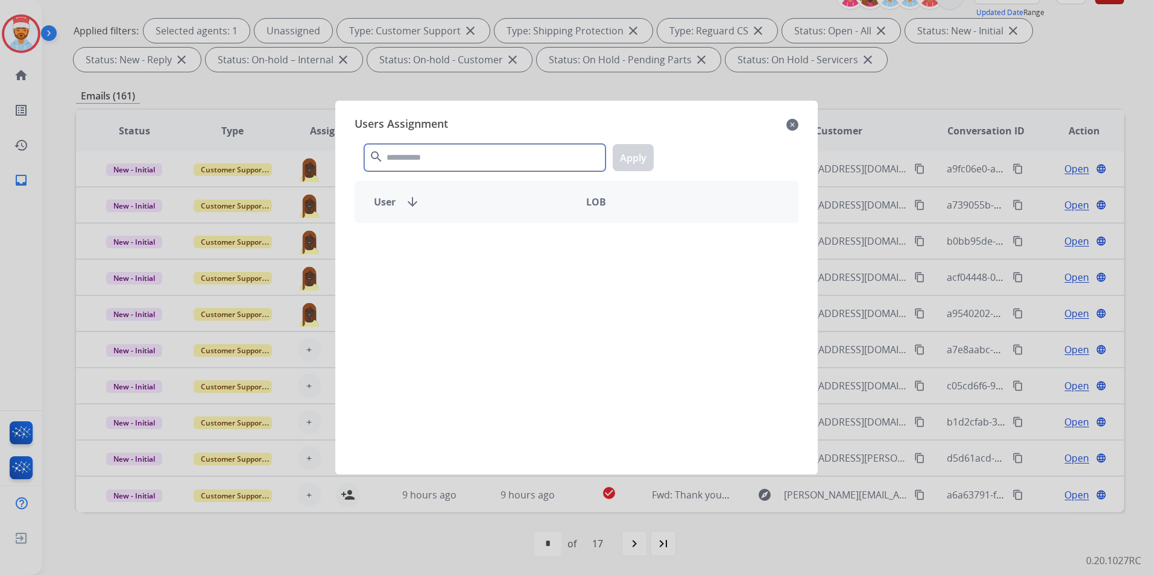
click at [423, 157] on input "text" at bounding box center [484, 157] width 241 height 27
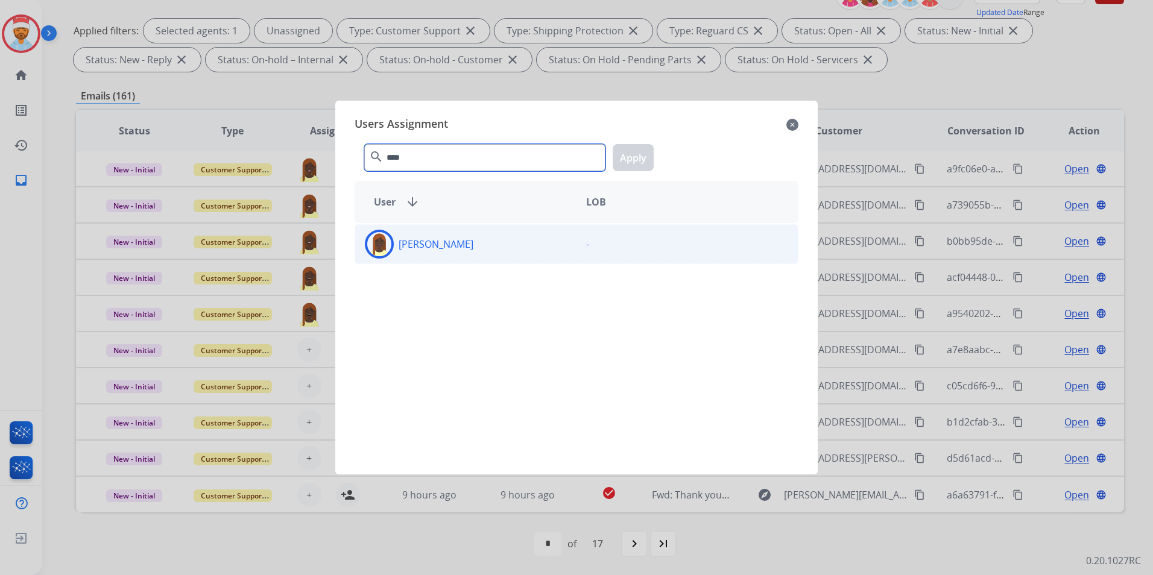
type input "****"
drag, startPoint x: 438, startPoint y: 252, endPoint x: 460, endPoint y: 248, distance: 22.1
click at [439, 252] on div "[PERSON_NAME]" at bounding box center [465, 244] width 221 height 29
click at [636, 148] on button "Apply" at bounding box center [633, 157] width 41 height 27
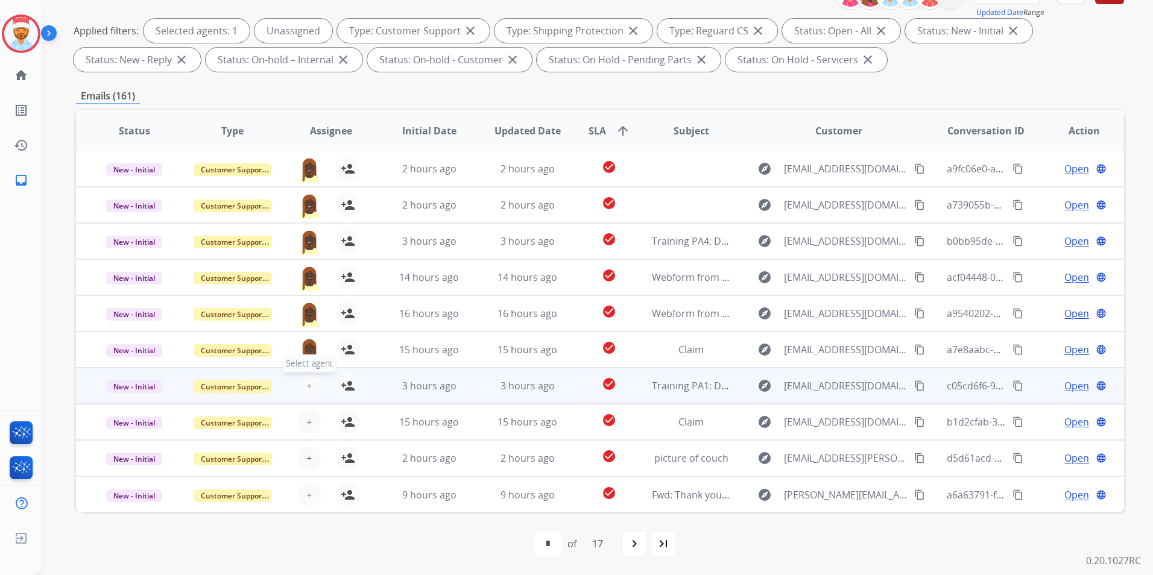
click at [308, 384] on span "+" at bounding box center [308, 386] width 5 height 14
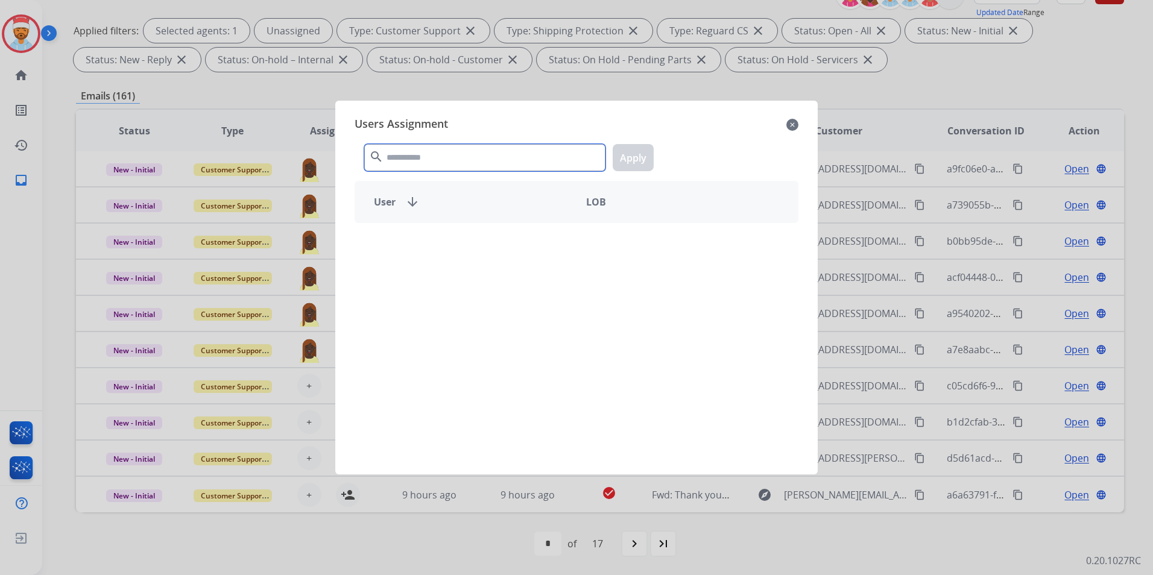
click at [412, 164] on input "text" at bounding box center [484, 157] width 241 height 27
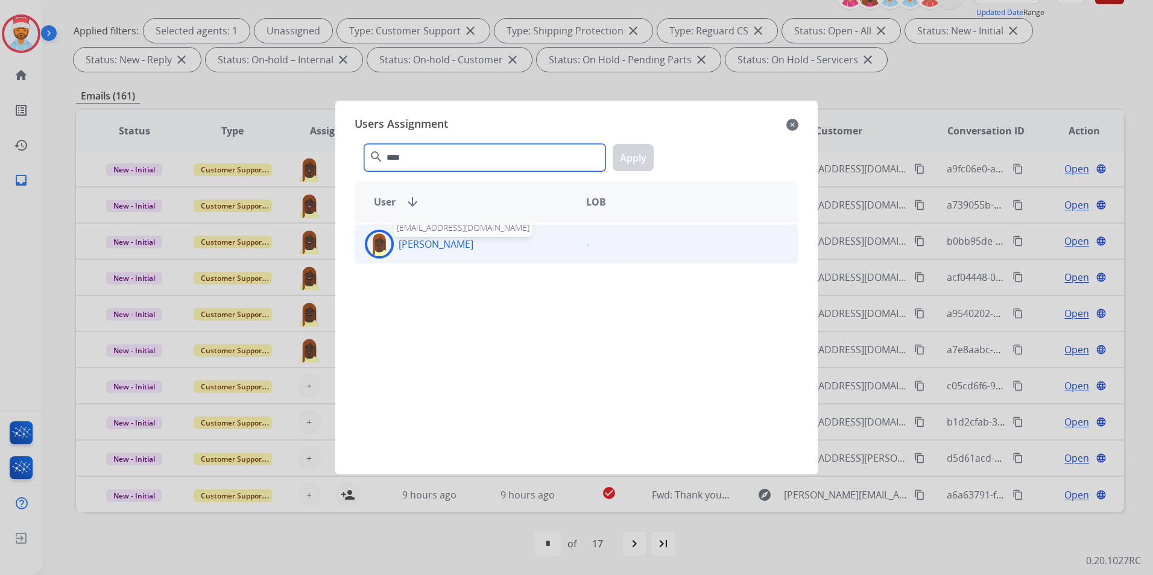
type input "****"
click at [453, 256] on div "[PERSON_NAME]" at bounding box center [465, 244] width 221 height 29
click at [634, 159] on button "Apply" at bounding box center [633, 157] width 41 height 27
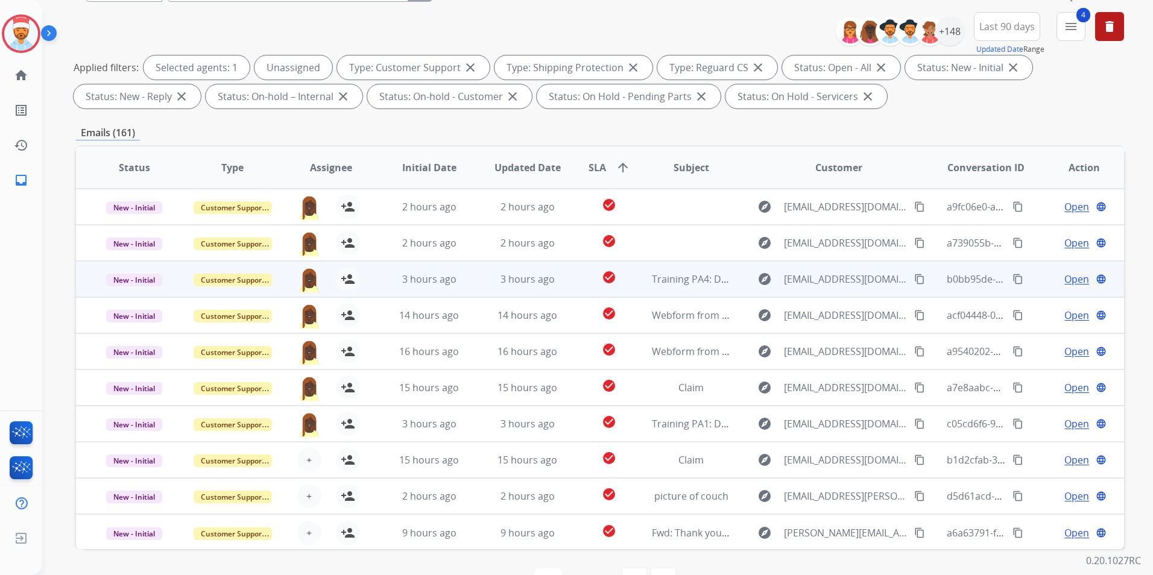
scroll to position [48, 0]
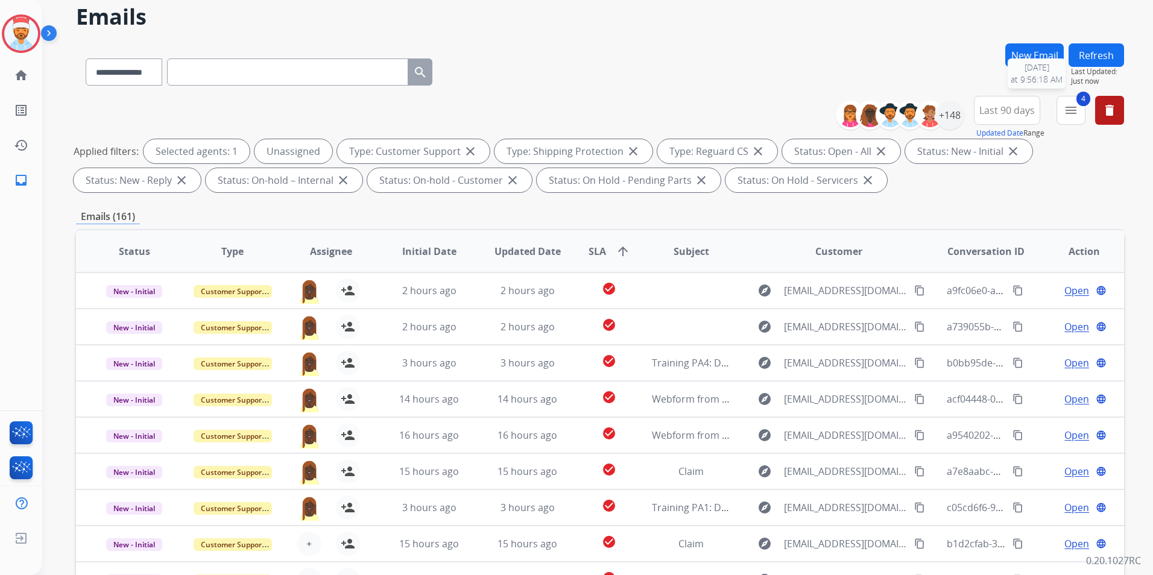
click at [1093, 53] on button "Refresh" at bounding box center [1096, 55] width 55 height 24
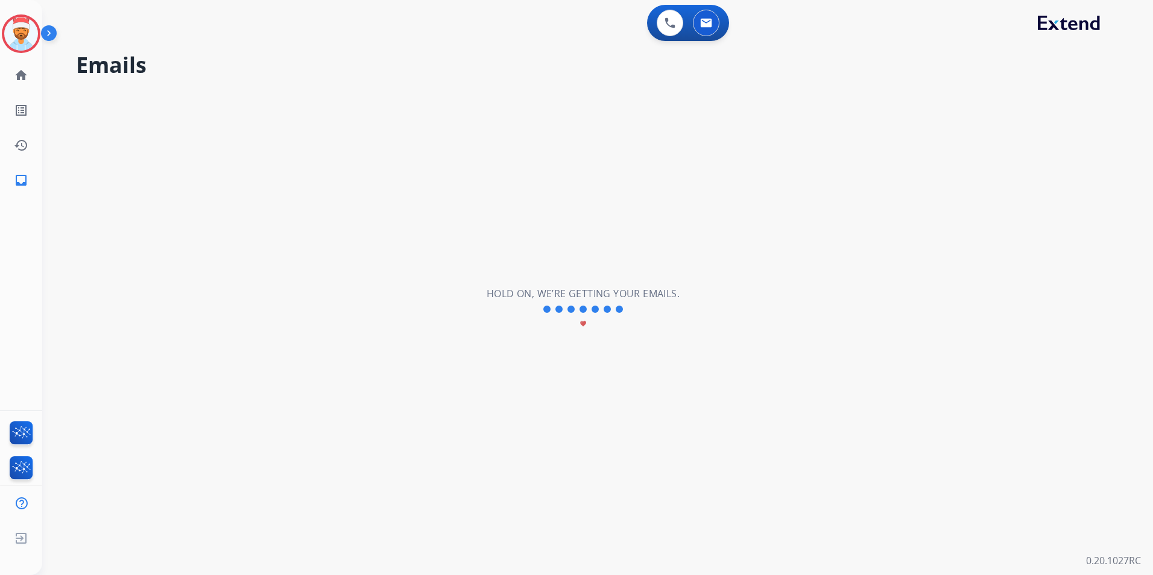
scroll to position [0, 0]
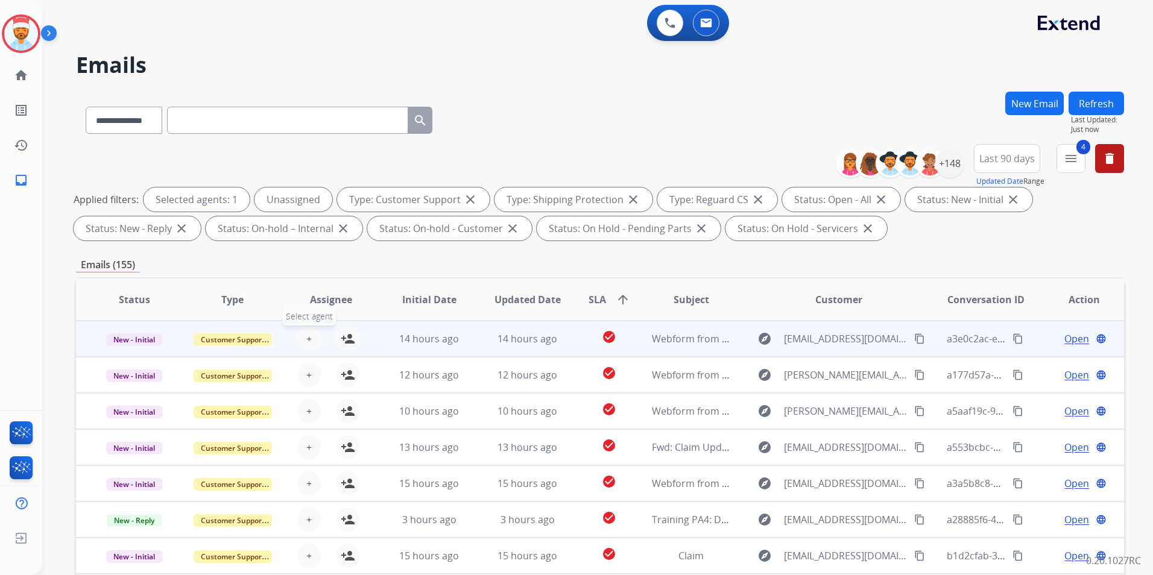
click at [307, 338] on span "+" at bounding box center [308, 339] width 5 height 14
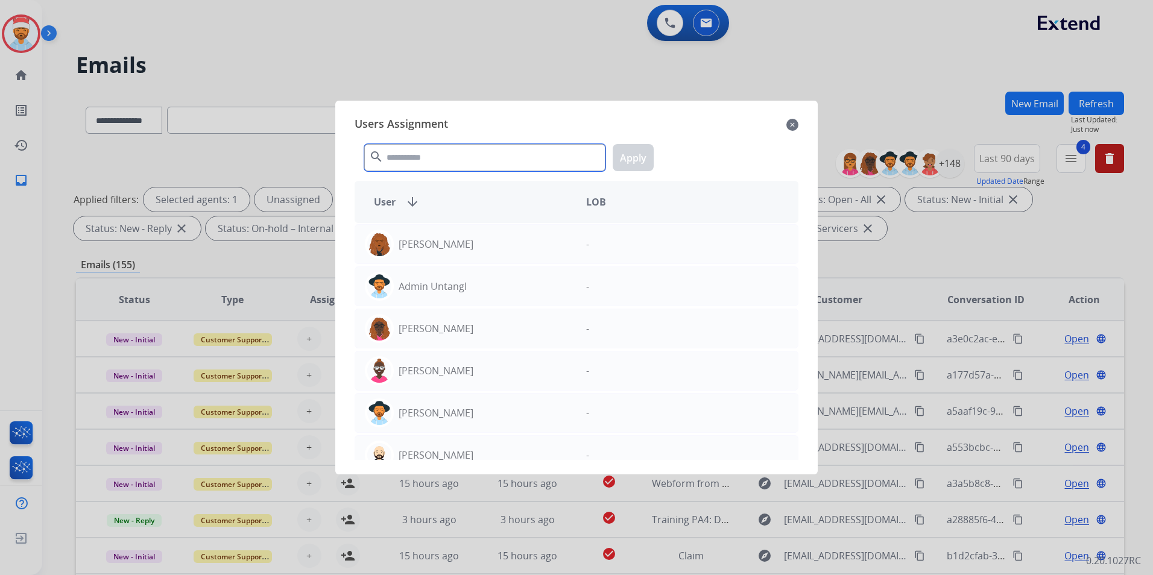
click at [402, 159] on input "text" at bounding box center [484, 157] width 241 height 27
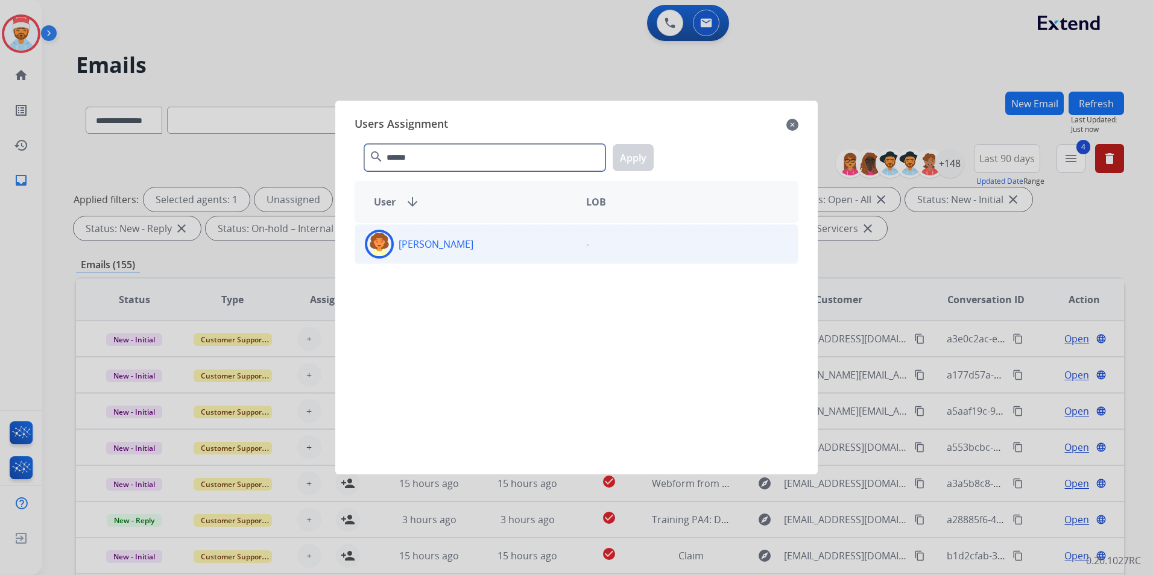
type input "******"
click at [382, 243] on img at bounding box center [379, 244] width 24 height 24
drag, startPoint x: 636, startPoint y: 157, endPoint x: 506, endPoint y: 239, distance: 153.9
click at [636, 157] on button "Apply" at bounding box center [633, 157] width 41 height 27
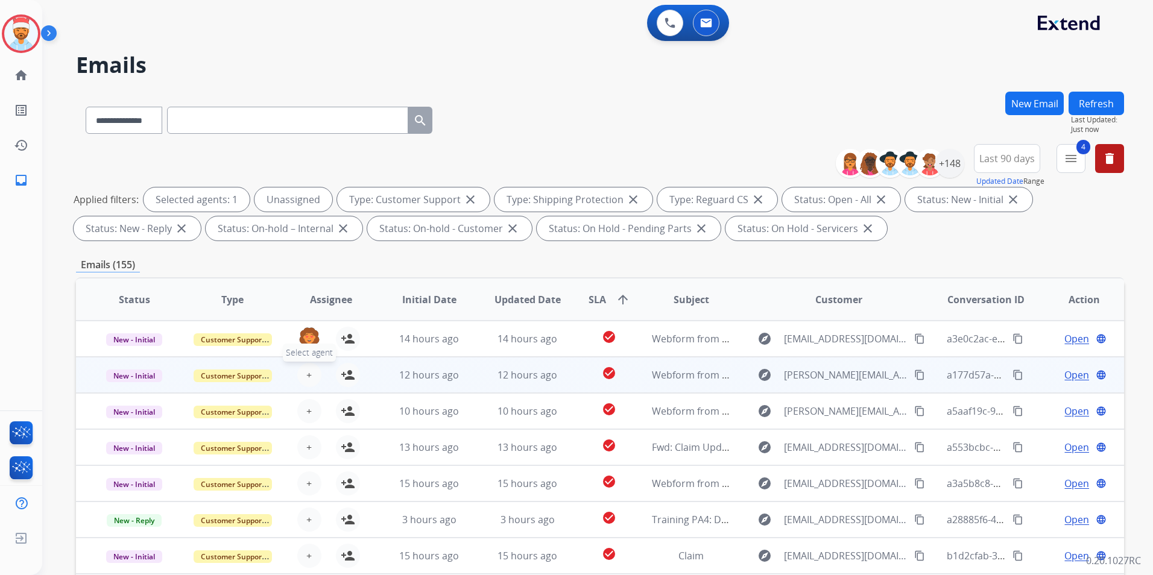
click at [302, 384] on button "+ Select agent" at bounding box center [309, 375] width 24 height 24
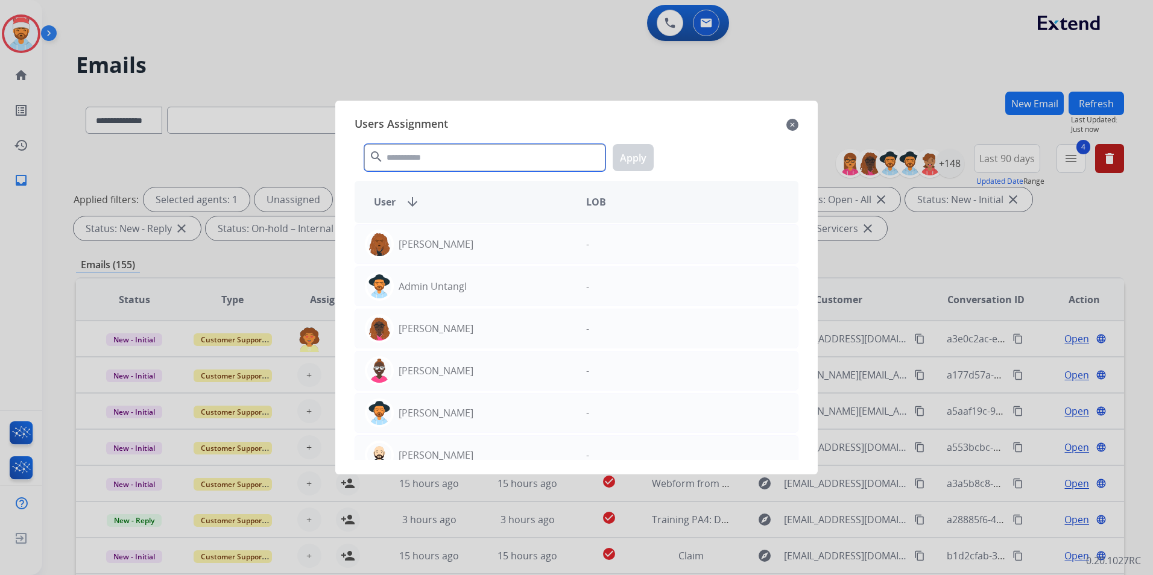
drag, startPoint x: 416, startPoint y: 156, endPoint x: 421, endPoint y: 165, distance: 10.8
click at [417, 156] on input "text" at bounding box center [484, 157] width 241 height 27
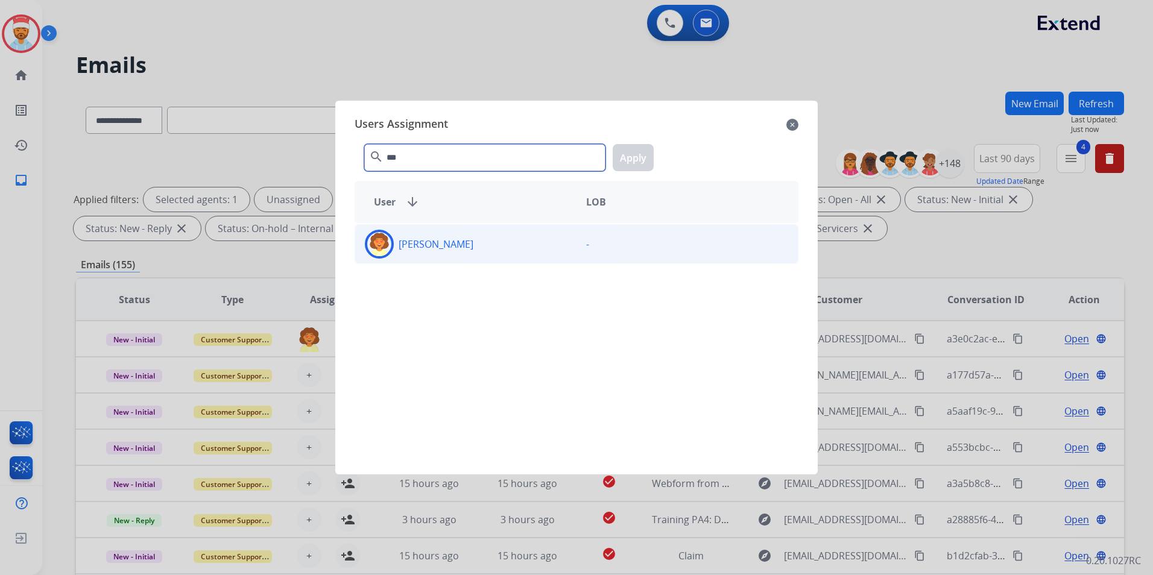
type input "***"
click at [432, 241] on p "[PERSON_NAME]" at bounding box center [436, 244] width 75 height 14
click at [645, 152] on button "Apply" at bounding box center [633, 157] width 41 height 27
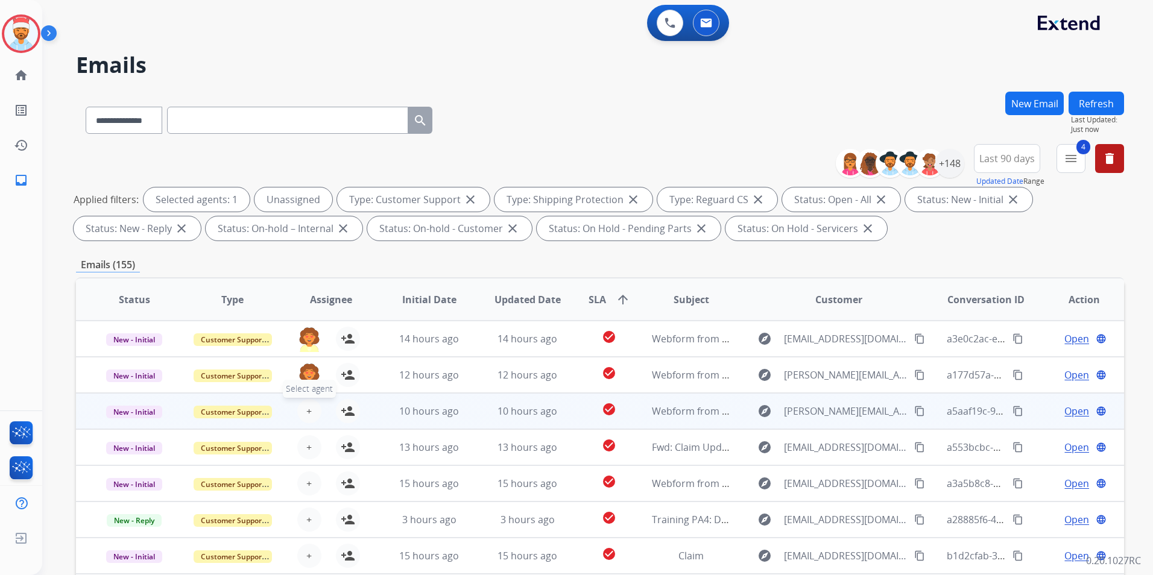
click at [302, 415] on button "+ Select agent" at bounding box center [309, 411] width 24 height 24
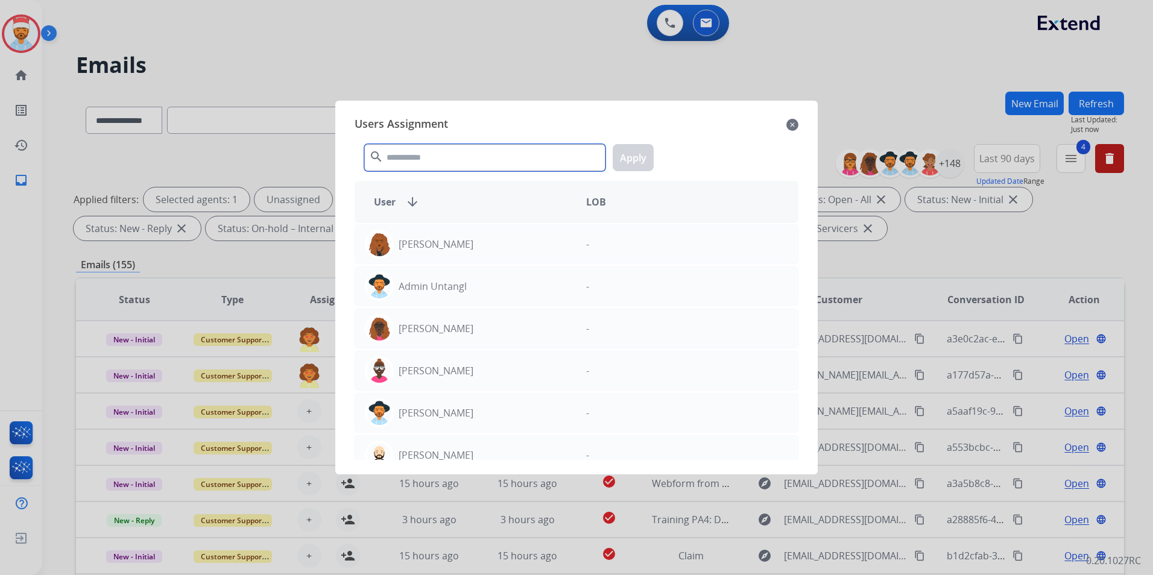
click at [417, 163] on input "text" at bounding box center [484, 157] width 241 height 27
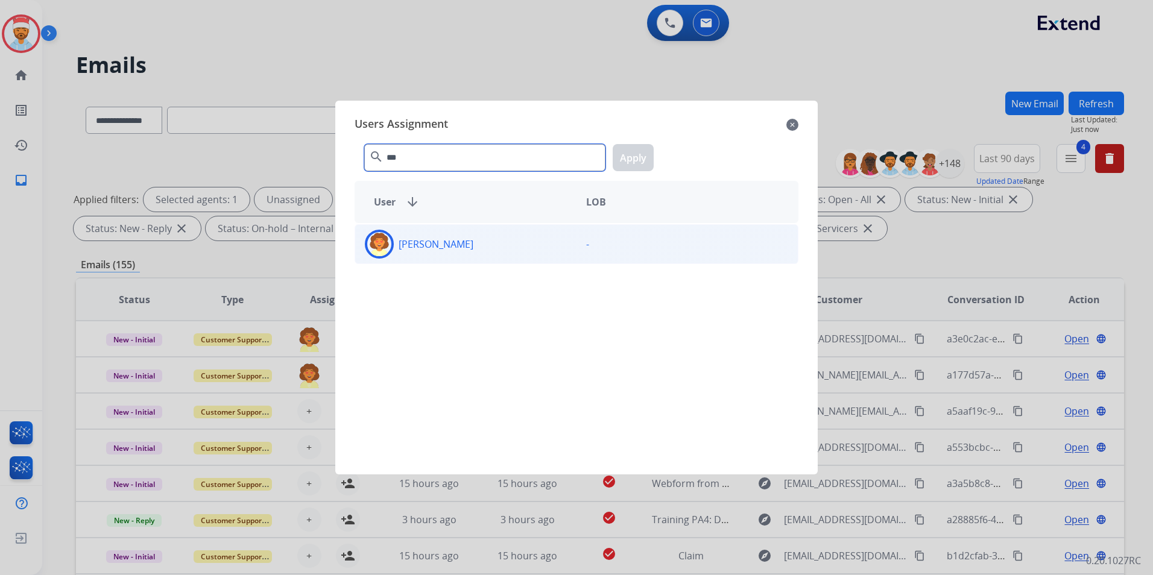
type input "***"
drag, startPoint x: 428, startPoint y: 233, endPoint x: 525, endPoint y: 202, distance: 102.0
click at [429, 233] on div "[PERSON_NAME]" at bounding box center [465, 244] width 221 height 29
click at [634, 156] on button "Apply" at bounding box center [633, 157] width 41 height 27
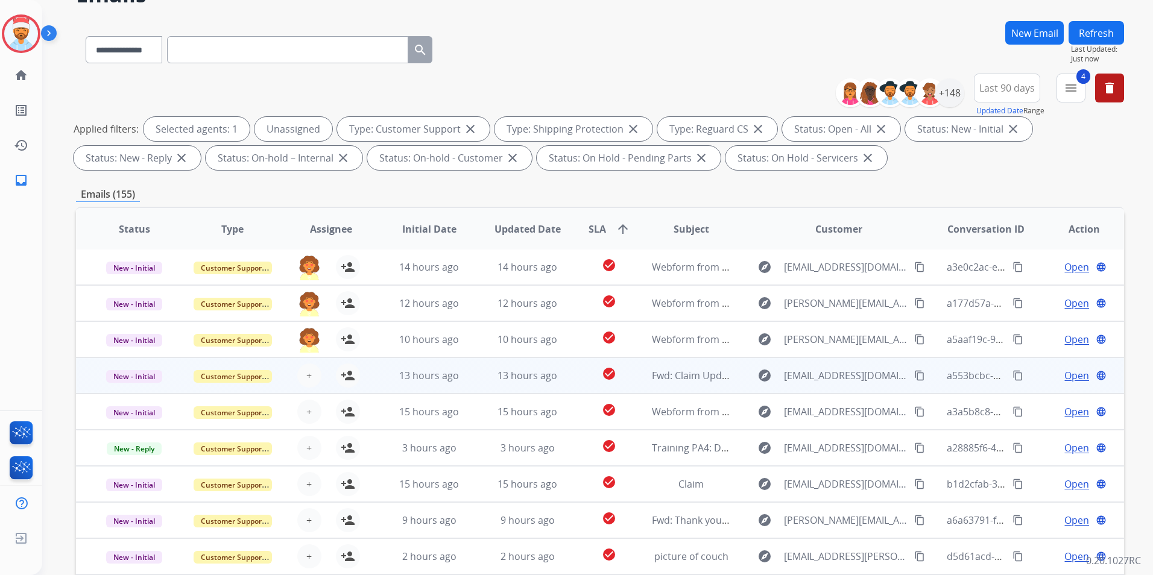
scroll to position [121, 0]
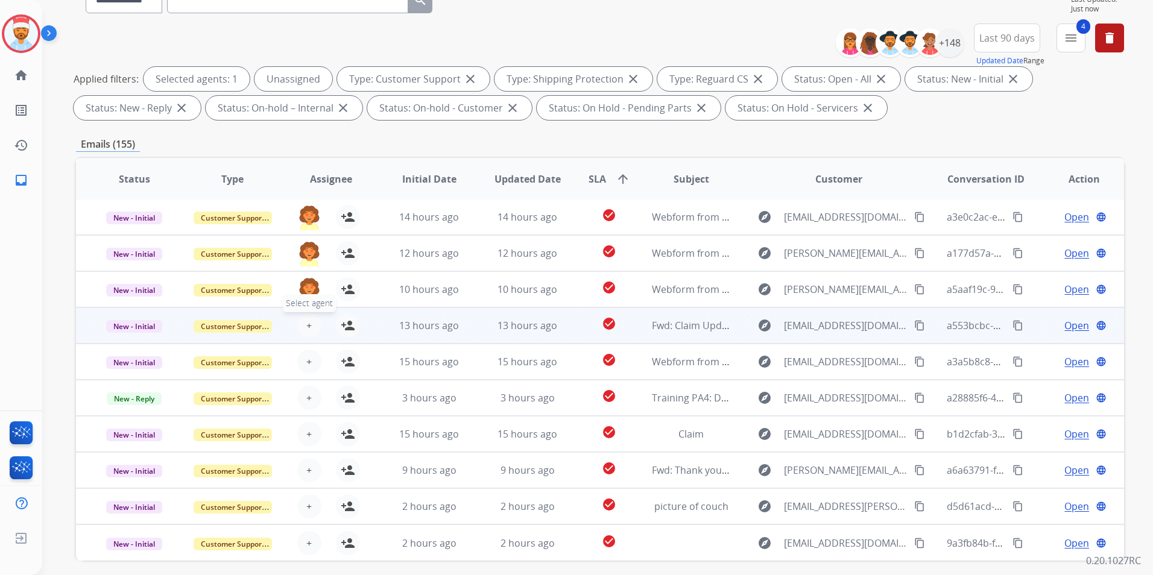
click at [307, 329] on span "+" at bounding box center [308, 325] width 5 height 14
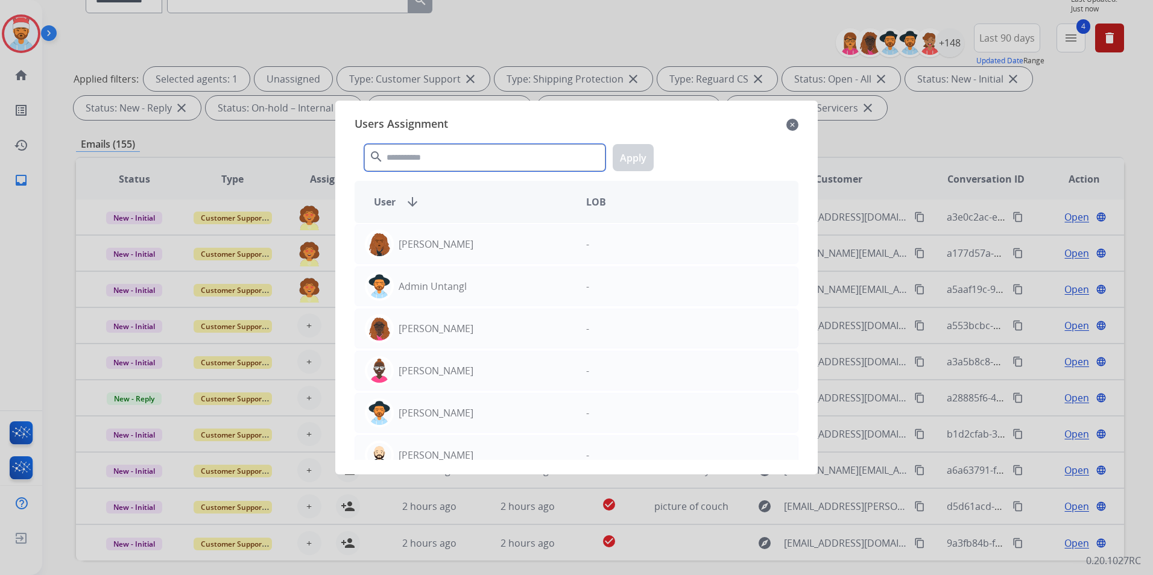
click at [424, 161] on input "text" at bounding box center [484, 157] width 241 height 27
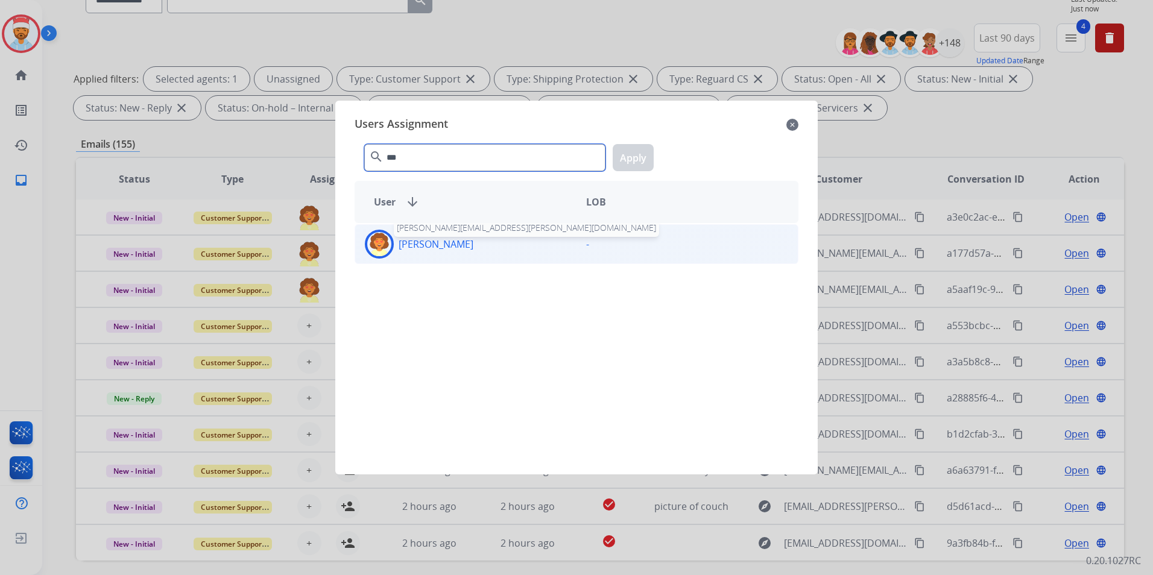
type input "***"
click at [438, 246] on p "[PERSON_NAME]" at bounding box center [436, 244] width 75 height 14
click at [637, 149] on button "Apply" at bounding box center [633, 157] width 41 height 27
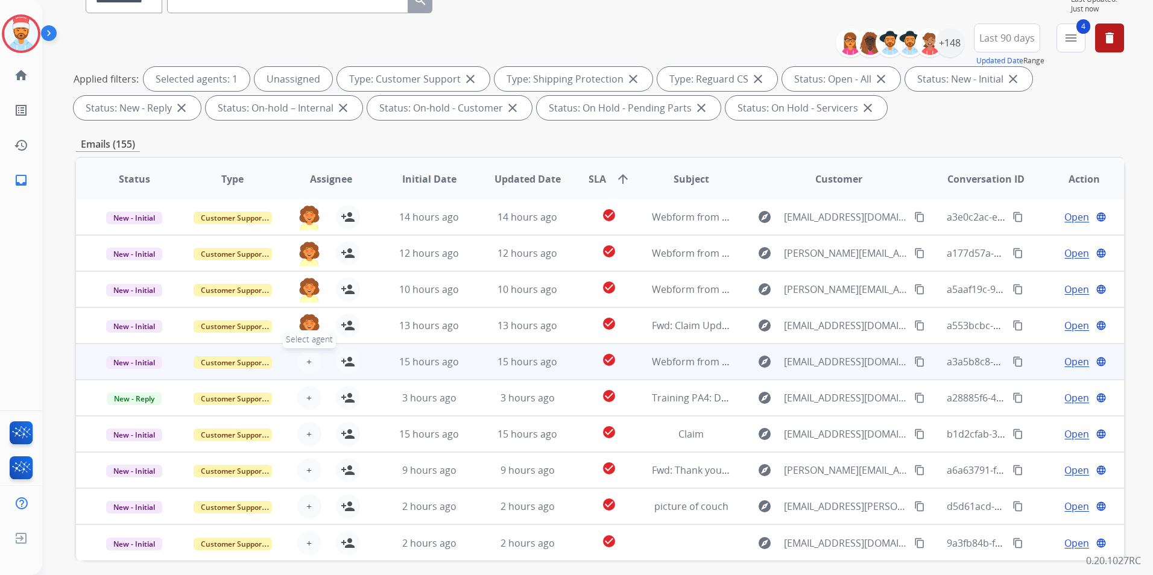
click at [309, 360] on span "+" at bounding box center [308, 362] width 5 height 14
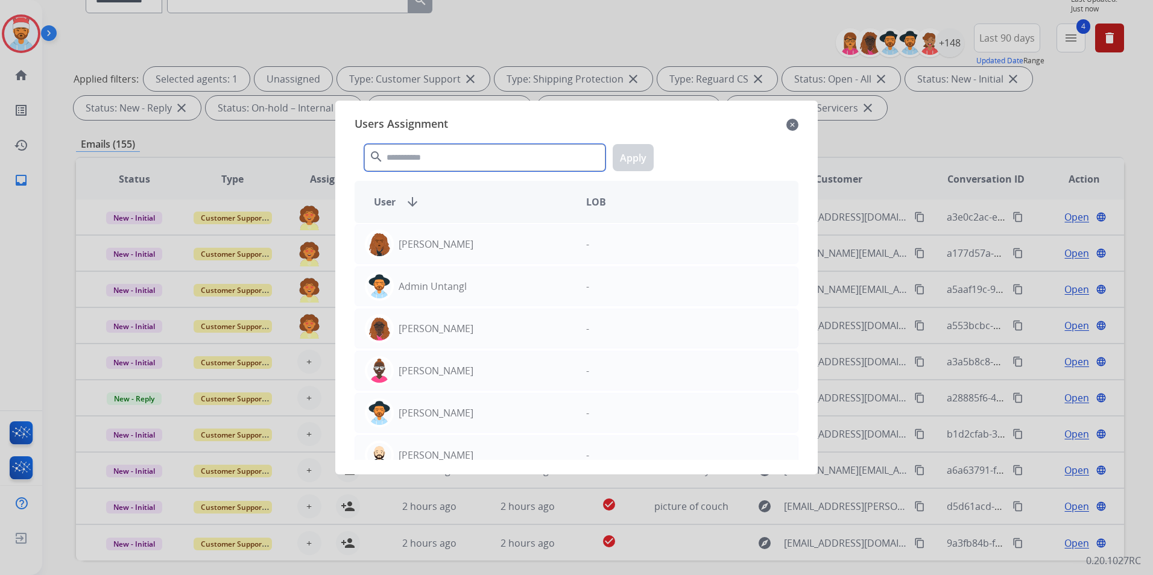
click at [435, 162] on input "text" at bounding box center [484, 157] width 241 height 27
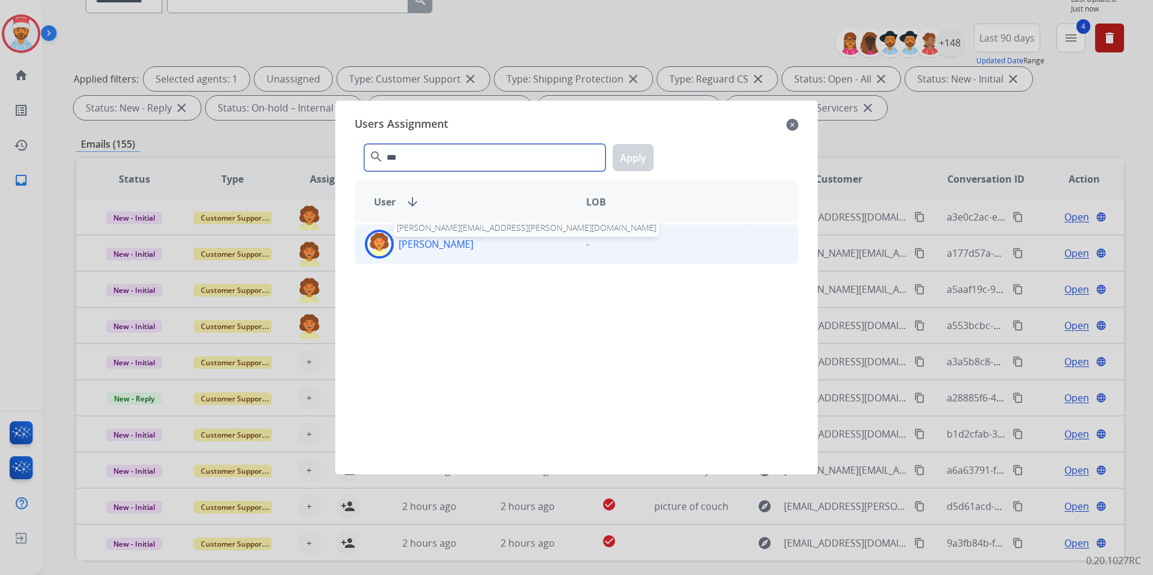
type input "***"
click at [432, 238] on p "[PERSON_NAME]" at bounding box center [436, 244] width 75 height 14
click at [632, 149] on button "Apply" at bounding box center [633, 157] width 41 height 27
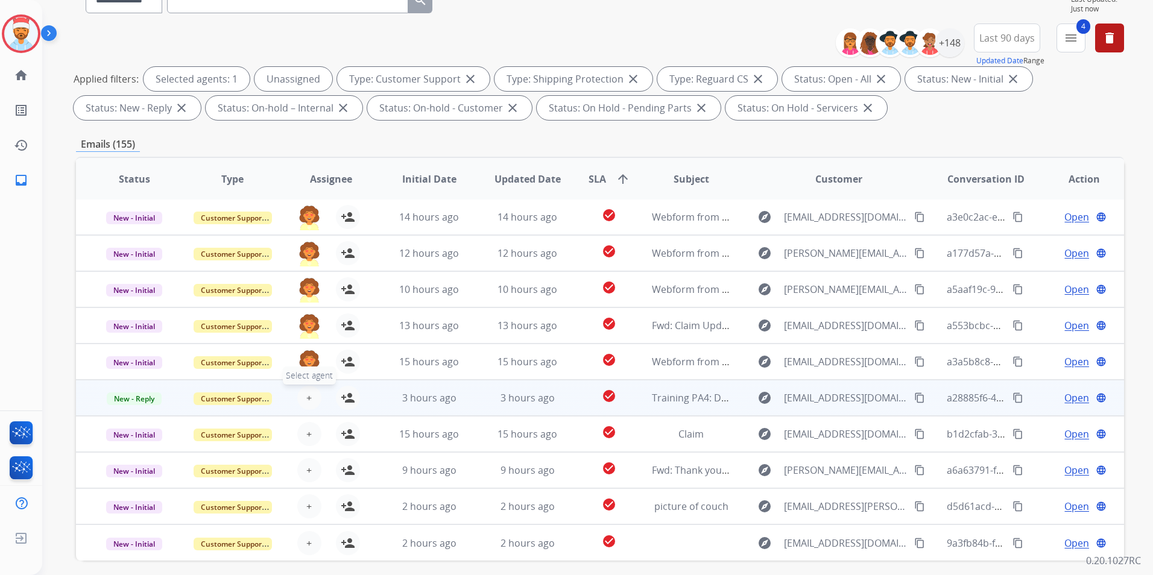
click at [306, 403] on span "+" at bounding box center [308, 398] width 5 height 14
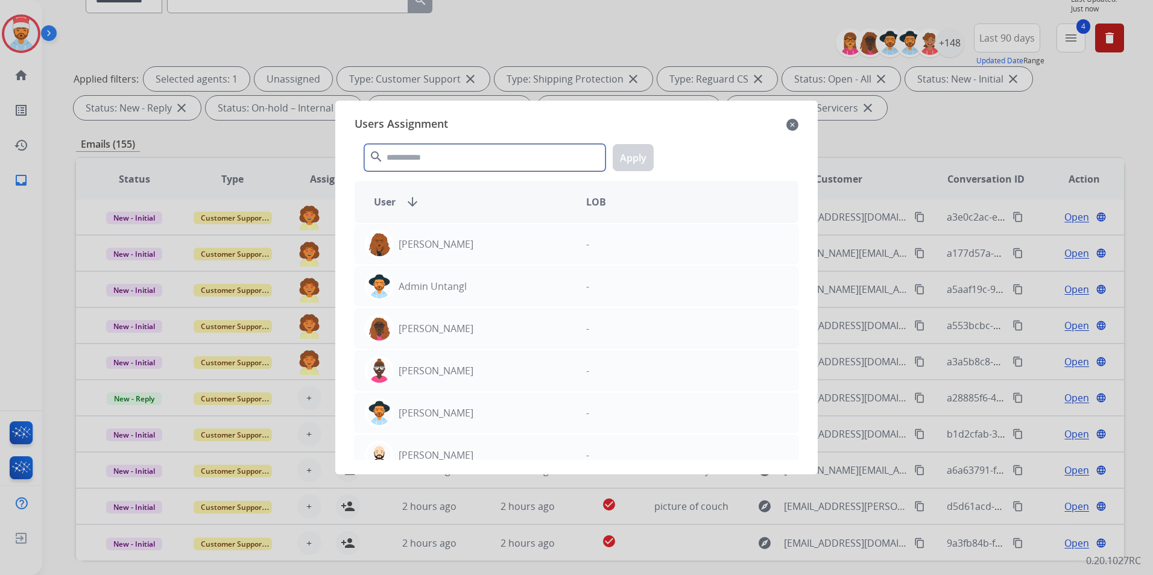
click at [434, 161] on input "text" at bounding box center [484, 157] width 241 height 27
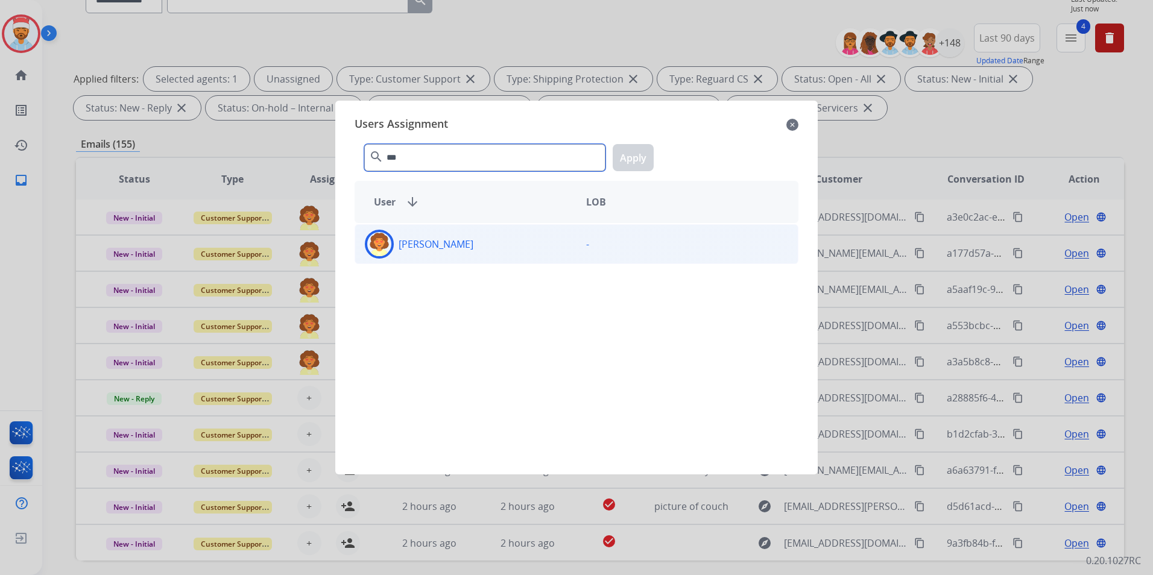
type input "***"
click at [458, 259] on div "[PERSON_NAME] -" at bounding box center [577, 244] width 444 height 40
click at [618, 168] on button "Apply" at bounding box center [633, 157] width 41 height 27
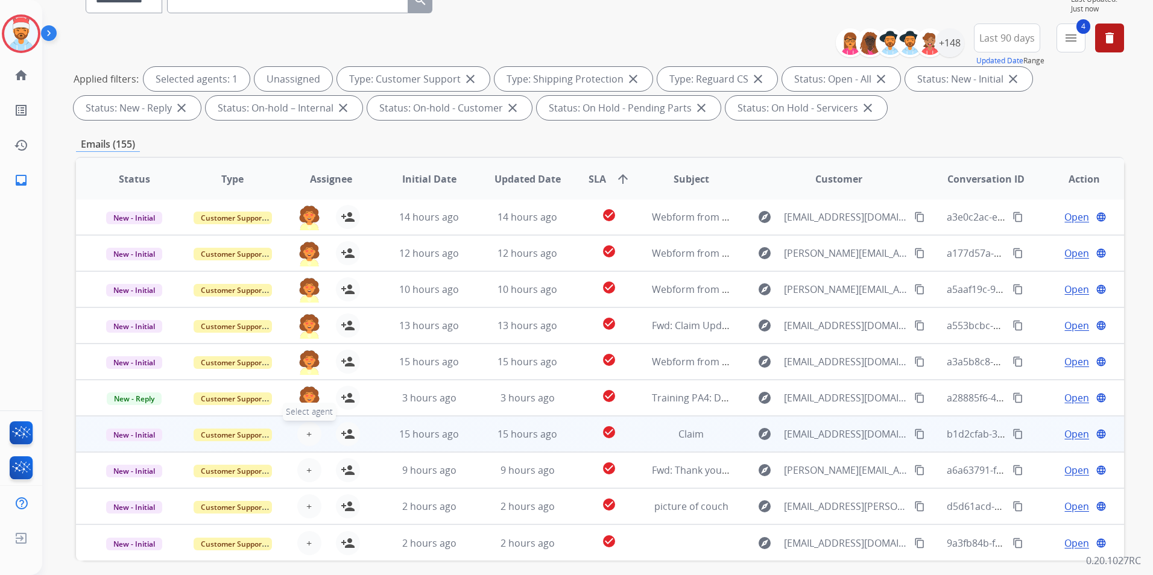
click at [306, 429] on span "+" at bounding box center [308, 434] width 5 height 14
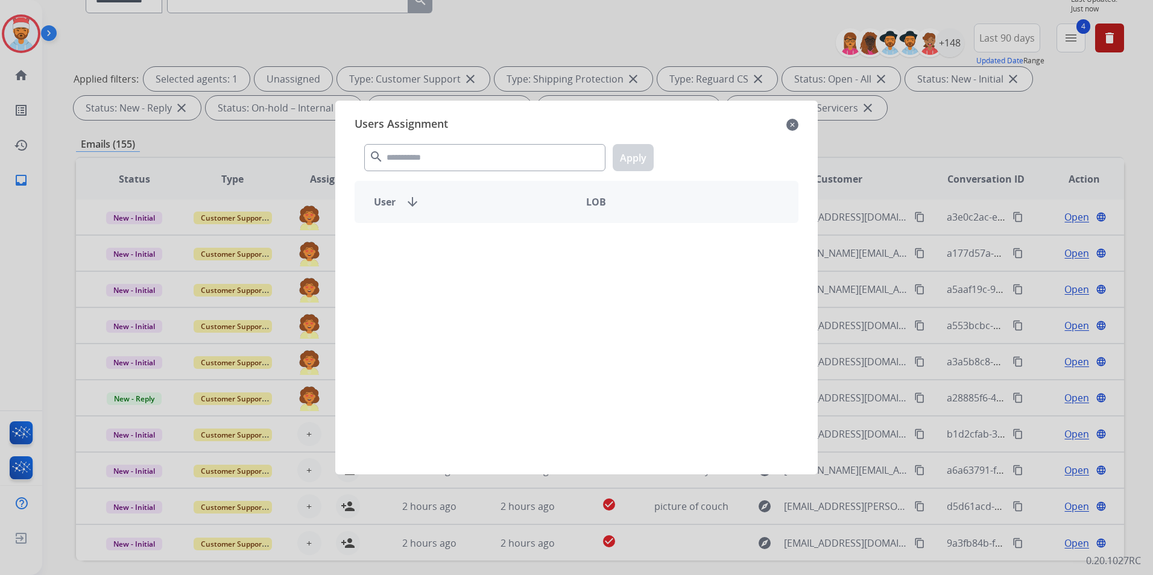
click at [470, 144] on div "search Apply" at bounding box center [577, 155] width 444 height 42
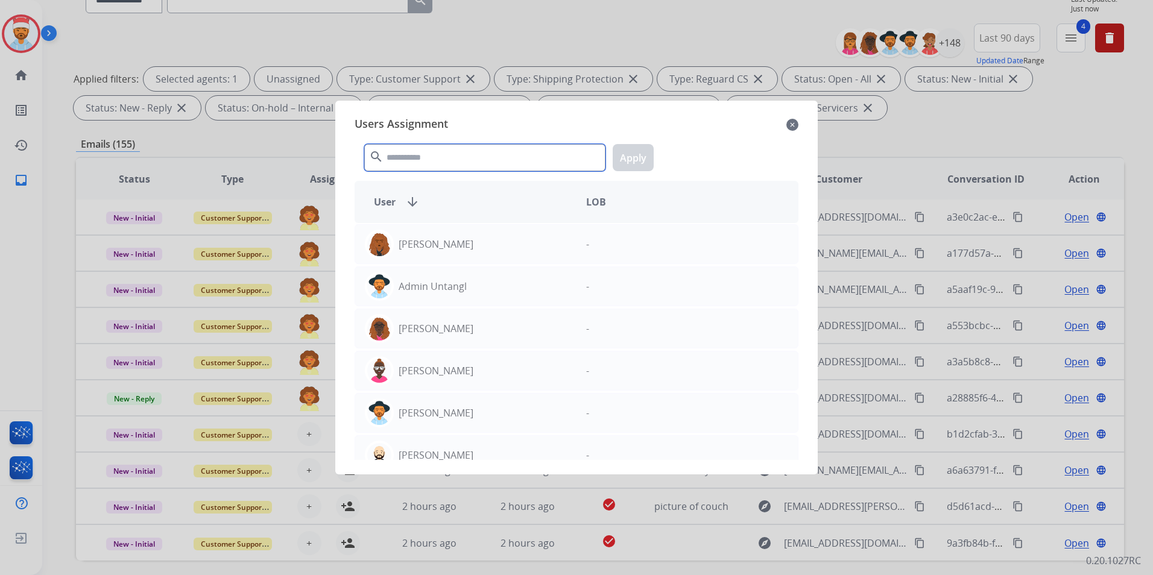
click at [473, 156] on input "text" at bounding box center [484, 157] width 241 height 27
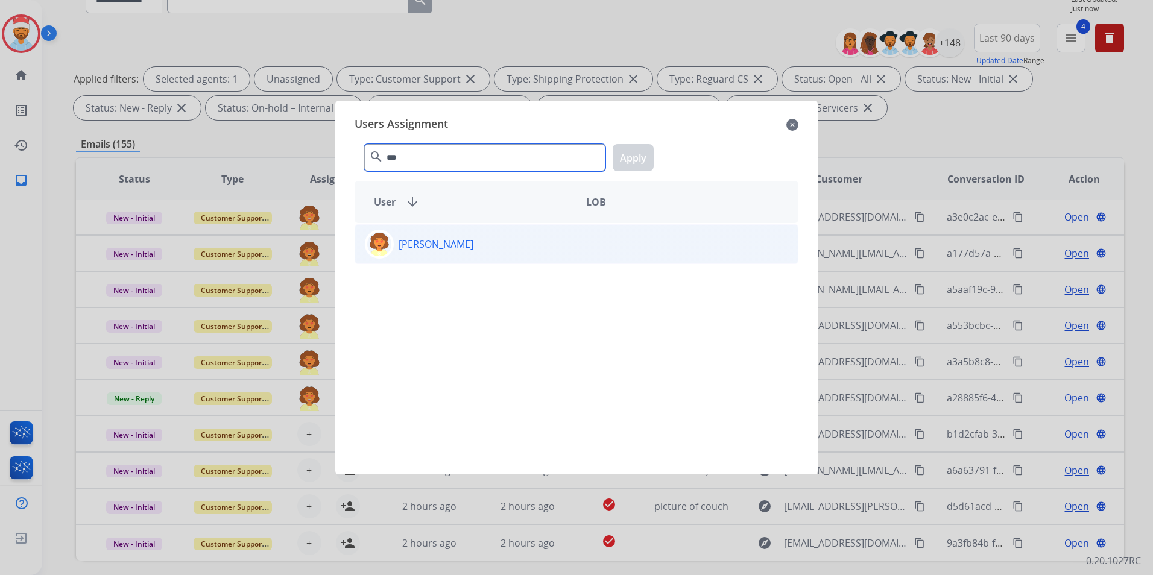
type input "***"
click at [470, 240] on div "[PERSON_NAME]" at bounding box center [465, 244] width 221 height 29
click at [632, 161] on button "Apply" at bounding box center [633, 157] width 41 height 27
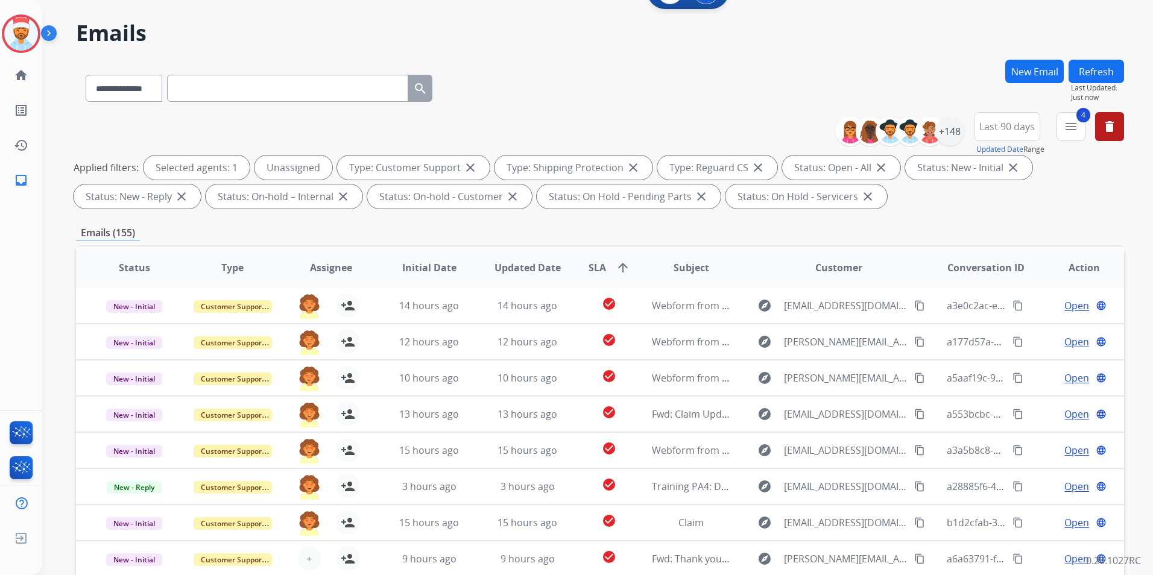
scroll to position [0, 0]
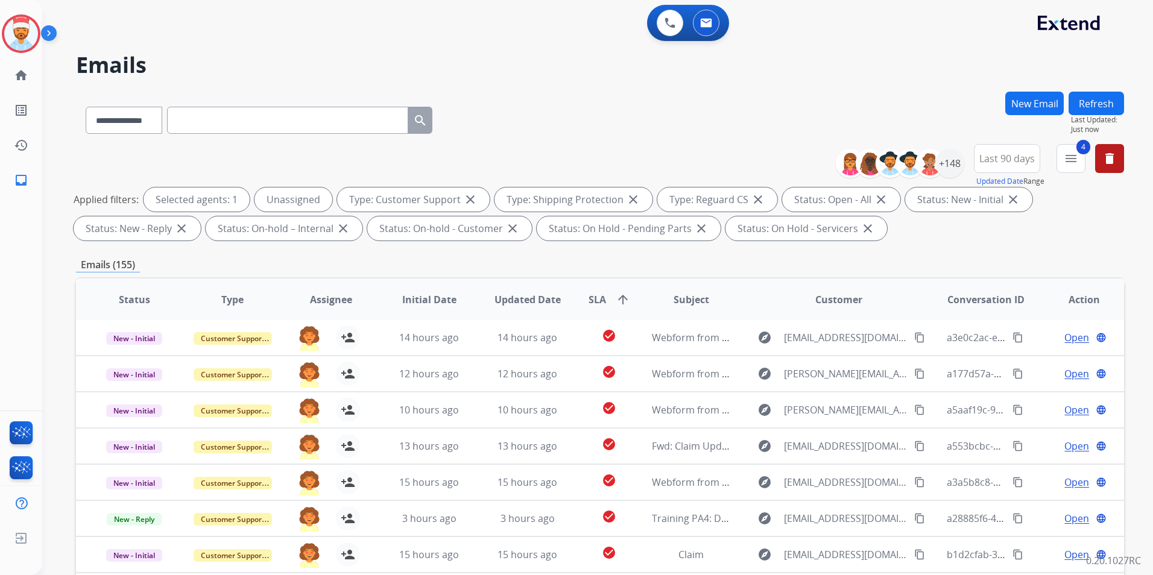
click at [1099, 100] on button "Refresh" at bounding box center [1096, 104] width 55 height 24
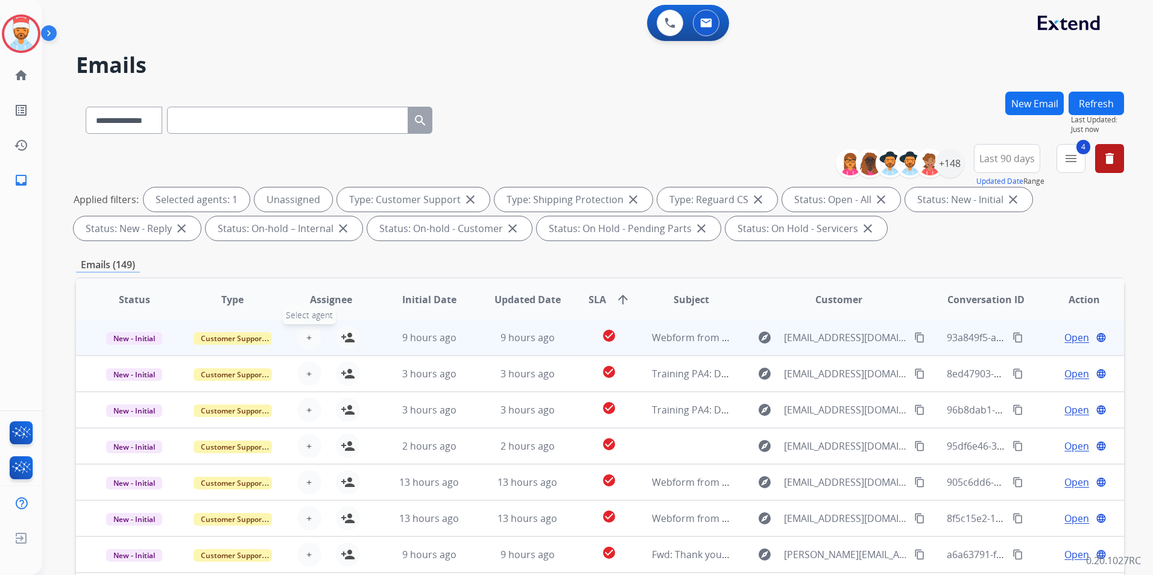
drag, startPoint x: 305, startPoint y: 343, endPoint x: 314, endPoint y: 339, distance: 10.0
click at [305, 343] on table "Status Type Assignee Initial Date Updated Date SLA arrow_upward Subject Custome…" at bounding box center [600, 479] width 1048 height 404
click at [308, 341] on span "+" at bounding box center [308, 337] width 5 height 14
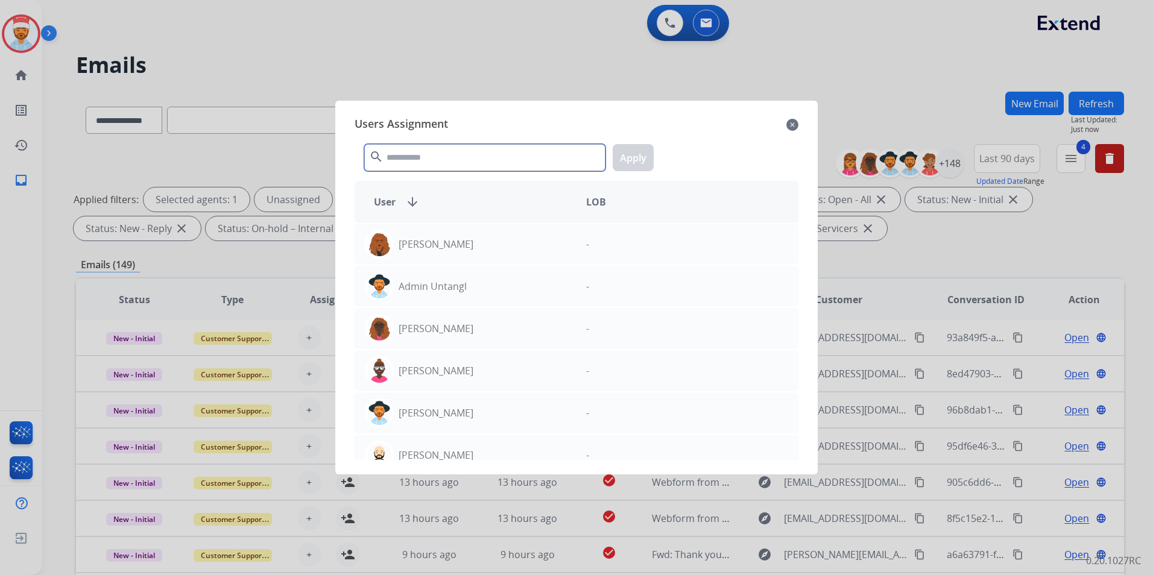
click at [439, 166] on input "text" at bounding box center [484, 157] width 241 height 27
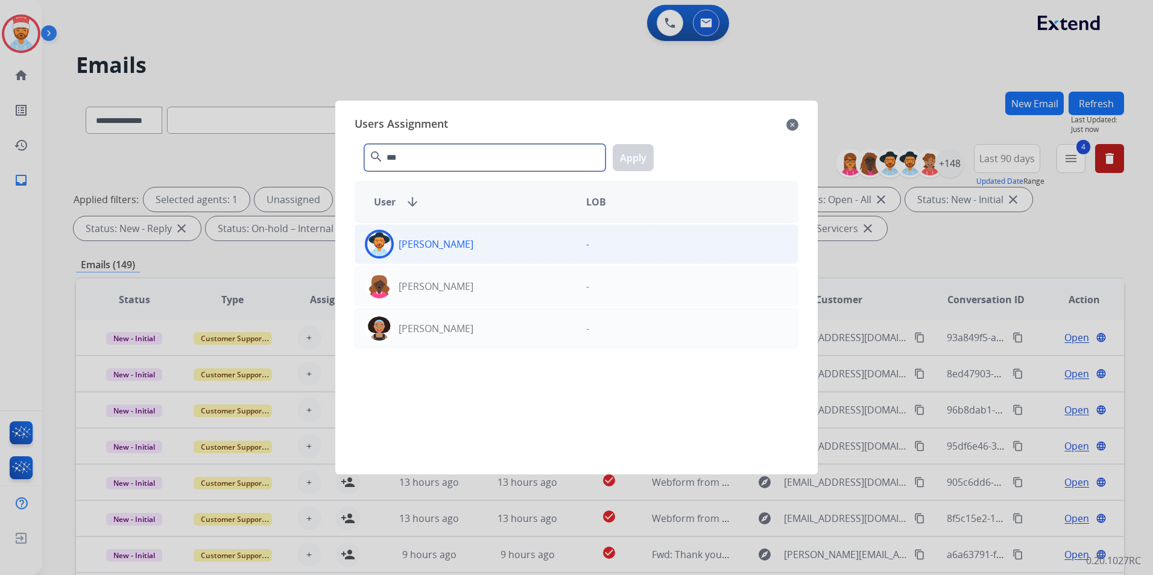
type input "***"
click at [432, 251] on p "[PERSON_NAME]" at bounding box center [436, 244] width 75 height 14
click at [639, 161] on button "Apply" at bounding box center [633, 157] width 41 height 27
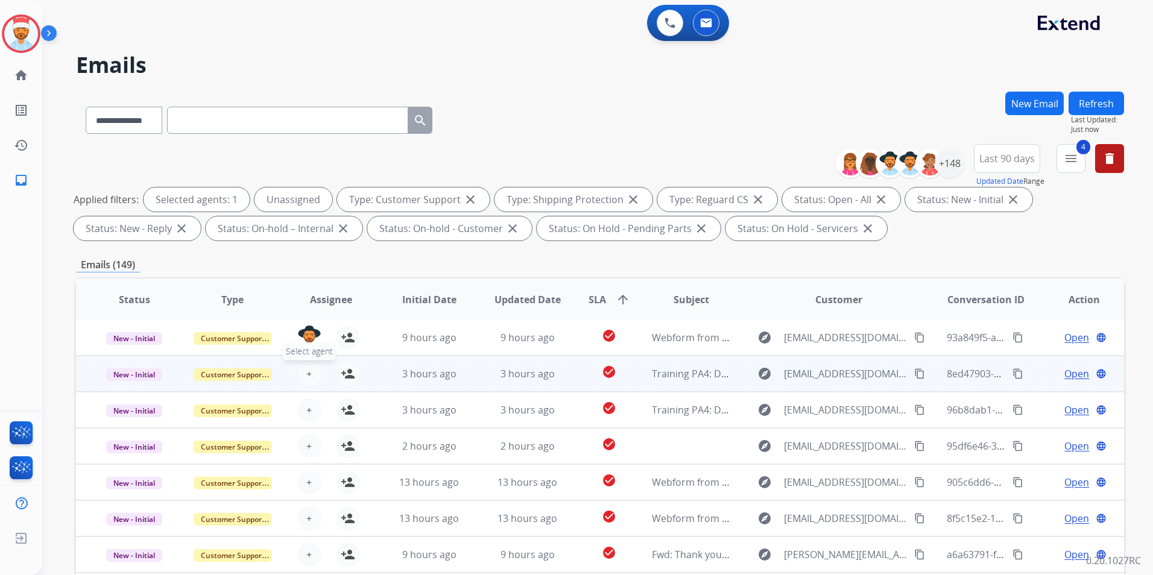
click at [303, 376] on button "+ Select agent" at bounding box center [309, 374] width 24 height 24
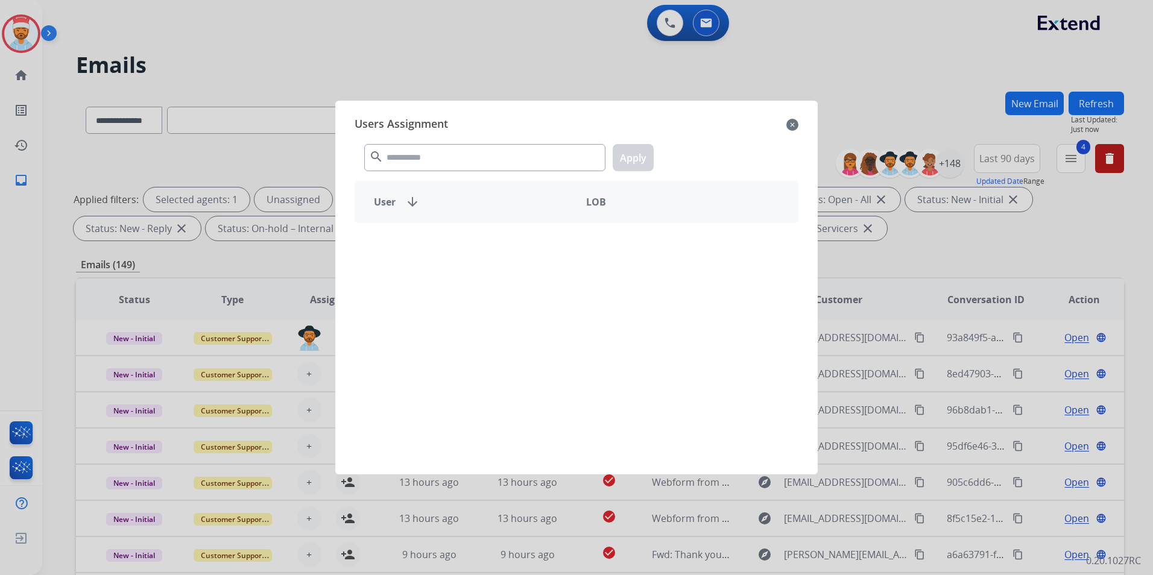
click at [454, 189] on div "User arrow_downward LOB" at bounding box center [577, 202] width 444 height 42
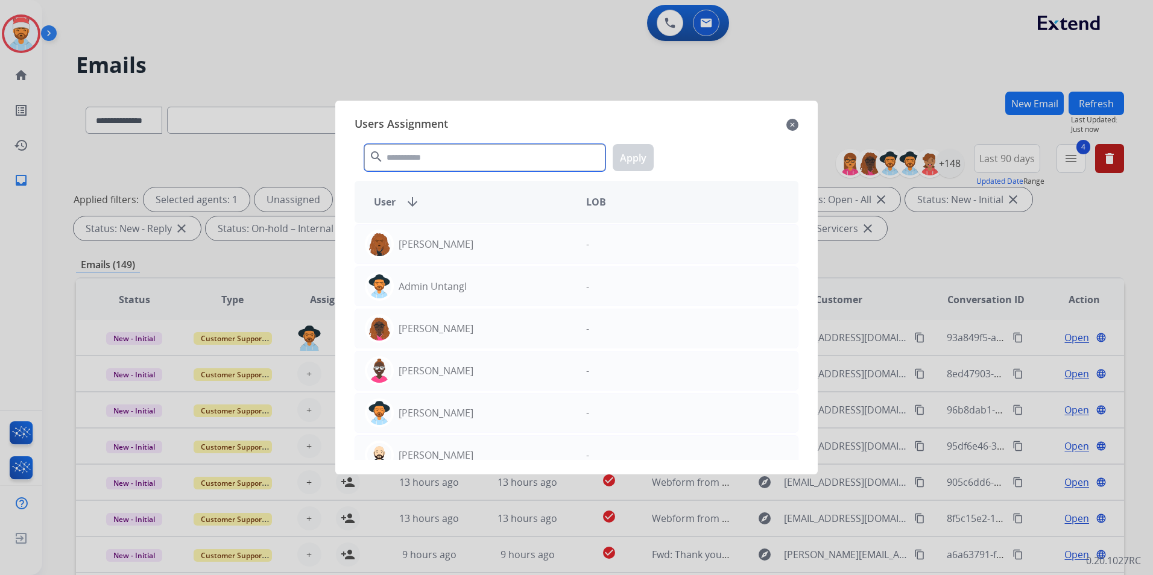
click at [469, 157] on input "text" at bounding box center [484, 157] width 241 height 27
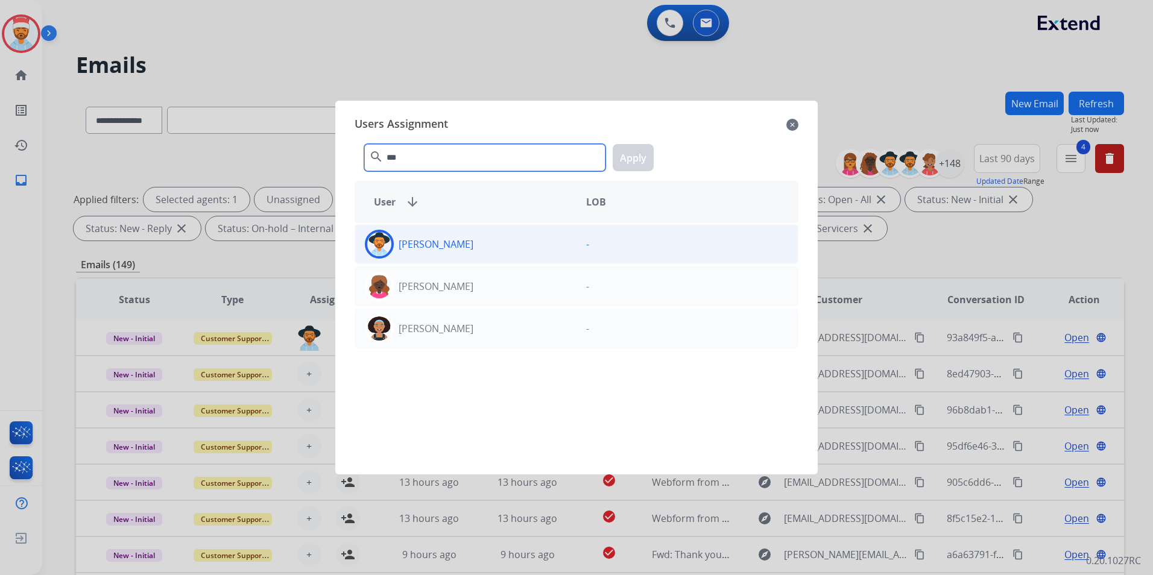
type input "***"
click at [443, 248] on p "[PERSON_NAME]" at bounding box center [436, 244] width 75 height 14
click at [642, 156] on button "Apply" at bounding box center [633, 157] width 41 height 27
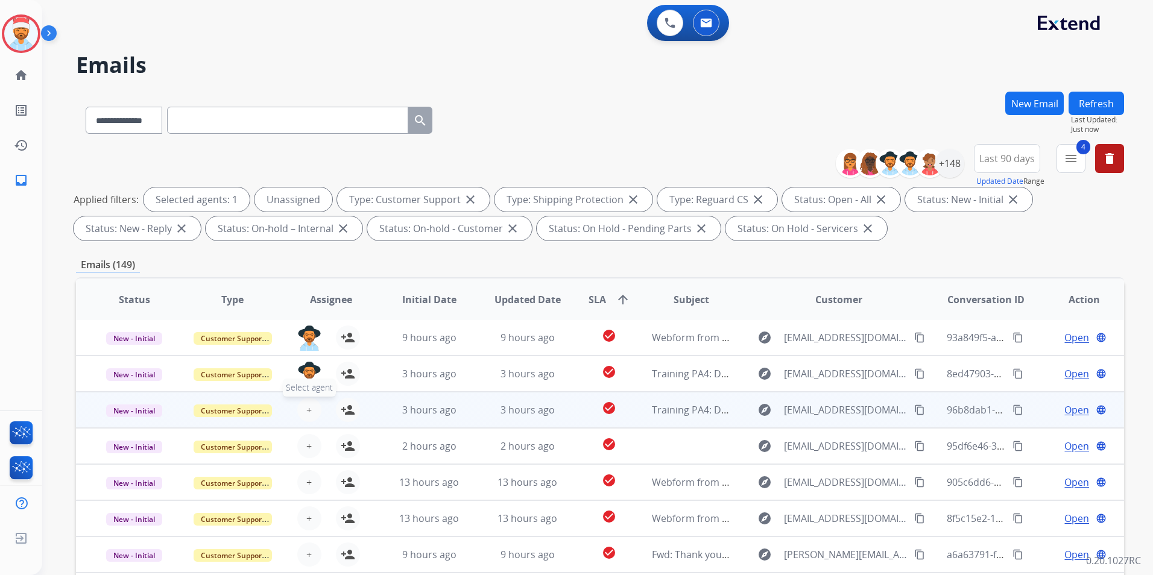
click at [308, 406] on span "+" at bounding box center [308, 410] width 5 height 14
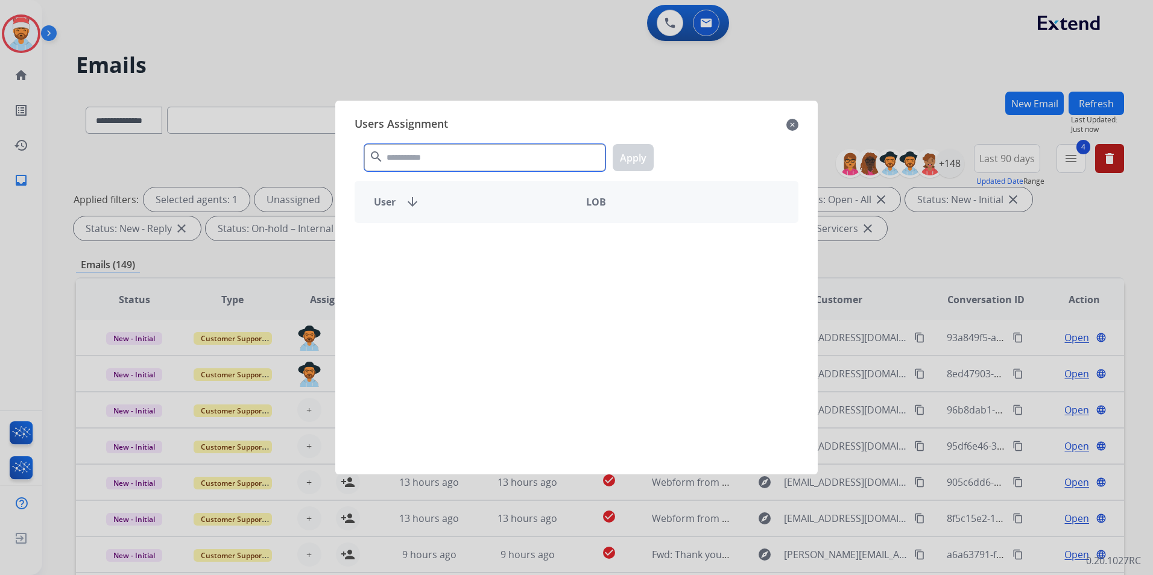
click at [478, 151] on input "text" at bounding box center [484, 157] width 241 height 27
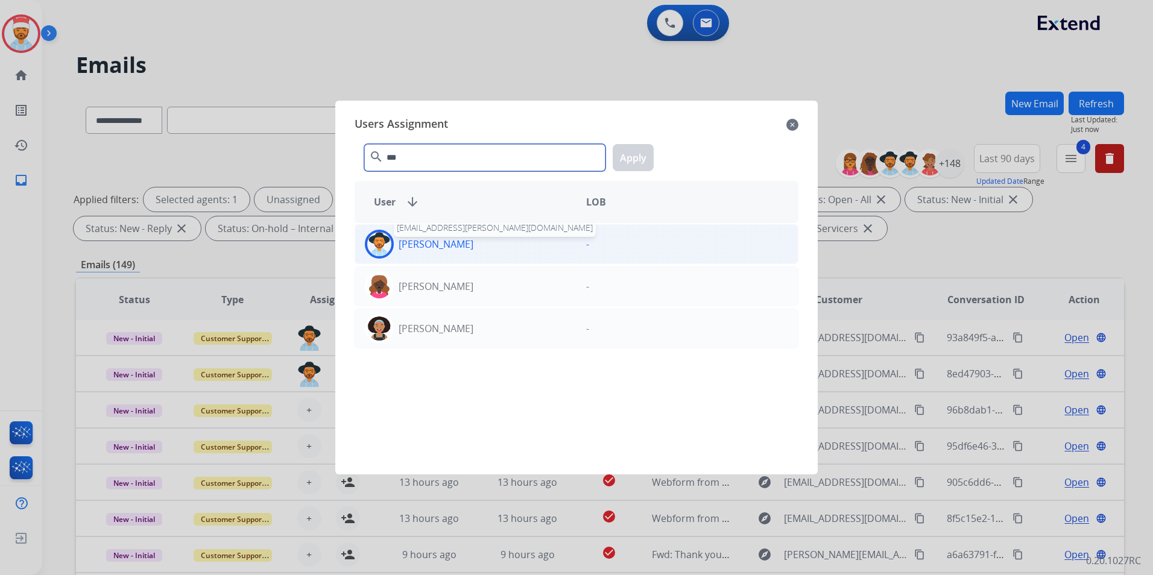
type input "***"
click at [440, 247] on p "[PERSON_NAME]" at bounding box center [436, 244] width 75 height 14
click at [638, 161] on button "Apply" at bounding box center [633, 157] width 41 height 27
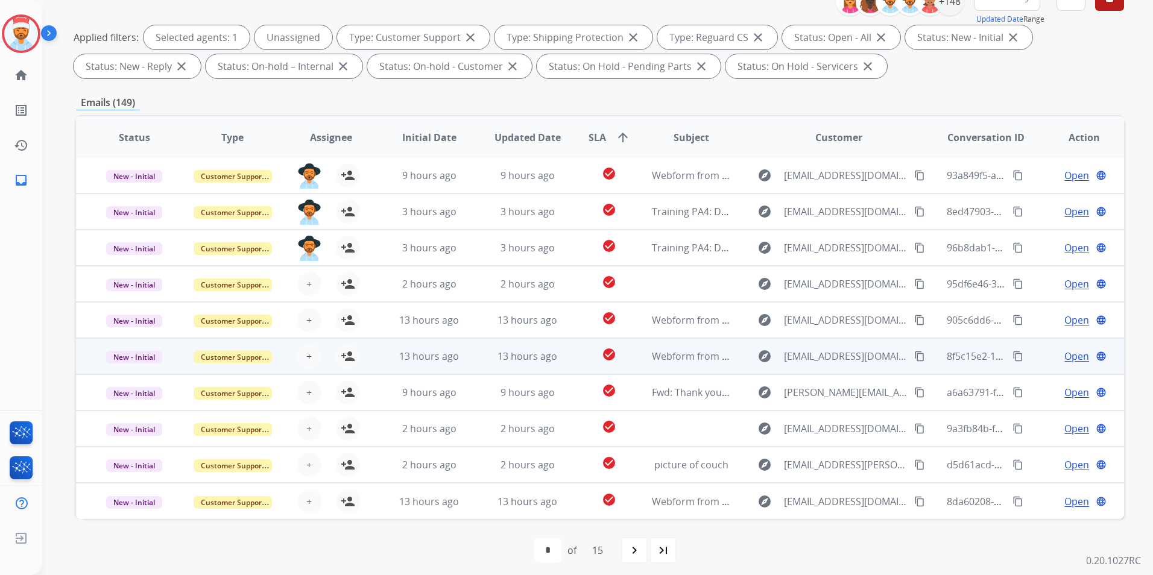
scroll to position [169, 0]
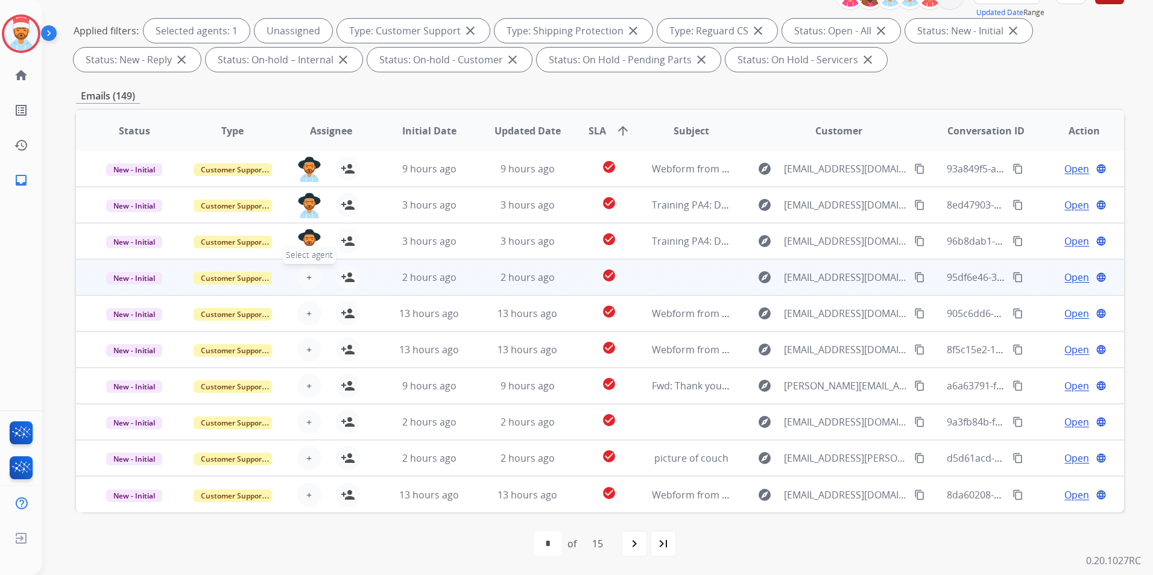
click at [307, 282] on table "Status Type Assignee Initial Date Updated Date SLA arrow_upward Subject Custome…" at bounding box center [600, 311] width 1048 height 404
click at [309, 275] on span "+" at bounding box center [308, 277] width 5 height 14
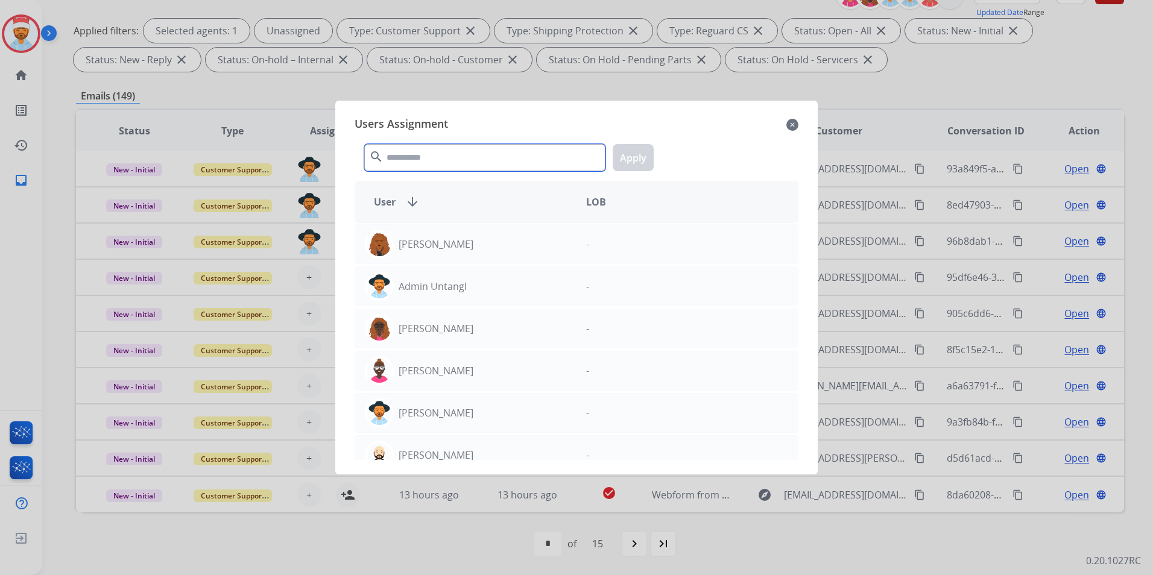
click at [436, 159] on input "text" at bounding box center [484, 157] width 241 height 27
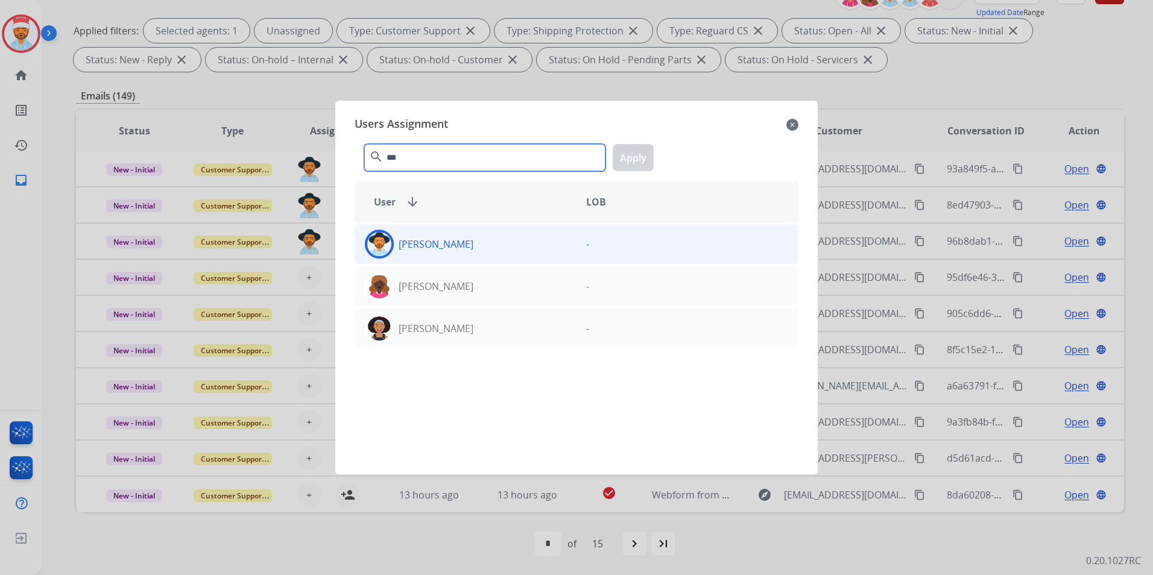
type input "***"
click at [455, 252] on div "[PERSON_NAME]" at bounding box center [465, 244] width 221 height 29
click at [624, 150] on button "Apply" at bounding box center [633, 157] width 41 height 27
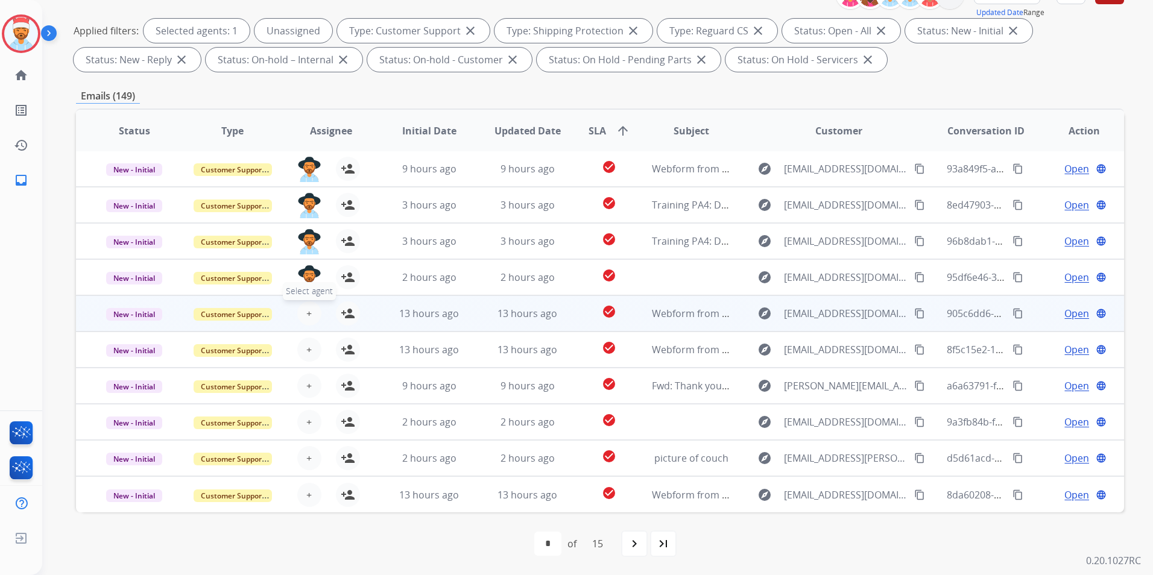
click at [303, 317] on button "+ Select agent" at bounding box center [309, 314] width 24 height 24
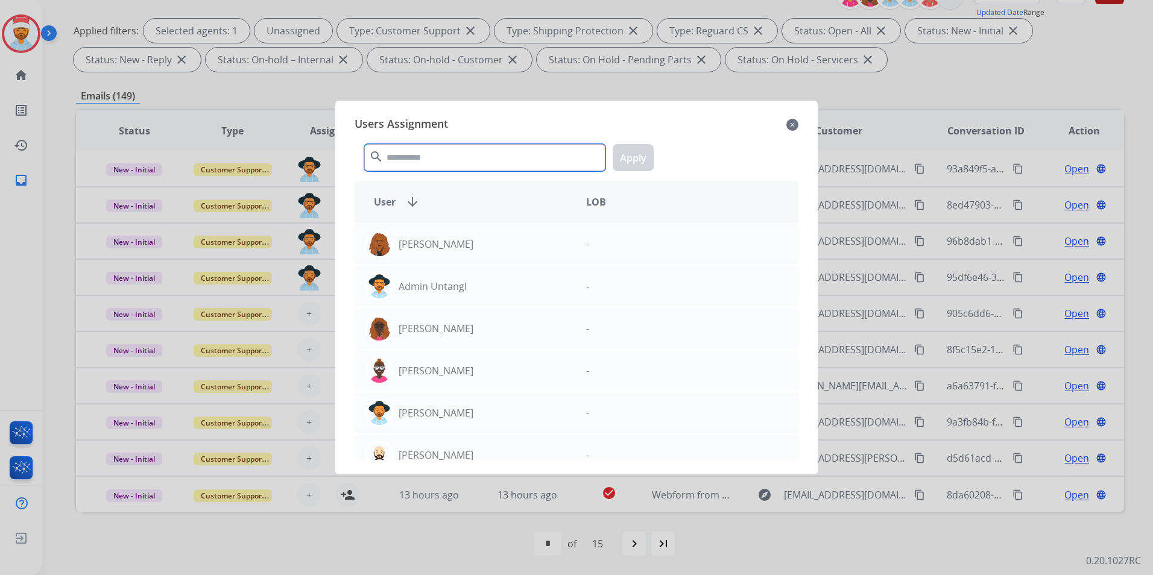
click at [435, 161] on input "text" at bounding box center [484, 157] width 241 height 27
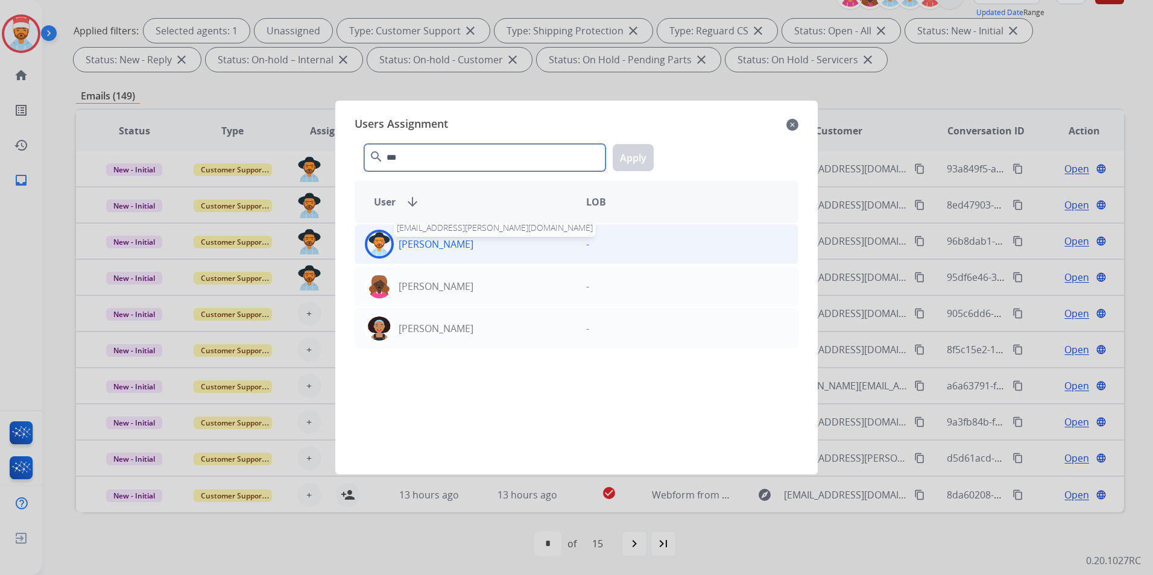
type input "***"
click at [434, 249] on p "[PERSON_NAME]" at bounding box center [436, 244] width 75 height 14
click at [627, 162] on button "Apply" at bounding box center [633, 157] width 41 height 27
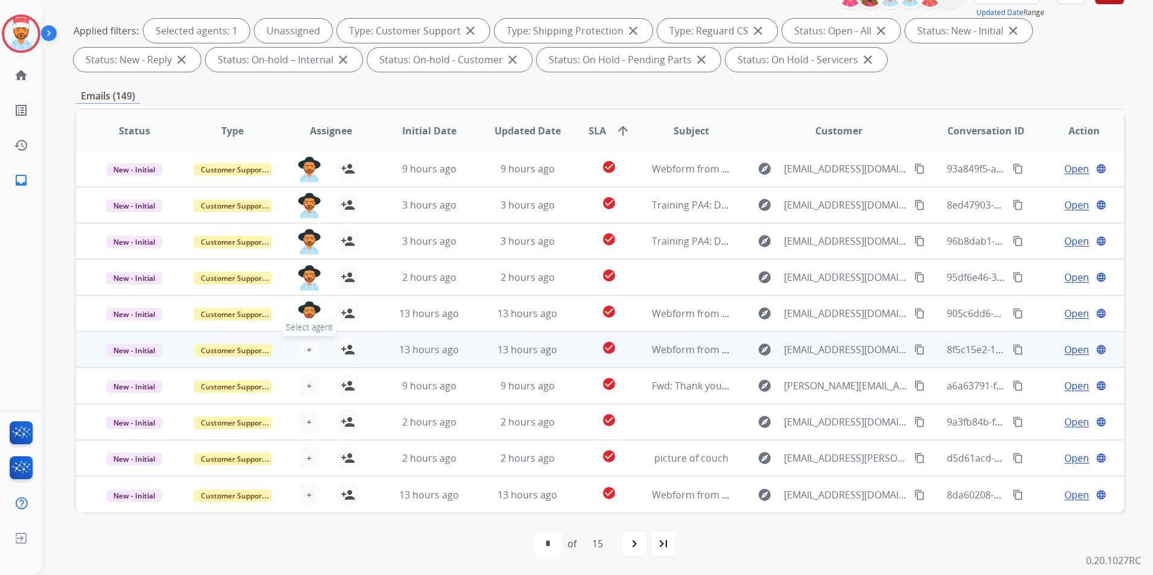
click at [309, 355] on span "+" at bounding box center [308, 350] width 5 height 14
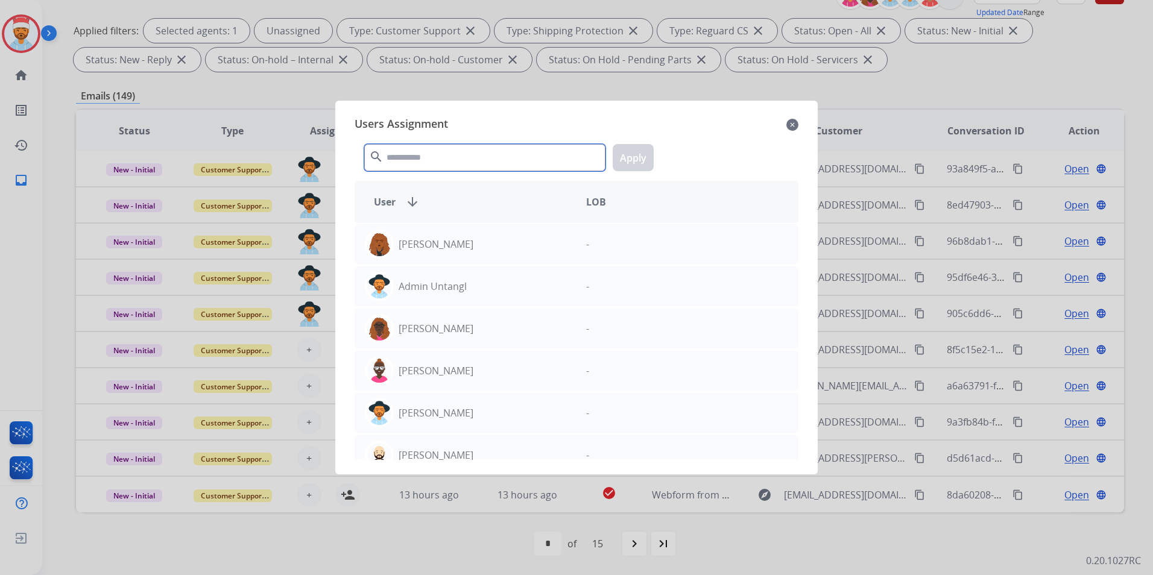
click at [423, 165] on input "text" at bounding box center [484, 157] width 241 height 27
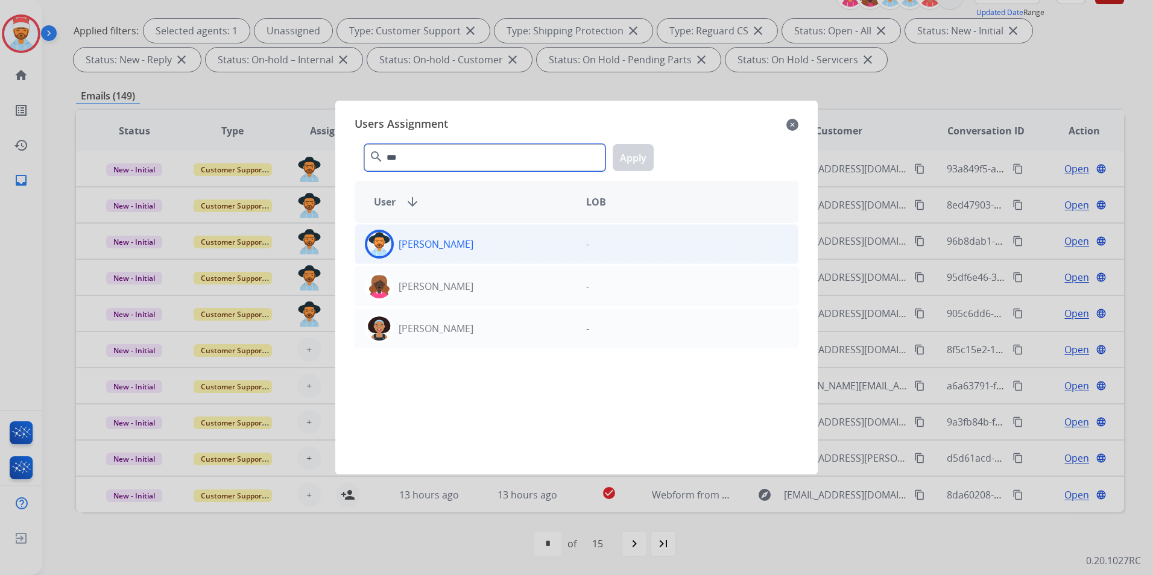
type input "***"
click at [438, 243] on p "[PERSON_NAME]" at bounding box center [436, 244] width 75 height 14
click at [625, 157] on button "Apply" at bounding box center [633, 157] width 41 height 27
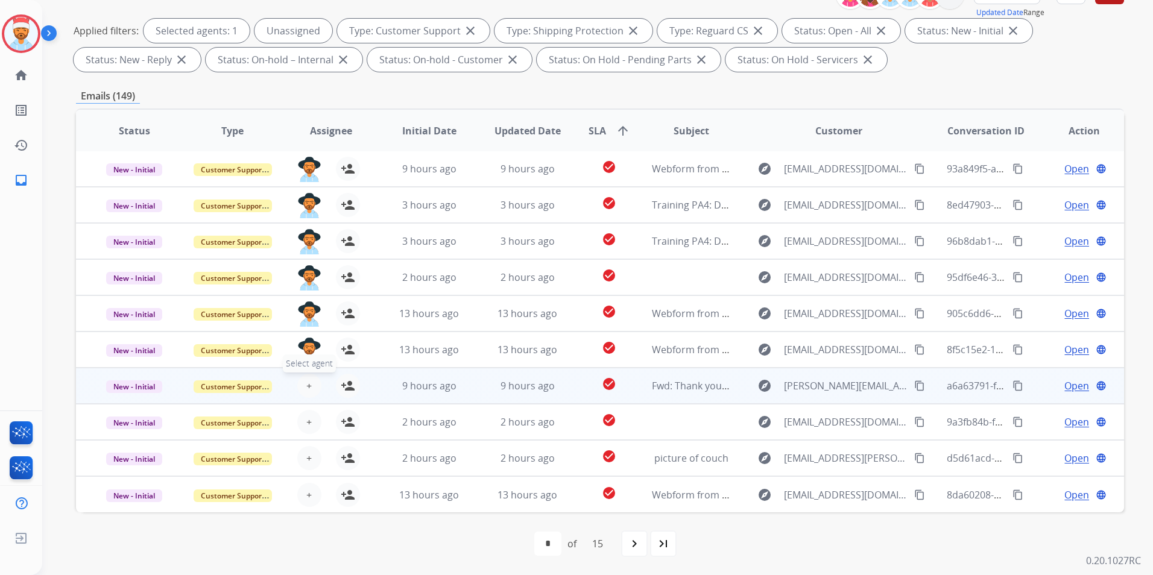
click at [302, 389] on button "+ Select agent" at bounding box center [309, 386] width 24 height 24
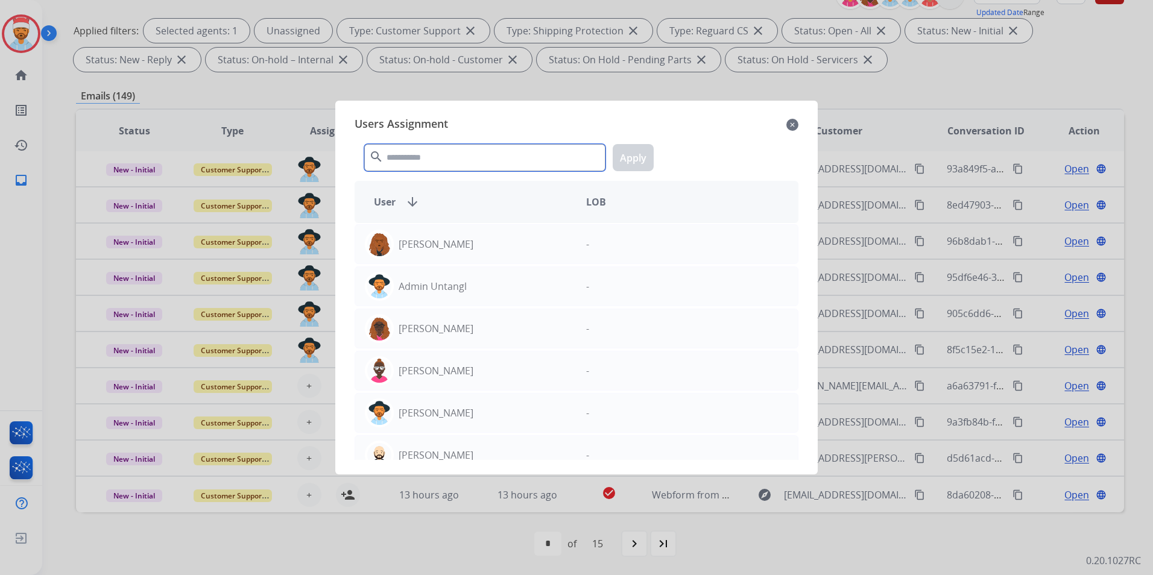
click at [447, 160] on input "text" at bounding box center [484, 157] width 241 height 27
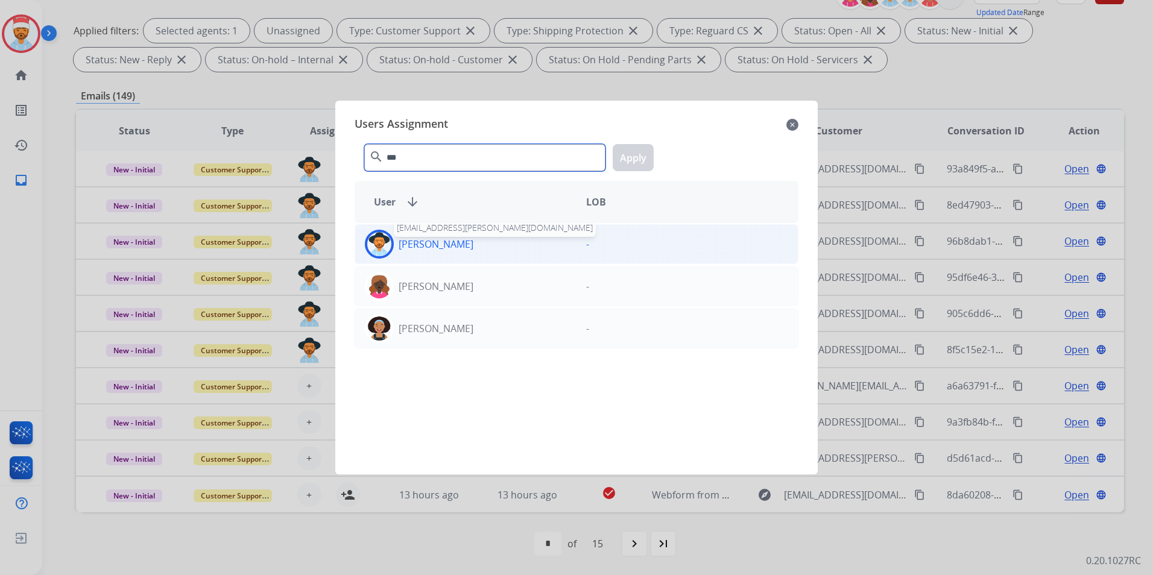
type input "***"
click at [452, 254] on div "[PERSON_NAME] [EMAIL_ADDRESS][PERSON_NAME][DOMAIN_NAME]" at bounding box center [465, 244] width 221 height 29
click at [642, 162] on button "Apply" at bounding box center [633, 157] width 41 height 27
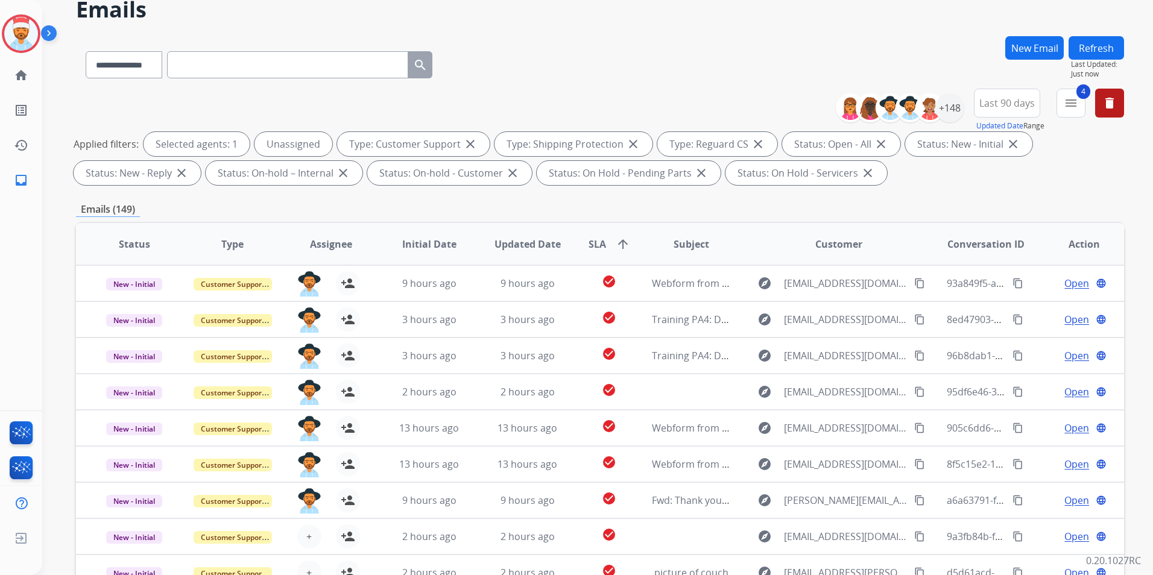
scroll to position [0, 0]
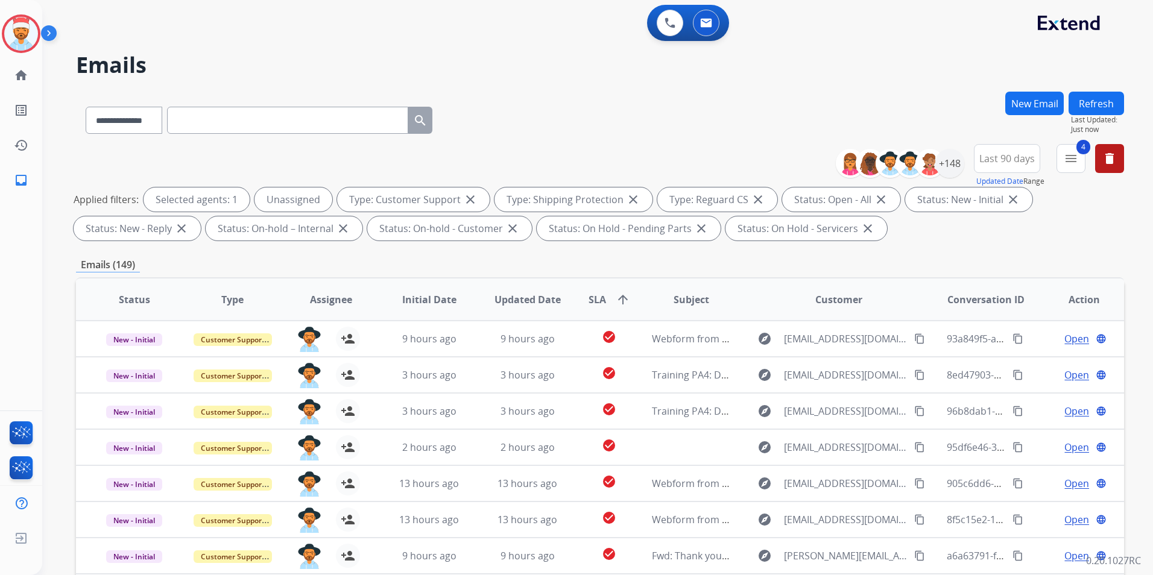
drag, startPoint x: 1097, startPoint y: 106, endPoint x: 1093, endPoint y: 116, distance: 11.1
click at [1098, 104] on button "Refresh" at bounding box center [1096, 104] width 55 height 24
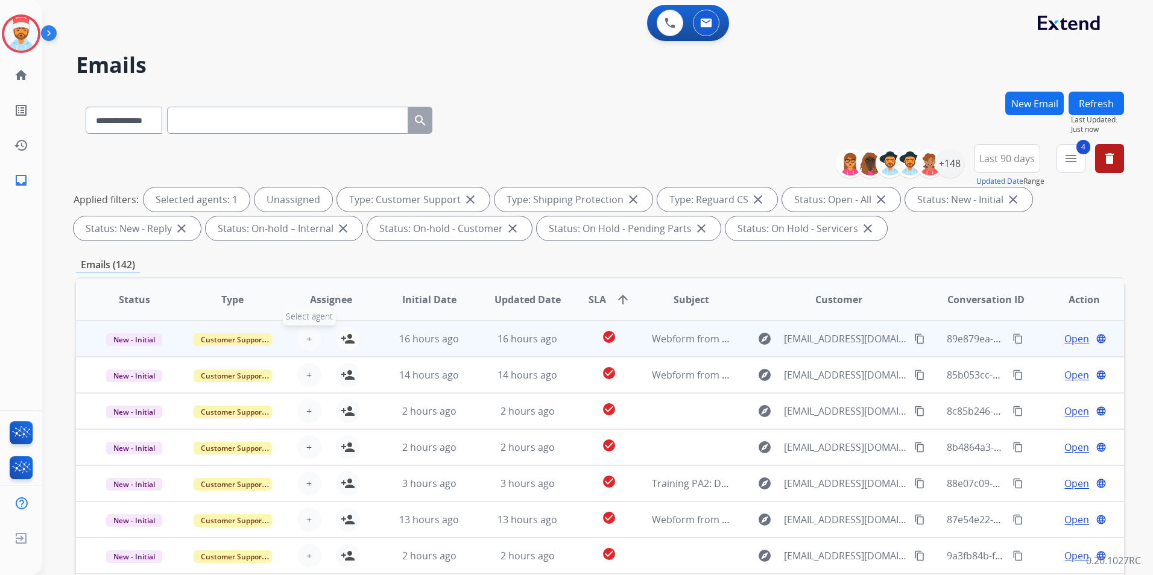
click at [312, 342] on button "+ Select agent" at bounding box center [309, 339] width 24 height 24
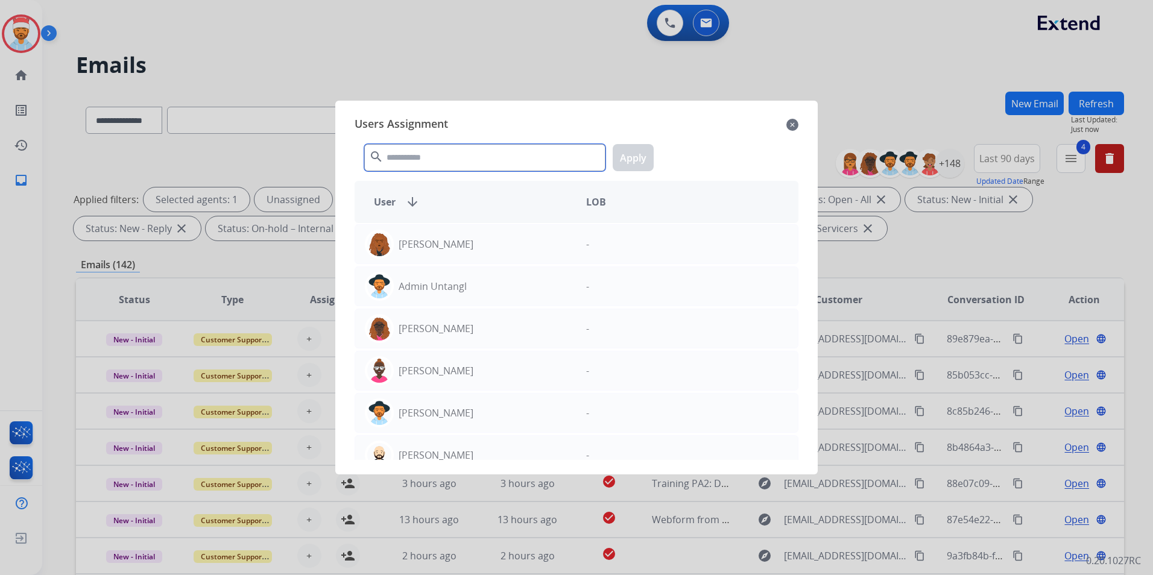
click at [440, 149] on input "text" at bounding box center [484, 157] width 241 height 27
type input "*"
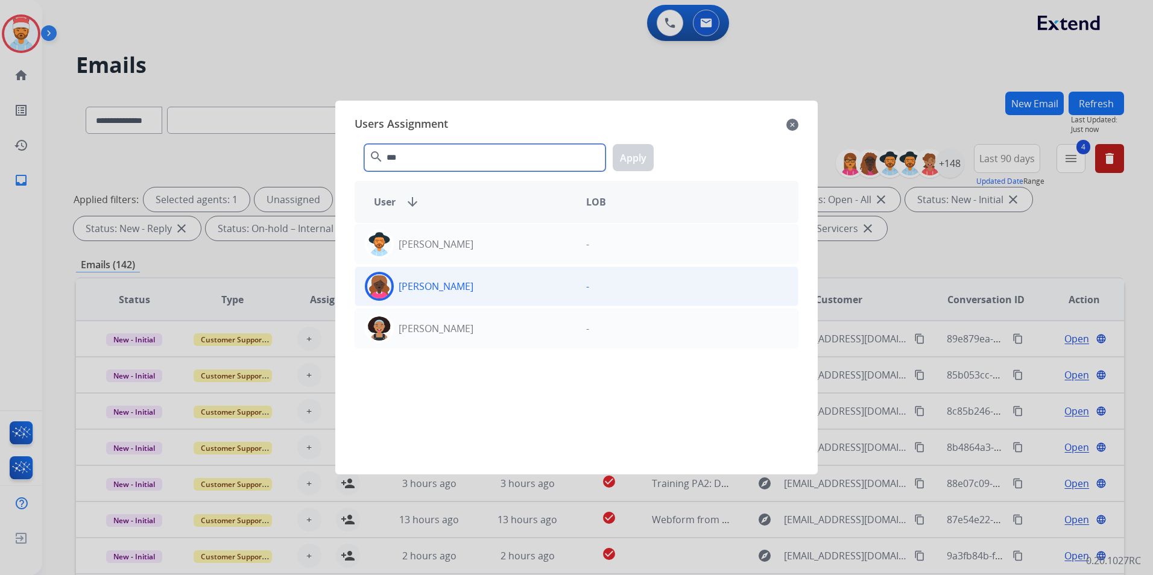
type input "***"
click at [406, 292] on p "[PERSON_NAME]" at bounding box center [436, 286] width 75 height 14
click at [642, 154] on button "Apply" at bounding box center [633, 157] width 41 height 27
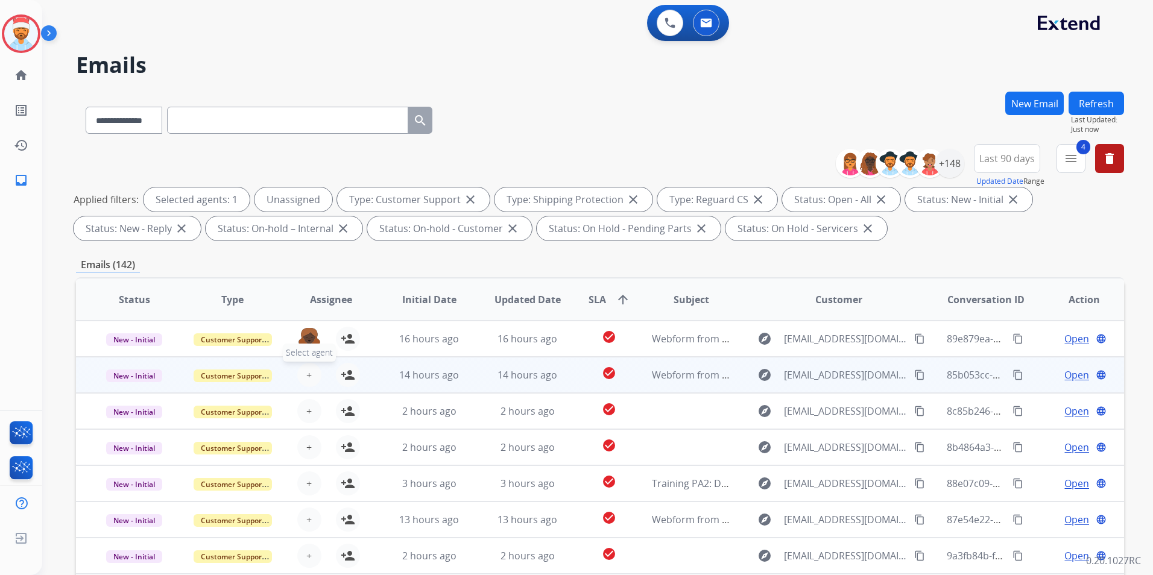
click at [317, 377] on button "+ Select agent" at bounding box center [309, 375] width 24 height 24
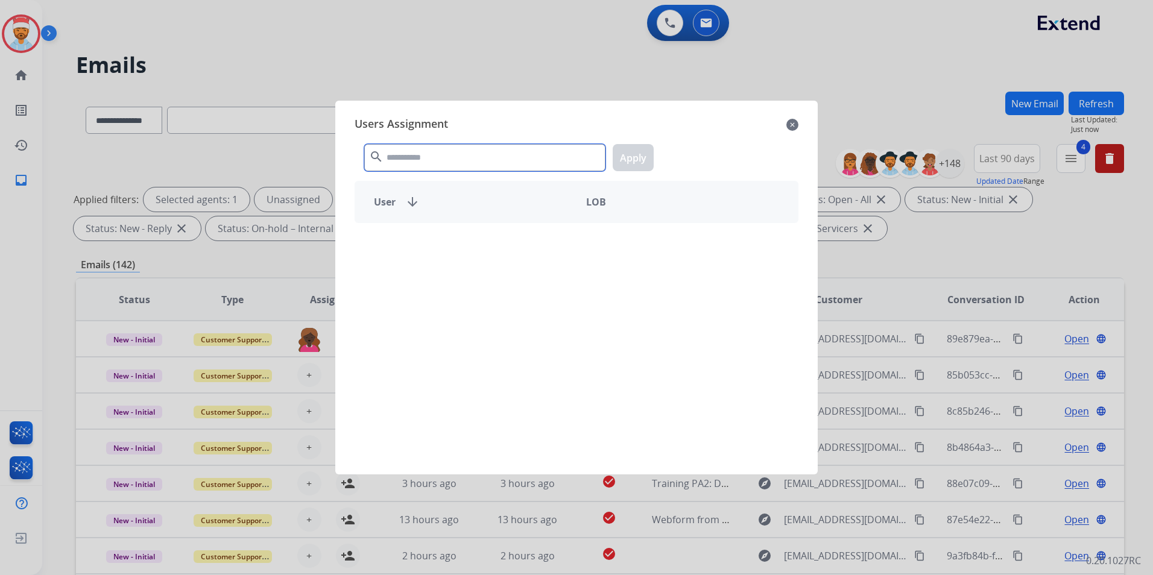
click at [433, 163] on input "text" at bounding box center [484, 157] width 241 height 27
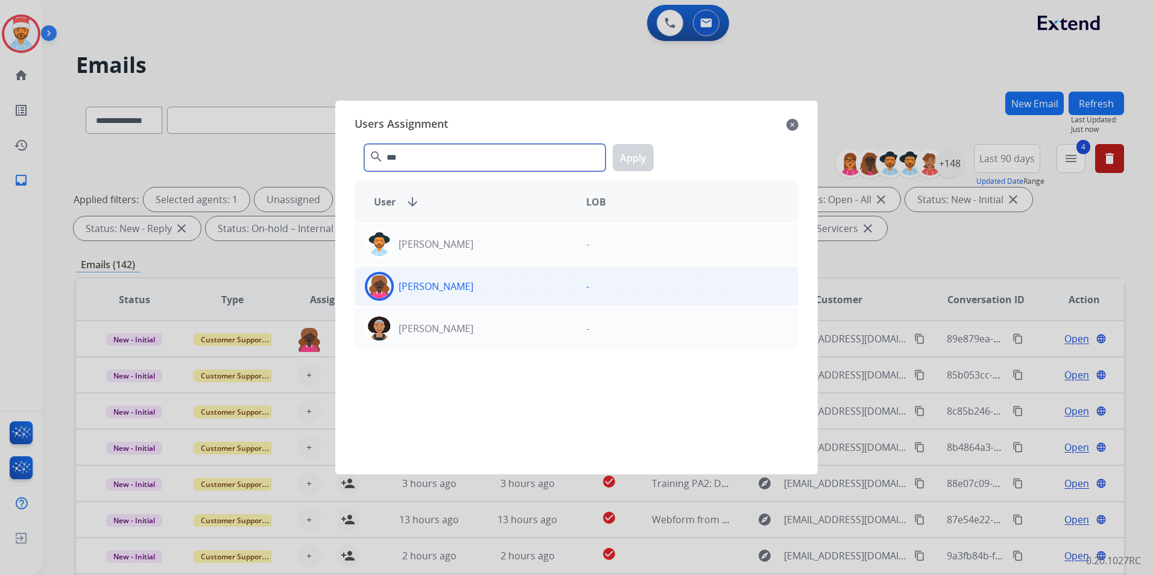
type input "***"
click at [417, 283] on p "[PERSON_NAME]" at bounding box center [436, 286] width 75 height 14
click at [622, 154] on button "Apply" at bounding box center [633, 157] width 41 height 27
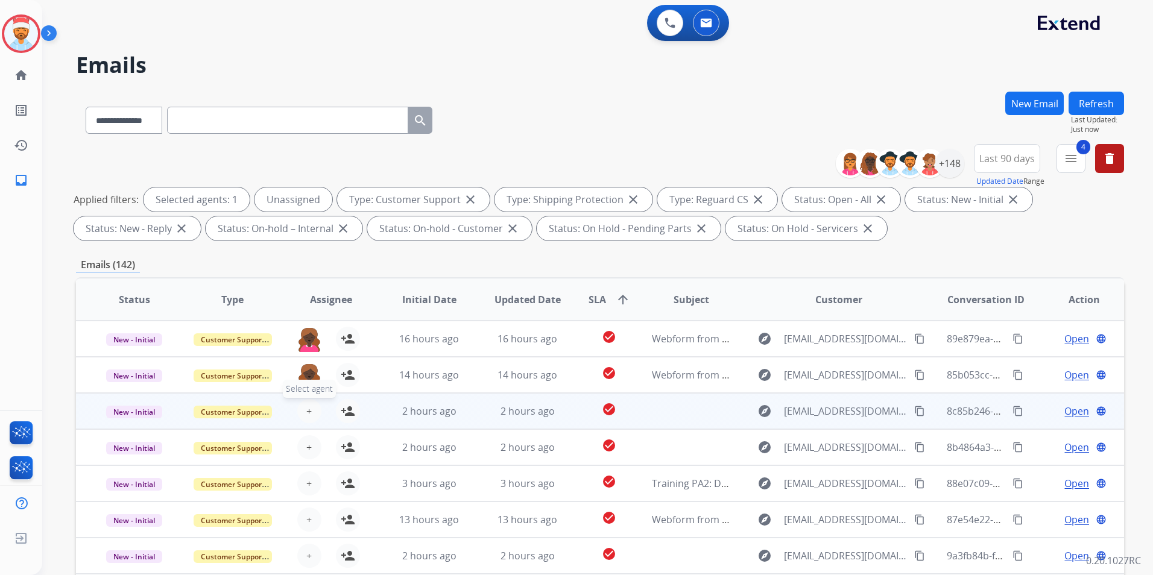
scroll to position [1, 0]
click at [303, 412] on button "+ Select agent" at bounding box center [309, 410] width 24 height 24
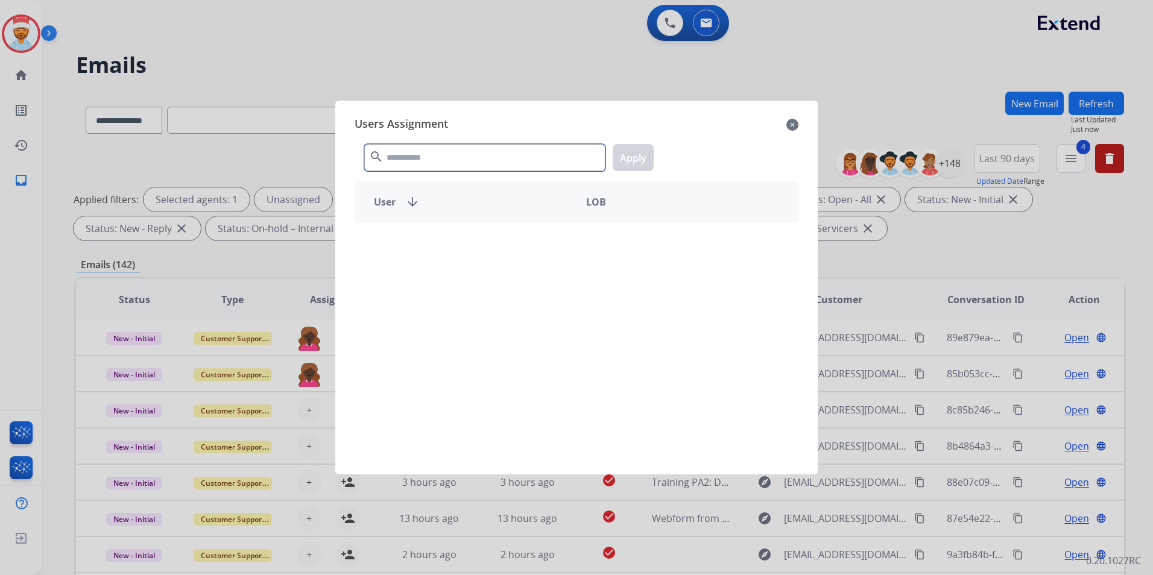
click at [464, 162] on input "text" at bounding box center [484, 157] width 241 height 27
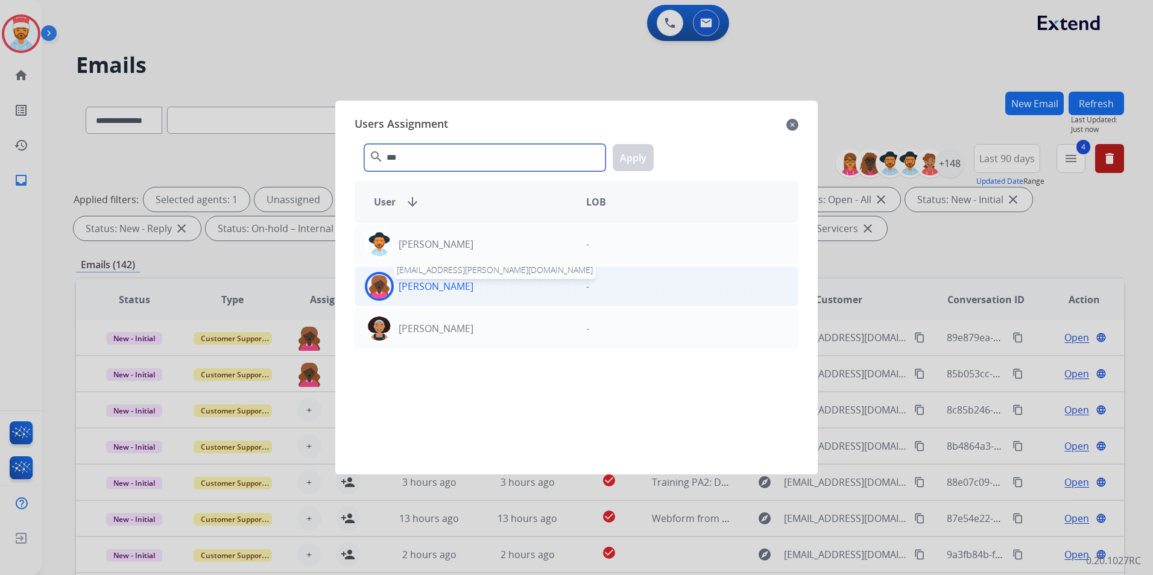
type input "***"
click at [427, 291] on p "[PERSON_NAME]" at bounding box center [436, 286] width 75 height 14
click at [644, 156] on button "Apply" at bounding box center [633, 157] width 41 height 27
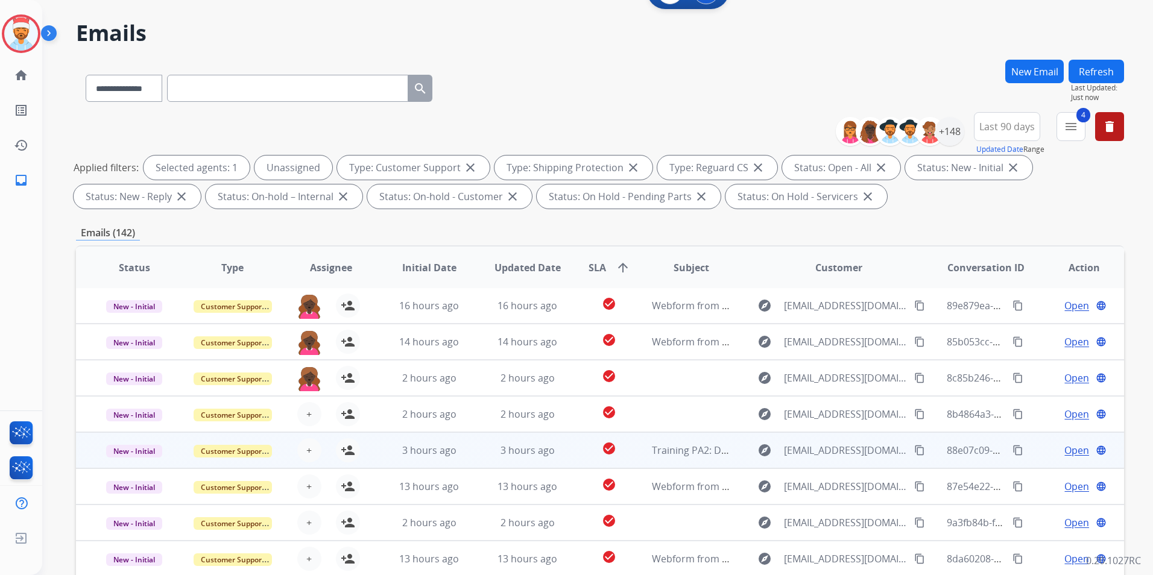
scroll to position [169, 0]
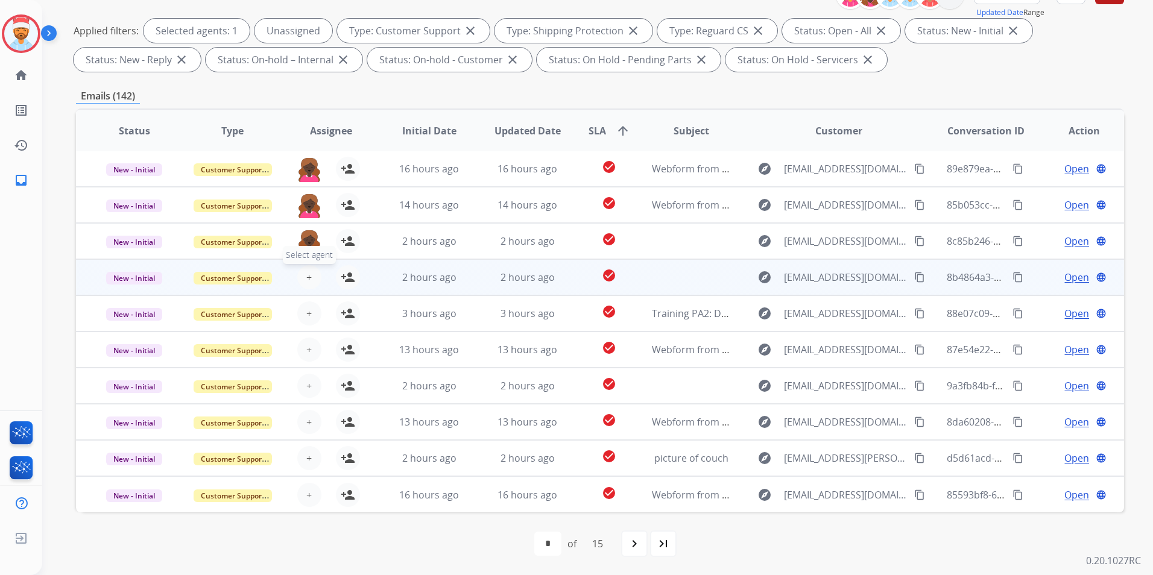
click at [311, 279] on button "+ Select agent" at bounding box center [309, 277] width 24 height 24
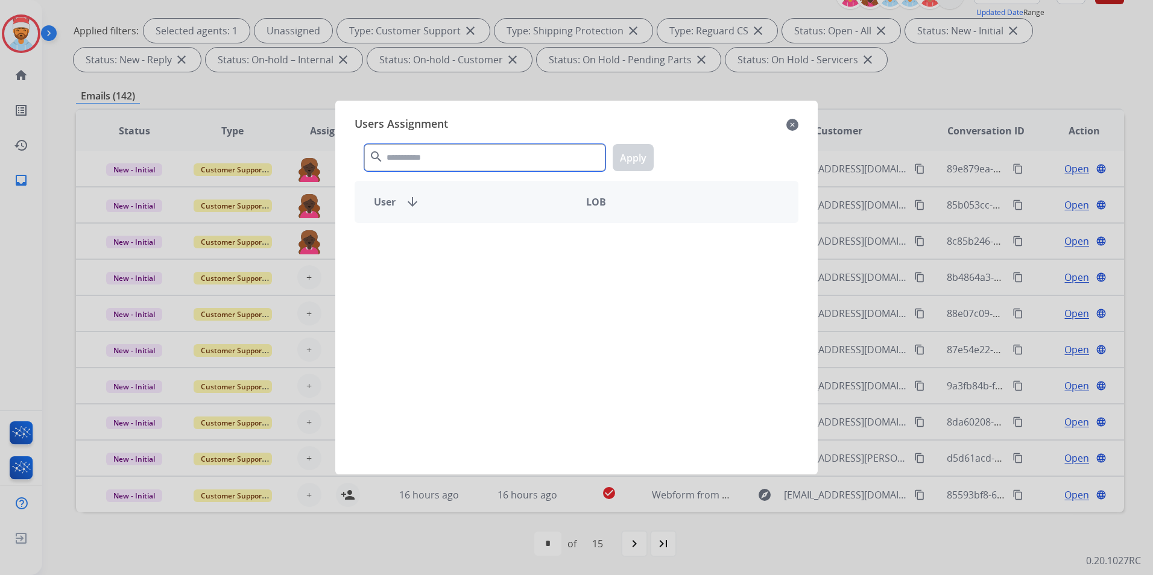
click at [409, 163] on input "text" at bounding box center [484, 157] width 241 height 27
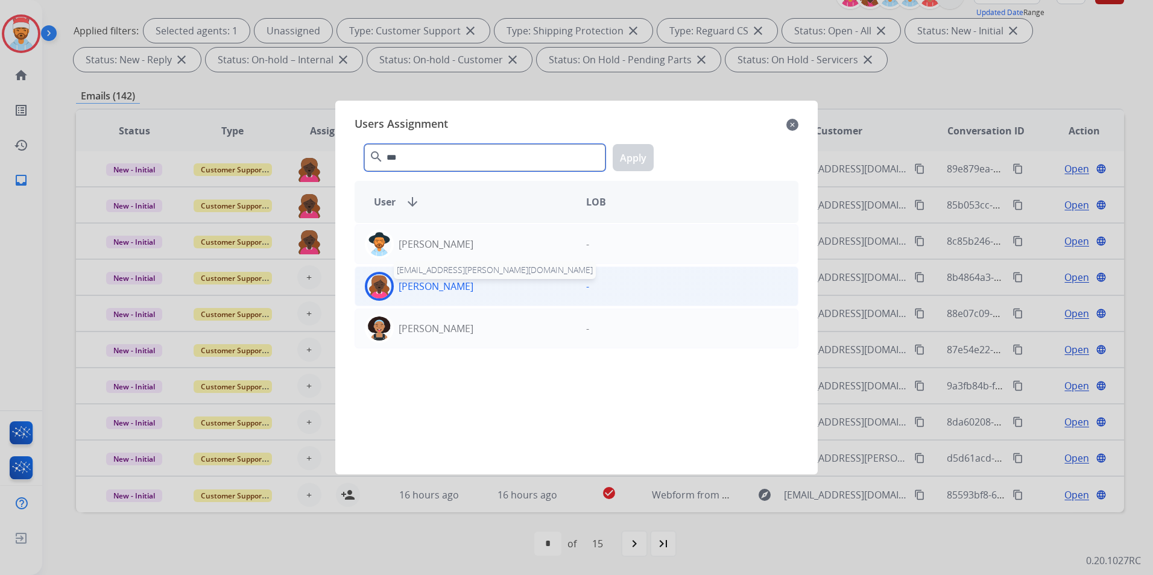
type input "***"
click at [448, 279] on p "[PERSON_NAME]" at bounding box center [436, 286] width 75 height 14
drag, startPoint x: 621, startPoint y: 157, endPoint x: 619, endPoint y: 164, distance: 6.7
click at [621, 158] on button "Apply" at bounding box center [633, 157] width 41 height 27
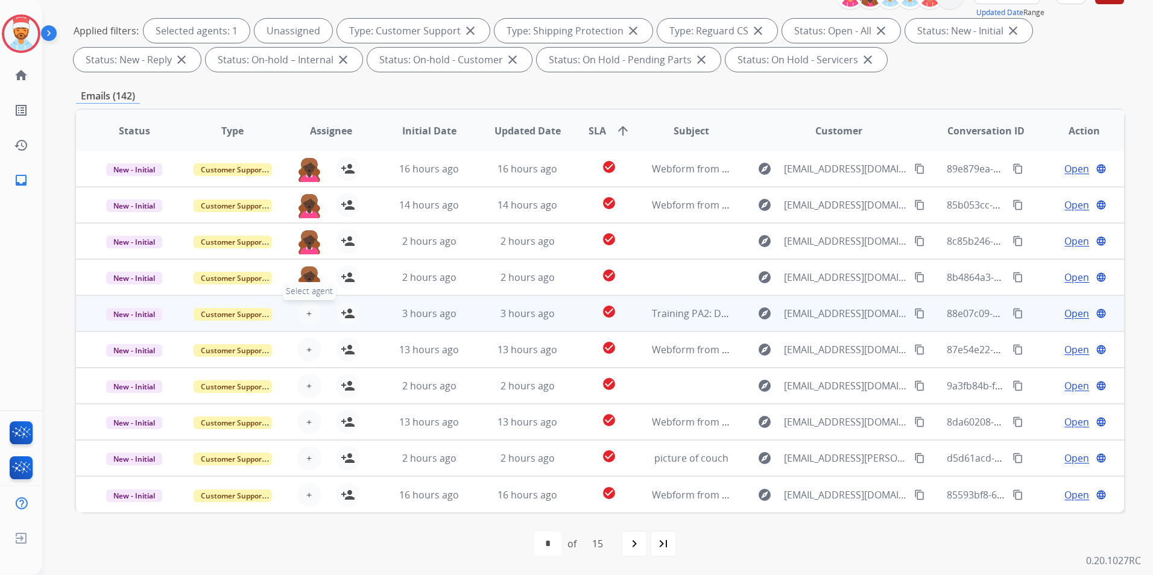
click at [306, 311] on span "+" at bounding box center [308, 313] width 5 height 14
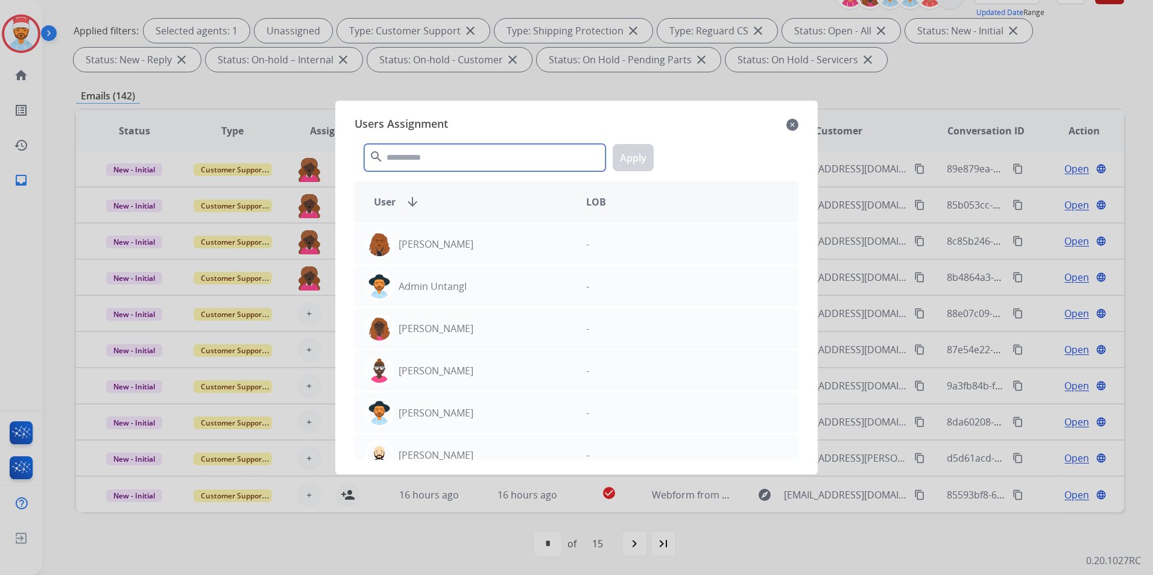
click at [494, 160] on input "text" at bounding box center [484, 157] width 241 height 27
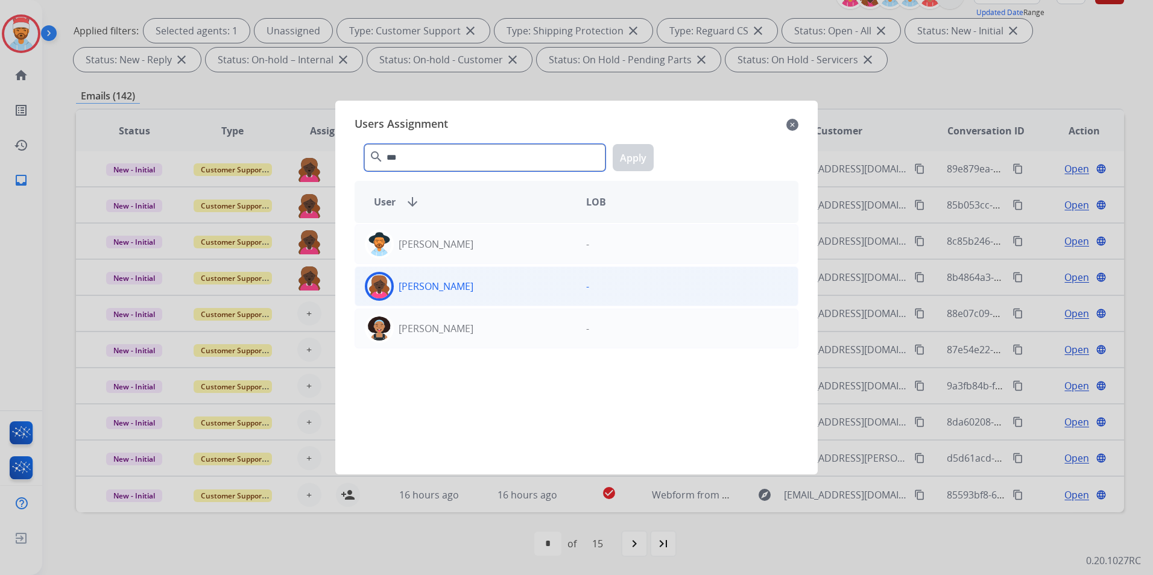
type input "***"
click at [437, 288] on p "[PERSON_NAME]" at bounding box center [436, 286] width 75 height 14
click at [639, 146] on button "Apply" at bounding box center [633, 157] width 41 height 27
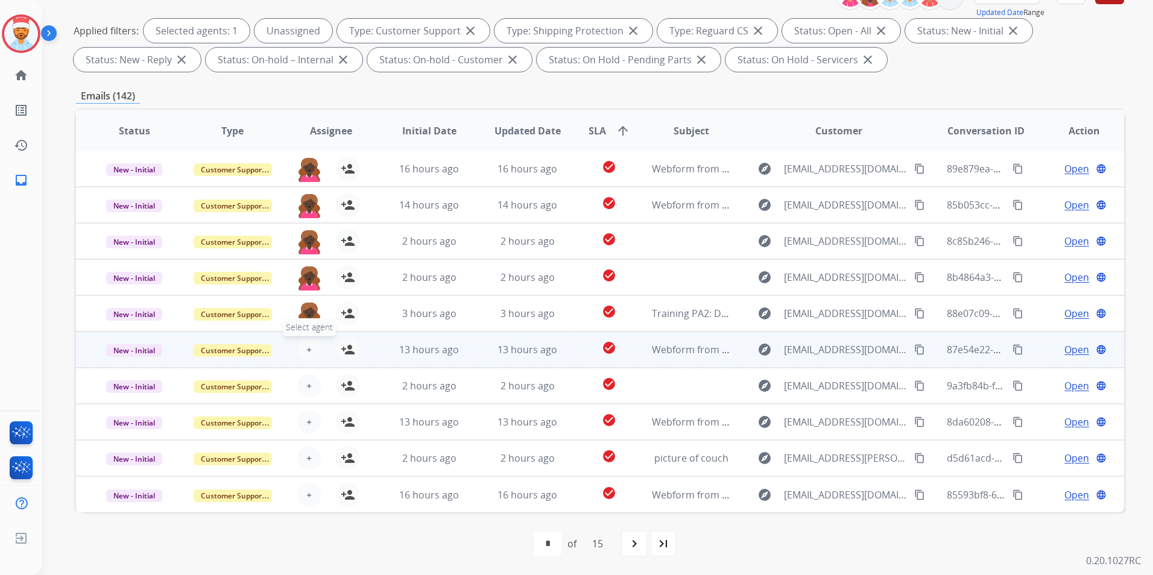
click at [304, 347] on button "+ Select agent" at bounding box center [309, 350] width 24 height 24
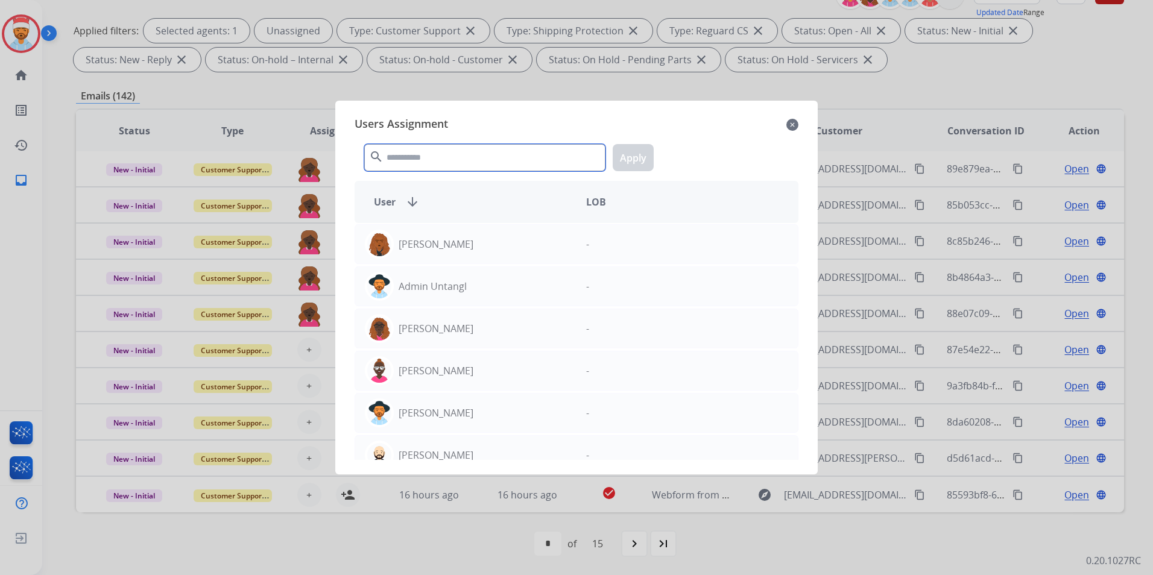
drag, startPoint x: 423, startPoint y: 157, endPoint x: 423, endPoint y: 165, distance: 7.3
click at [423, 159] on input "text" at bounding box center [484, 157] width 241 height 27
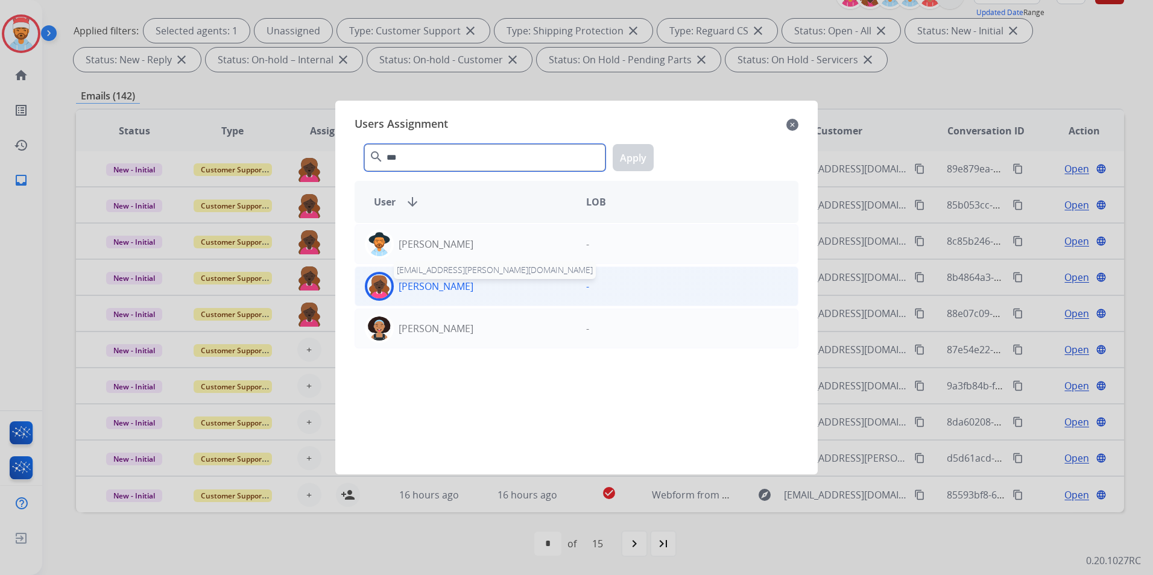
type input "***"
click at [444, 298] on div "[PERSON_NAME]" at bounding box center [465, 286] width 221 height 29
click at [643, 161] on button "Apply" at bounding box center [633, 157] width 41 height 27
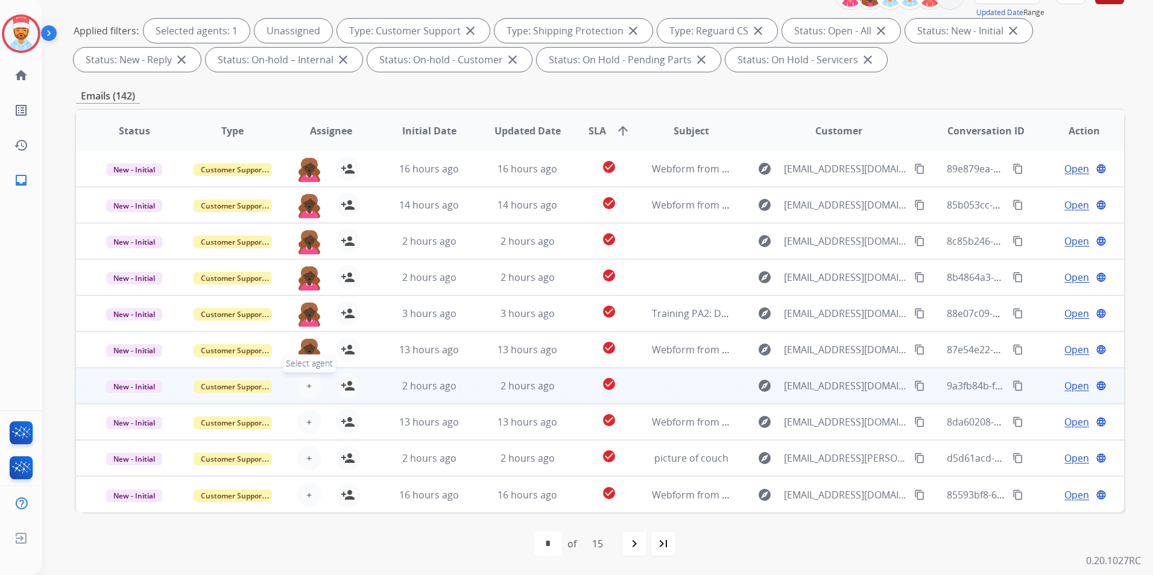
click at [306, 380] on span "+" at bounding box center [308, 386] width 5 height 14
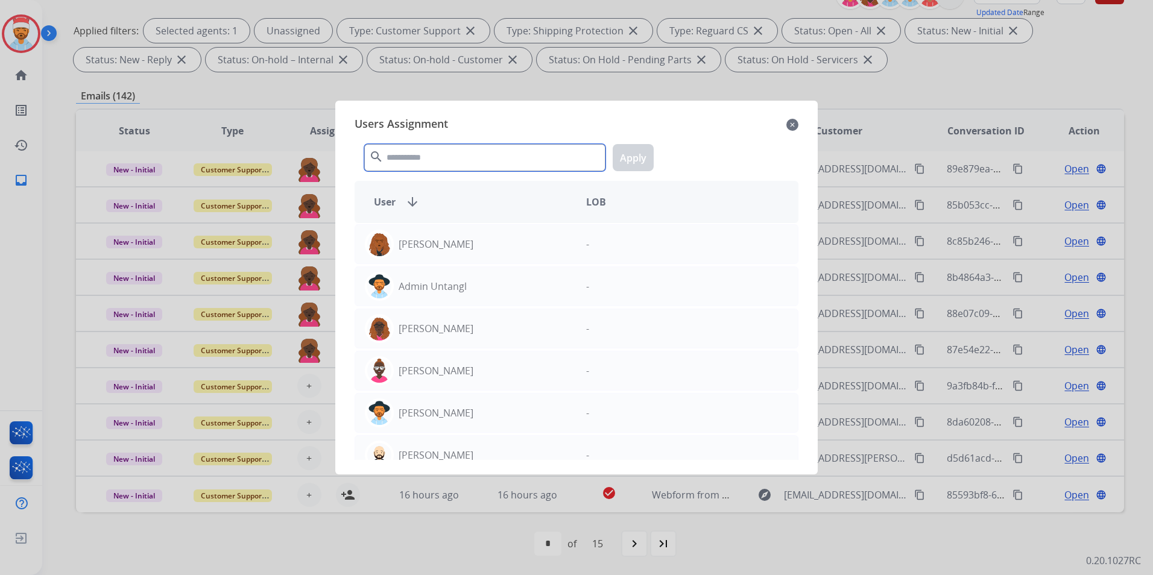
click at [444, 162] on input "text" at bounding box center [484, 157] width 241 height 27
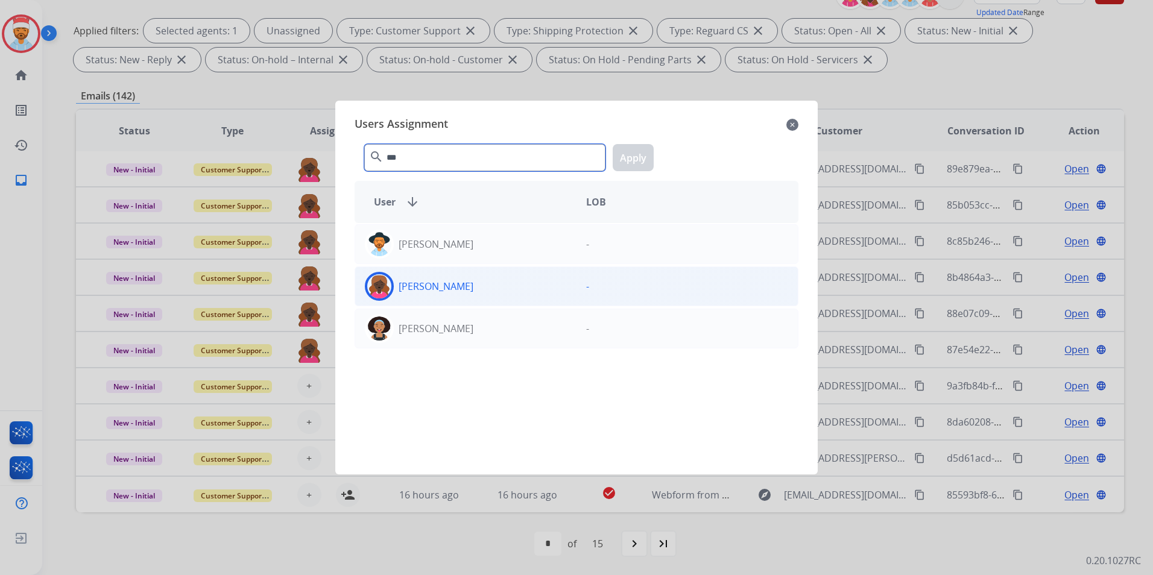
type input "***"
click at [440, 299] on div "[PERSON_NAME]" at bounding box center [465, 286] width 221 height 29
click at [643, 165] on button "Apply" at bounding box center [633, 157] width 41 height 27
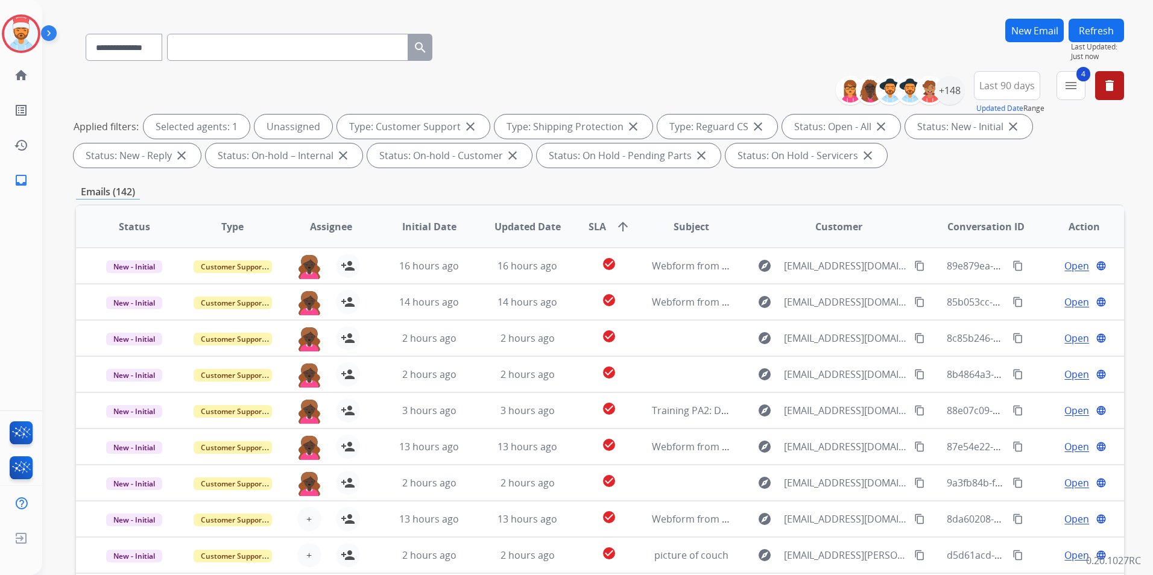
scroll to position [0, 0]
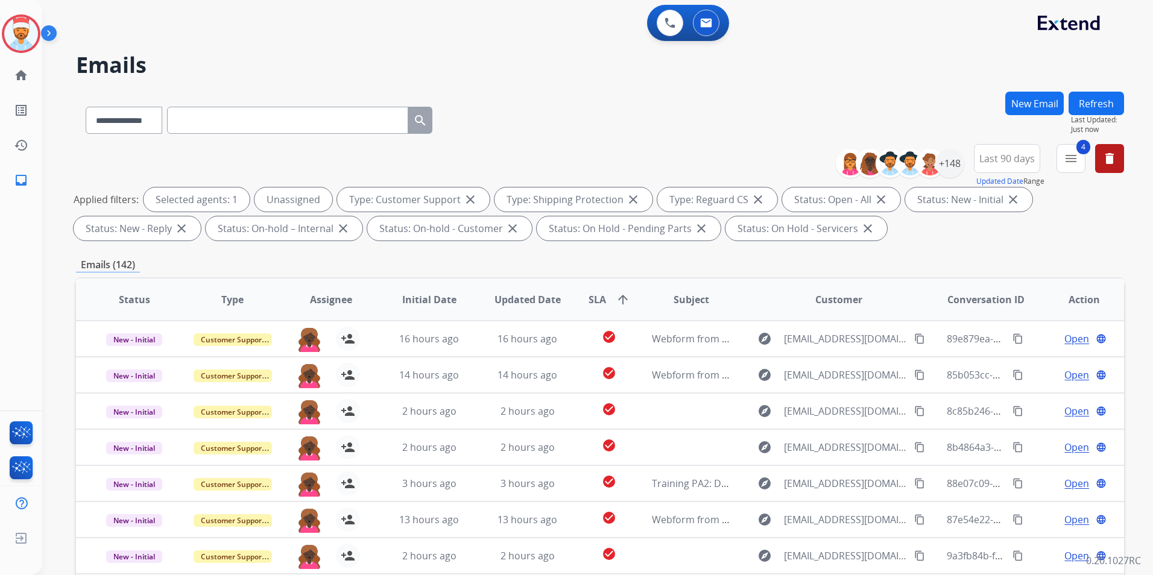
click at [1089, 113] on button "Refresh" at bounding box center [1096, 104] width 55 height 24
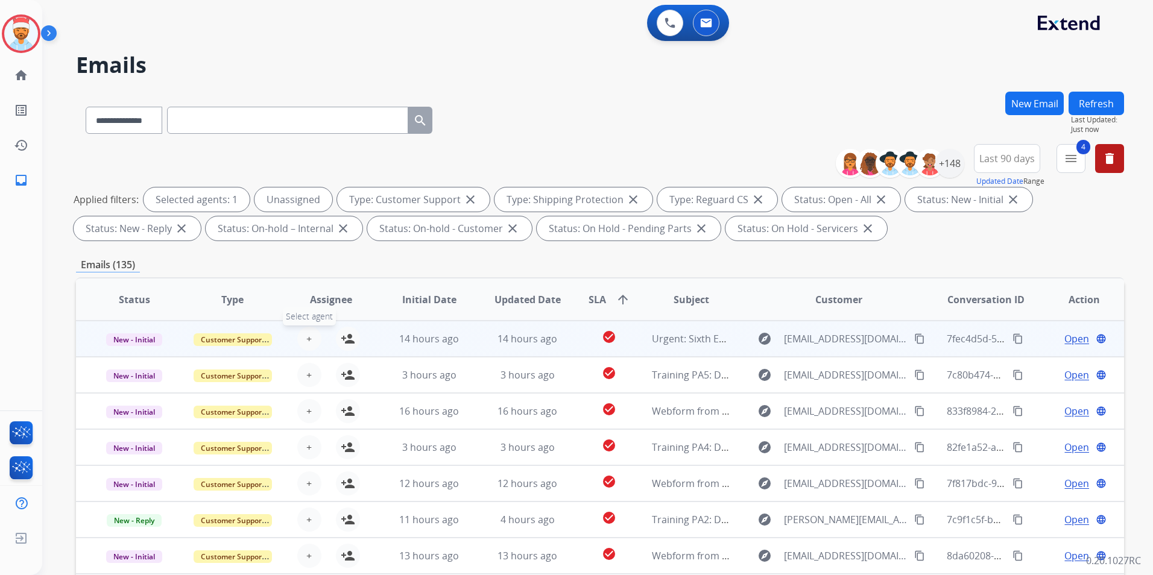
click at [303, 345] on button "+ Select agent" at bounding box center [309, 339] width 24 height 24
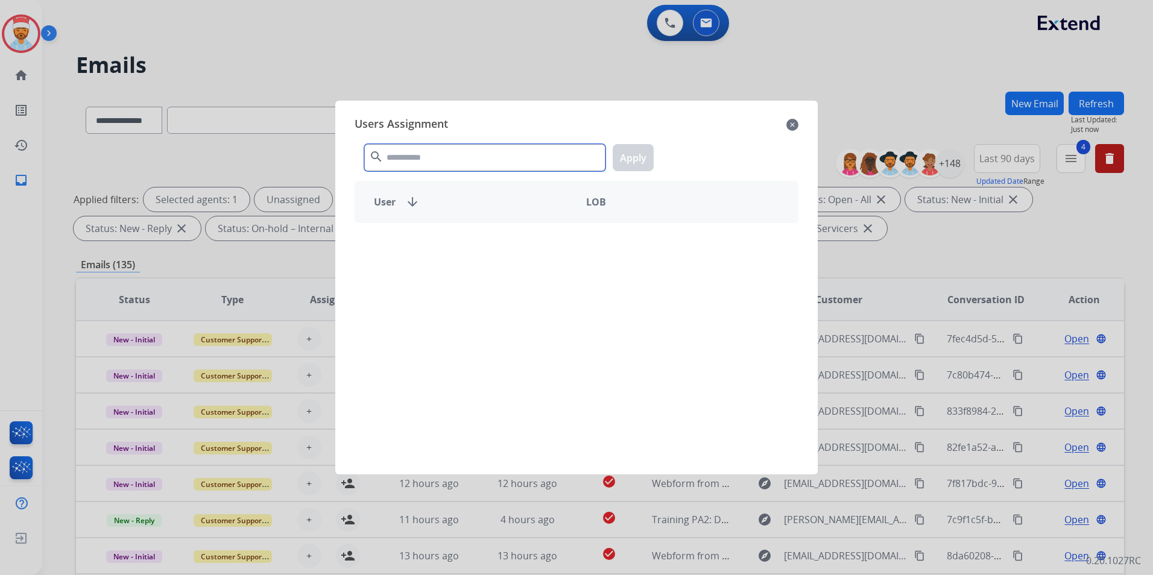
click at [425, 154] on input "text" at bounding box center [484, 157] width 241 height 27
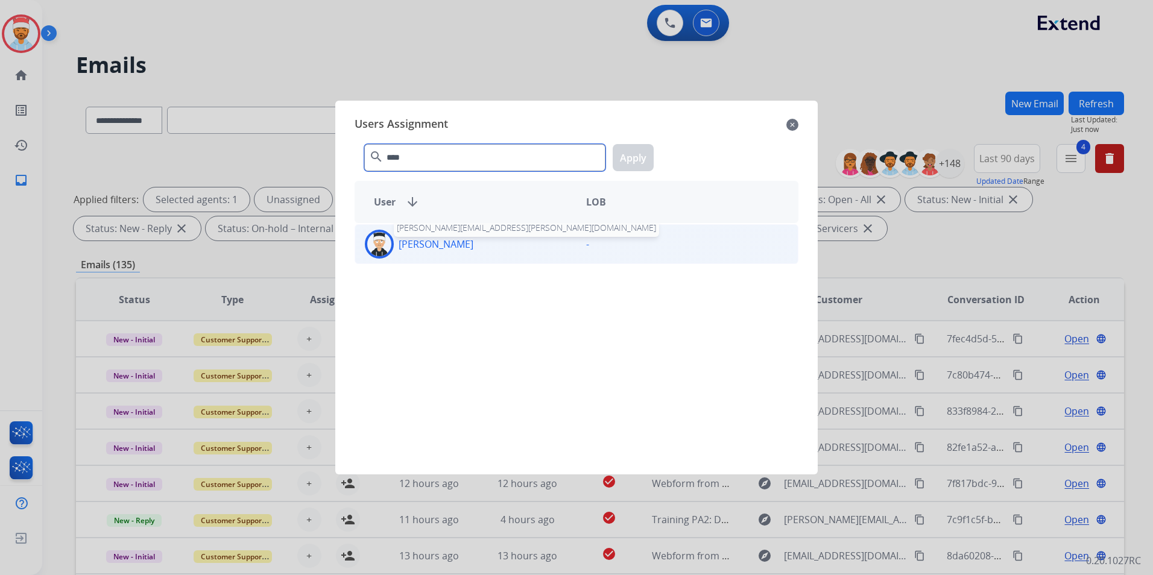
type input "****"
click at [448, 247] on p "[PERSON_NAME]" at bounding box center [436, 244] width 75 height 14
drag, startPoint x: 630, startPoint y: 142, endPoint x: 623, endPoint y: 155, distance: 14.3
click at [630, 142] on div "**** search Apply" at bounding box center [577, 155] width 444 height 42
click at [637, 157] on button "Apply" at bounding box center [633, 157] width 41 height 27
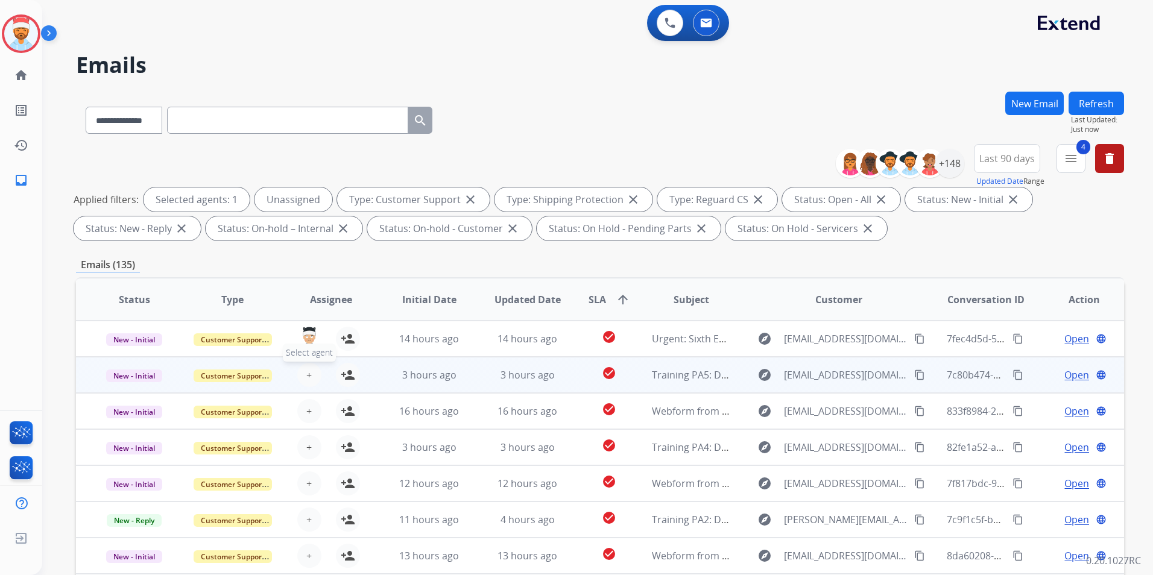
click at [312, 370] on button "+ Select agent" at bounding box center [309, 375] width 24 height 24
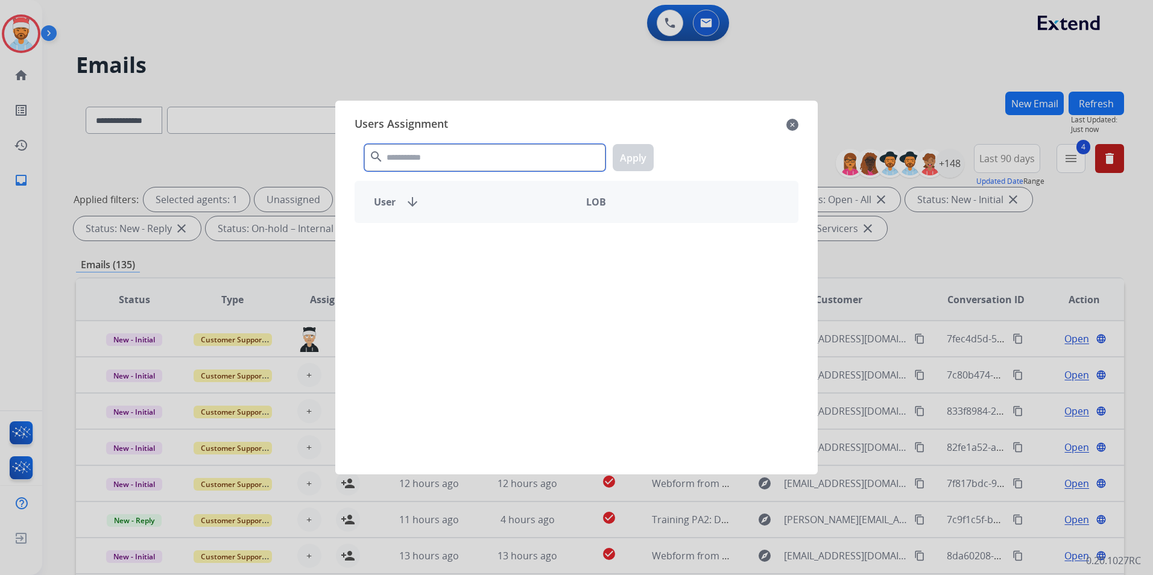
click at [445, 161] on input "text" at bounding box center [484, 157] width 241 height 27
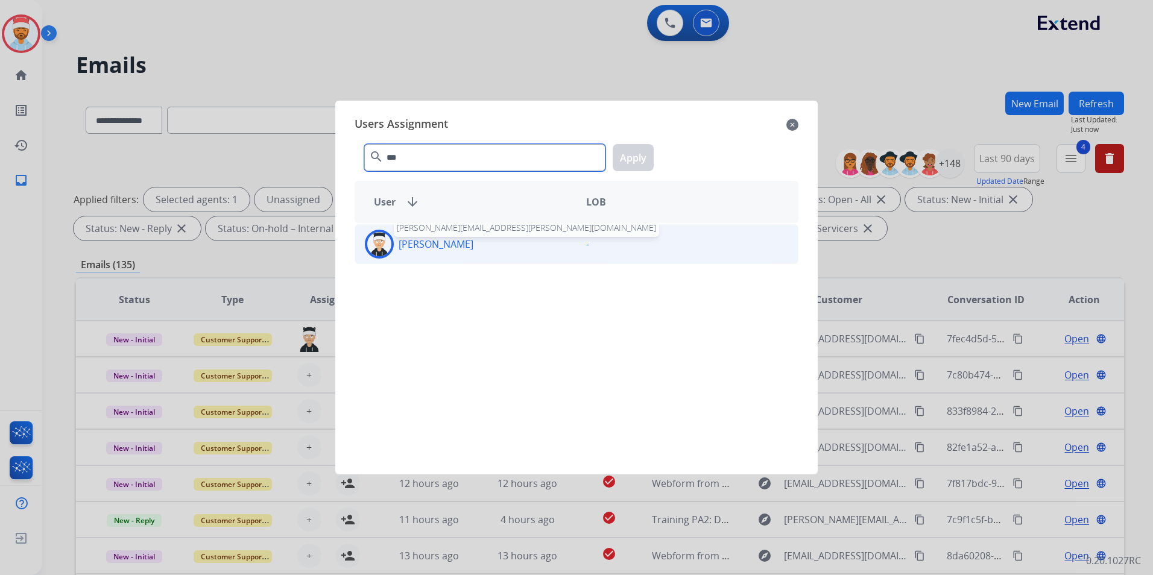
type input "***"
drag, startPoint x: 437, startPoint y: 244, endPoint x: 534, endPoint y: 189, distance: 111.2
click at [437, 243] on p "[PERSON_NAME]" at bounding box center [436, 244] width 75 height 14
drag, startPoint x: 641, startPoint y: 155, endPoint x: 598, endPoint y: 183, distance: 51.0
click at [640, 157] on button "Apply" at bounding box center [633, 157] width 41 height 27
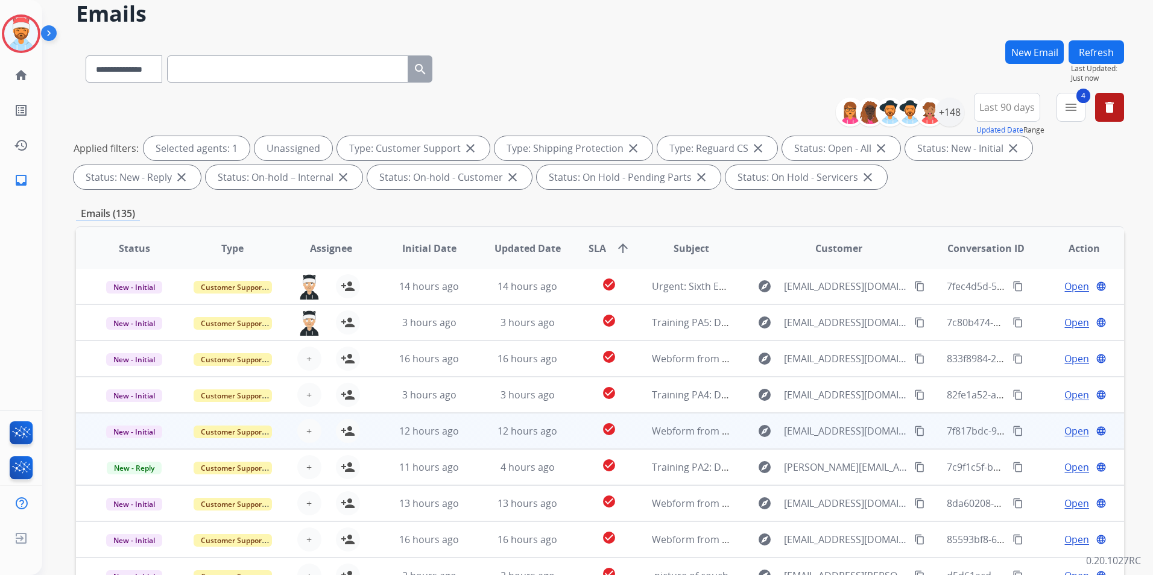
scroll to position [121, 0]
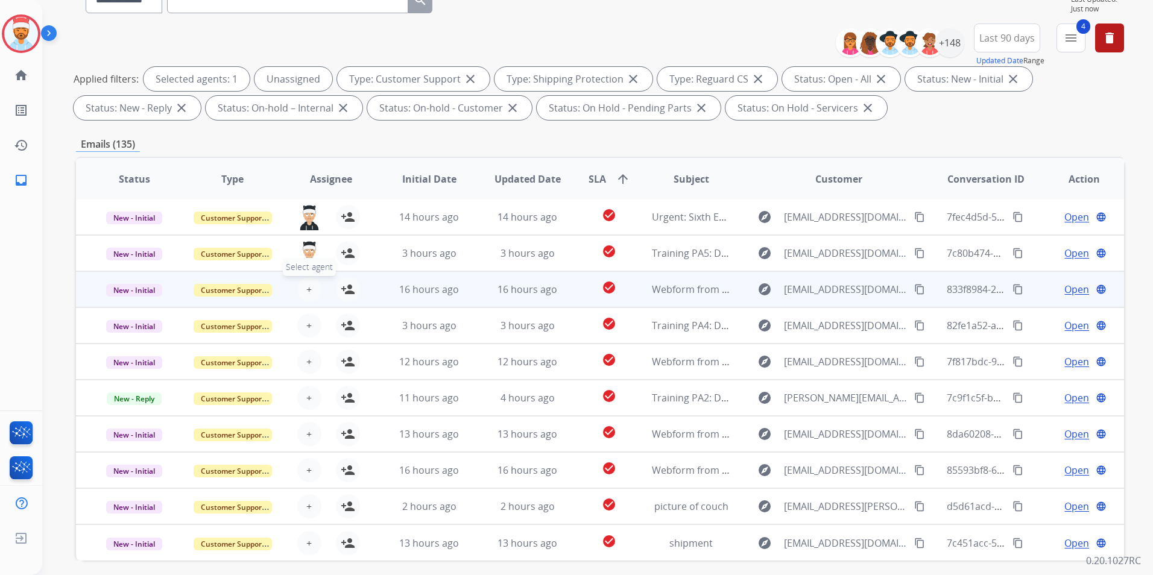
click at [309, 286] on span "+" at bounding box center [308, 289] width 5 height 14
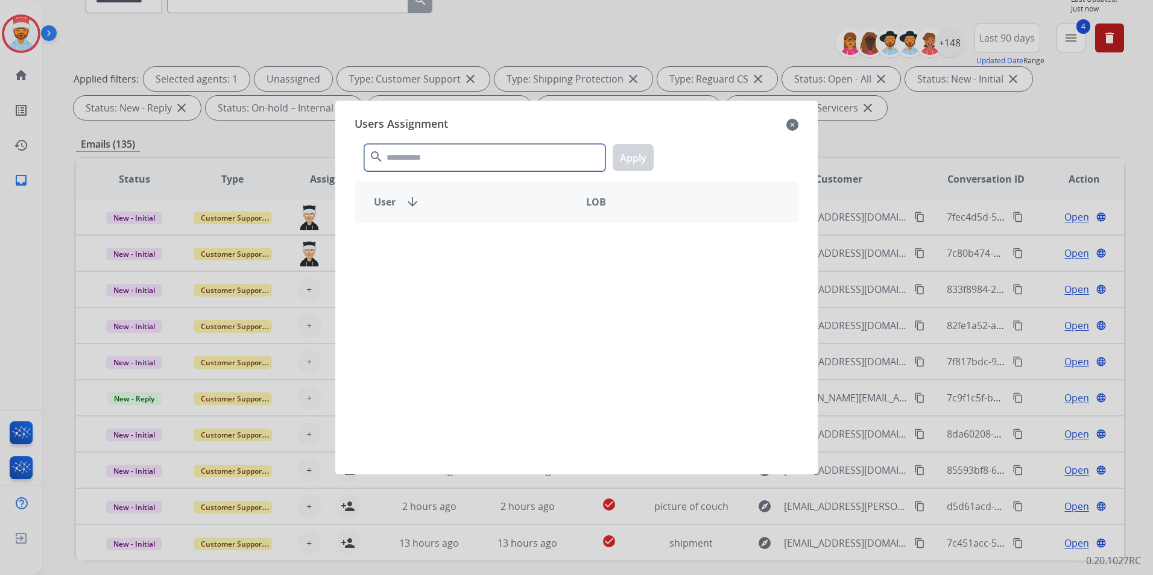
click at [438, 165] on input "text" at bounding box center [484, 157] width 241 height 27
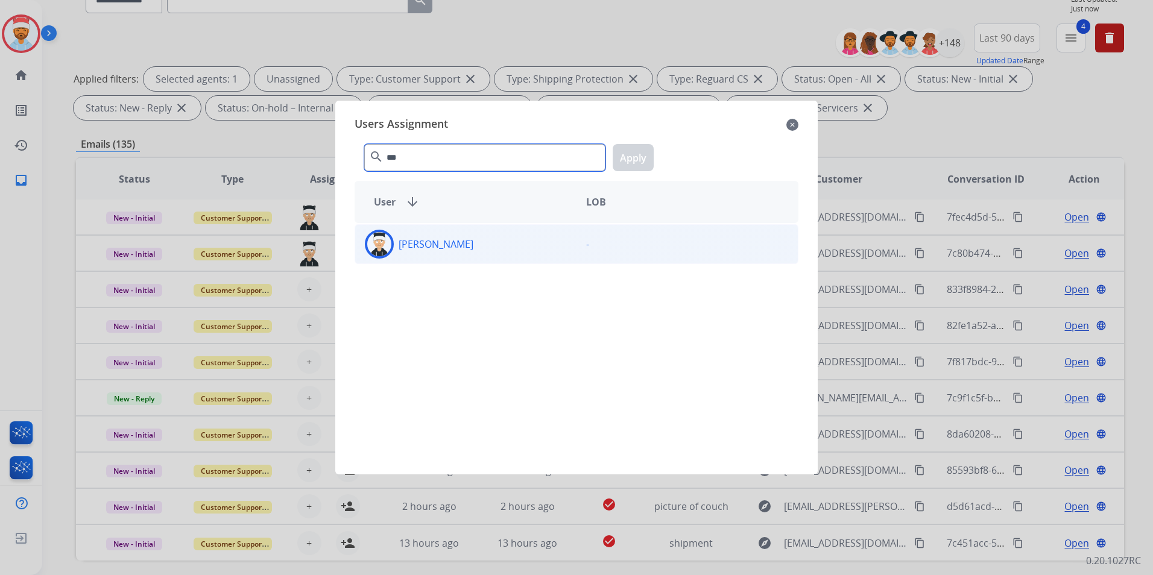
type input "***"
click at [431, 241] on p "[PERSON_NAME]" at bounding box center [436, 244] width 75 height 14
click at [617, 158] on button "Apply" at bounding box center [633, 157] width 41 height 27
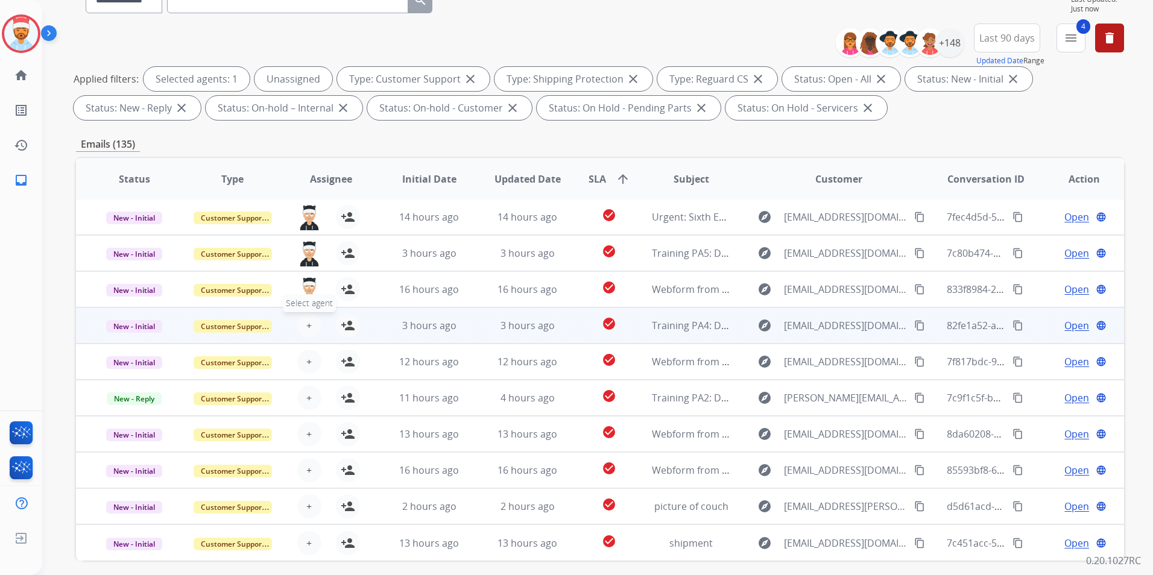
click at [302, 324] on button "+ Select agent" at bounding box center [309, 326] width 24 height 24
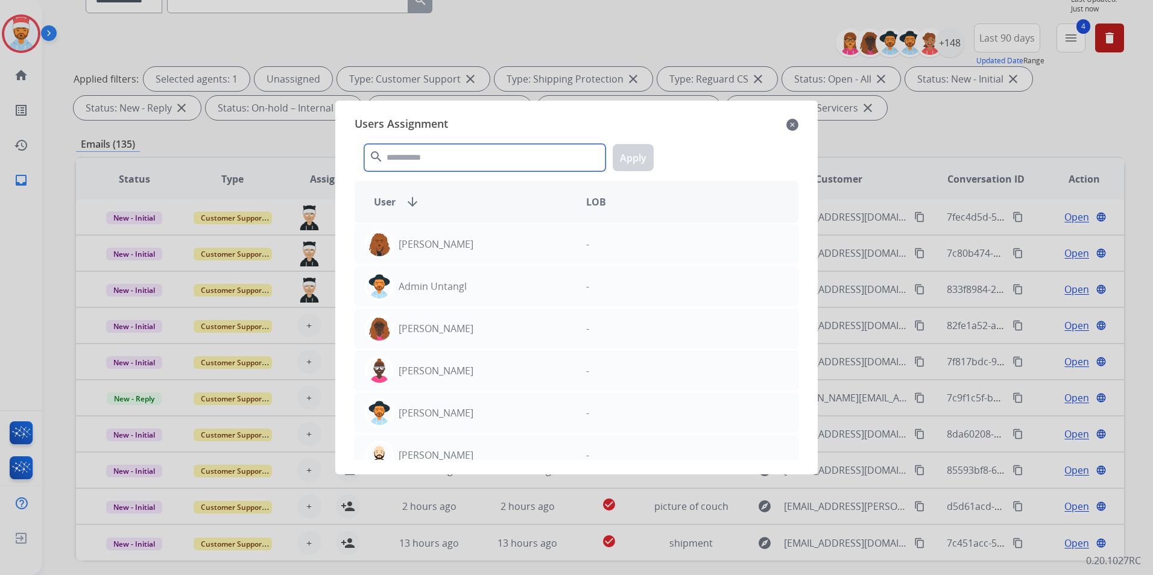
click at [414, 162] on input "text" at bounding box center [484, 157] width 241 height 27
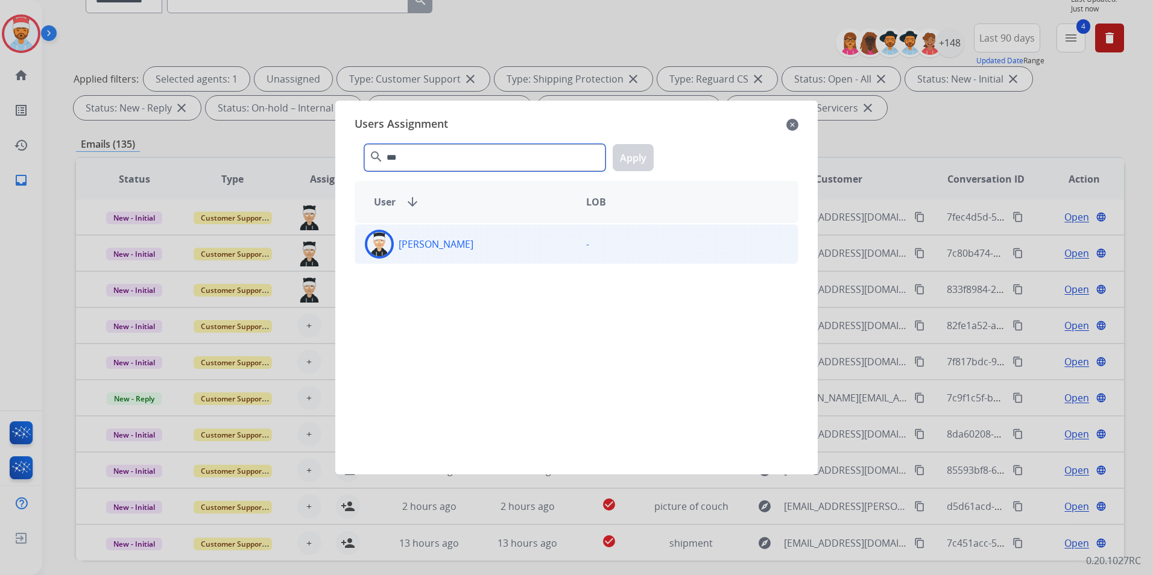
type input "***"
click at [467, 235] on div "[PERSON_NAME]" at bounding box center [465, 244] width 221 height 29
click at [640, 160] on button "Apply" at bounding box center [633, 157] width 41 height 27
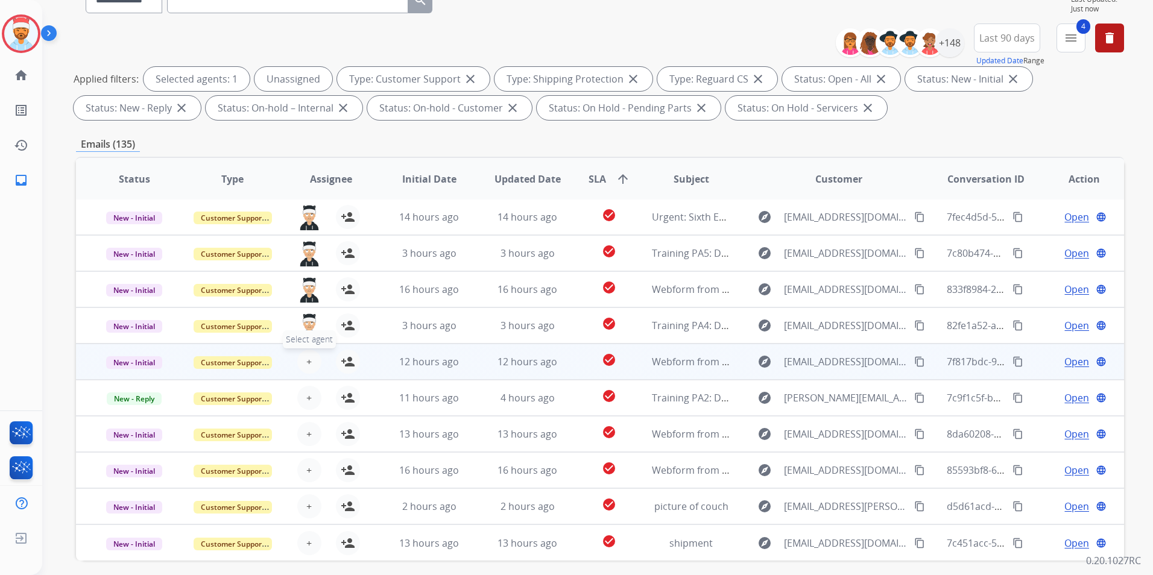
click at [309, 356] on span "+" at bounding box center [308, 362] width 5 height 14
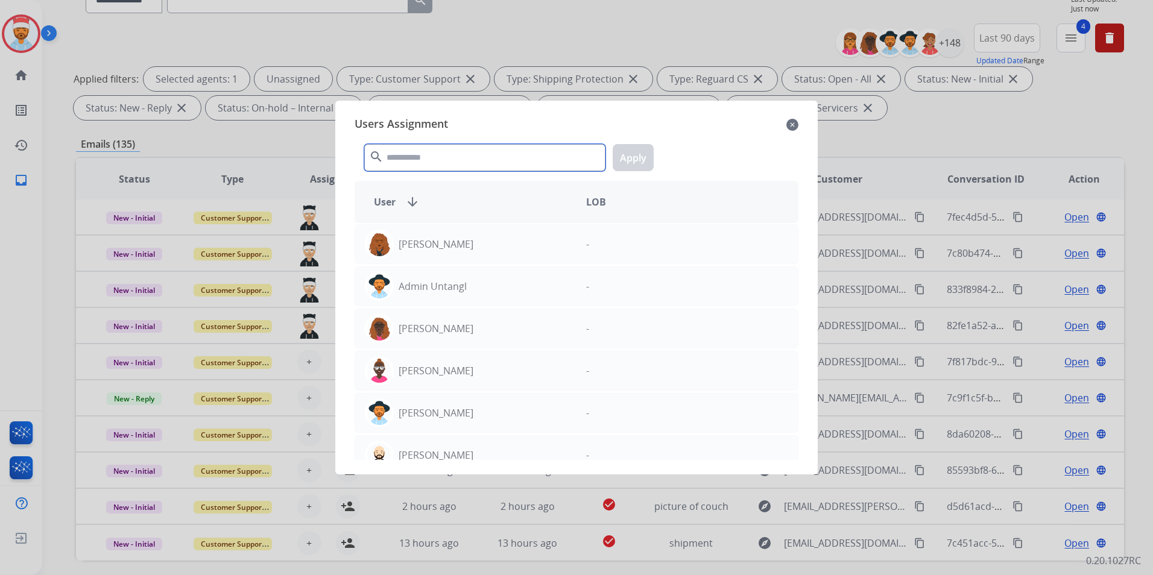
click at [482, 162] on input "text" at bounding box center [484, 157] width 241 height 27
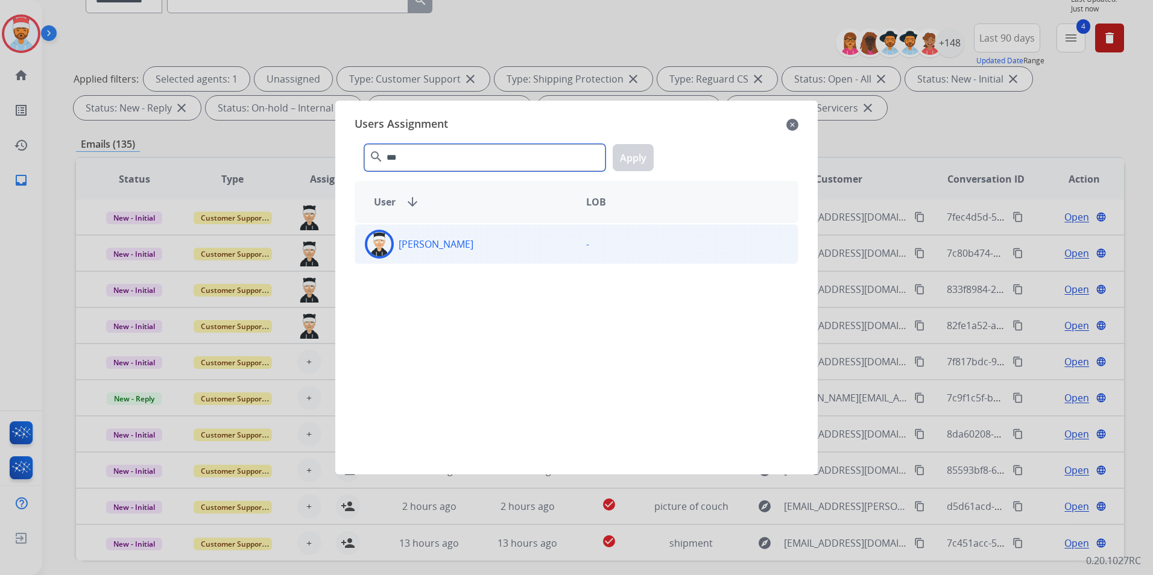
type input "***"
click at [446, 253] on div "[PERSON_NAME]" at bounding box center [465, 244] width 221 height 29
click at [632, 162] on button "Apply" at bounding box center [633, 157] width 41 height 27
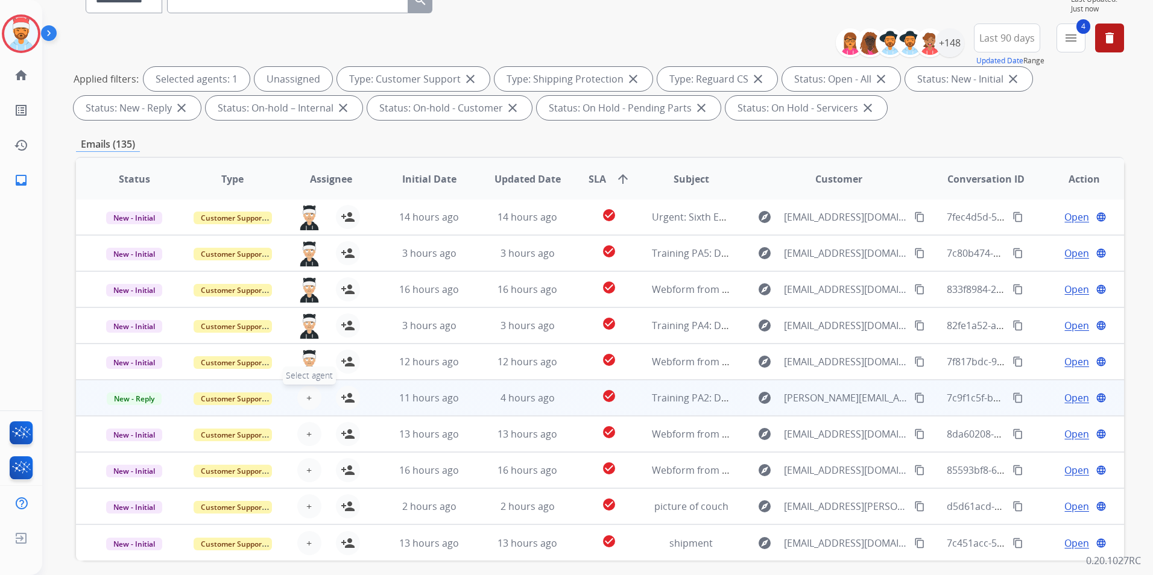
click at [310, 401] on button "+ Select agent" at bounding box center [309, 398] width 24 height 24
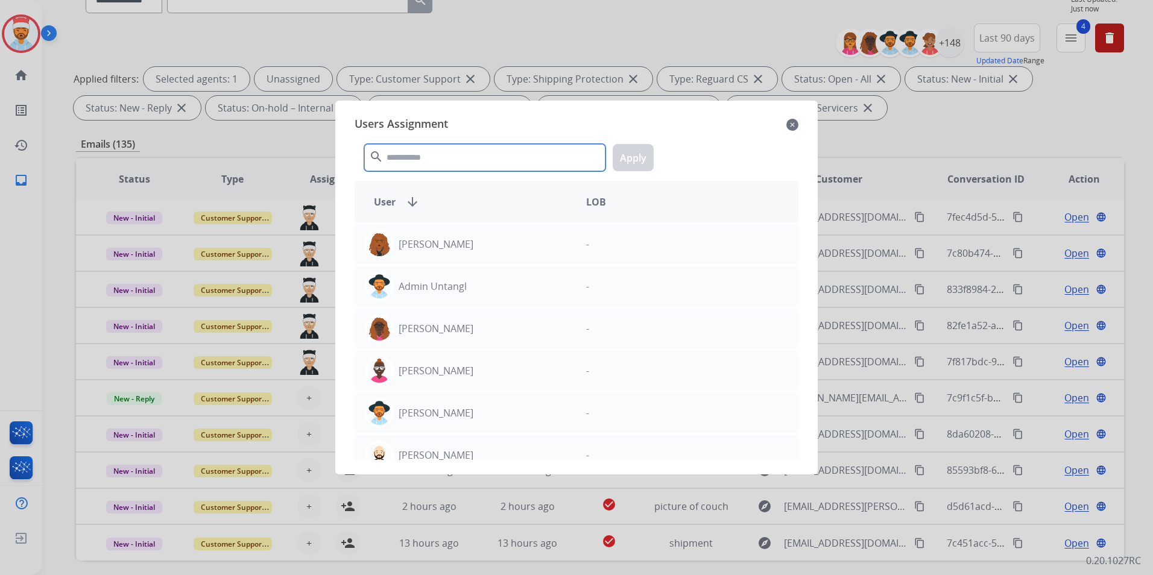
click at [459, 157] on input "text" at bounding box center [484, 157] width 241 height 27
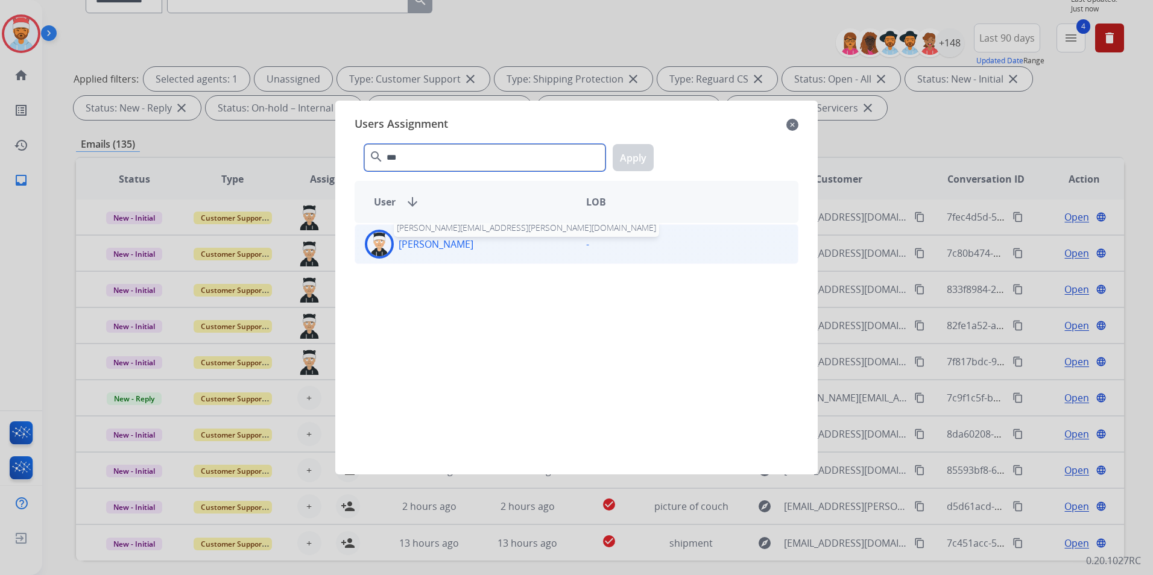
type input "***"
click at [456, 248] on p "[PERSON_NAME]" at bounding box center [436, 244] width 75 height 14
click at [624, 163] on button "Apply" at bounding box center [633, 157] width 41 height 27
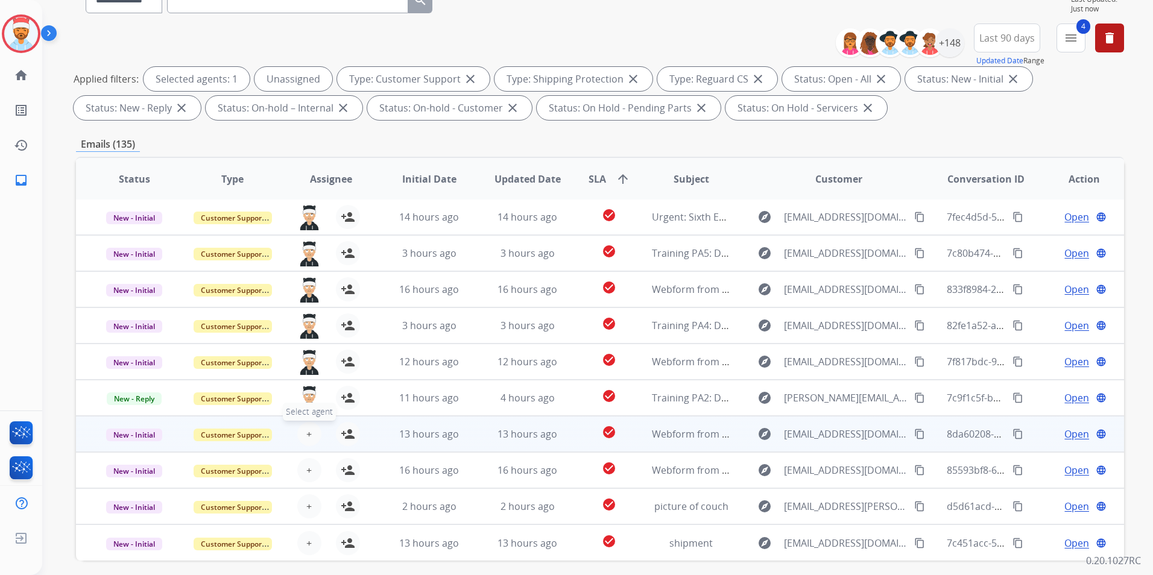
click at [305, 435] on button "+ Select agent" at bounding box center [309, 434] width 24 height 24
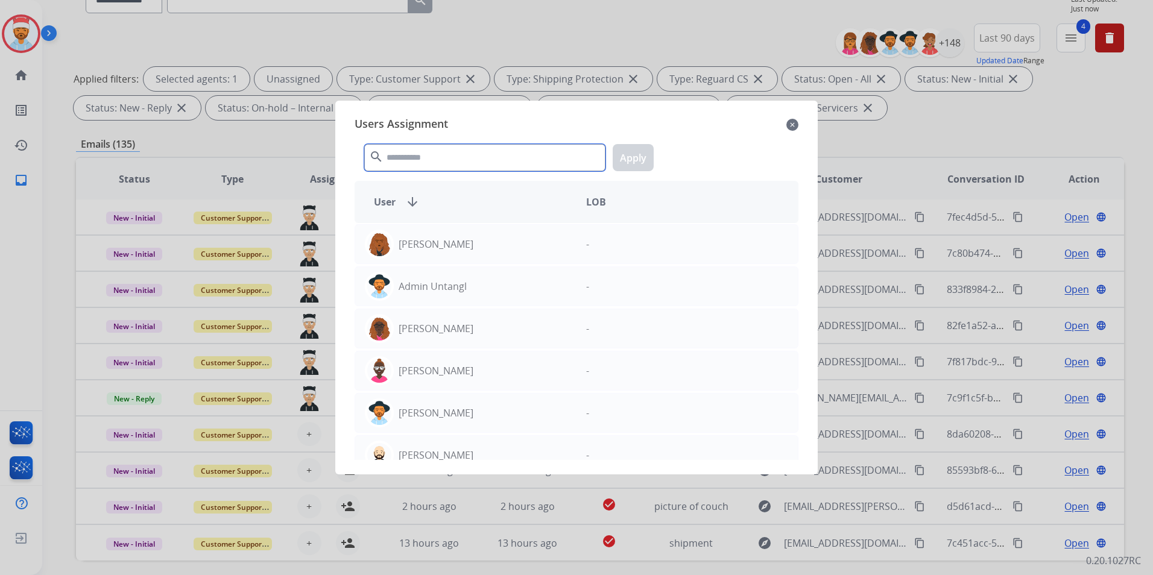
click at [434, 162] on input "text" at bounding box center [484, 157] width 241 height 27
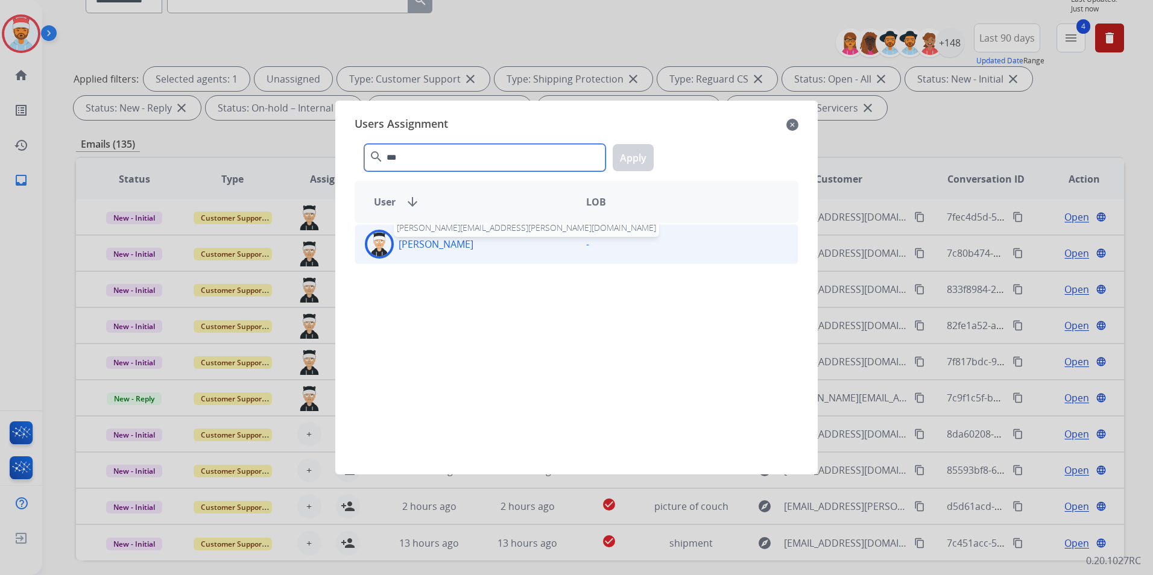
type input "***"
click at [423, 238] on p "[PERSON_NAME]" at bounding box center [436, 244] width 75 height 14
click at [624, 156] on button "Apply" at bounding box center [633, 157] width 41 height 27
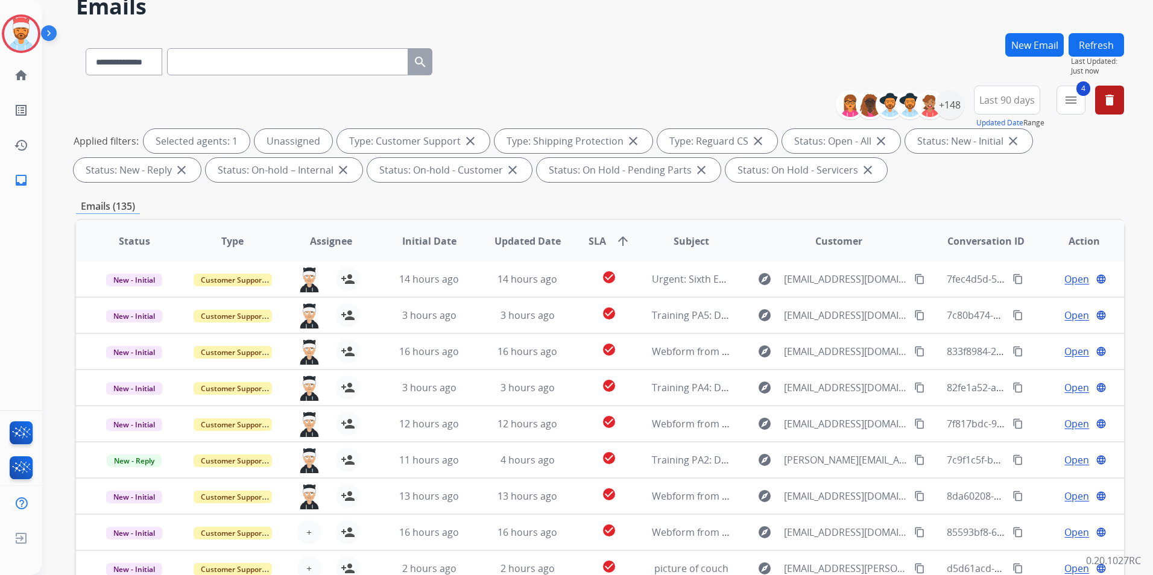
scroll to position [0, 0]
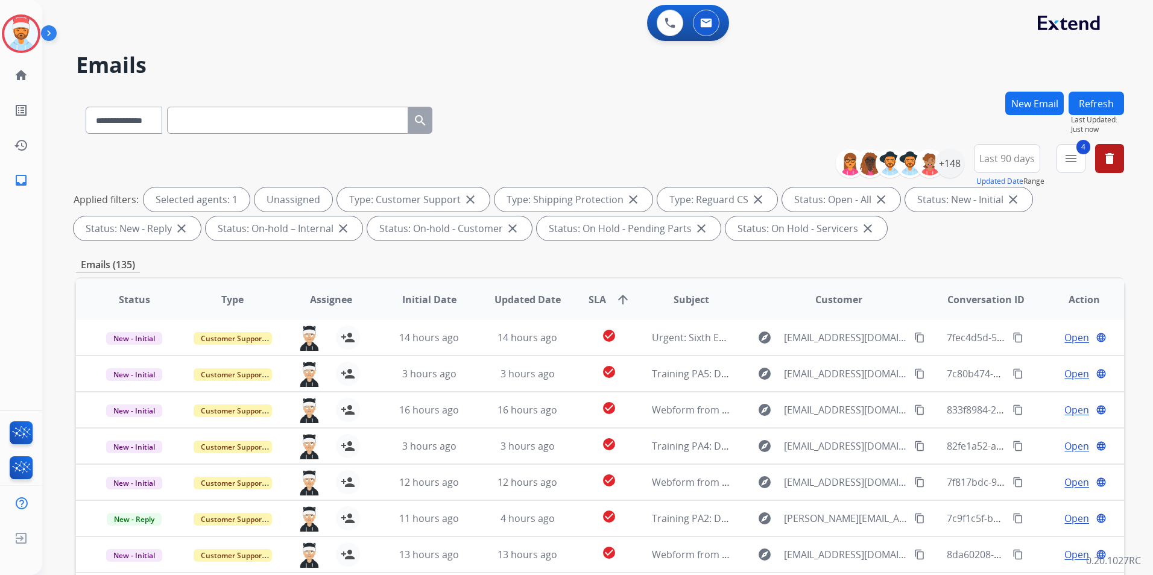
click at [1107, 99] on button "Refresh" at bounding box center [1096, 104] width 55 height 24
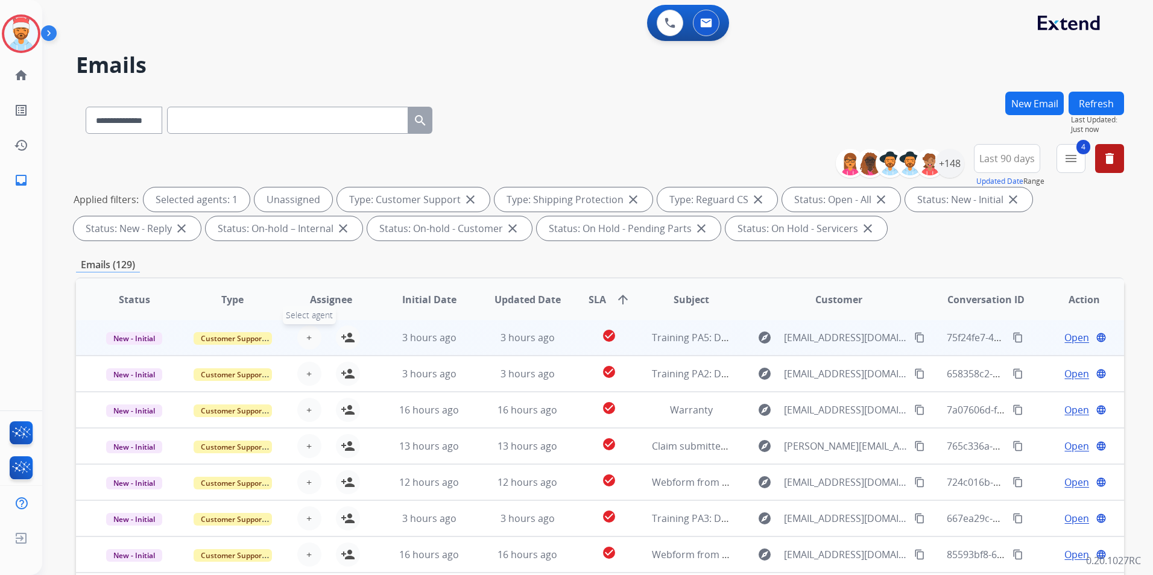
click at [309, 343] on span "+" at bounding box center [308, 337] width 5 height 14
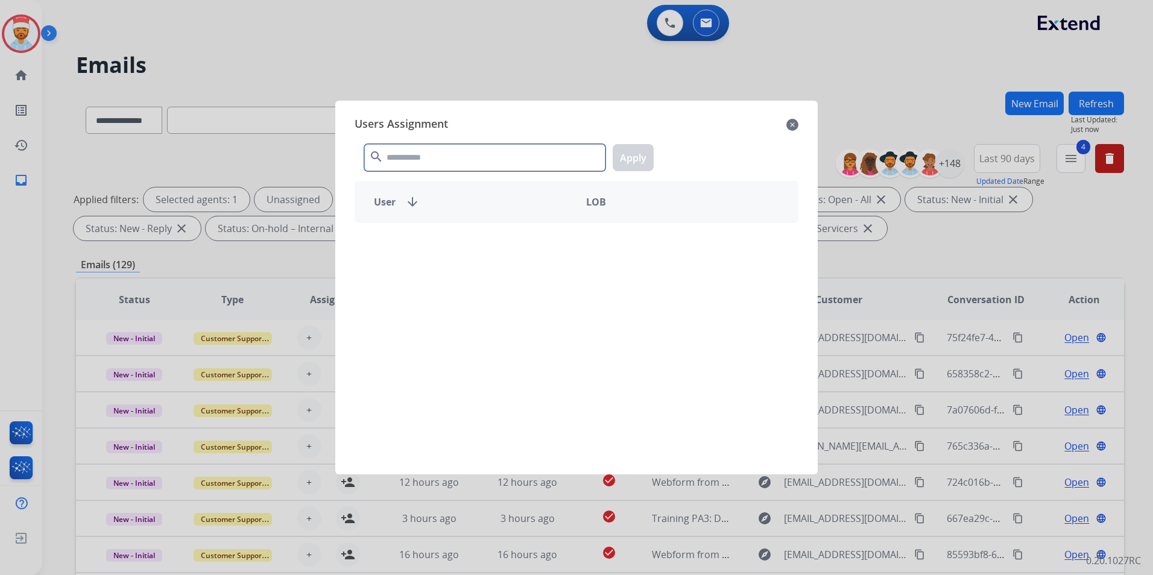
click at [420, 156] on input "text" at bounding box center [484, 157] width 241 height 27
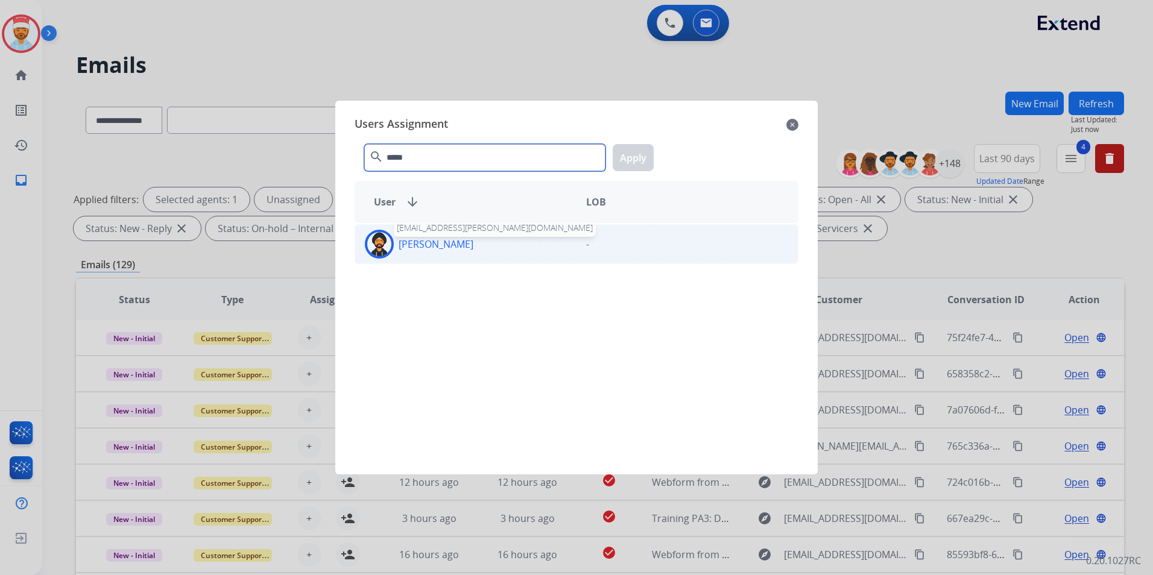
type input "*****"
click at [436, 244] on p "[PERSON_NAME]" at bounding box center [436, 244] width 75 height 14
click at [649, 153] on button "Apply" at bounding box center [633, 157] width 41 height 27
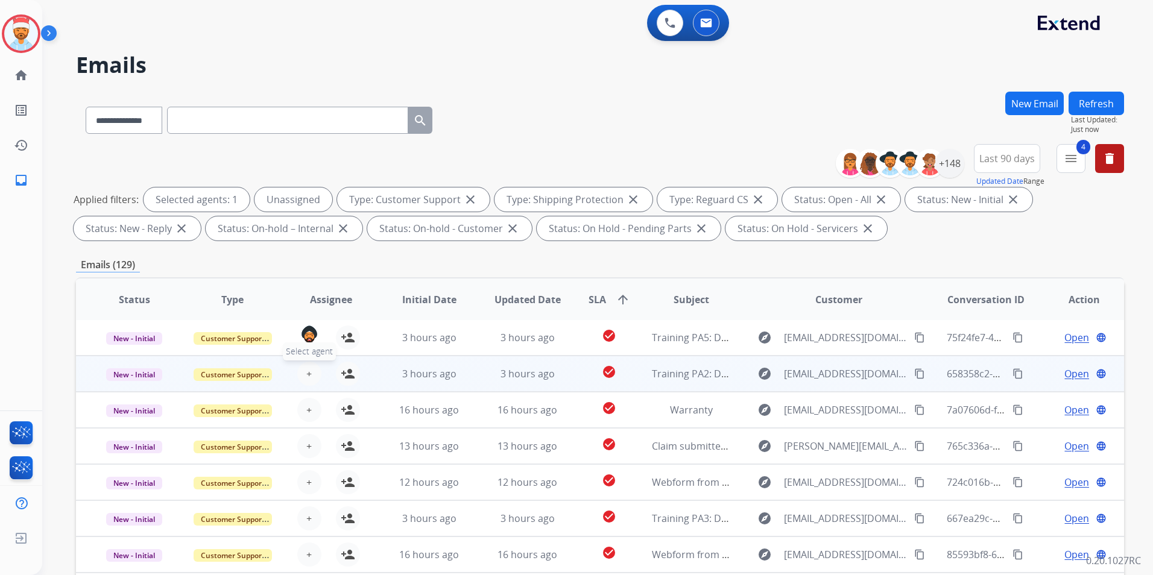
click at [311, 380] on button "+ Select agent" at bounding box center [309, 374] width 24 height 24
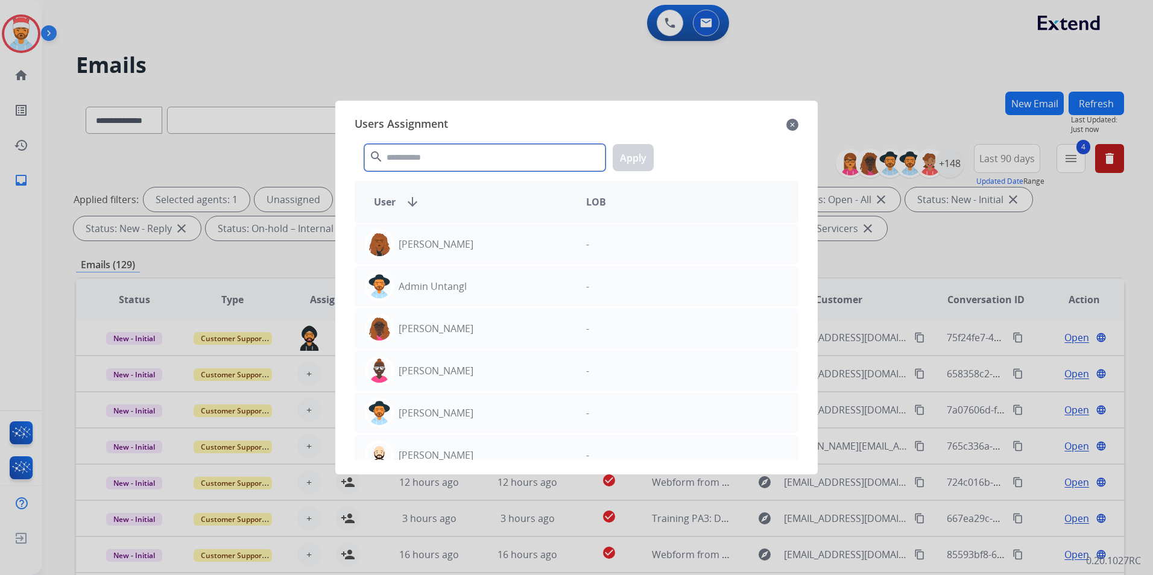
click at [425, 157] on input "text" at bounding box center [484, 157] width 241 height 27
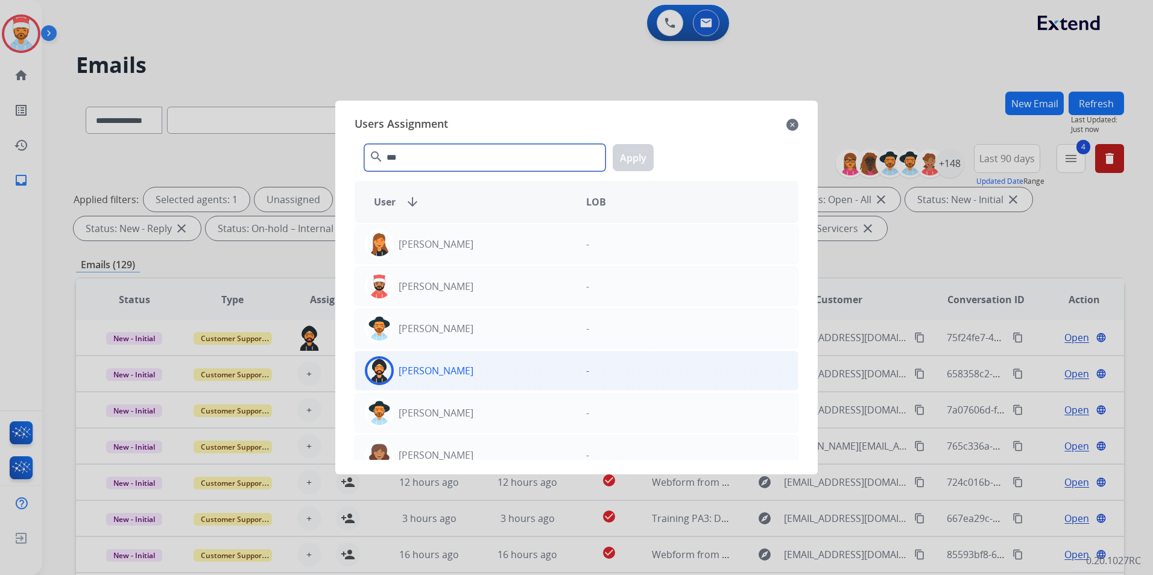
type input "***"
click at [434, 363] on div "[PERSON_NAME]" at bounding box center [465, 370] width 221 height 29
click at [630, 148] on button "Apply" at bounding box center [633, 157] width 41 height 27
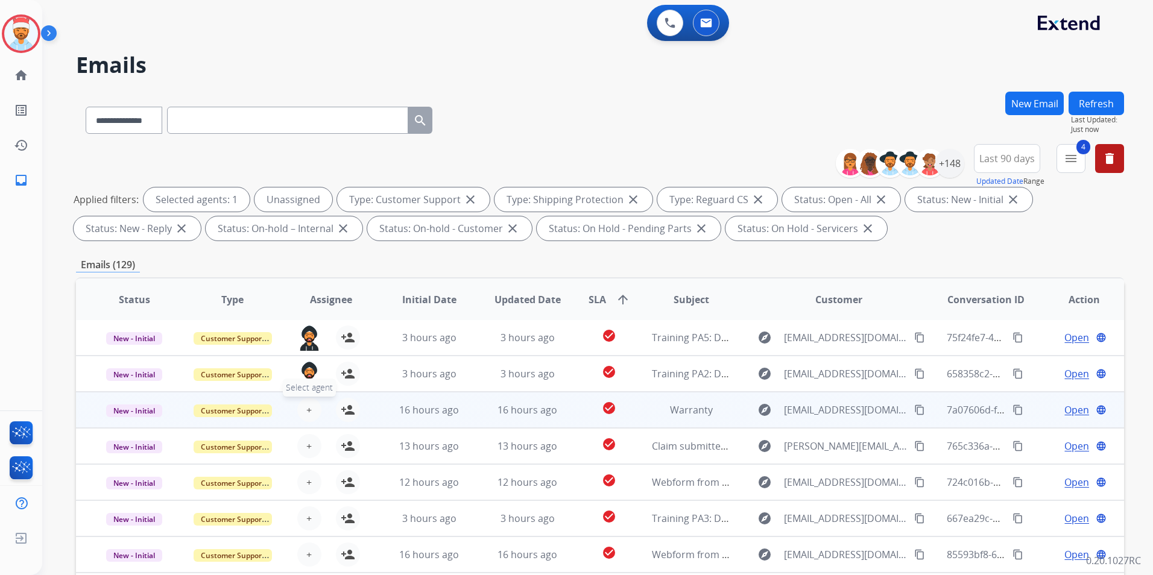
click at [315, 408] on button "+ Select agent" at bounding box center [309, 410] width 24 height 24
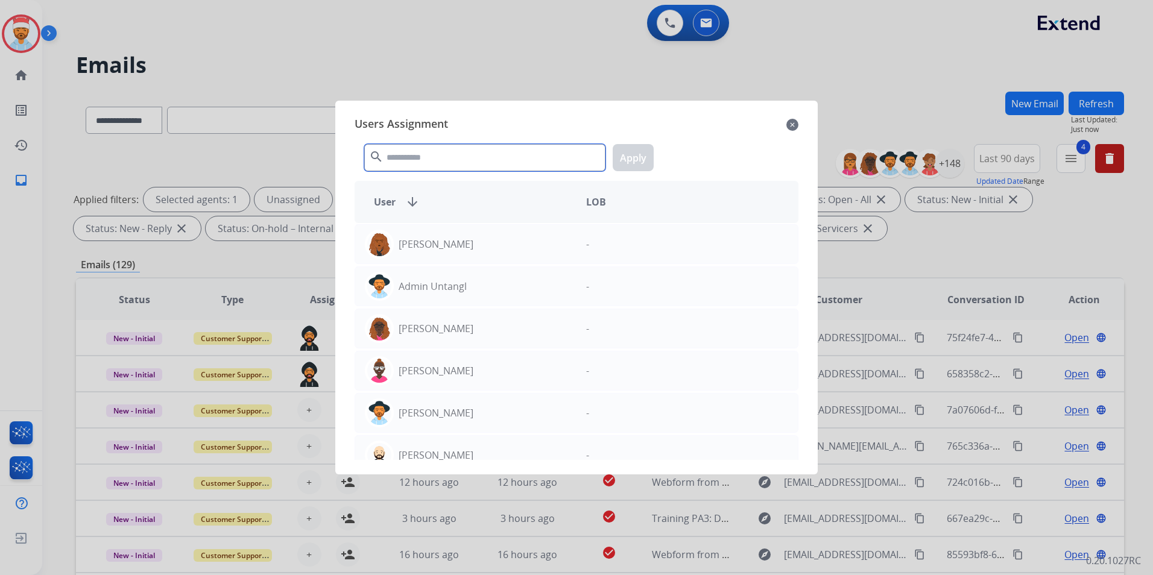
click at [422, 159] on input "text" at bounding box center [484, 157] width 241 height 27
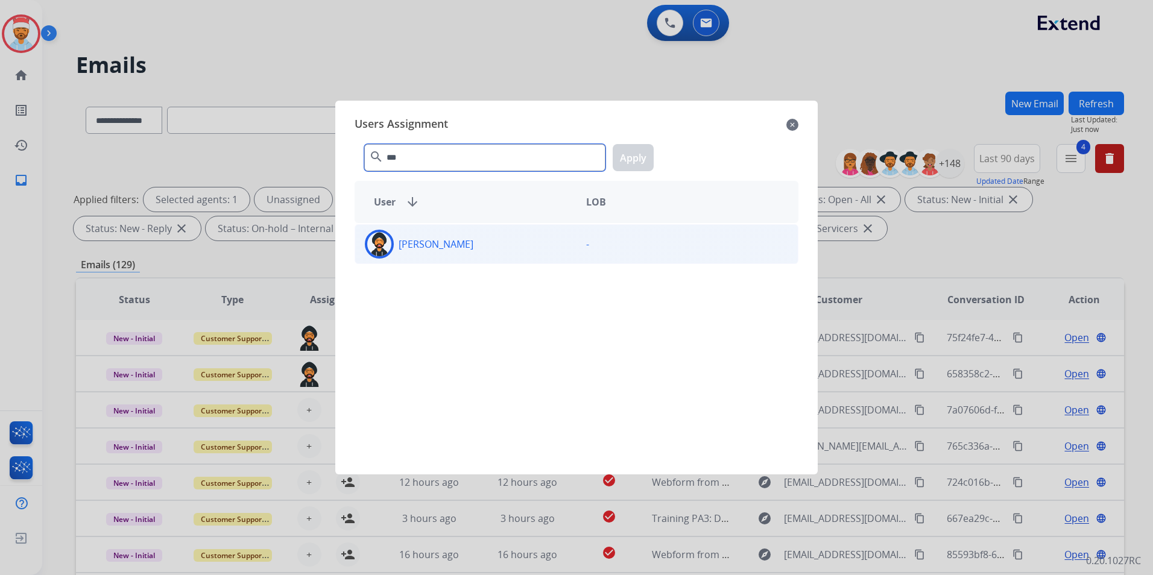
type input "***"
click at [431, 252] on div "[PERSON_NAME]" at bounding box center [465, 244] width 221 height 29
click at [627, 158] on button "Apply" at bounding box center [633, 157] width 41 height 27
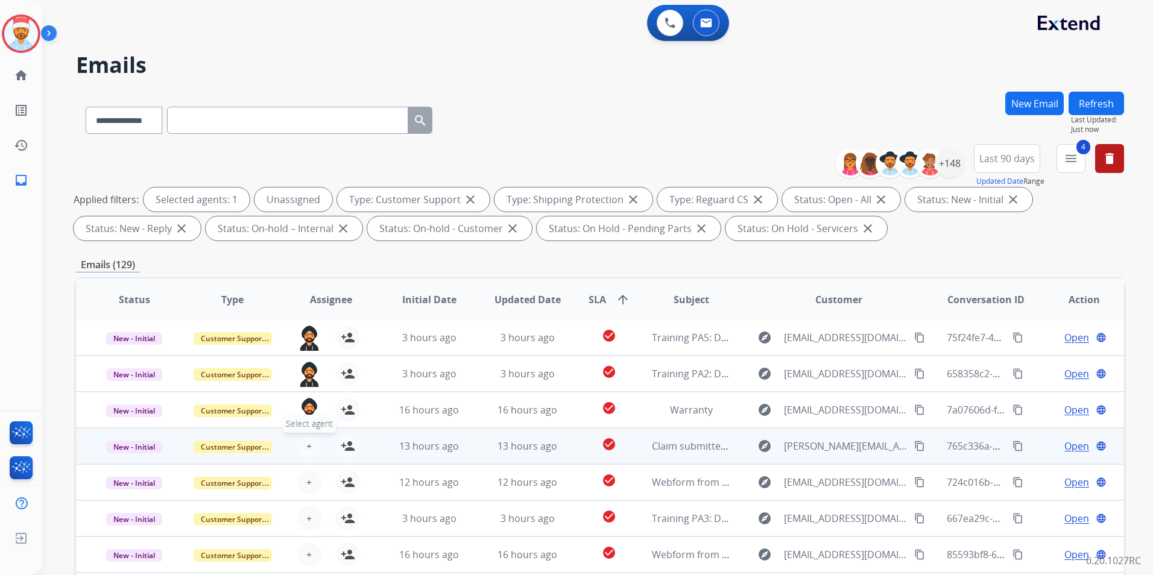
click at [307, 446] on span "+" at bounding box center [308, 446] width 5 height 14
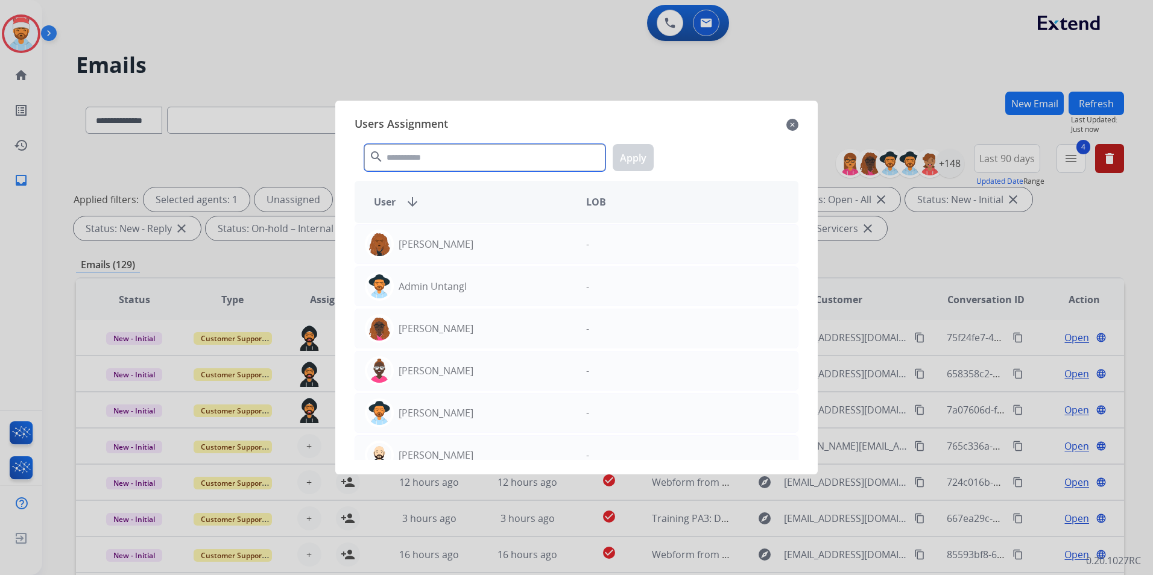
click at [437, 160] on input "text" at bounding box center [484, 157] width 241 height 27
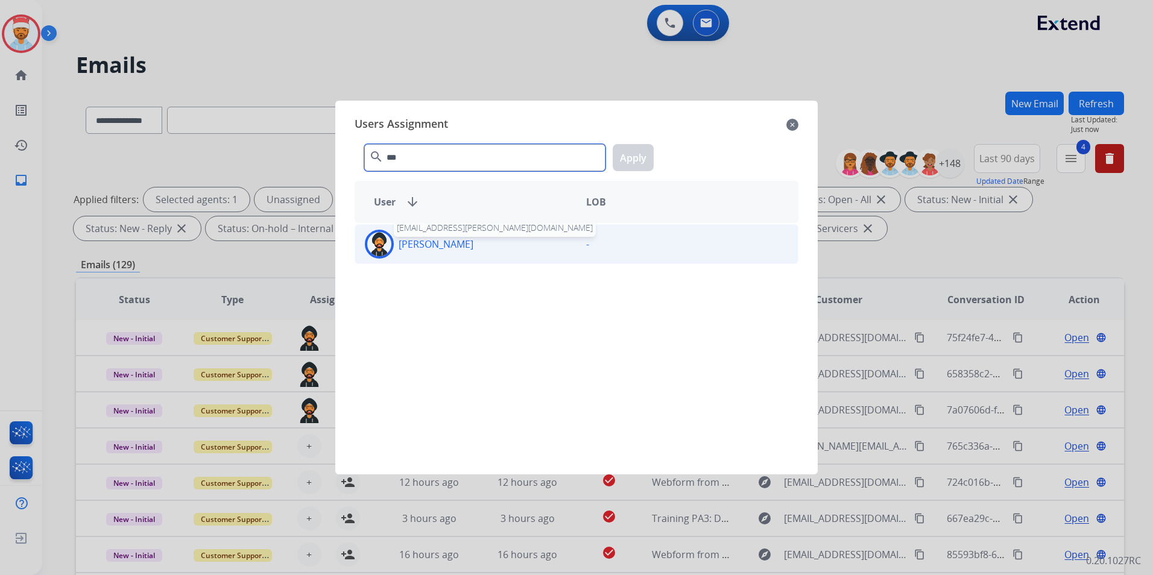
type input "***"
click at [439, 244] on p "[PERSON_NAME]" at bounding box center [436, 244] width 75 height 14
drag, startPoint x: 632, startPoint y: 150, endPoint x: 628, endPoint y: 163, distance: 14.5
click at [633, 150] on button "Apply" at bounding box center [633, 157] width 41 height 27
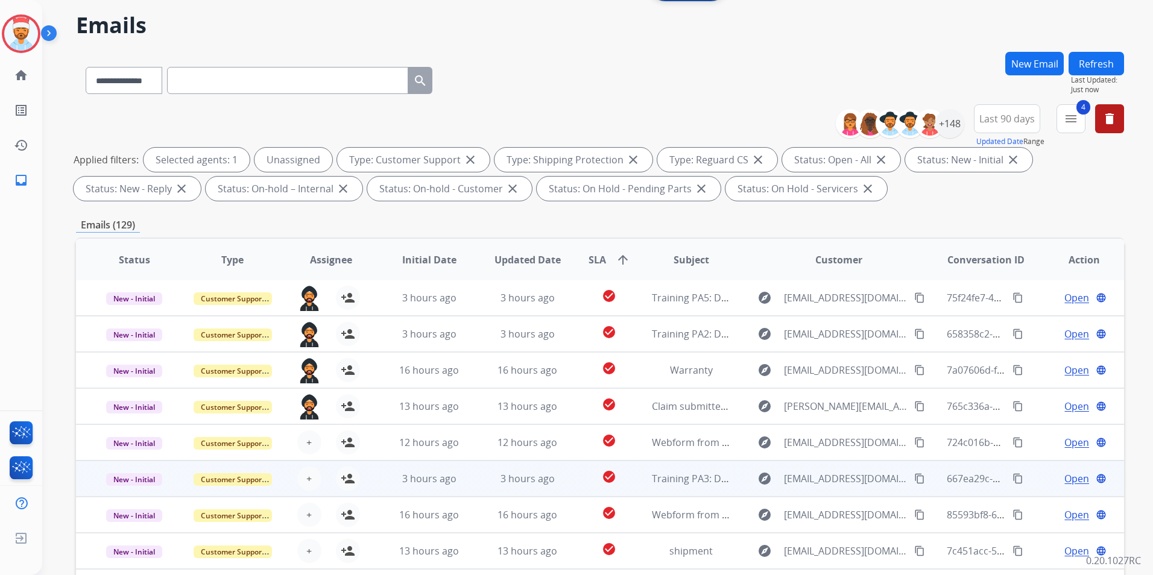
scroll to position [169, 0]
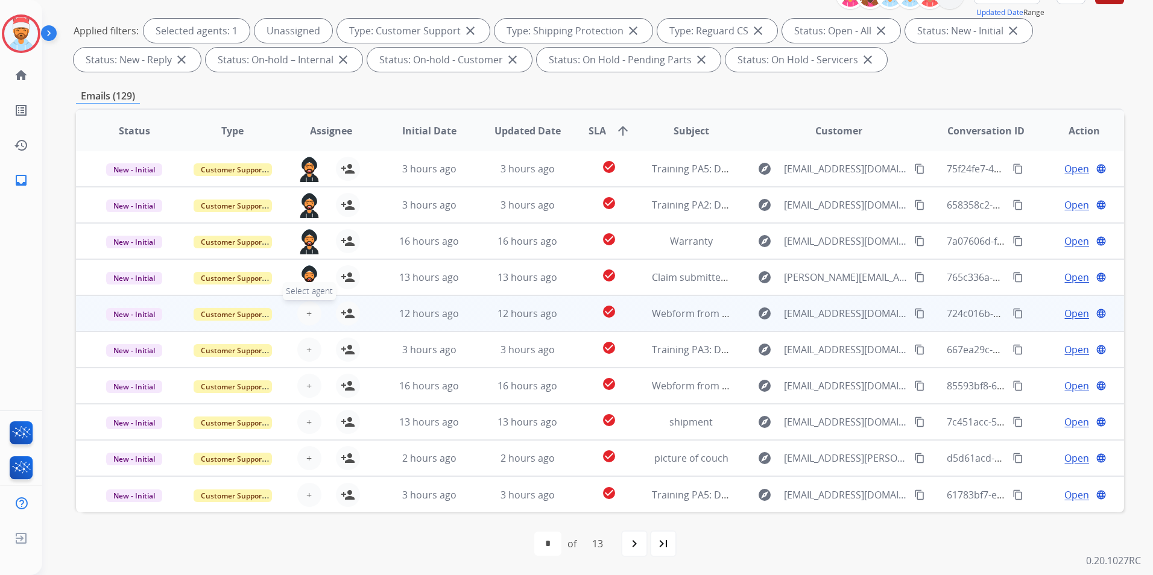
click at [312, 313] on button "+ Select agent" at bounding box center [309, 314] width 24 height 24
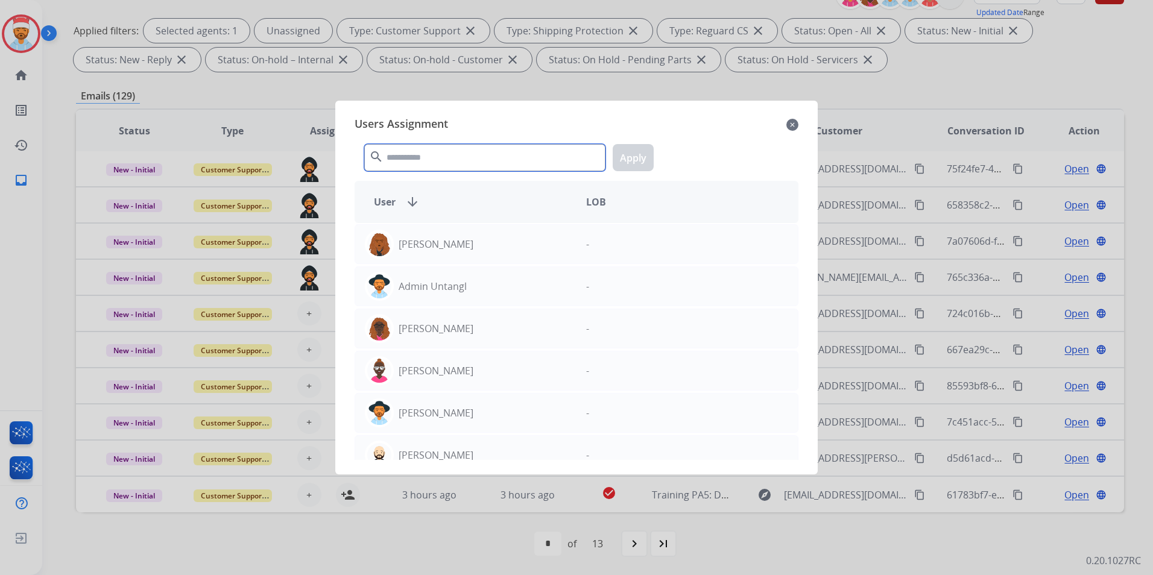
click at [400, 159] on input "text" at bounding box center [484, 157] width 241 height 27
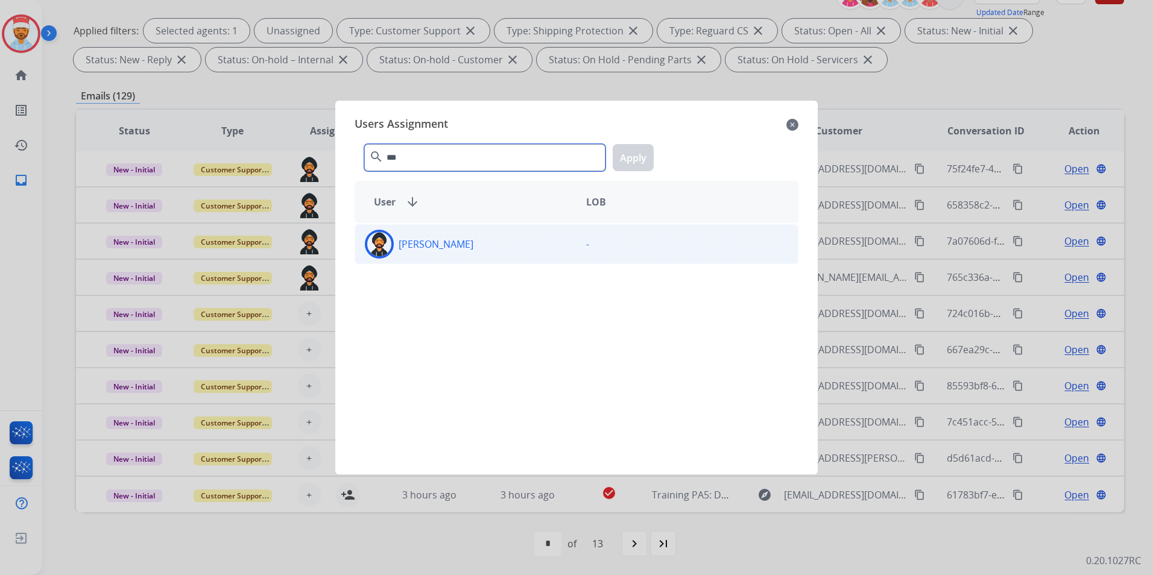
type input "***"
drag, startPoint x: 468, startPoint y: 255, endPoint x: 490, endPoint y: 245, distance: 24.0
click at [469, 254] on div "[PERSON_NAME]" at bounding box center [465, 244] width 221 height 29
click at [626, 163] on button "Apply" at bounding box center [633, 157] width 41 height 27
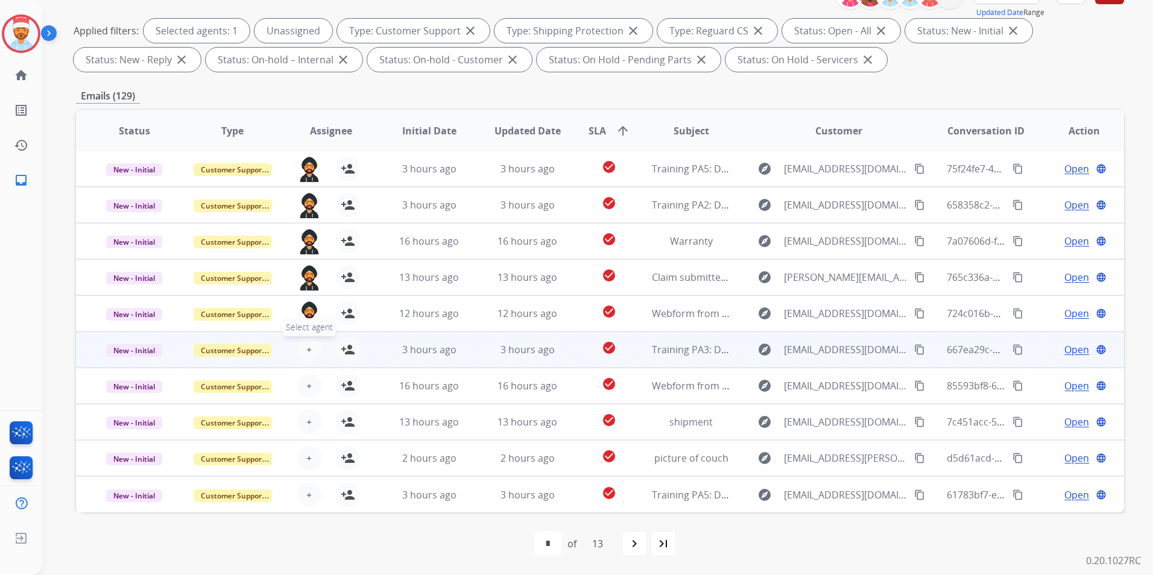
click at [314, 352] on button "+ Select agent" at bounding box center [309, 350] width 24 height 24
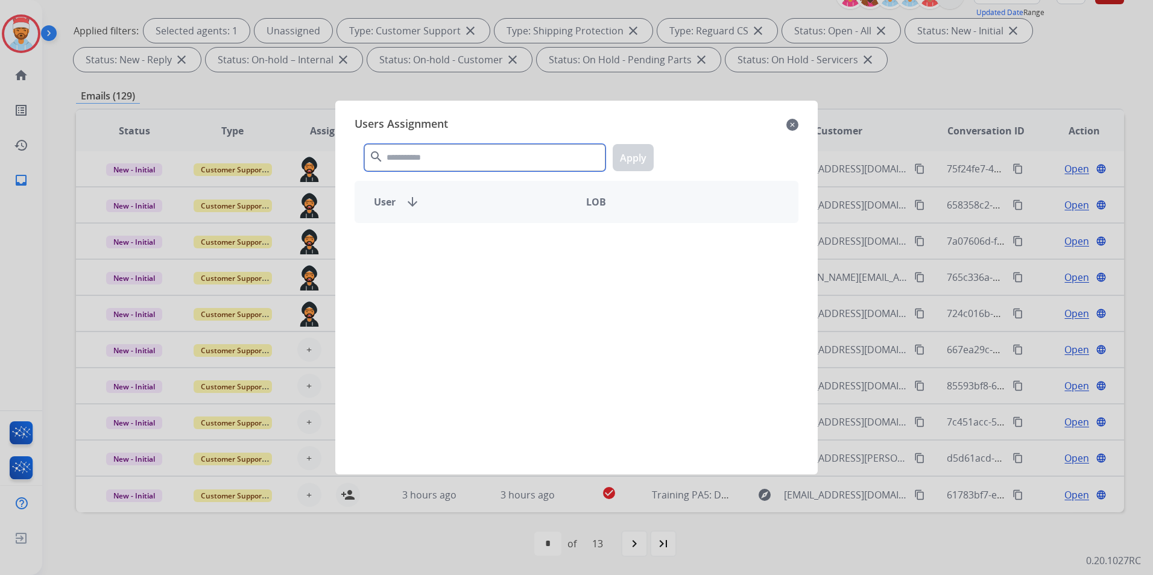
click at [439, 163] on input "text" at bounding box center [484, 157] width 241 height 27
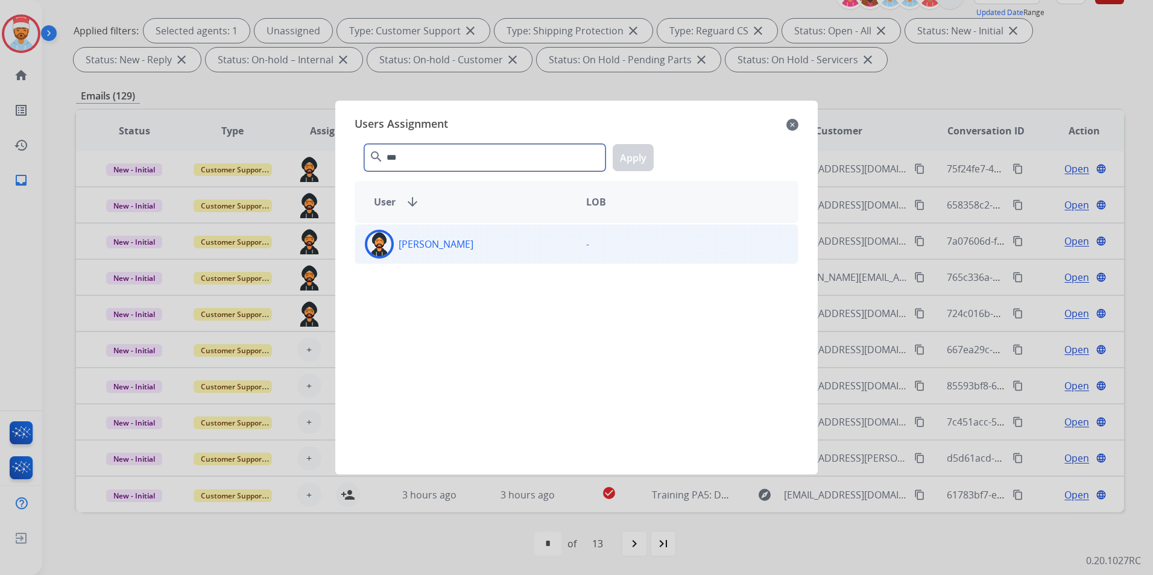
type input "***"
drag, startPoint x: 444, startPoint y: 236, endPoint x: 586, endPoint y: 197, distance: 147.8
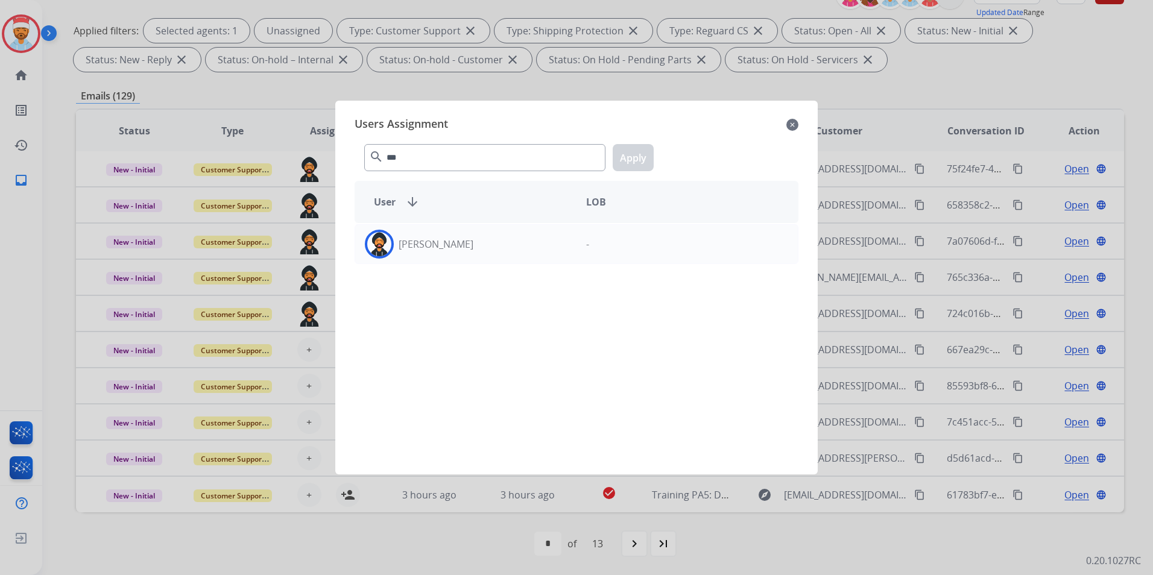
click at [444, 236] on div "[PERSON_NAME]" at bounding box center [465, 244] width 221 height 29
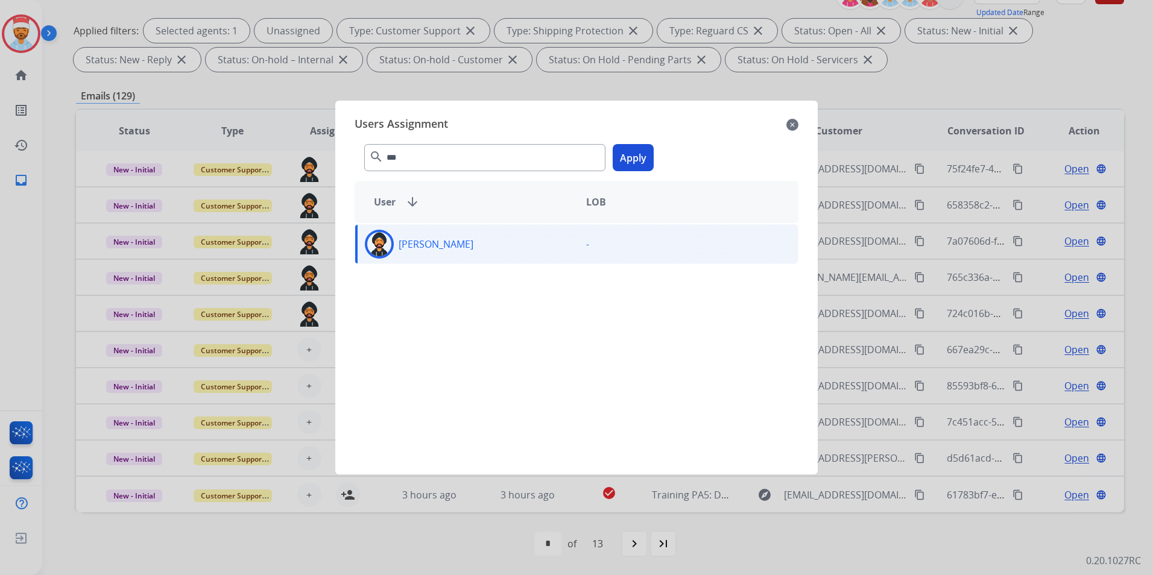
click at [631, 160] on button "Apply" at bounding box center [633, 157] width 41 height 27
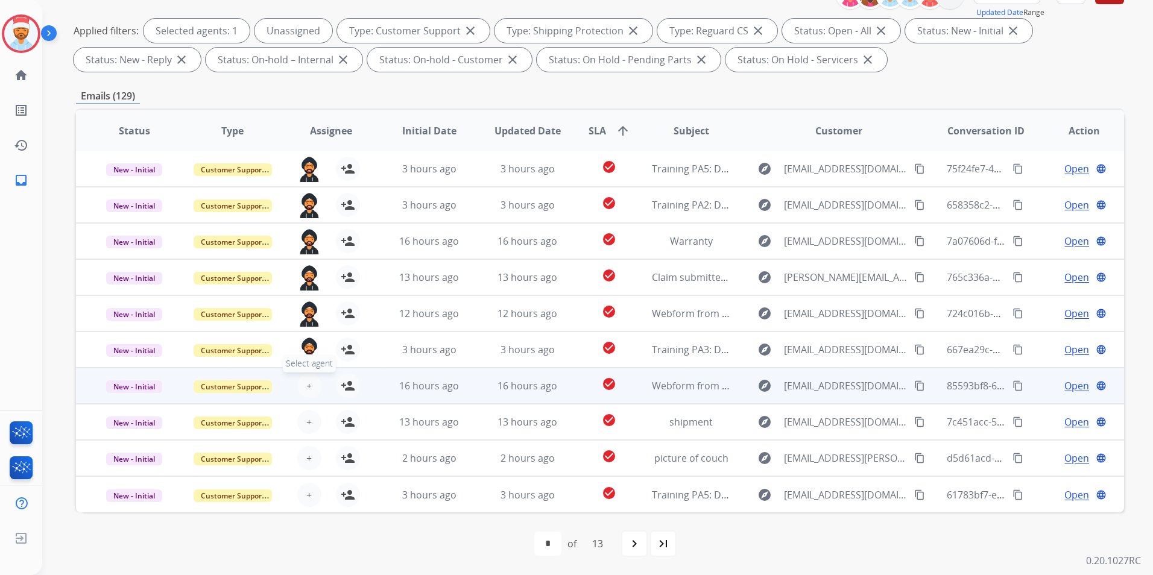
click at [309, 389] on button "+ Select agent" at bounding box center [309, 386] width 24 height 24
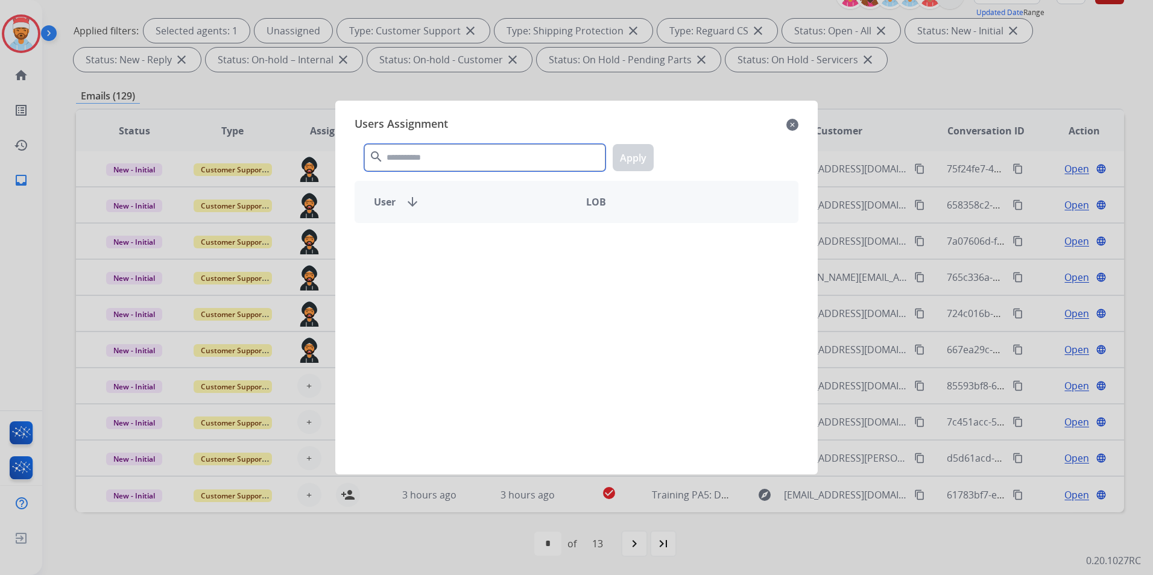
click at [428, 168] on input "text" at bounding box center [484, 157] width 241 height 27
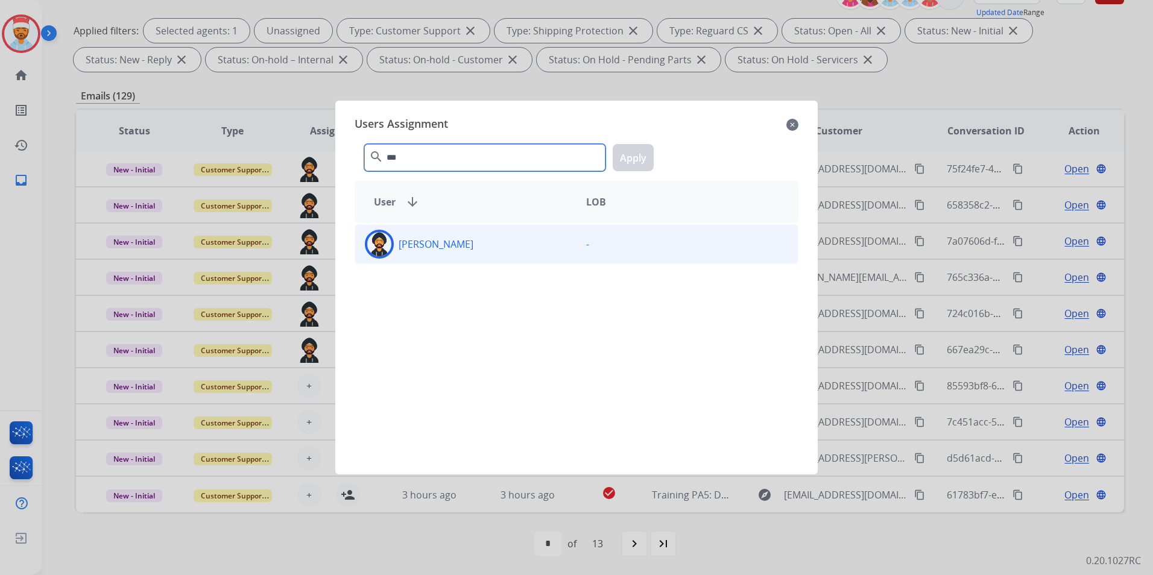
type input "***"
drag, startPoint x: 429, startPoint y: 238, endPoint x: 438, endPoint y: 237, distance: 9.1
click at [430, 238] on p "[PERSON_NAME]" at bounding box center [436, 244] width 75 height 14
click at [642, 157] on button "Apply" at bounding box center [633, 157] width 41 height 27
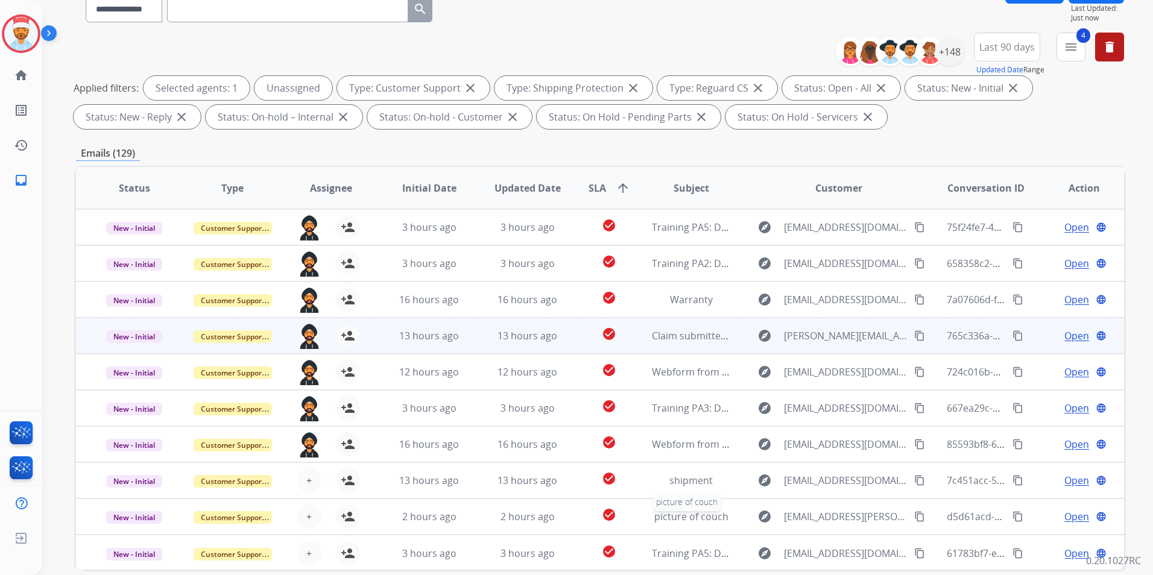
scroll to position [0, 0]
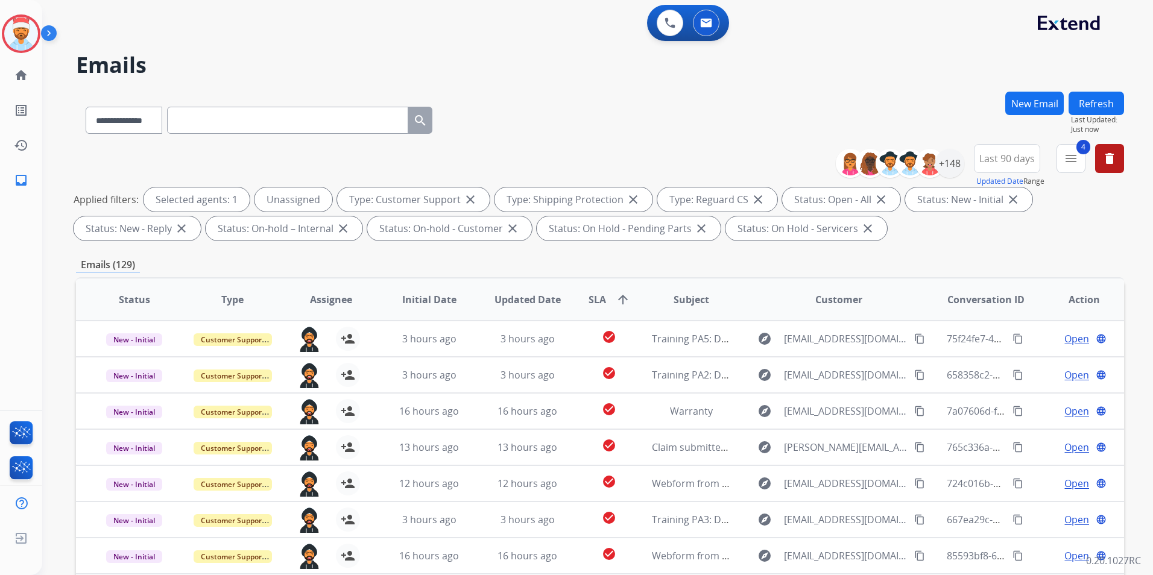
click at [1096, 104] on button "Refresh" at bounding box center [1096, 104] width 55 height 24
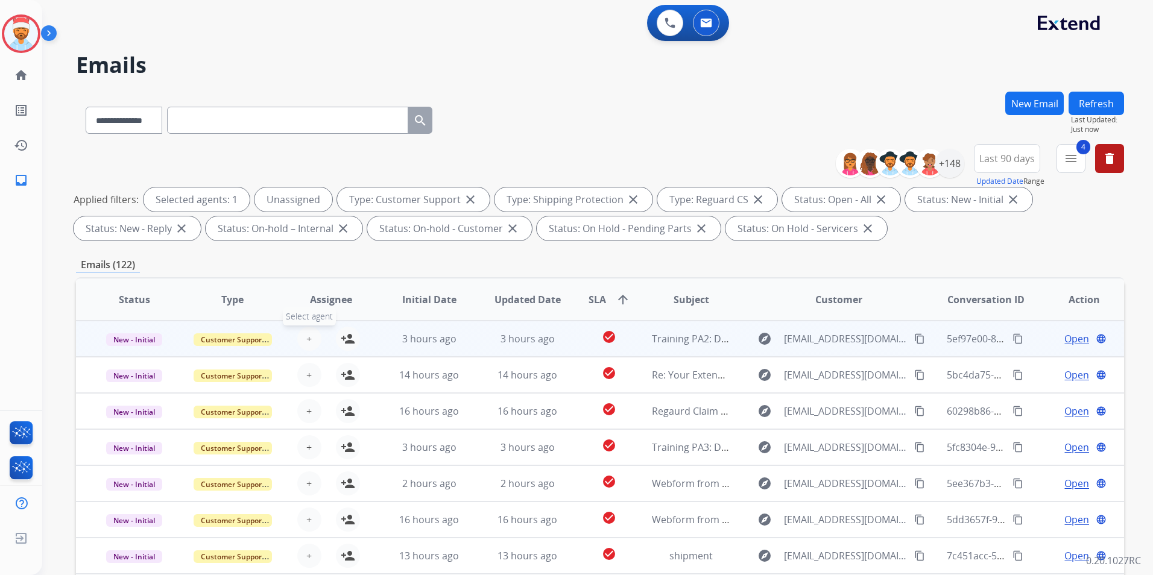
click at [304, 335] on button "+ Select agent" at bounding box center [309, 339] width 24 height 24
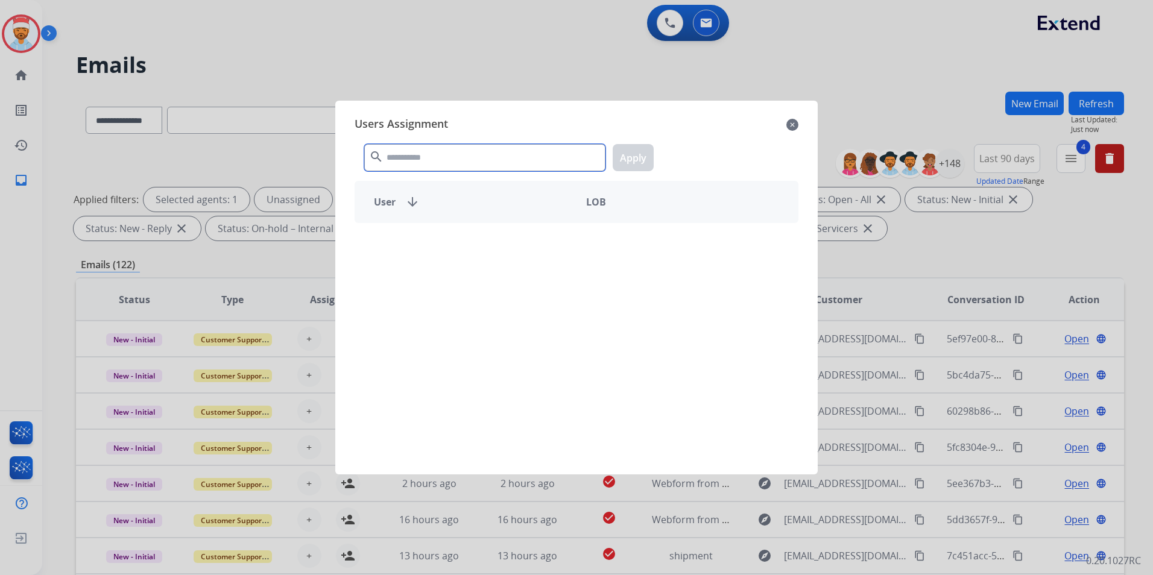
drag, startPoint x: 426, startPoint y: 147, endPoint x: 423, endPoint y: 157, distance: 10.5
click at [426, 146] on input "text" at bounding box center [484, 157] width 241 height 27
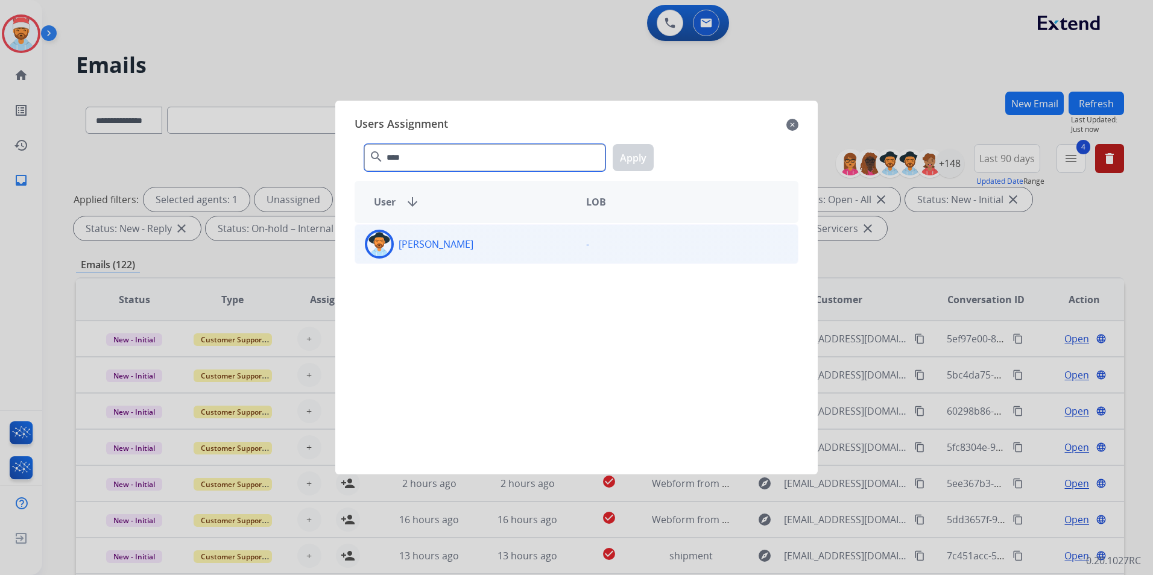
type input "****"
click at [453, 247] on p "[PERSON_NAME]" at bounding box center [436, 244] width 75 height 14
click at [627, 152] on button "Apply" at bounding box center [633, 157] width 41 height 27
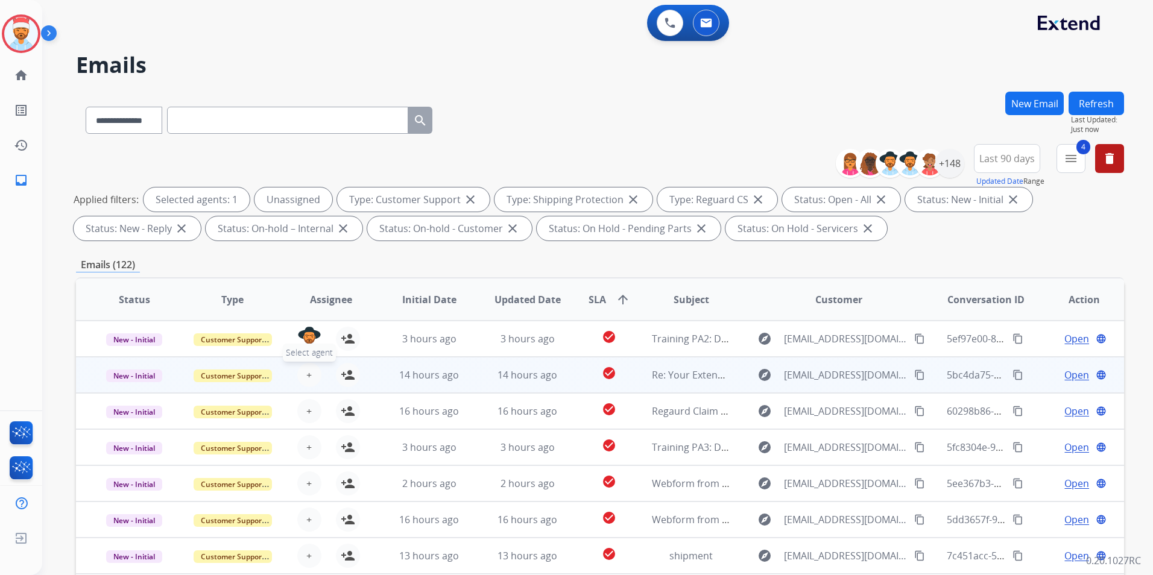
click at [306, 371] on span "+" at bounding box center [308, 375] width 5 height 14
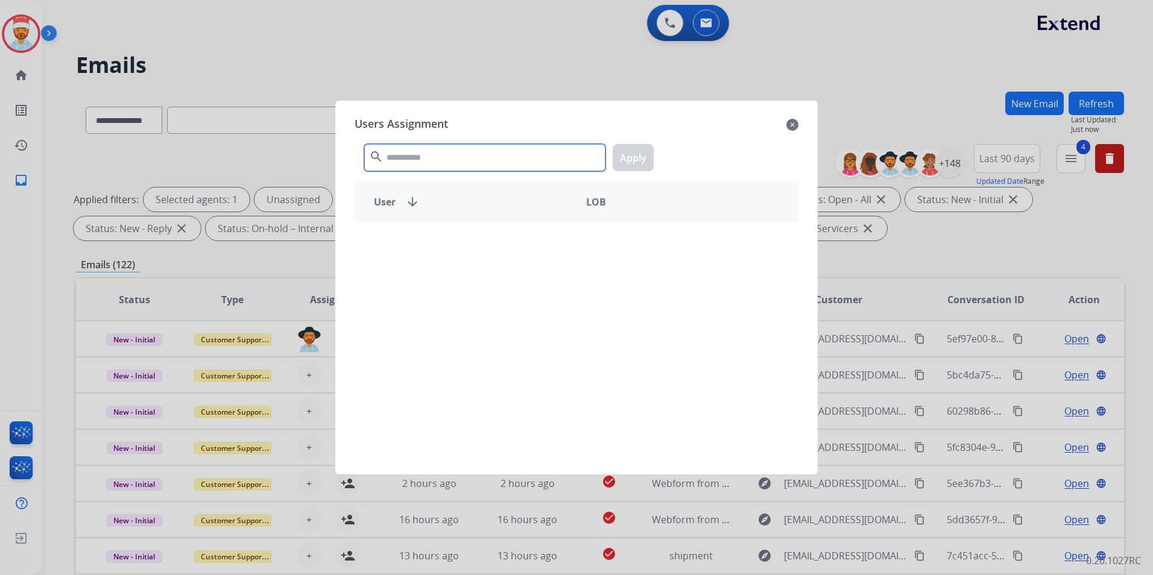
click at [447, 156] on input "text" at bounding box center [484, 157] width 241 height 27
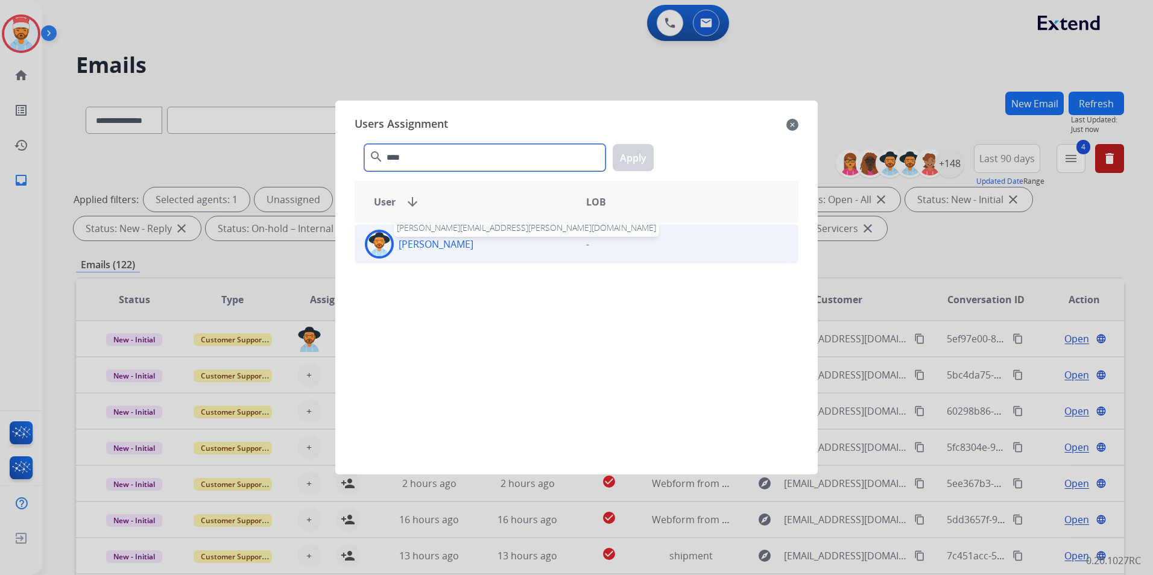
type input "****"
click at [438, 250] on p "[PERSON_NAME]" at bounding box center [436, 244] width 75 height 14
click at [636, 159] on button "Apply" at bounding box center [633, 157] width 41 height 27
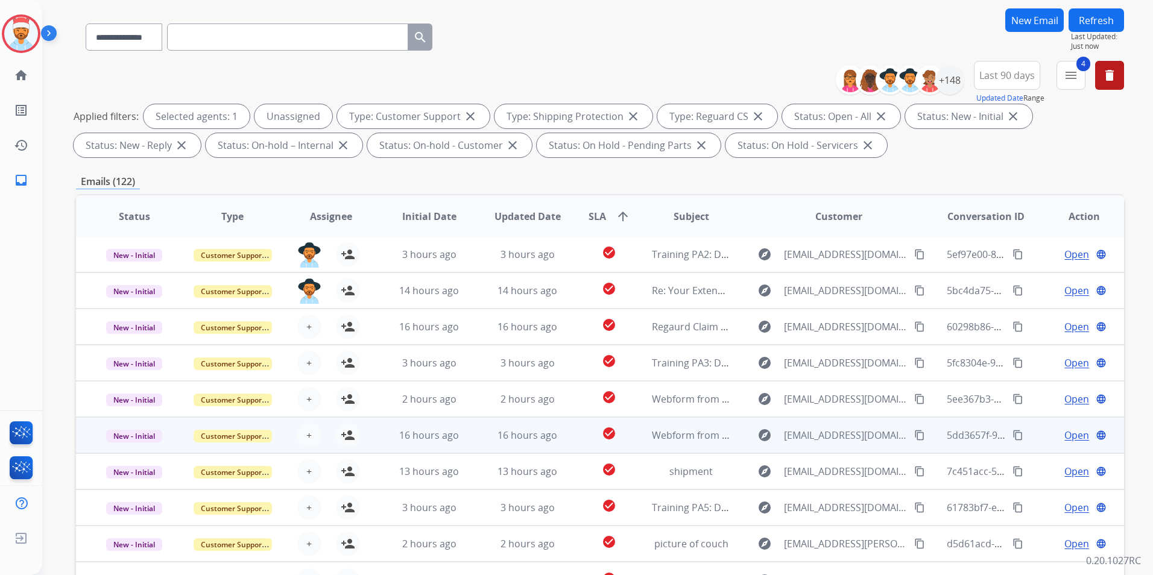
scroll to position [121, 0]
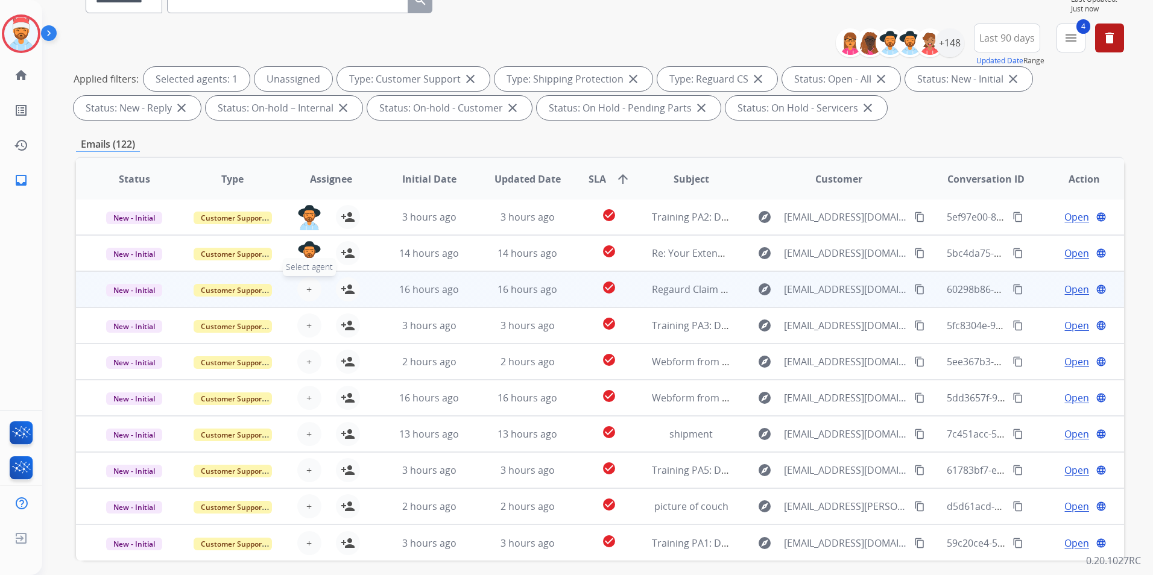
click at [312, 294] on table "Status Type Assignee Initial Date Updated Date SLA arrow_upward Subject Custome…" at bounding box center [600, 359] width 1048 height 404
click at [310, 293] on button "+ Select agent" at bounding box center [309, 289] width 24 height 24
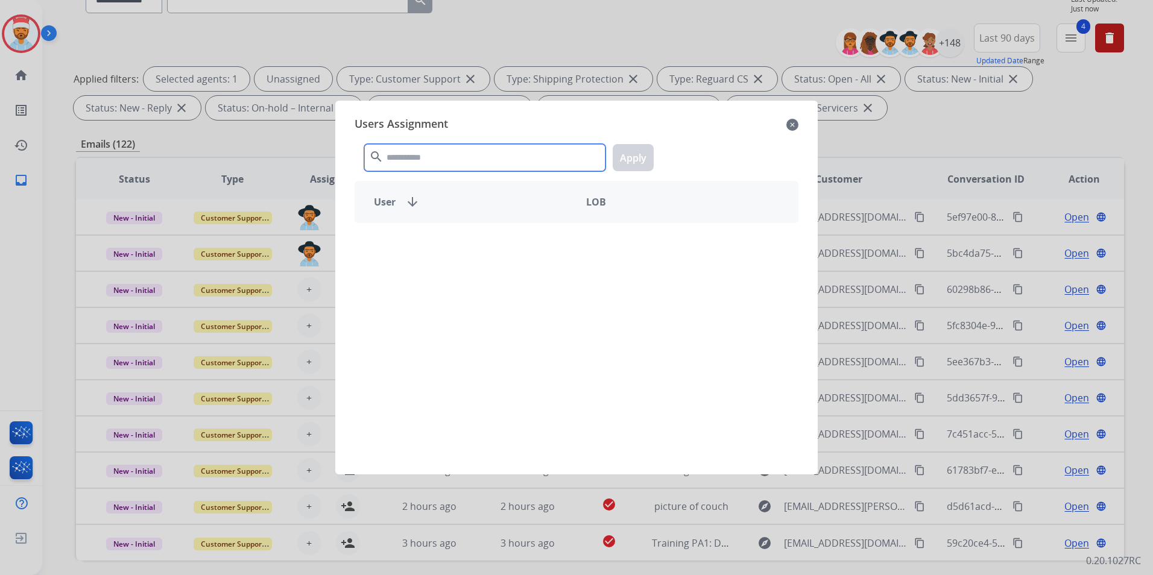
click at [413, 160] on input "text" at bounding box center [484, 157] width 241 height 27
type input "****"
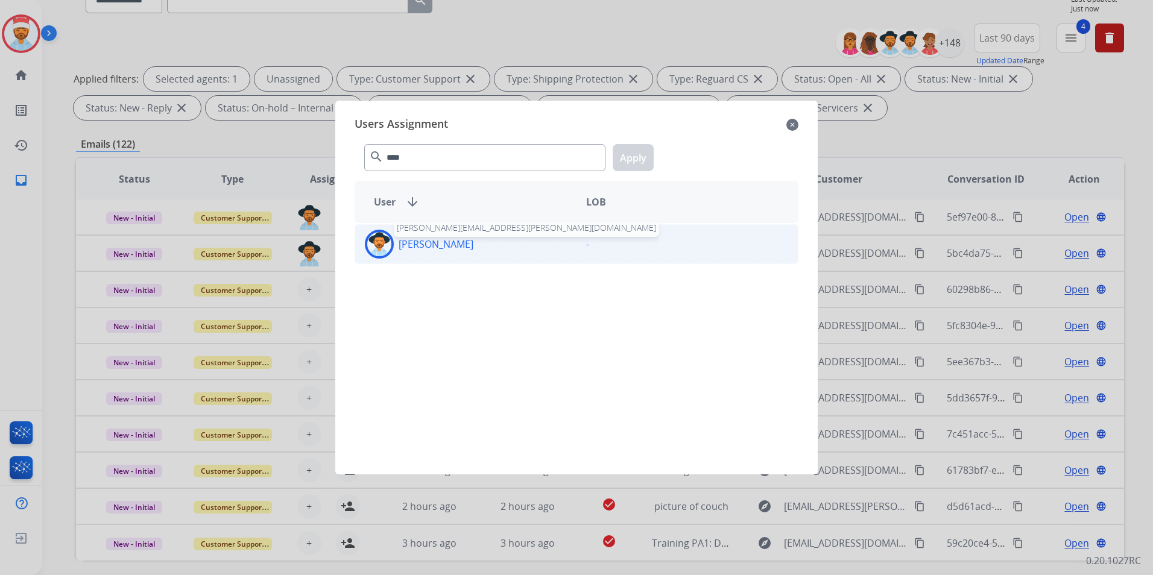
click at [433, 264] on div "[PERSON_NAME] [PERSON_NAME][EMAIL_ADDRESS][PERSON_NAME][DOMAIN_NAME] -" at bounding box center [577, 341] width 444 height 237
click at [434, 256] on div "[PERSON_NAME]" at bounding box center [465, 244] width 221 height 29
click at [639, 159] on button "Apply" at bounding box center [633, 157] width 41 height 27
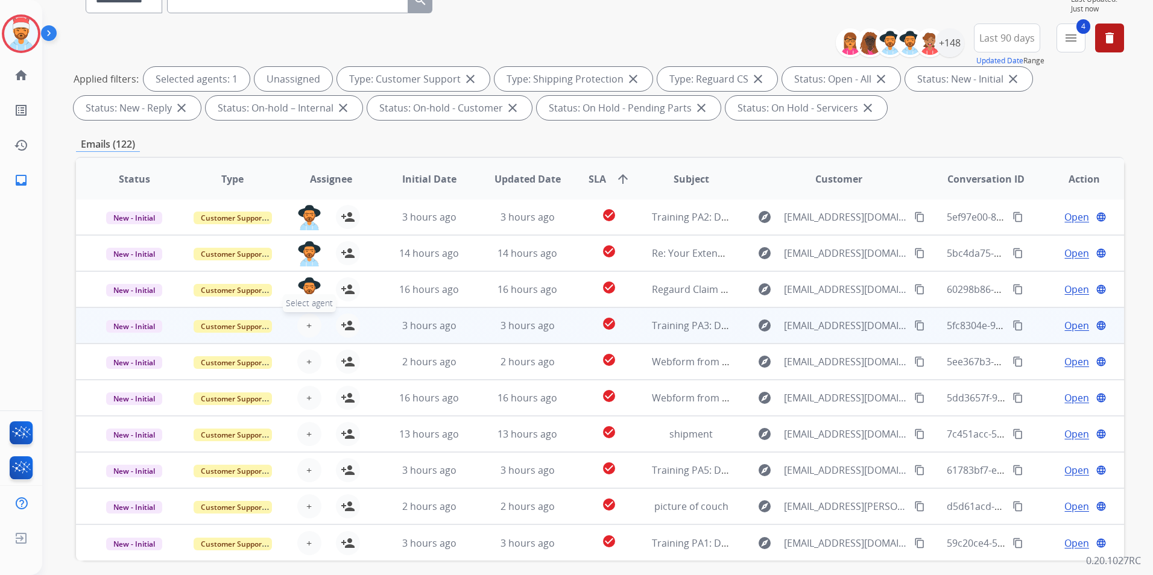
click at [309, 327] on span "+" at bounding box center [308, 325] width 5 height 14
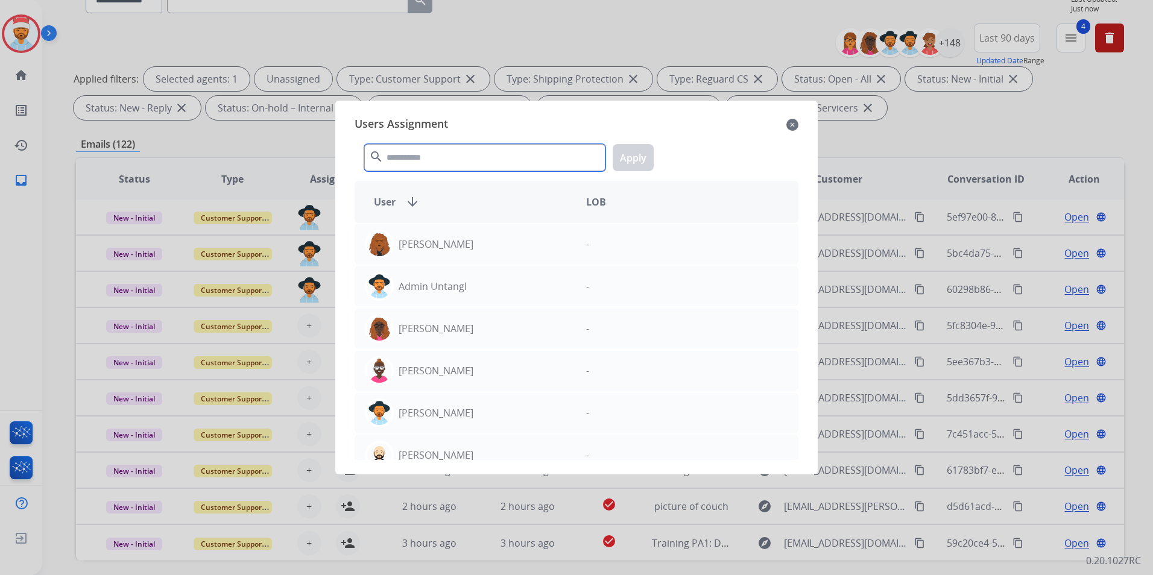
click at [444, 153] on input "text" at bounding box center [484, 157] width 241 height 27
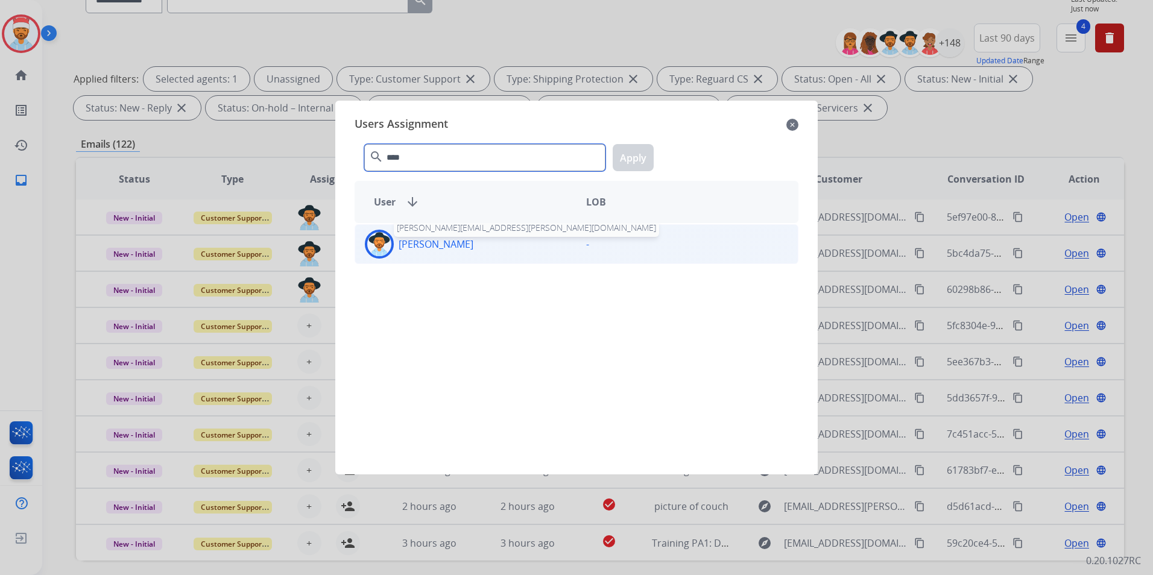
type input "****"
click at [452, 244] on p "[PERSON_NAME]" at bounding box center [436, 244] width 75 height 14
drag, startPoint x: 627, startPoint y: 159, endPoint x: 561, endPoint y: 203, distance: 79.9
click at [628, 159] on button "Apply" at bounding box center [633, 157] width 41 height 27
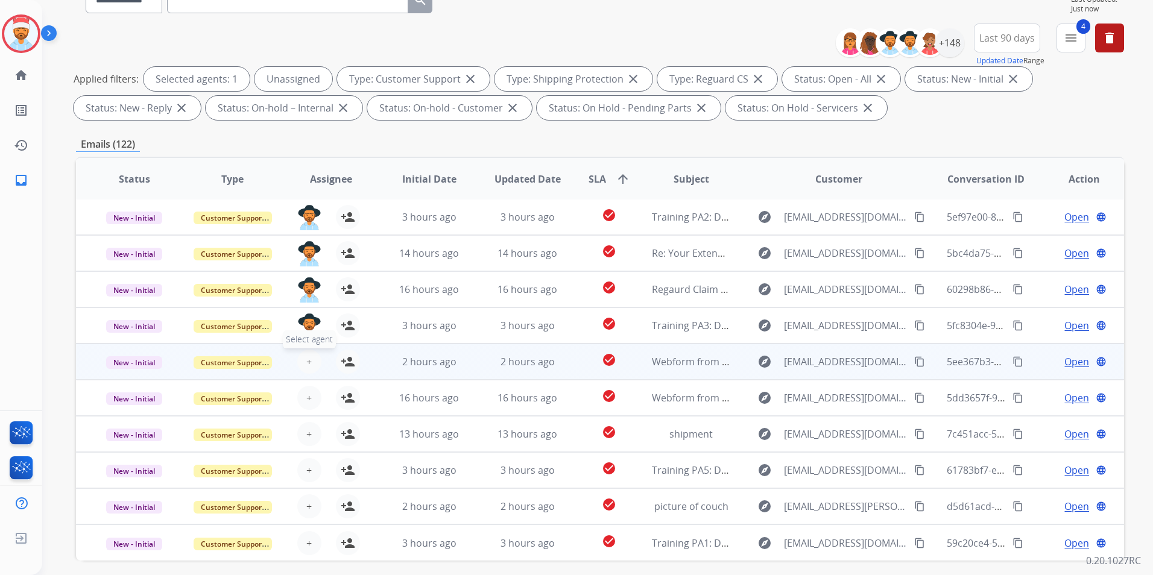
click at [309, 362] on button "+ Select agent" at bounding box center [309, 362] width 24 height 24
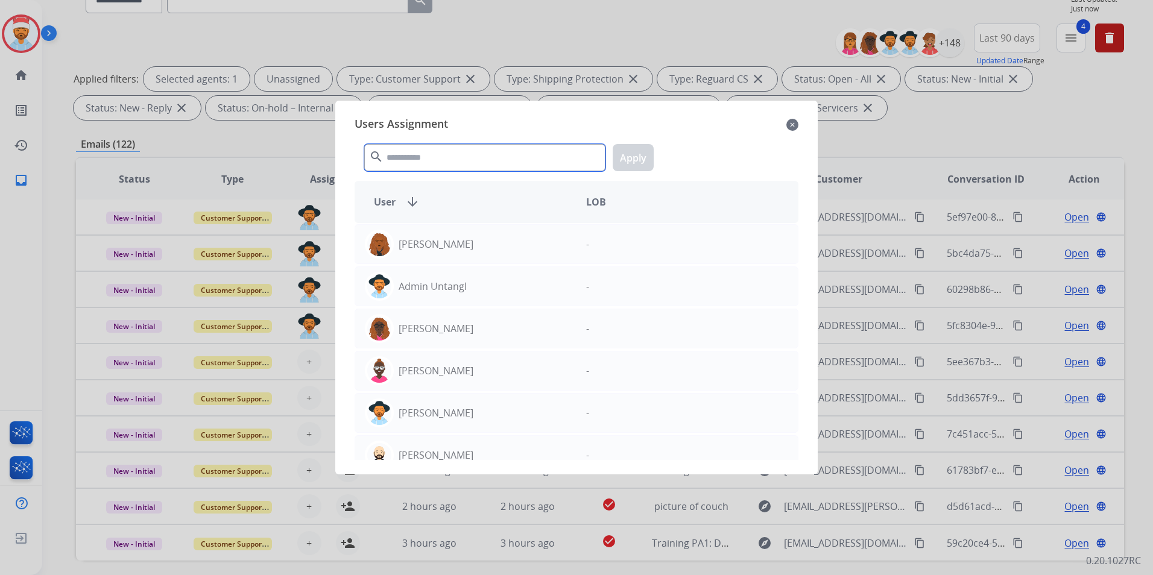
click at [417, 163] on input "text" at bounding box center [484, 157] width 241 height 27
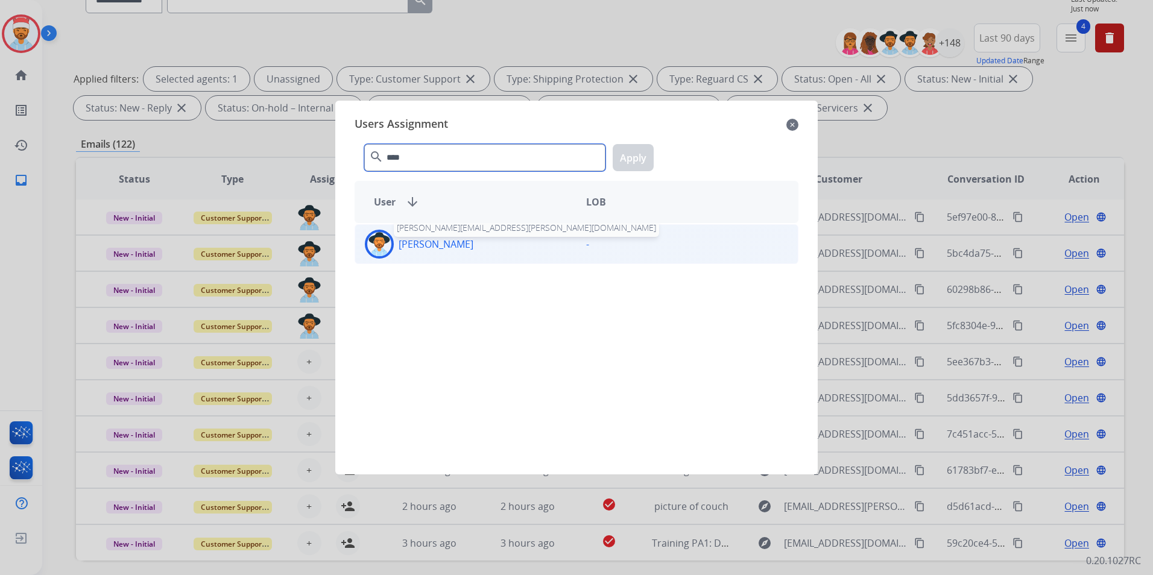
type input "****"
click at [452, 245] on p "[PERSON_NAME]" at bounding box center [436, 244] width 75 height 14
click at [630, 158] on button "Apply" at bounding box center [633, 157] width 41 height 27
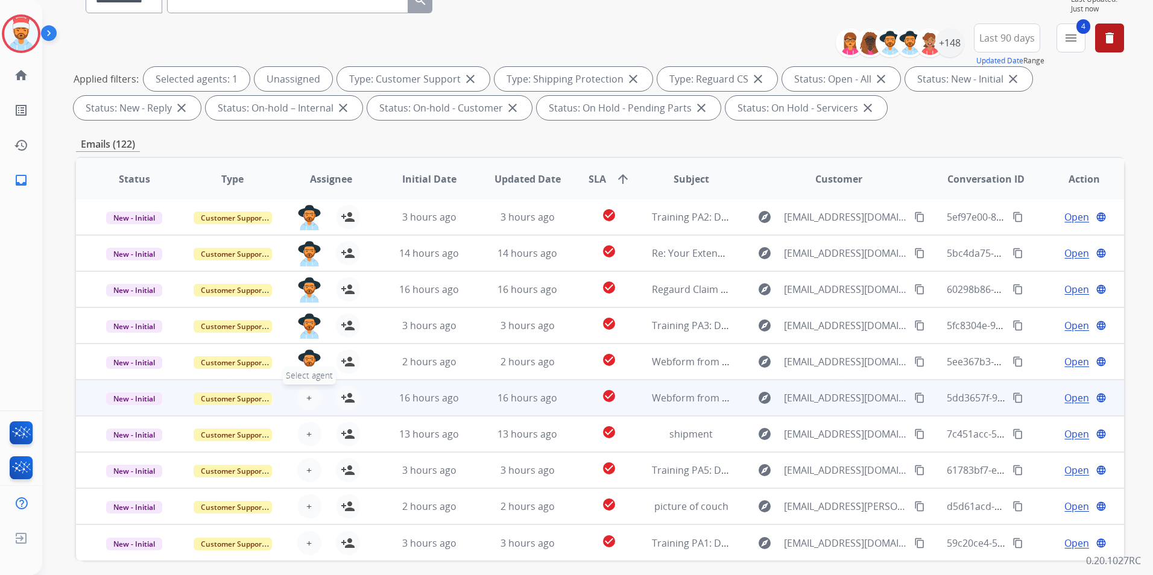
click at [309, 397] on span "+" at bounding box center [308, 398] width 5 height 14
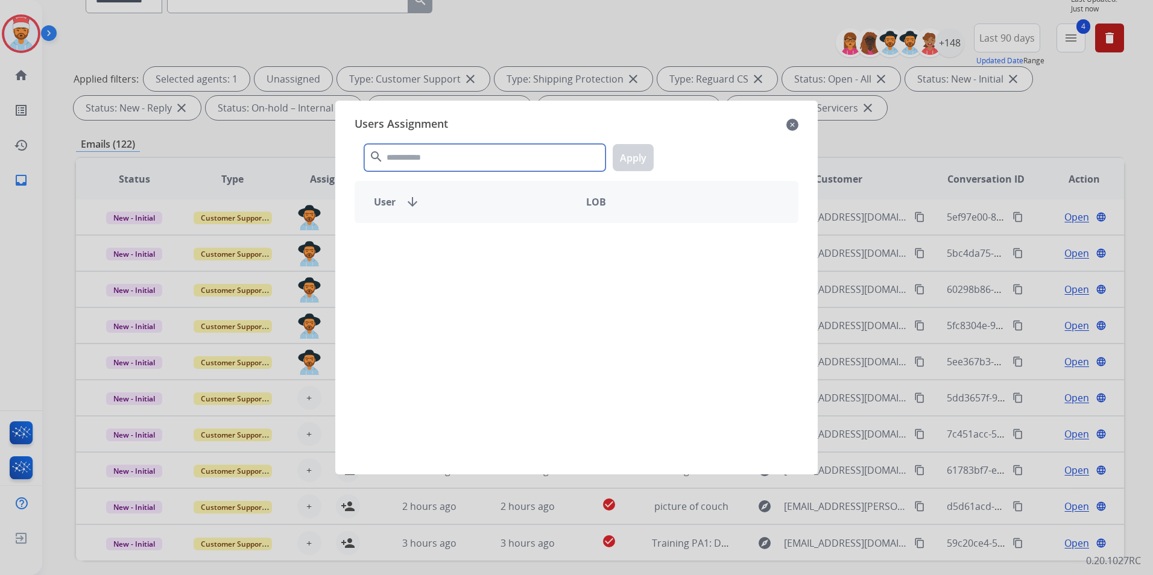
click at [426, 160] on input "text" at bounding box center [484, 157] width 241 height 27
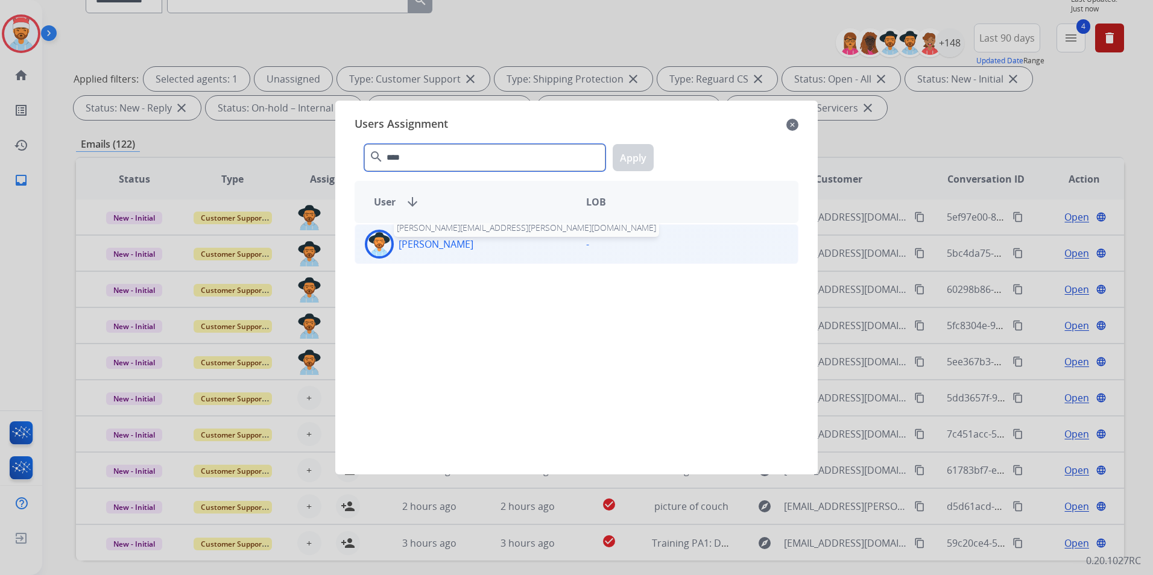
type input "****"
click at [433, 251] on p "[PERSON_NAME]" at bounding box center [436, 244] width 75 height 14
click at [640, 163] on button "Apply" at bounding box center [633, 157] width 41 height 27
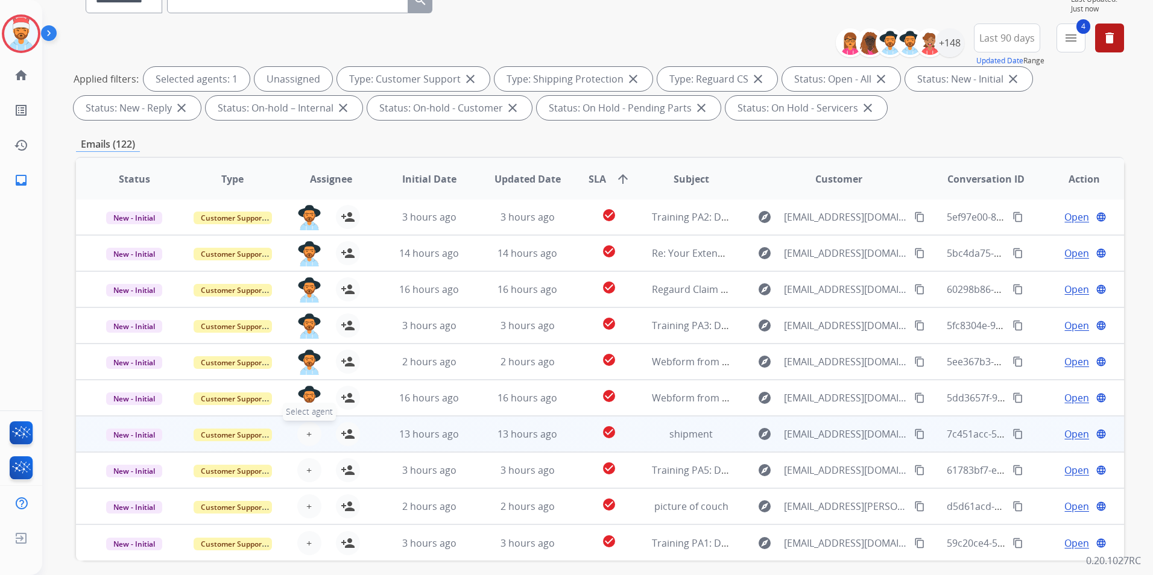
click at [306, 437] on span "+" at bounding box center [308, 434] width 5 height 14
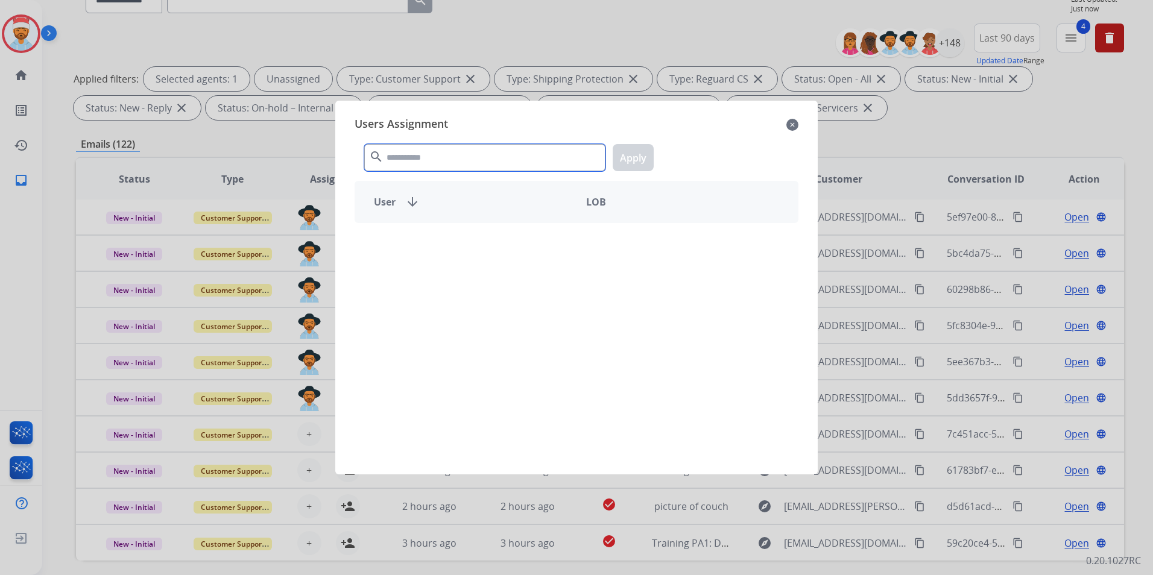
click at [422, 166] on input "text" at bounding box center [484, 157] width 241 height 27
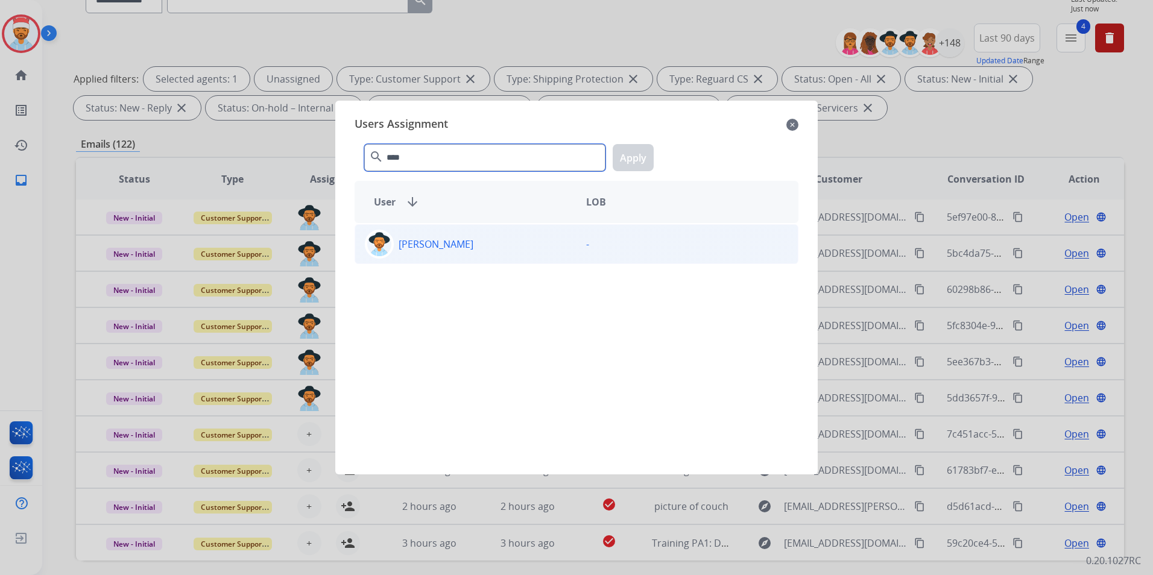
type input "****"
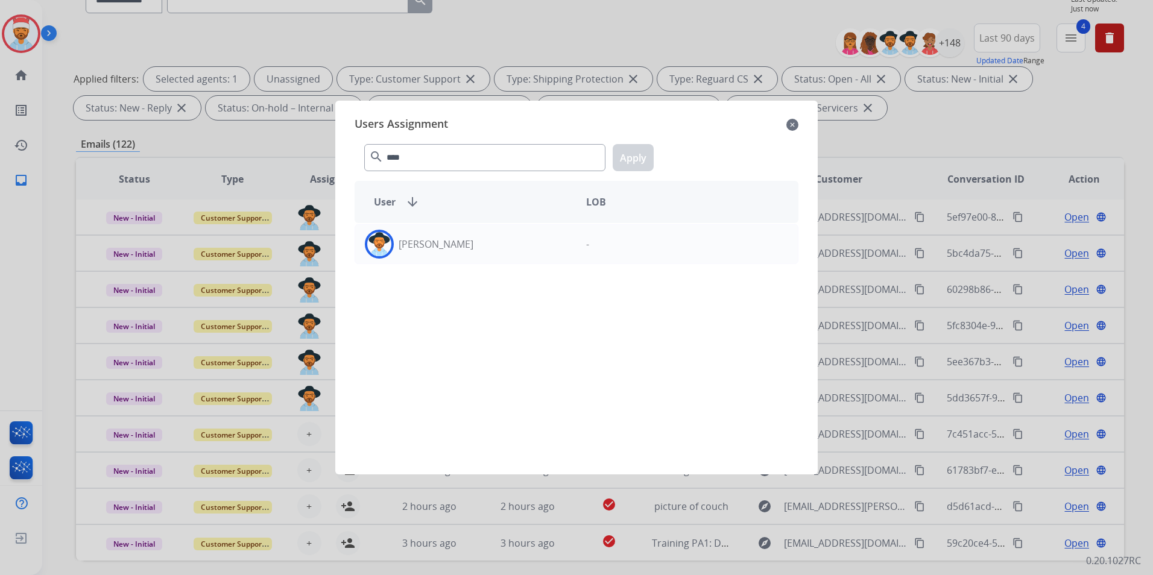
drag, startPoint x: 447, startPoint y: 235, endPoint x: 516, endPoint y: 220, distance: 71.0
click at [447, 236] on div "[PERSON_NAME]" at bounding box center [465, 244] width 221 height 29
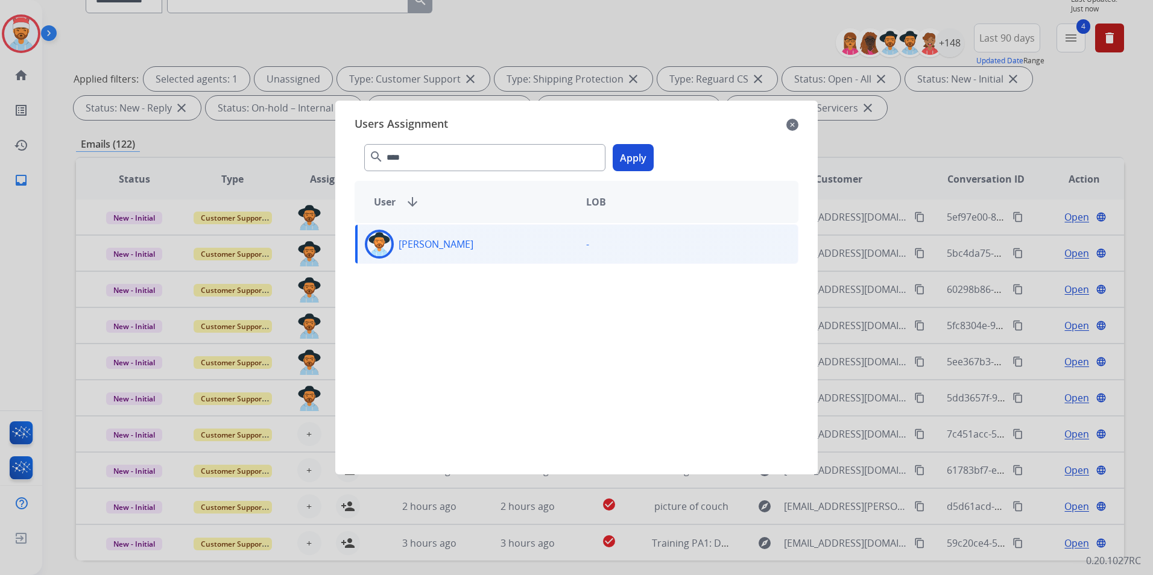
click at [645, 159] on button "Apply" at bounding box center [633, 157] width 41 height 27
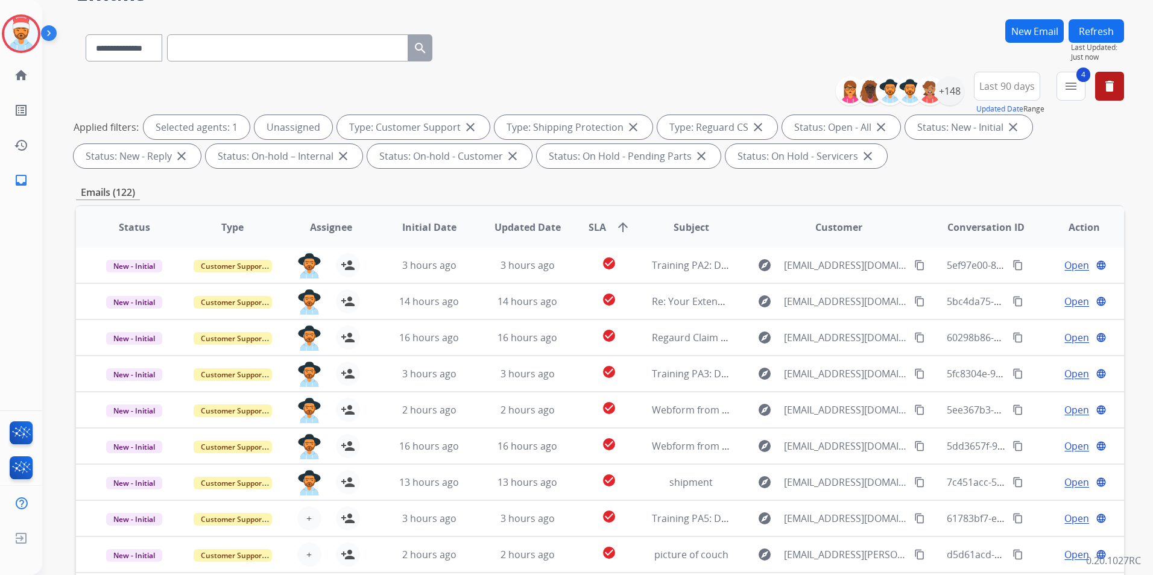
scroll to position [0, 0]
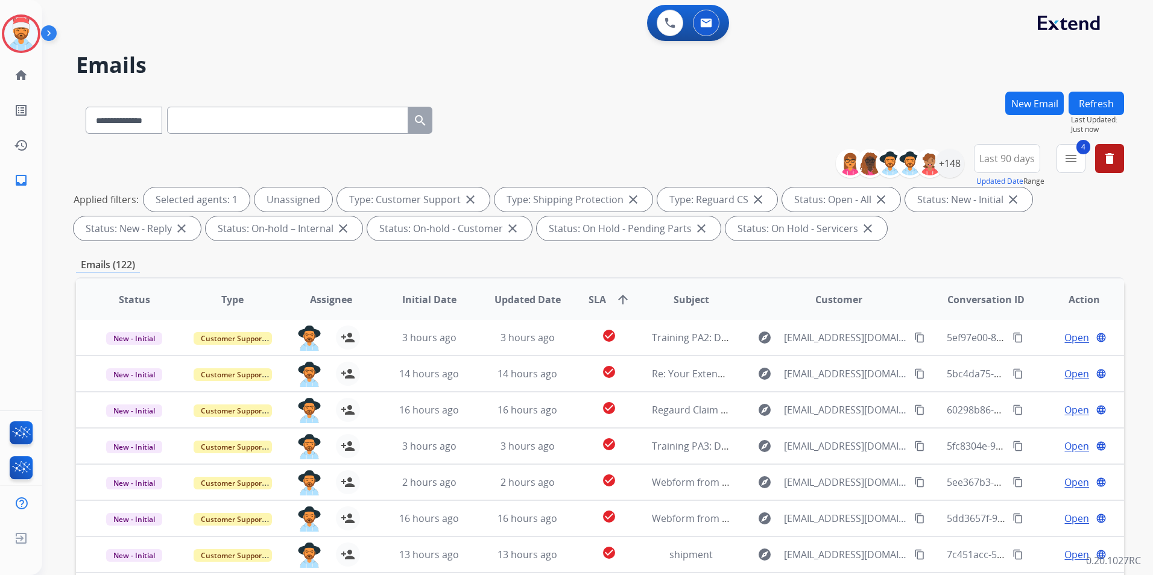
click at [1101, 95] on button "Refresh" at bounding box center [1096, 104] width 55 height 24
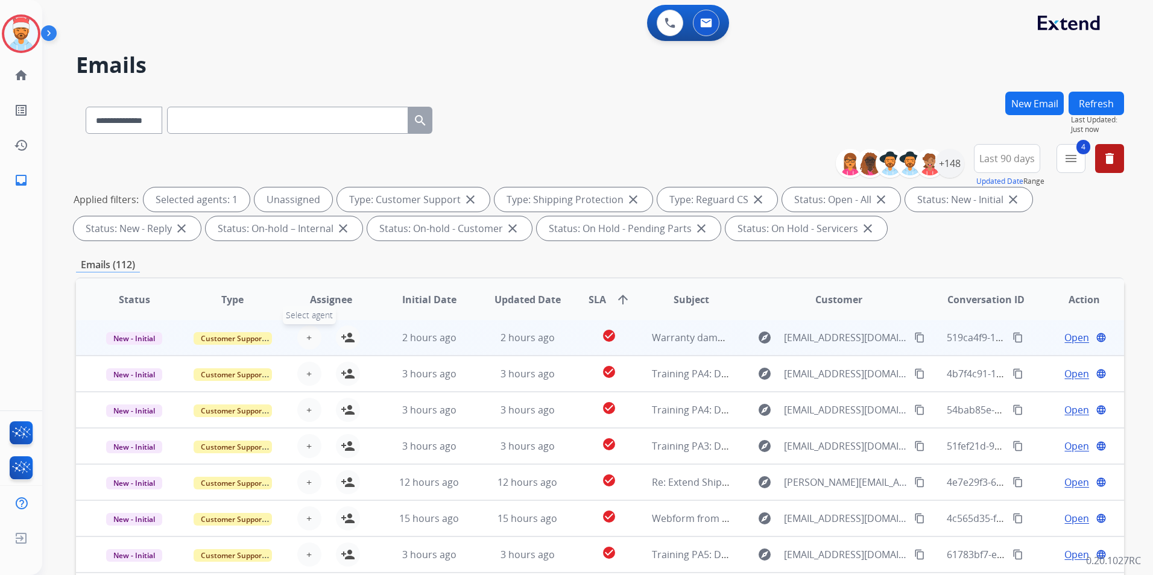
click at [306, 341] on span "+" at bounding box center [308, 337] width 5 height 14
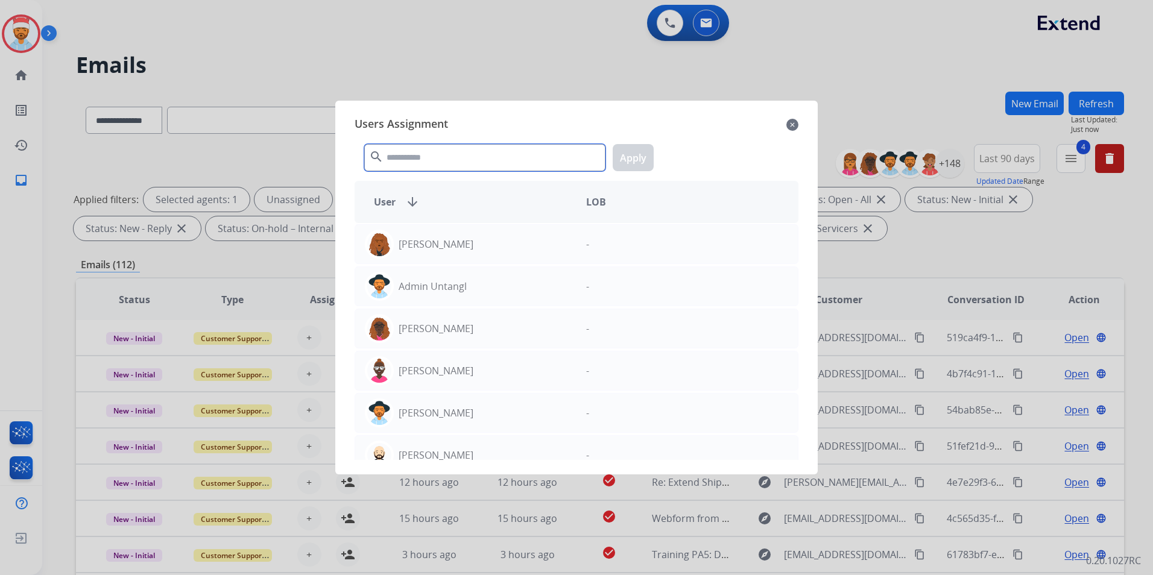
click at [423, 161] on input "text" at bounding box center [484, 157] width 241 height 27
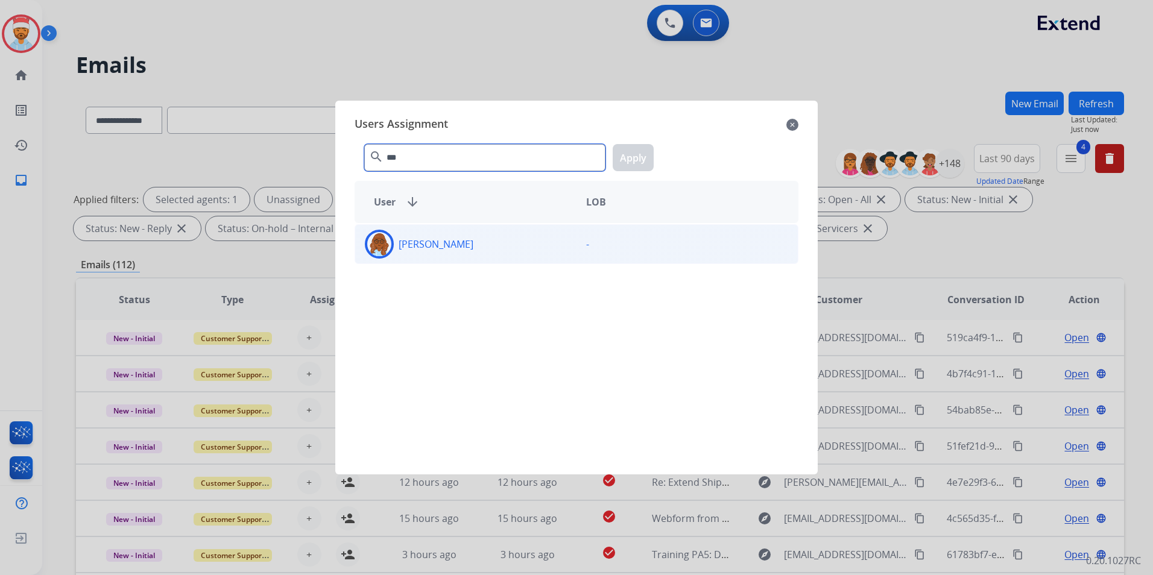
type input "***"
click at [450, 239] on div "[PERSON_NAME]" at bounding box center [465, 244] width 221 height 29
drag, startPoint x: 629, startPoint y: 162, endPoint x: 578, endPoint y: 236, distance: 89.8
click at [629, 162] on button "Apply" at bounding box center [633, 157] width 41 height 27
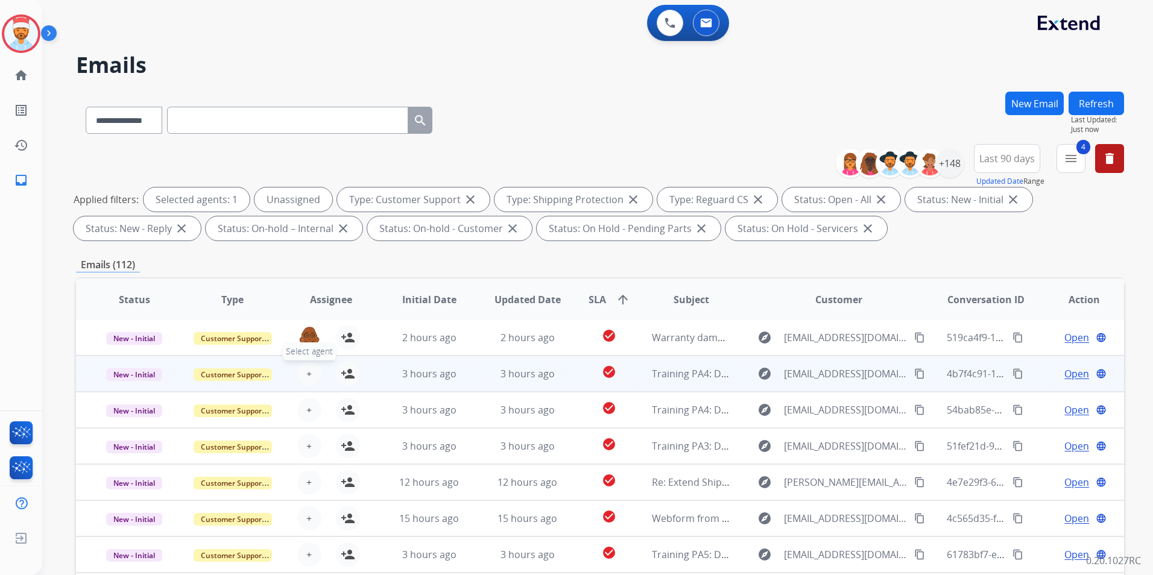
click at [308, 373] on span "+" at bounding box center [308, 374] width 5 height 14
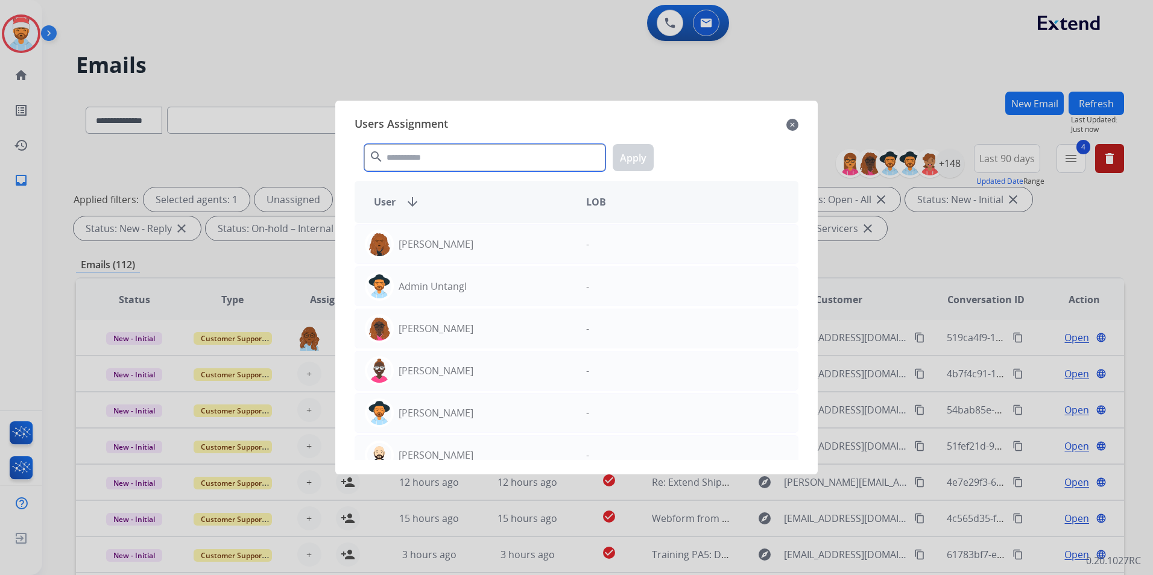
click at [448, 160] on input "text" at bounding box center [484, 157] width 241 height 27
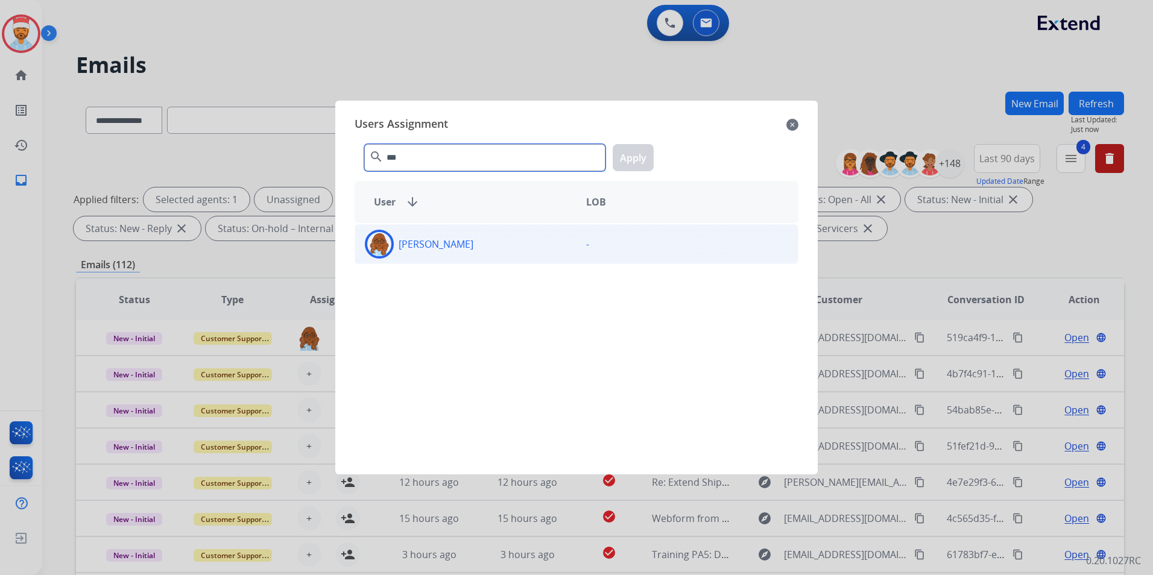
type input "***"
drag, startPoint x: 431, startPoint y: 235, endPoint x: 443, endPoint y: 224, distance: 15.4
click at [432, 234] on div "[PERSON_NAME]" at bounding box center [465, 244] width 221 height 29
click at [634, 152] on button "Apply" at bounding box center [633, 157] width 41 height 27
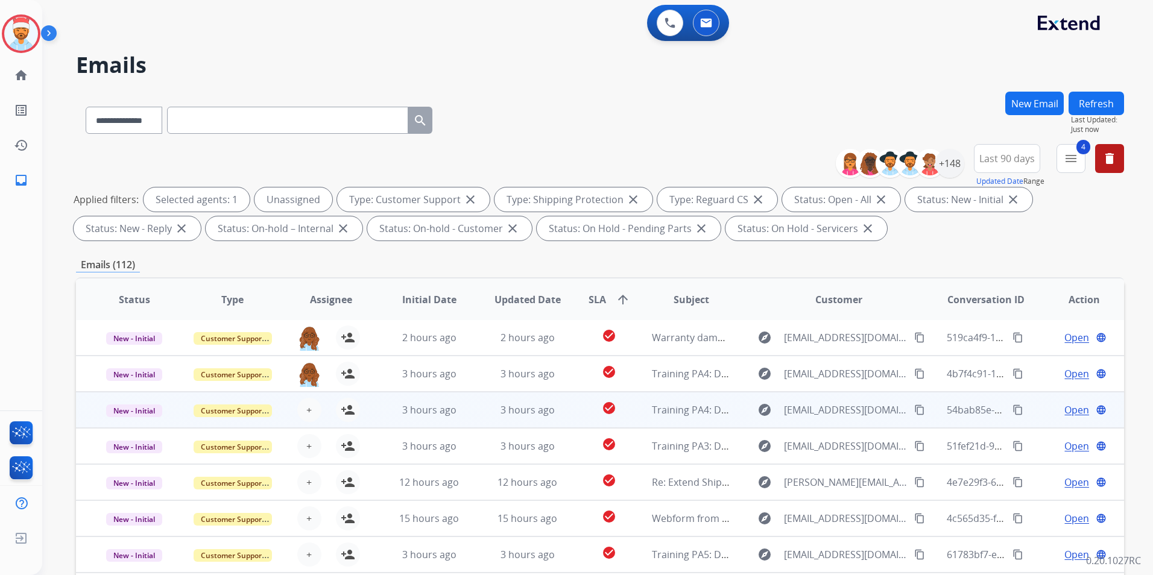
click at [326, 404] on div "+ Select agent person_add Assign to Me" at bounding box center [321, 410] width 77 height 24
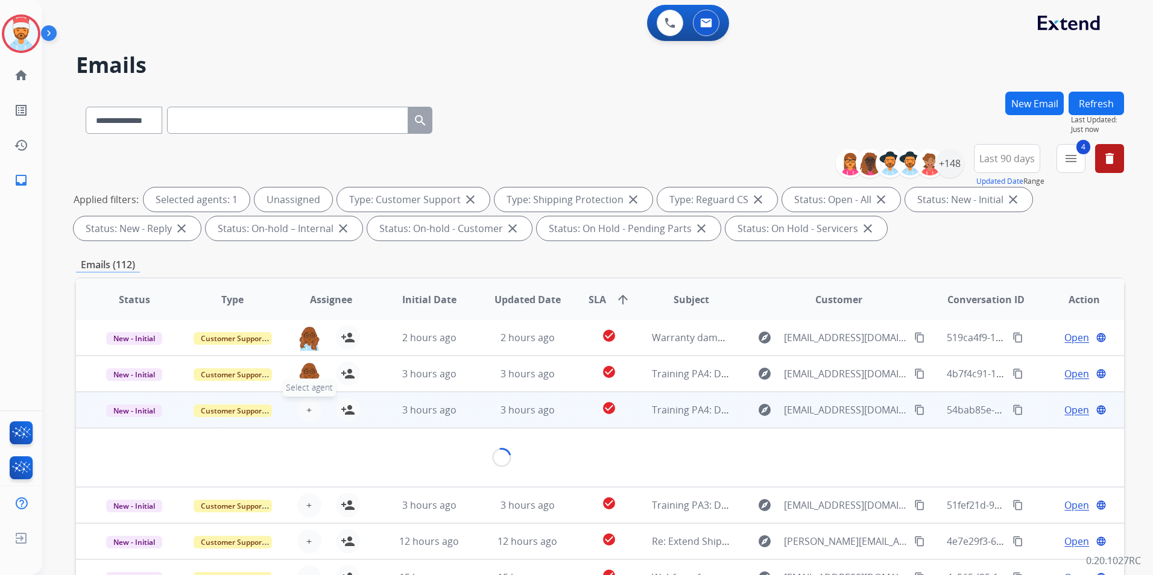
click at [311, 407] on button "+ Select agent" at bounding box center [309, 410] width 24 height 24
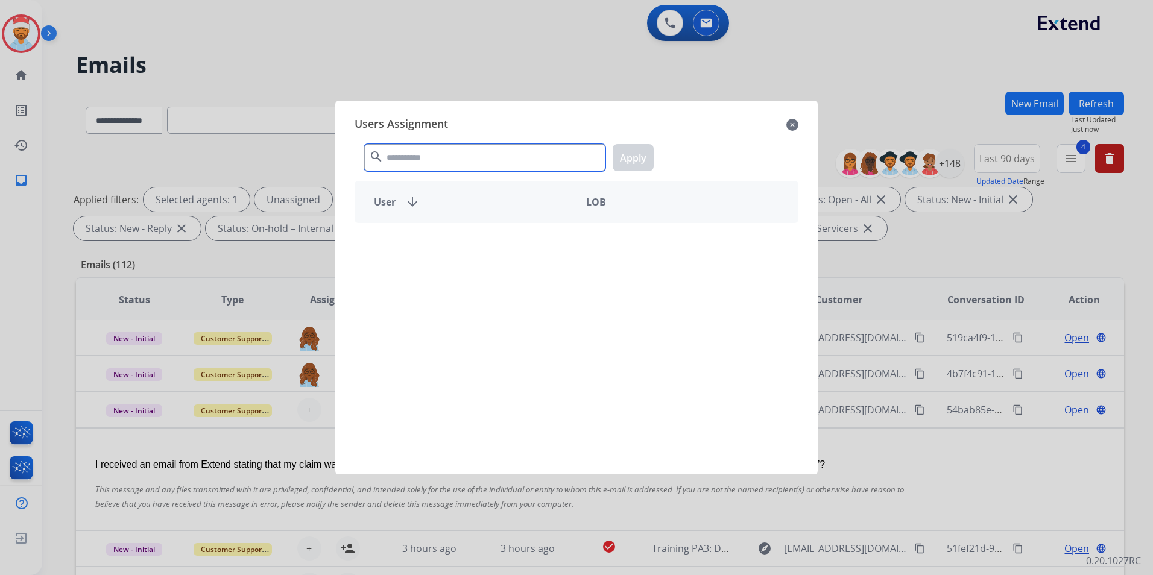
drag, startPoint x: 461, startPoint y: 159, endPoint x: 453, endPoint y: 173, distance: 15.9
click at [461, 159] on input "text" at bounding box center [484, 157] width 241 height 27
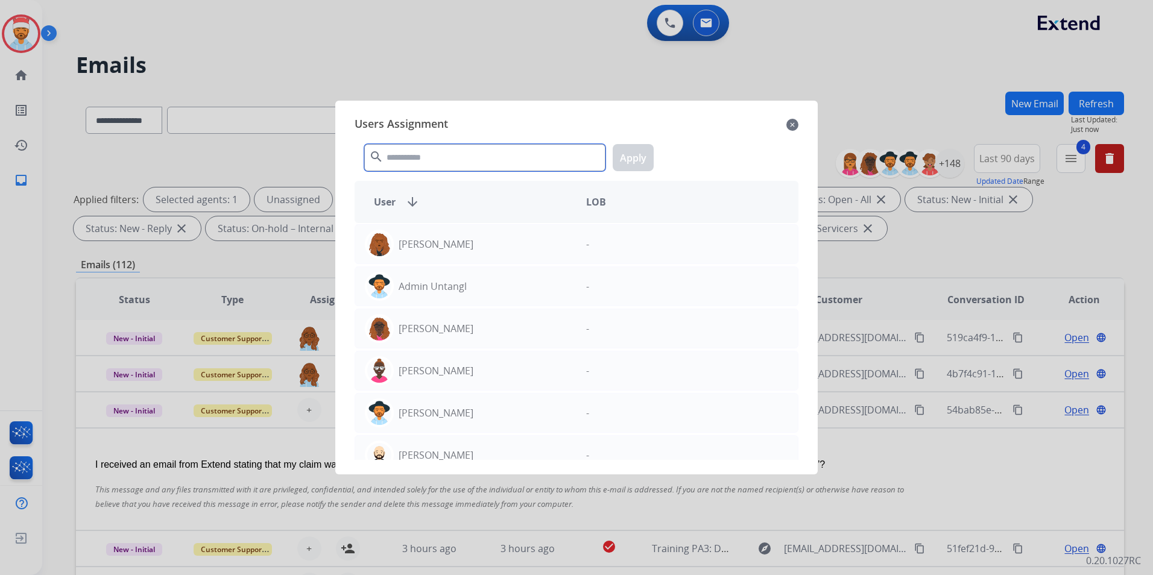
scroll to position [72, 0]
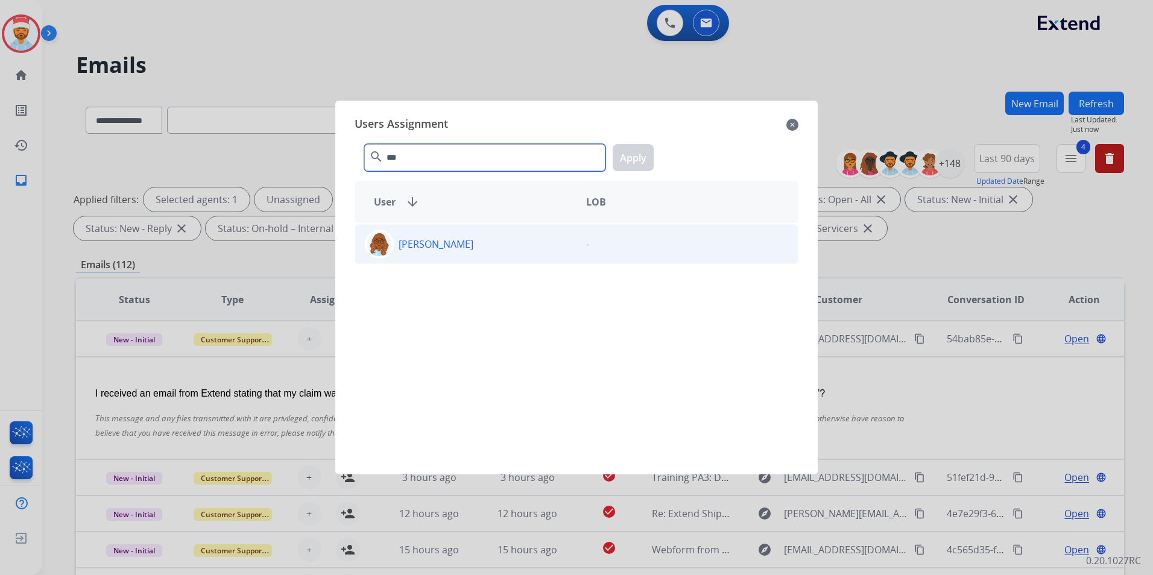
type input "***"
click at [445, 254] on div "[PERSON_NAME]" at bounding box center [465, 244] width 221 height 29
click at [632, 152] on button "Apply" at bounding box center [633, 157] width 41 height 27
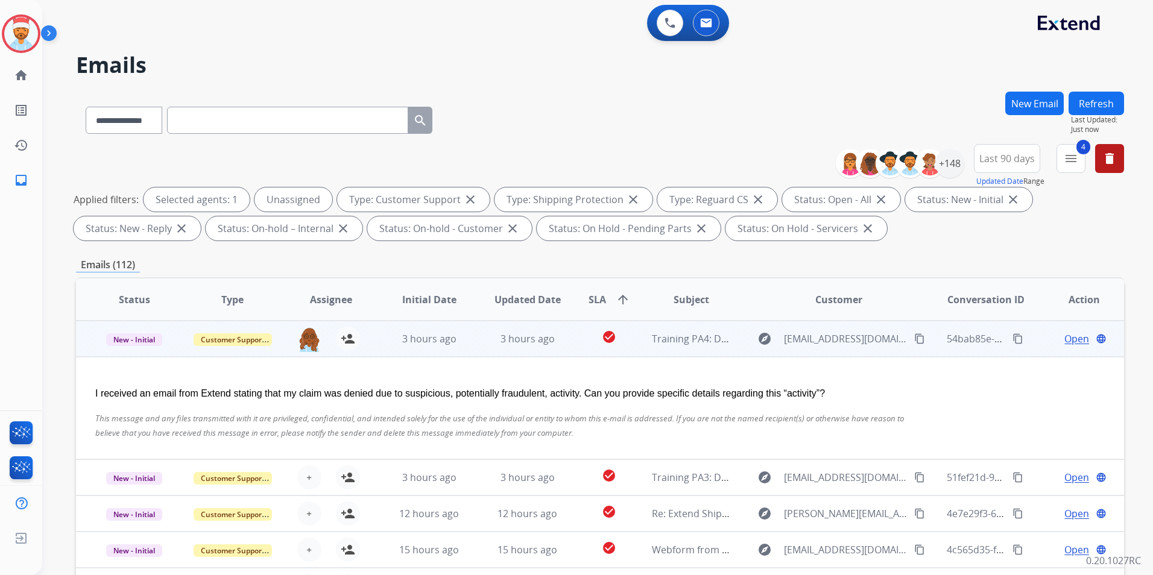
click at [374, 346] on td "3 hours ago" at bounding box center [420, 339] width 98 height 36
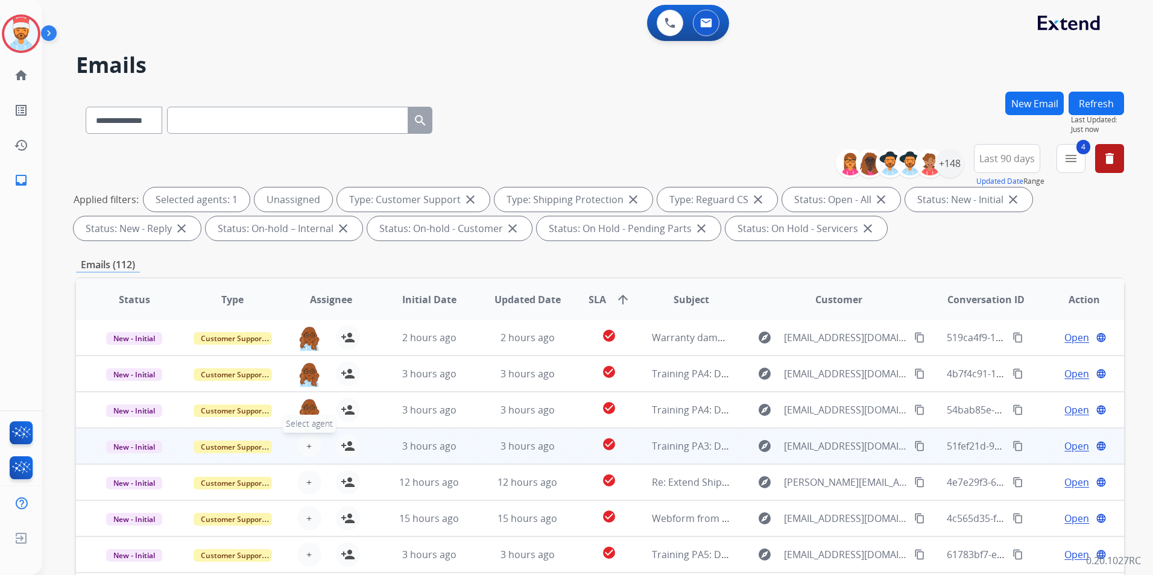
scroll to position [121, 0]
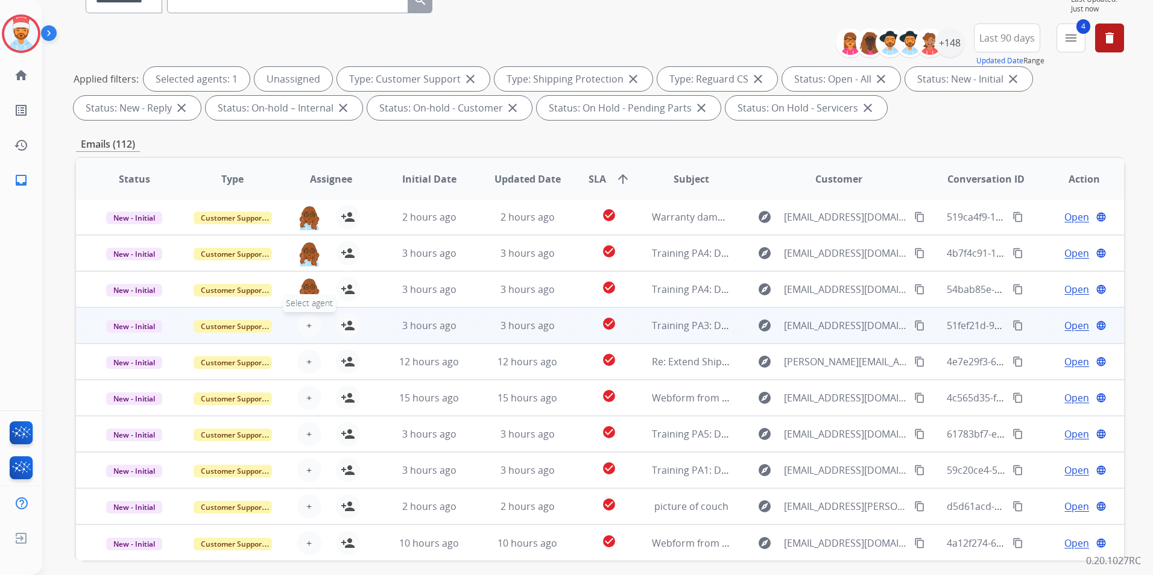
click at [308, 322] on span "+" at bounding box center [308, 325] width 5 height 14
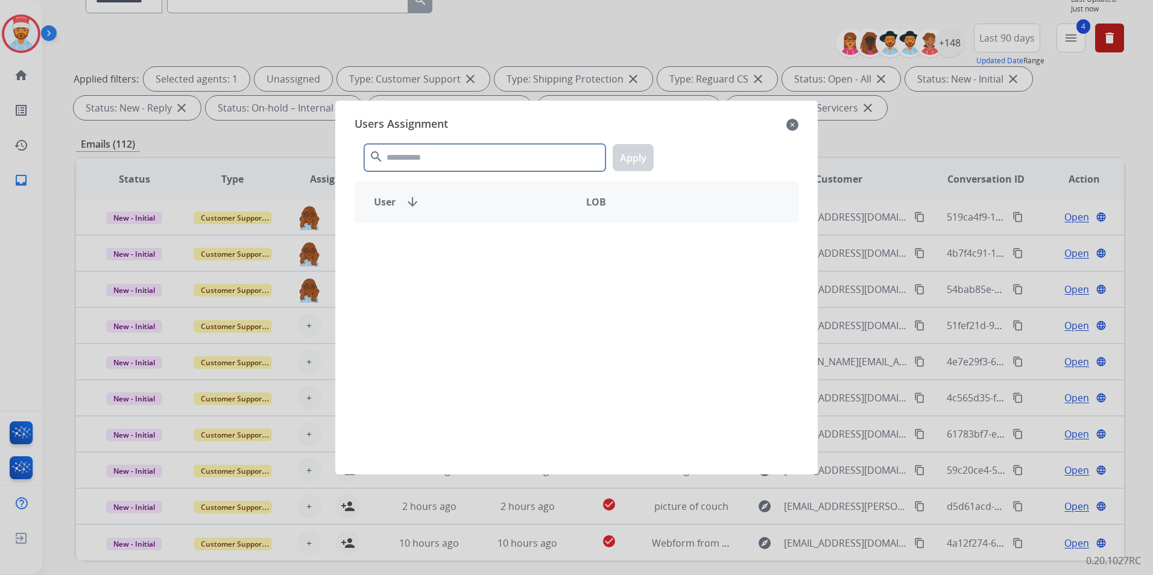
click at [439, 154] on input "text" at bounding box center [484, 157] width 241 height 27
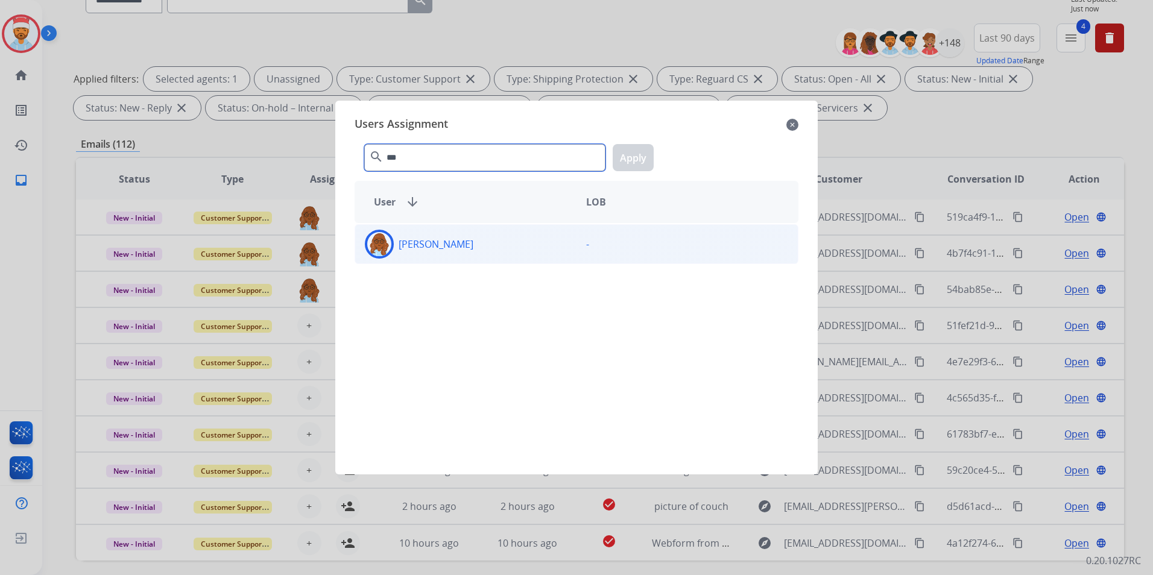
type input "***"
click at [443, 244] on div "[PERSON_NAME]" at bounding box center [465, 244] width 221 height 29
click at [648, 154] on button "Apply" at bounding box center [633, 157] width 41 height 27
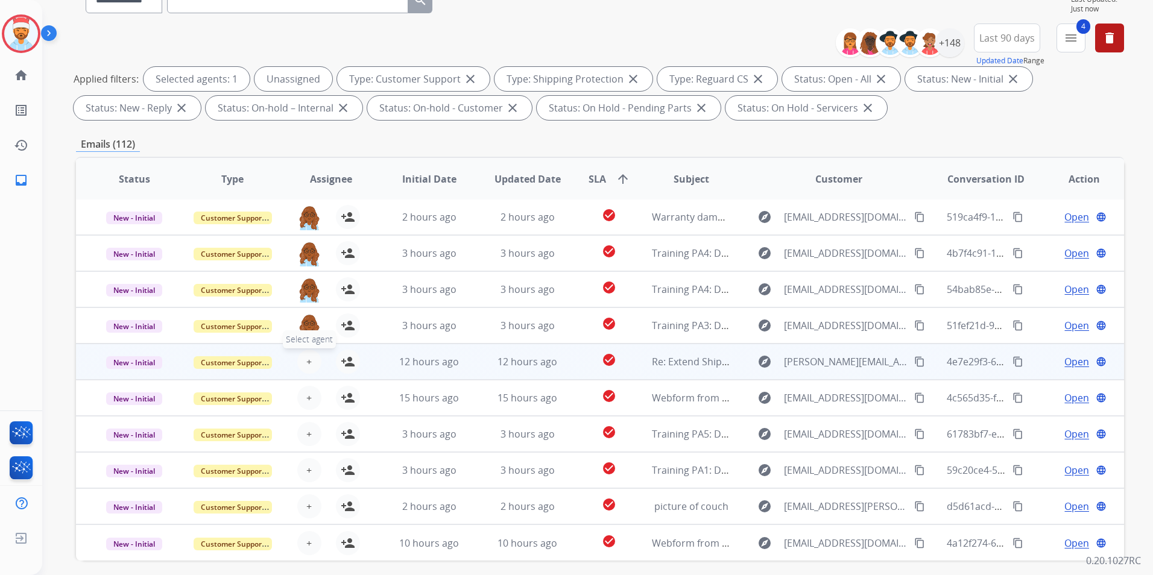
click at [303, 367] on button "+ Select agent" at bounding box center [309, 362] width 24 height 24
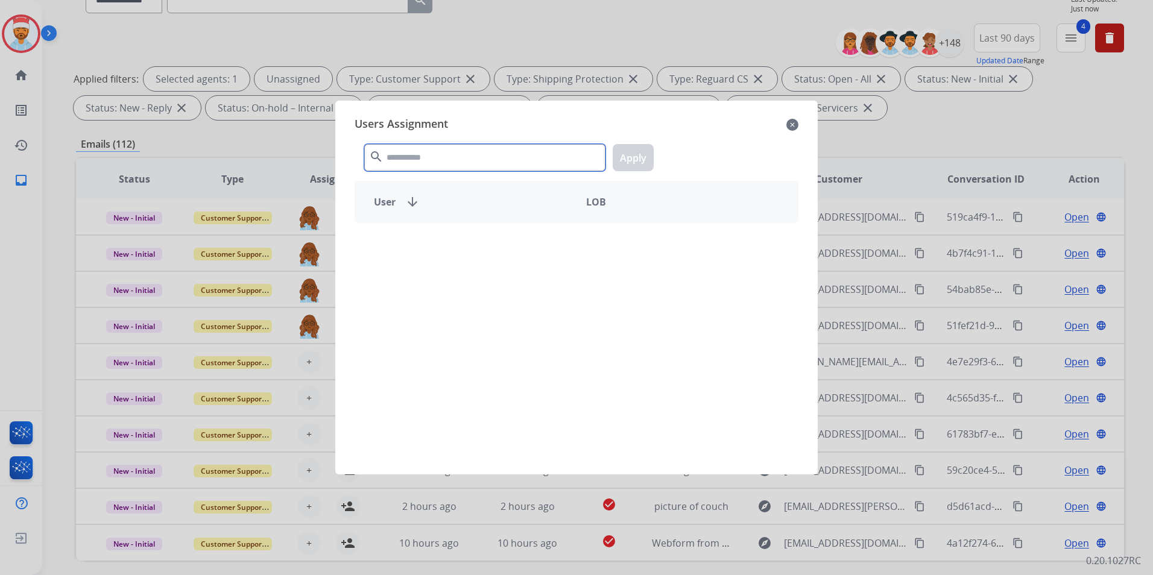
click at [475, 158] on input "text" at bounding box center [484, 157] width 241 height 27
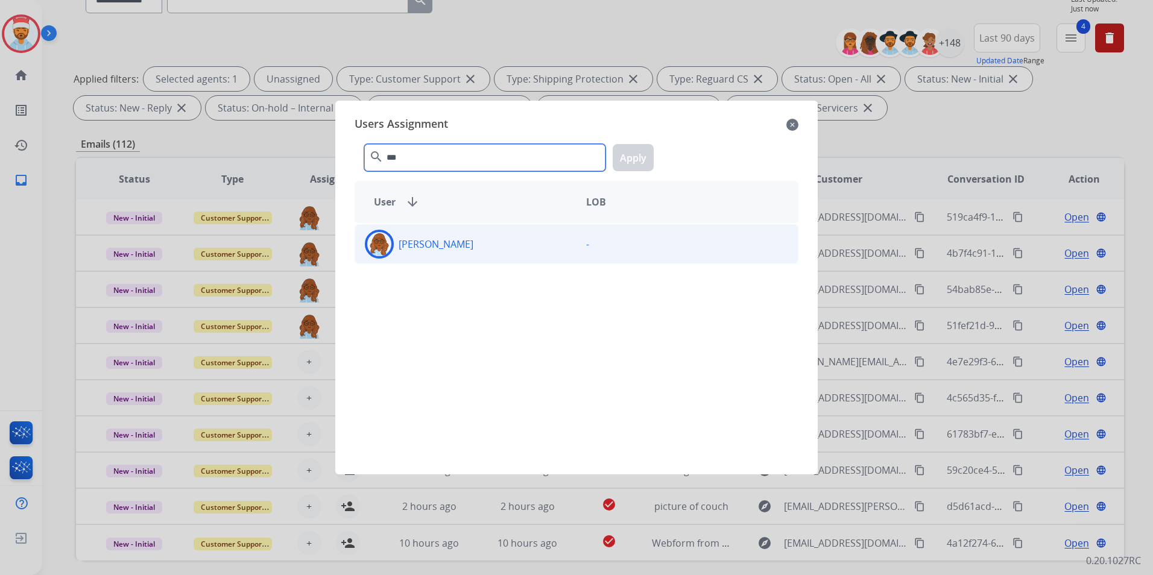
type input "***"
drag, startPoint x: 408, startPoint y: 253, endPoint x: 441, endPoint y: 242, distance: 34.9
click at [407, 253] on div "[PERSON_NAME]" at bounding box center [465, 244] width 221 height 29
click at [640, 158] on button "Apply" at bounding box center [633, 157] width 41 height 27
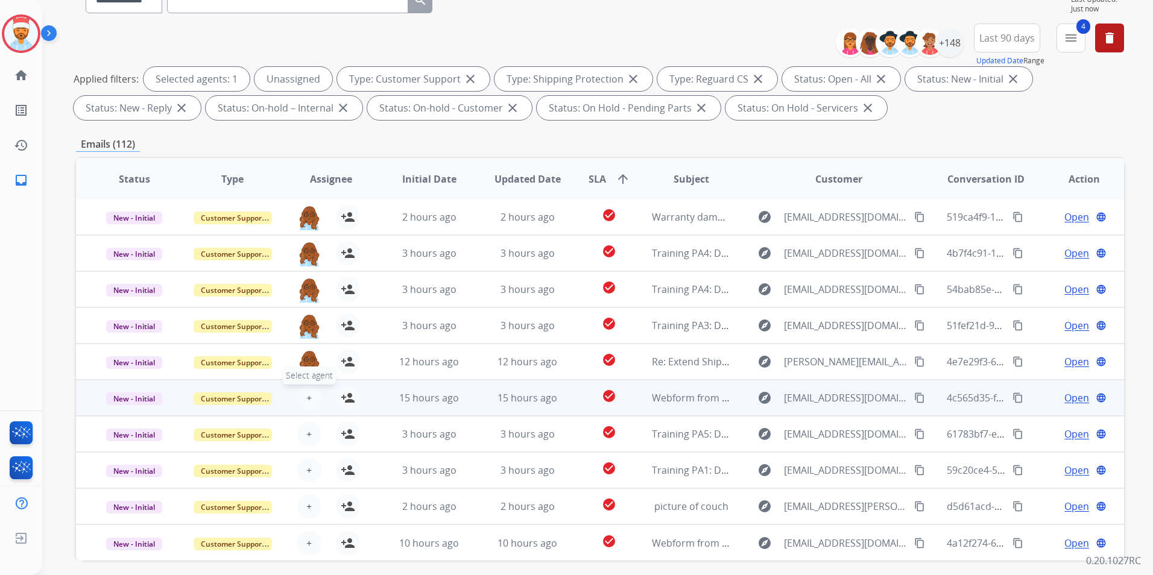
click at [305, 388] on button "+ Select agent" at bounding box center [309, 398] width 24 height 24
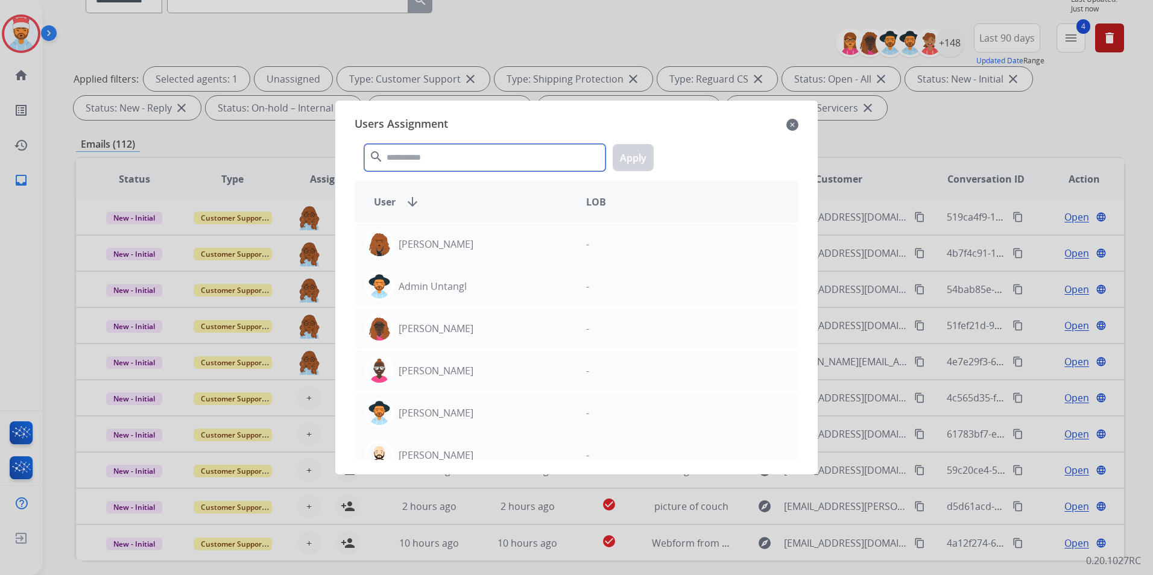
click at [454, 145] on input "text" at bounding box center [484, 157] width 241 height 27
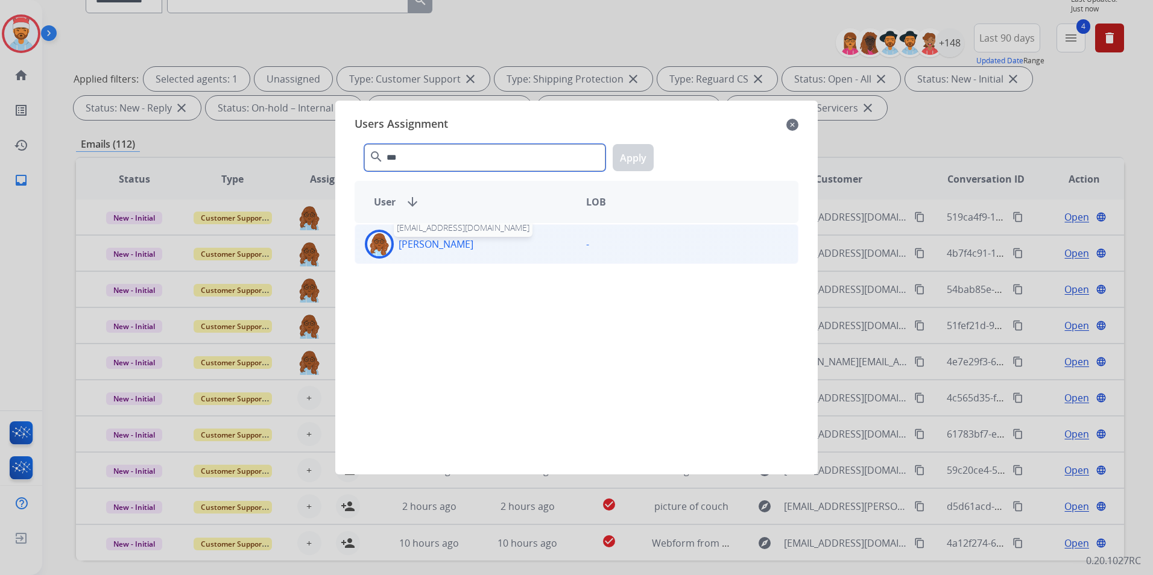
type input "***"
click at [436, 241] on p "[PERSON_NAME]" at bounding box center [436, 244] width 75 height 14
drag, startPoint x: 436, startPoint y: 241, endPoint x: 561, endPoint y: 197, distance: 132.9
click at [624, 159] on button "Apply" at bounding box center [633, 157] width 41 height 27
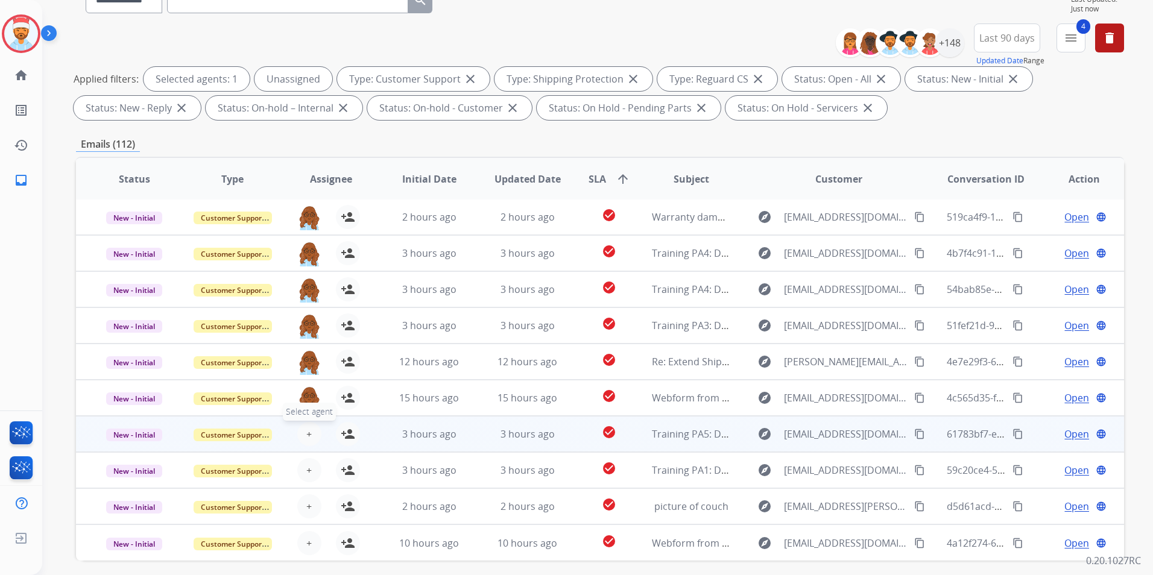
click at [301, 433] on button "+ Select agent" at bounding box center [309, 434] width 24 height 24
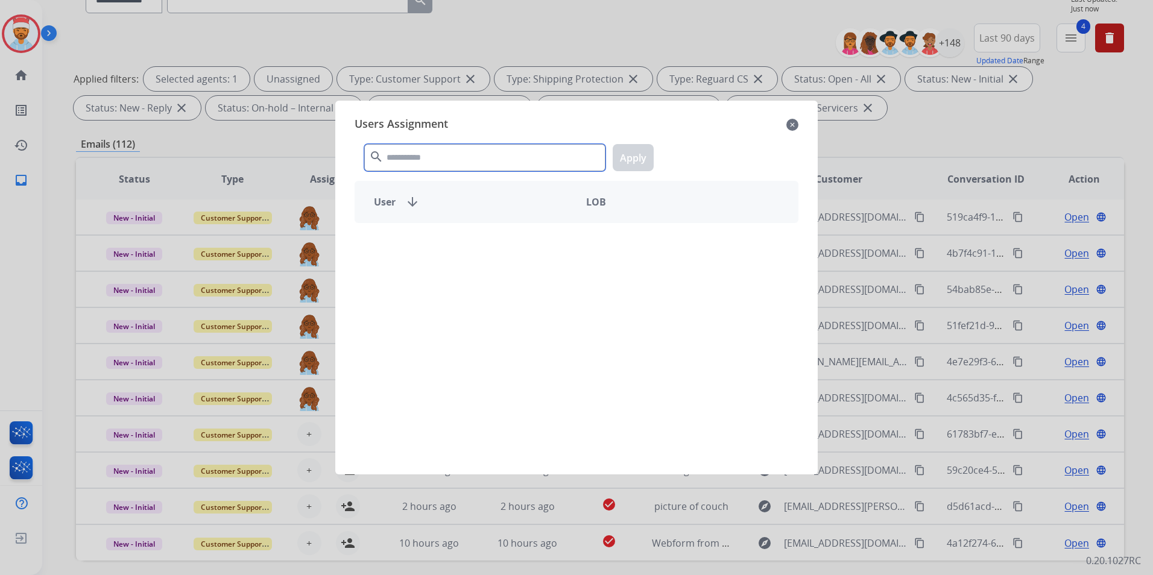
click at [450, 148] on input "text" at bounding box center [484, 157] width 241 height 27
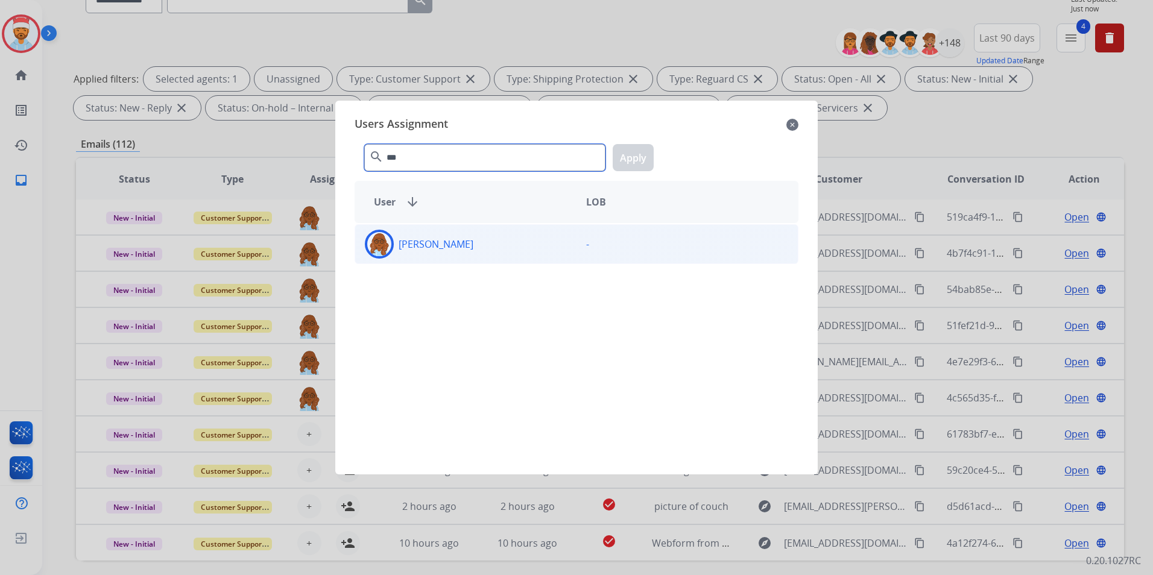
type input "***"
click at [432, 258] on div "[PERSON_NAME]" at bounding box center [465, 244] width 221 height 29
click at [641, 160] on button "Apply" at bounding box center [633, 157] width 41 height 27
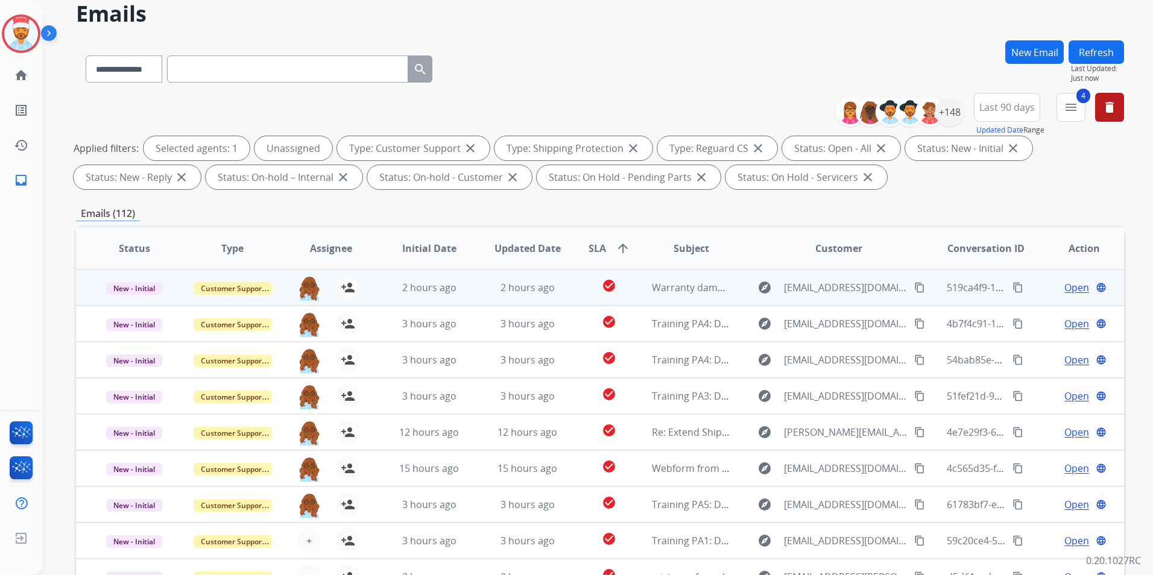
scroll to position [0, 0]
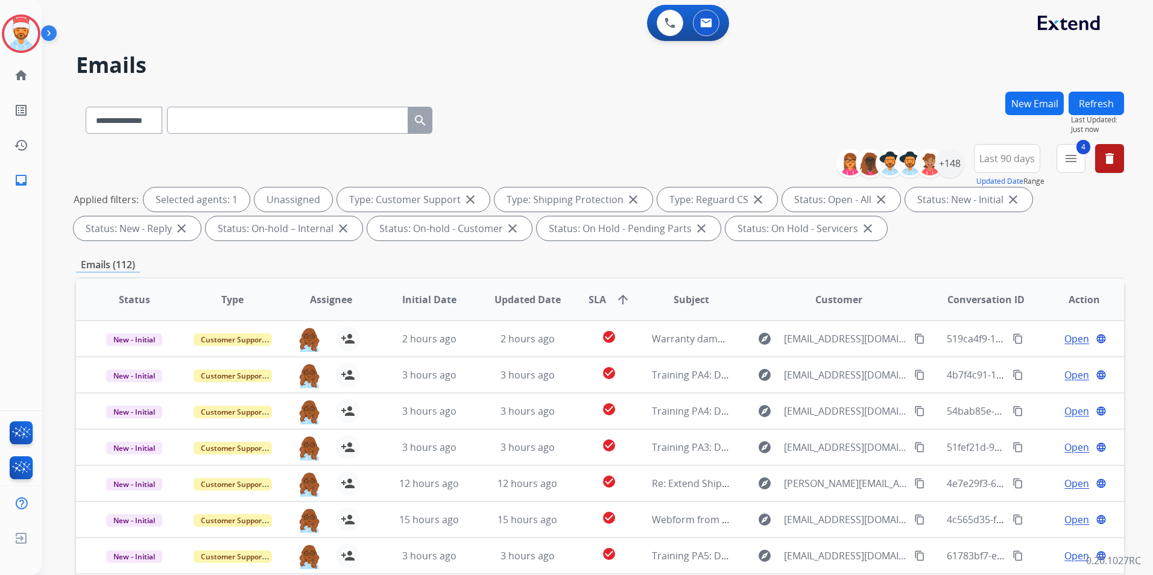
click at [1107, 106] on button "Refresh" at bounding box center [1096, 104] width 55 height 24
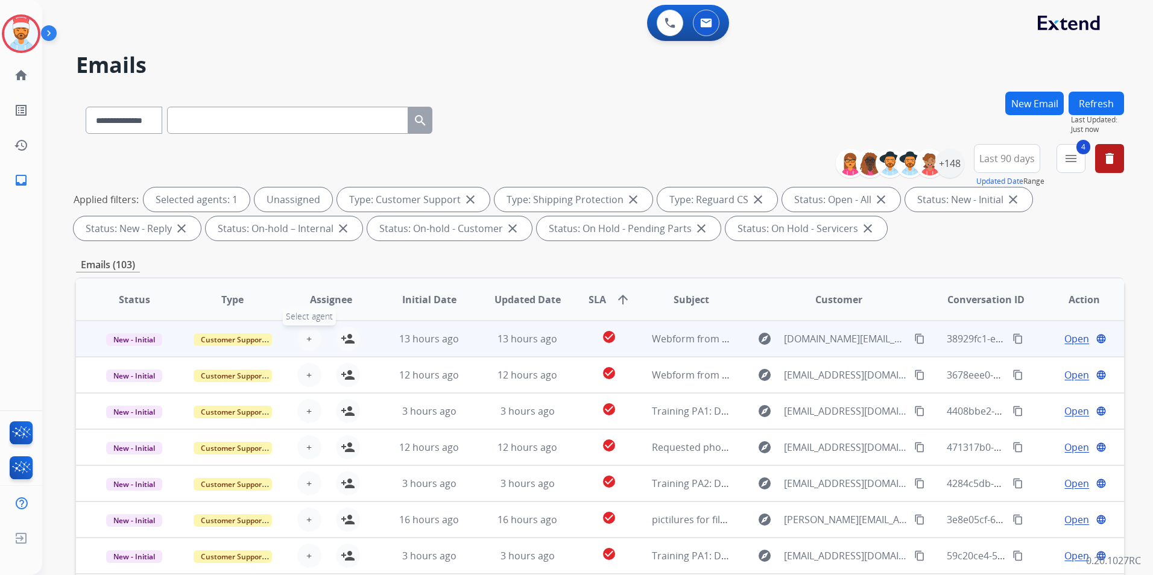
click at [309, 340] on span "+" at bounding box center [308, 339] width 5 height 14
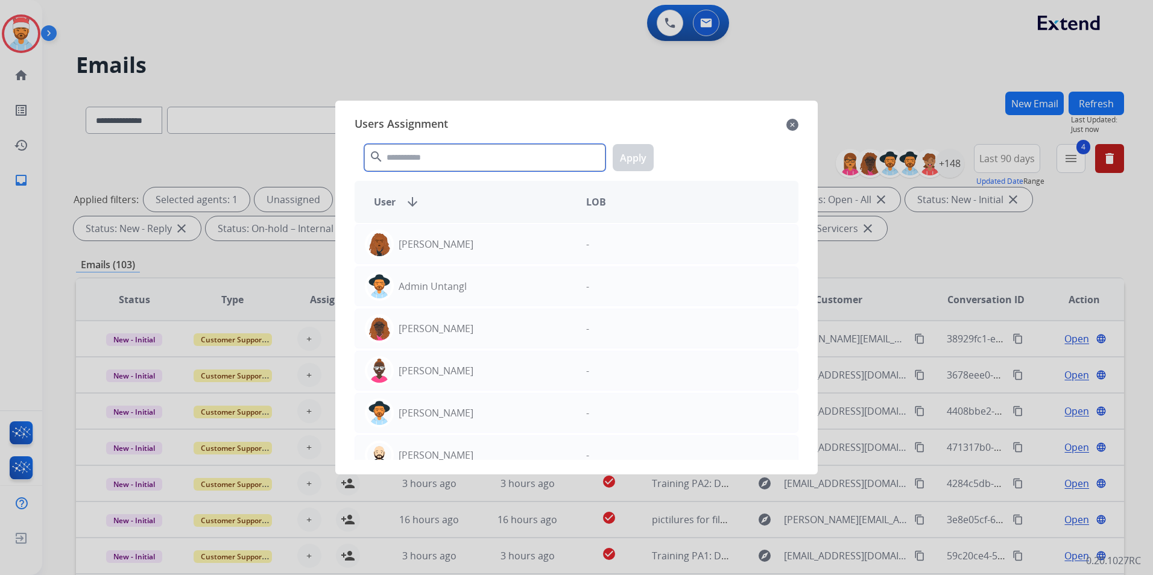
click at [431, 162] on input "text" at bounding box center [484, 157] width 241 height 27
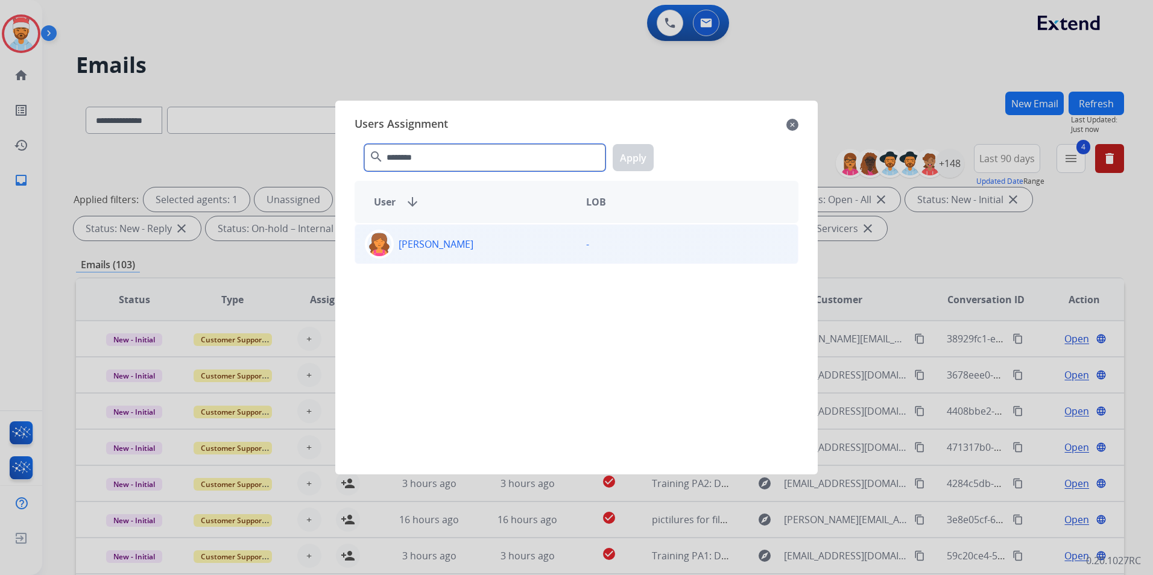
type input "********"
click at [426, 250] on p "[PERSON_NAME]" at bounding box center [436, 244] width 75 height 14
drag, startPoint x: 627, startPoint y: 161, endPoint x: 619, endPoint y: 176, distance: 17.3
click at [628, 160] on button "Apply" at bounding box center [633, 157] width 41 height 27
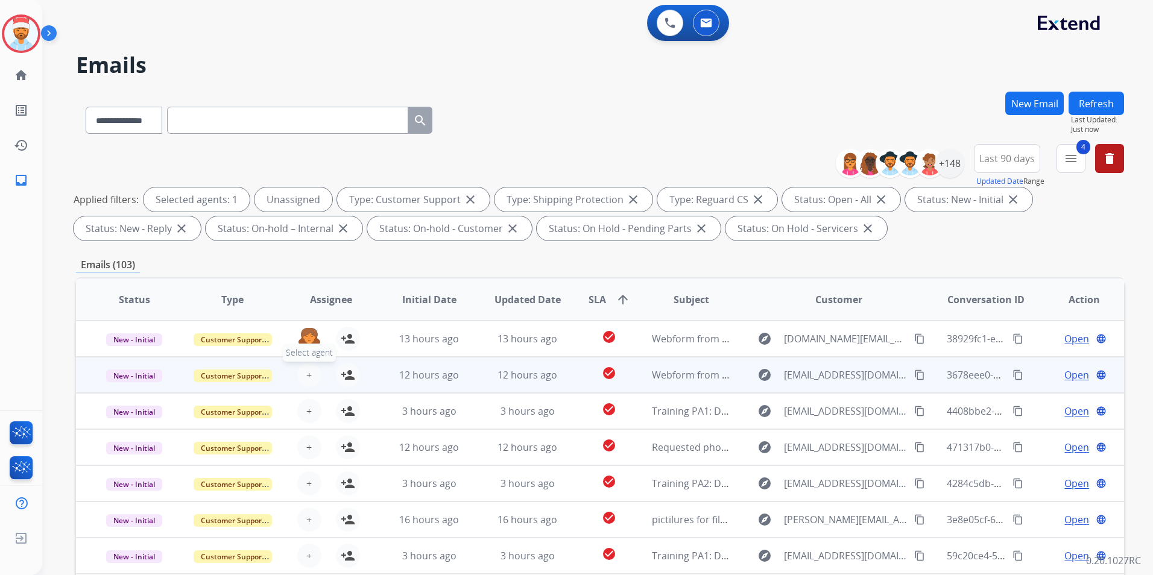
click at [316, 373] on button "+ Select agent" at bounding box center [309, 375] width 24 height 24
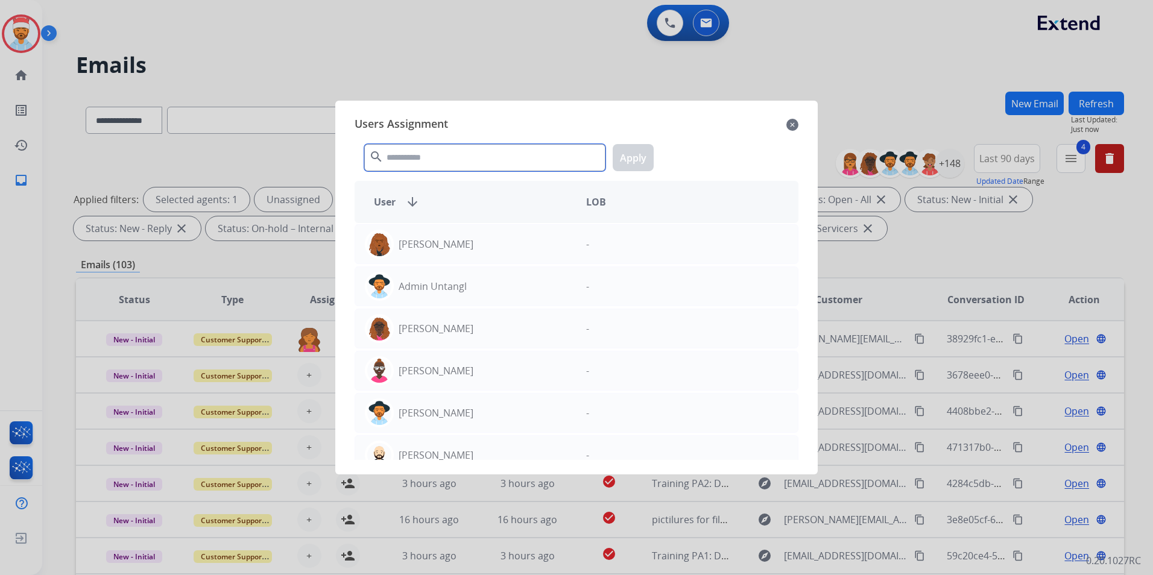
click at [425, 166] on input "text" at bounding box center [484, 157] width 241 height 27
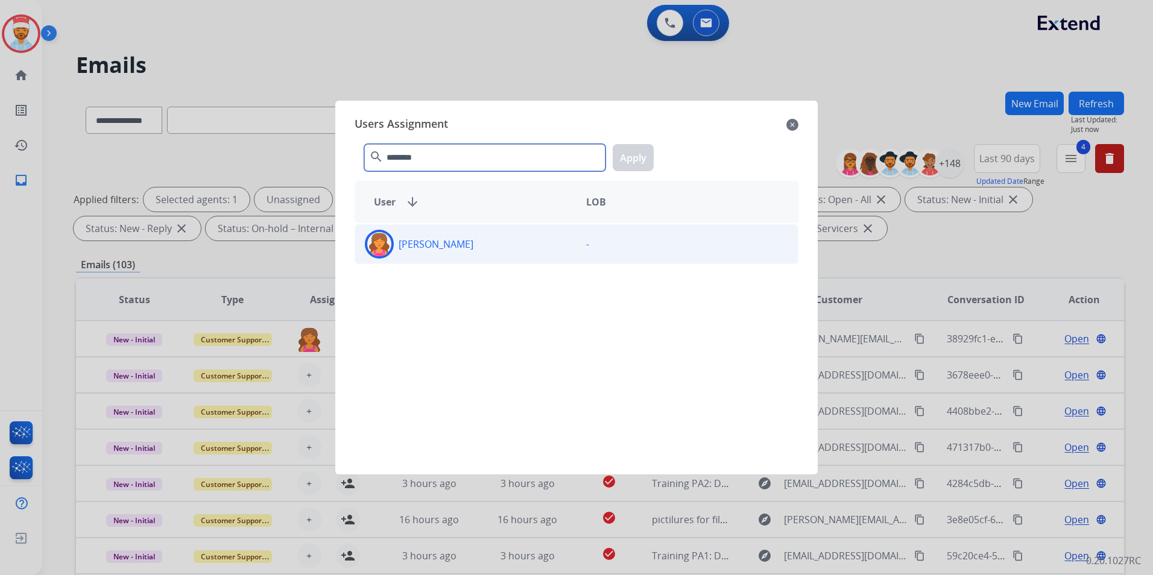
type input "********"
click at [444, 256] on div "[PERSON_NAME]" at bounding box center [465, 244] width 221 height 29
click at [628, 163] on button "Apply" at bounding box center [633, 157] width 41 height 27
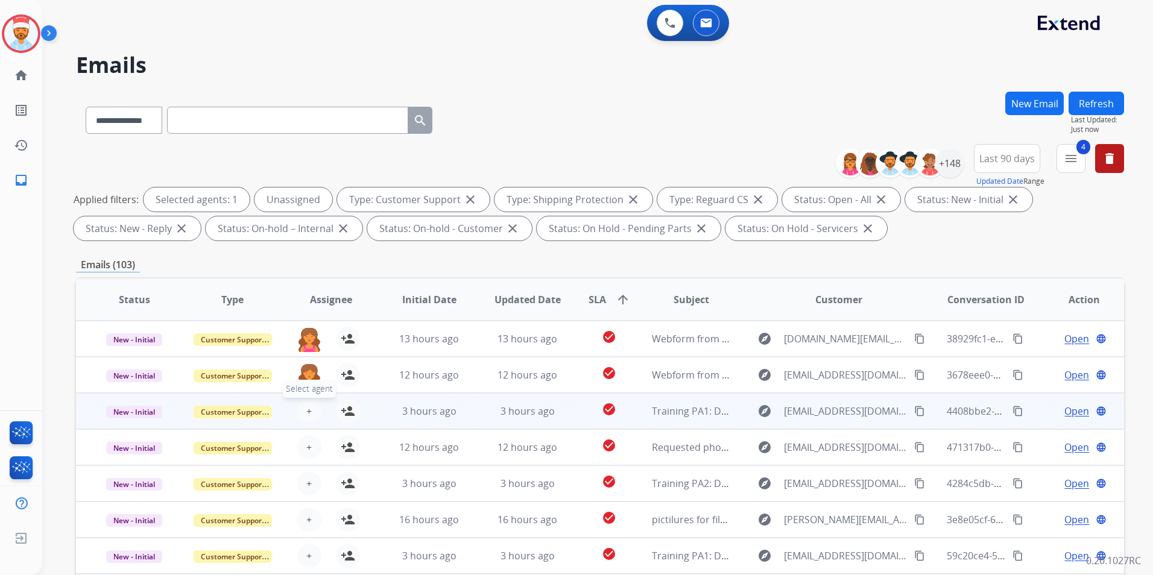
click at [306, 413] on span "+" at bounding box center [308, 411] width 5 height 14
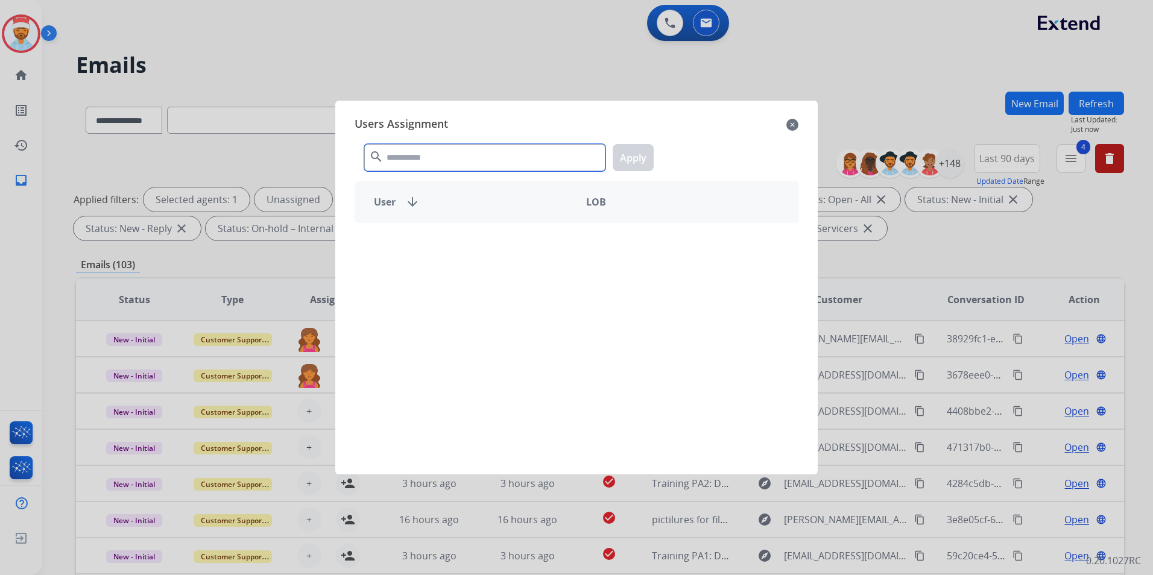
click at [423, 157] on input "text" at bounding box center [484, 157] width 241 height 27
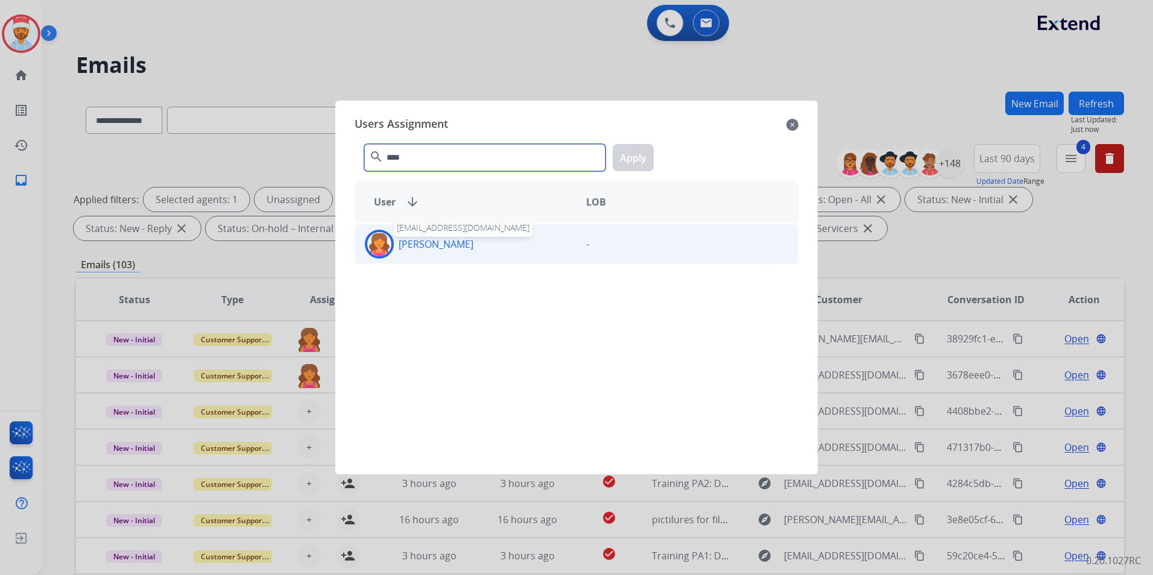
type input "****"
click at [473, 241] on p "[PERSON_NAME]" at bounding box center [436, 244] width 75 height 14
drag, startPoint x: 473, startPoint y: 241, endPoint x: 600, endPoint y: 186, distance: 138.3
click at [632, 157] on button "Apply" at bounding box center [633, 157] width 41 height 27
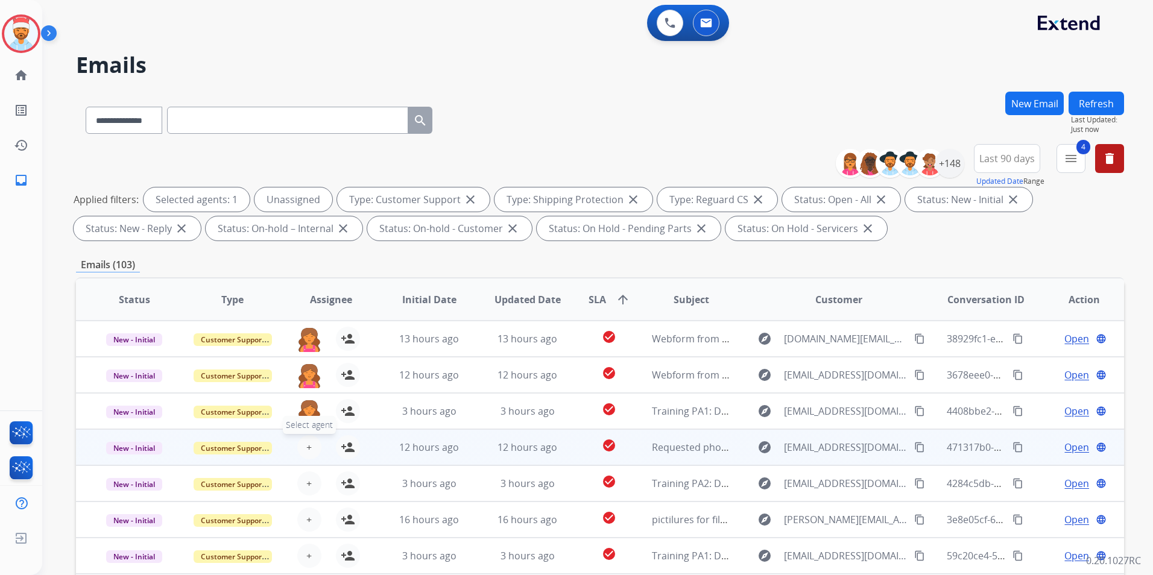
click at [306, 447] on span "+" at bounding box center [308, 447] width 5 height 14
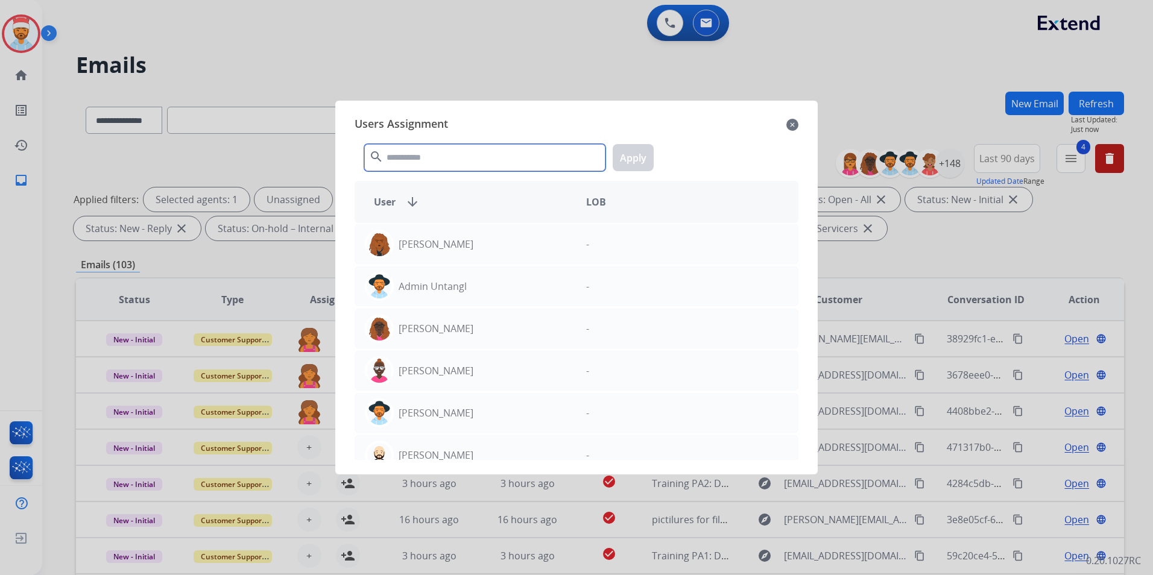
click at [425, 157] on input "text" at bounding box center [484, 157] width 241 height 27
type input "*"
click at [791, 123] on mat-icon "close" at bounding box center [792, 125] width 12 height 14
